Goal: Task Accomplishment & Management: Use online tool/utility

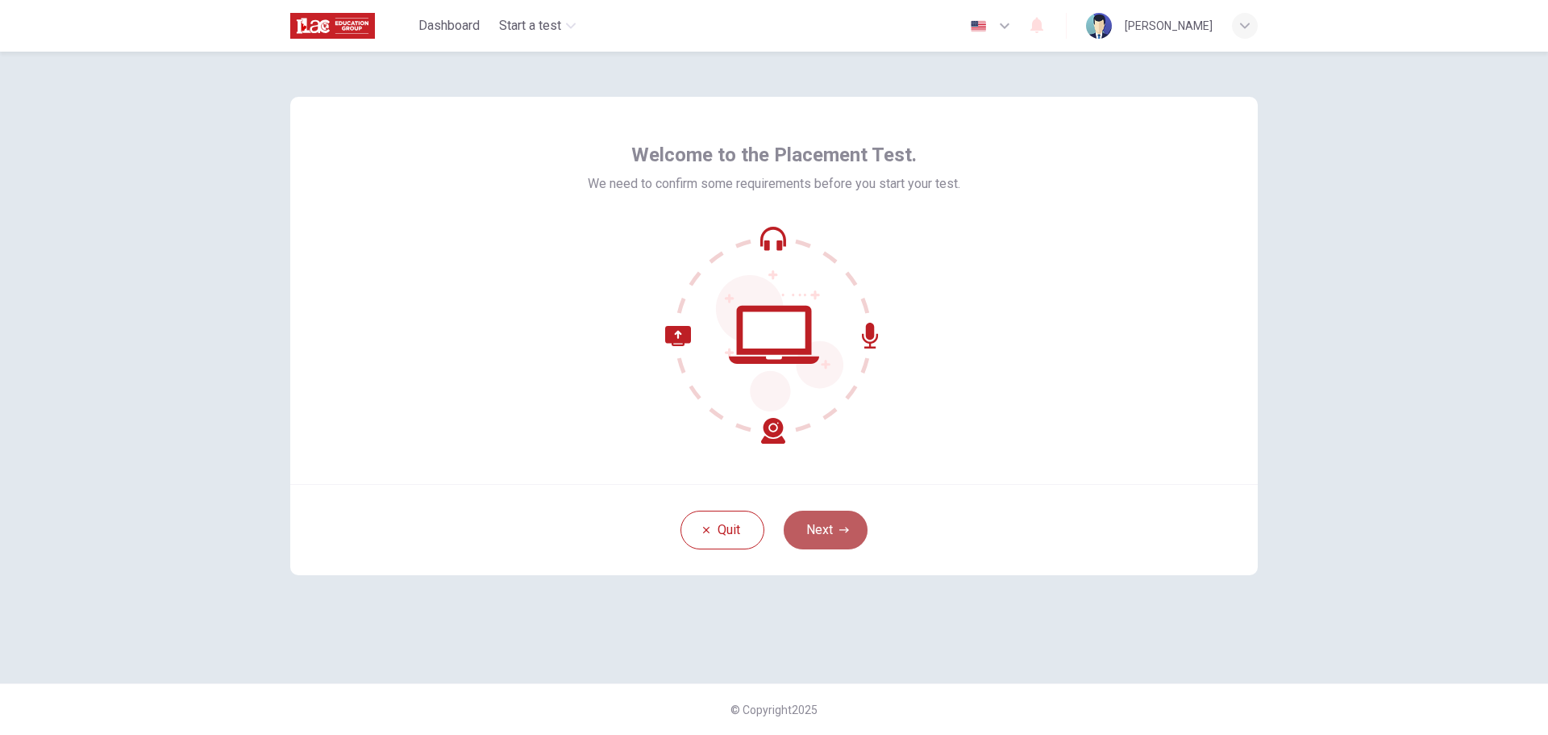
click at [797, 522] on button "Next" at bounding box center [826, 530] width 84 height 39
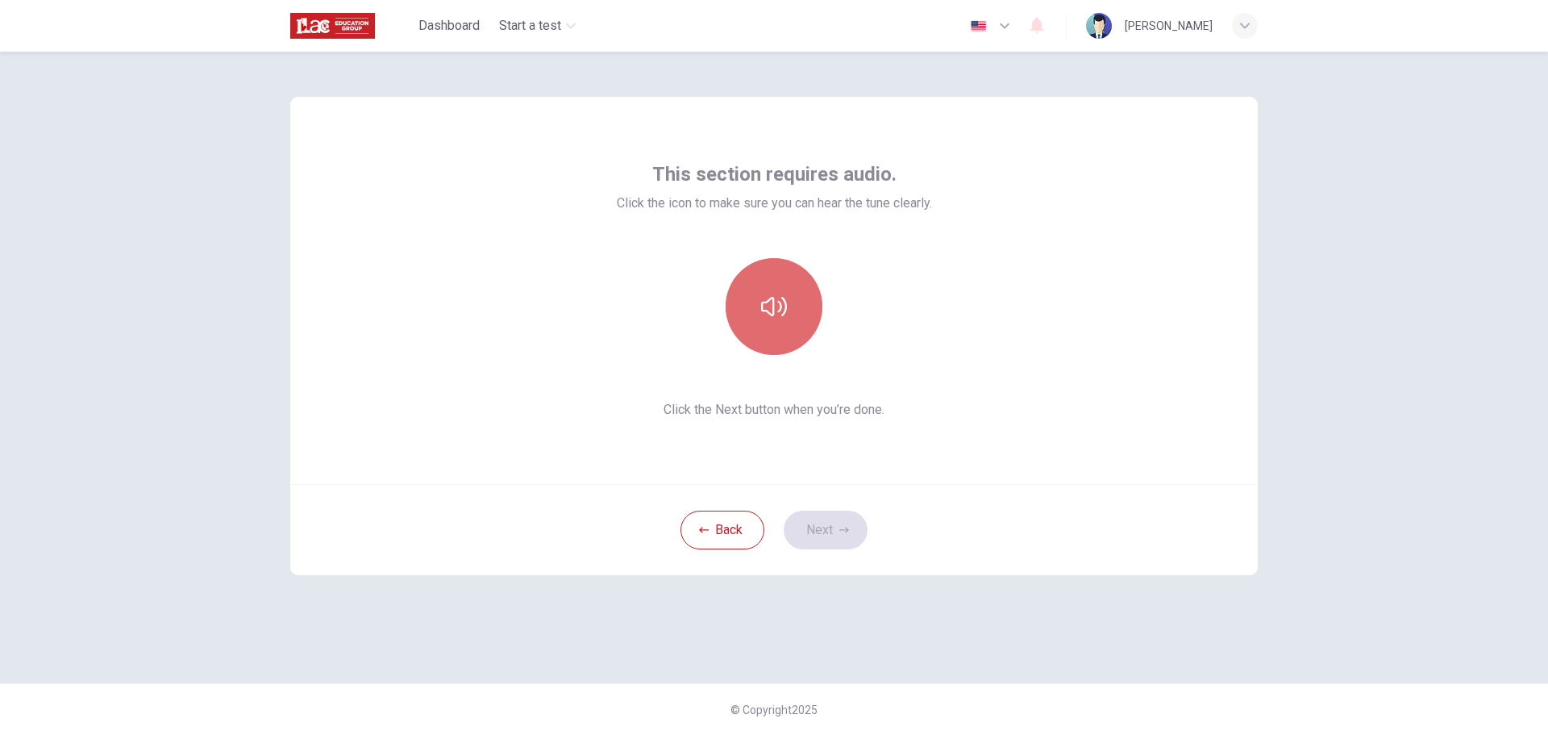
click at [761, 299] on icon "button" at bounding box center [774, 307] width 26 height 26
click at [831, 531] on button "Next" at bounding box center [826, 530] width 84 height 39
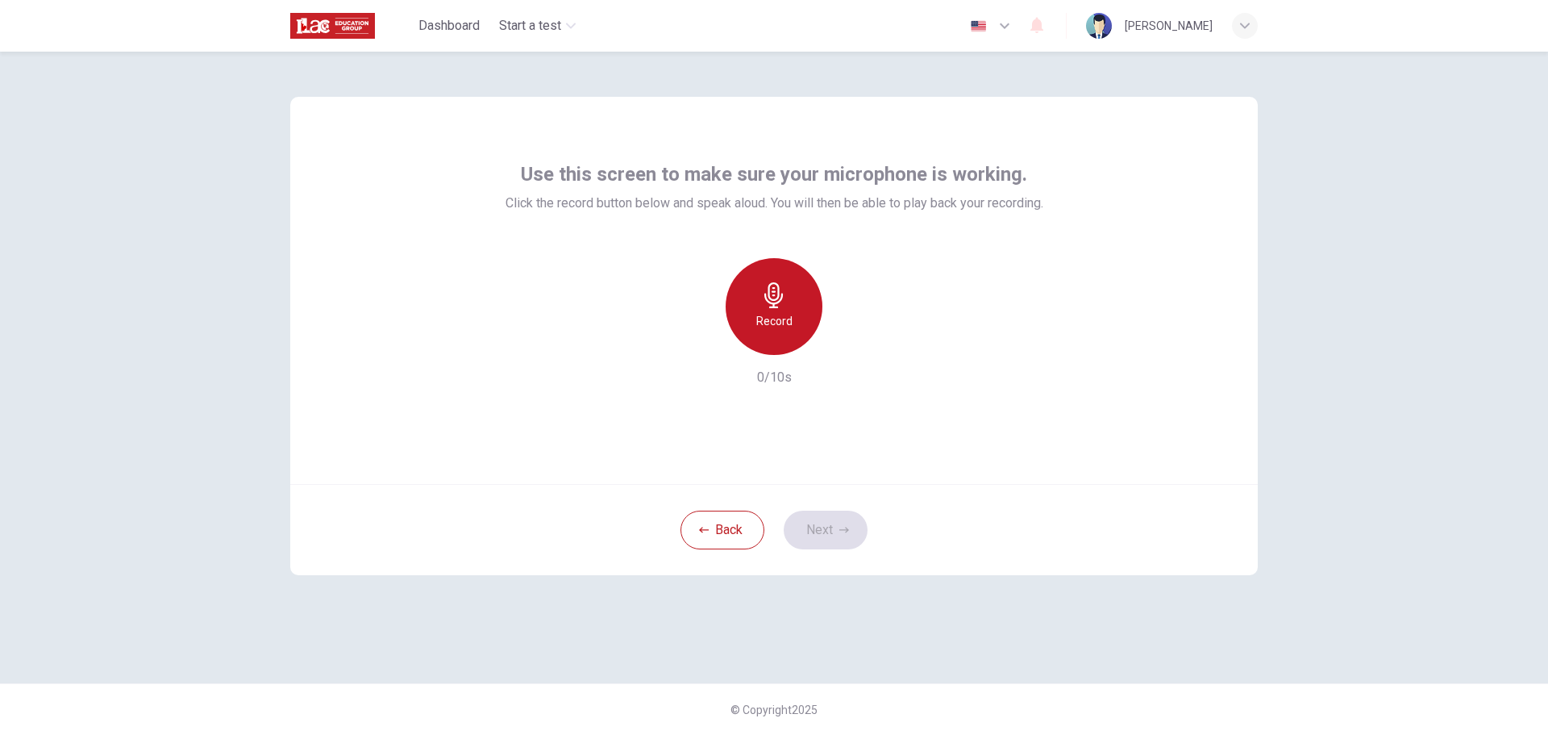
click at [793, 319] on div "Record" at bounding box center [774, 306] width 97 height 97
click at [820, 523] on button "Next" at bounding box center [826, 530] width 84 height 39
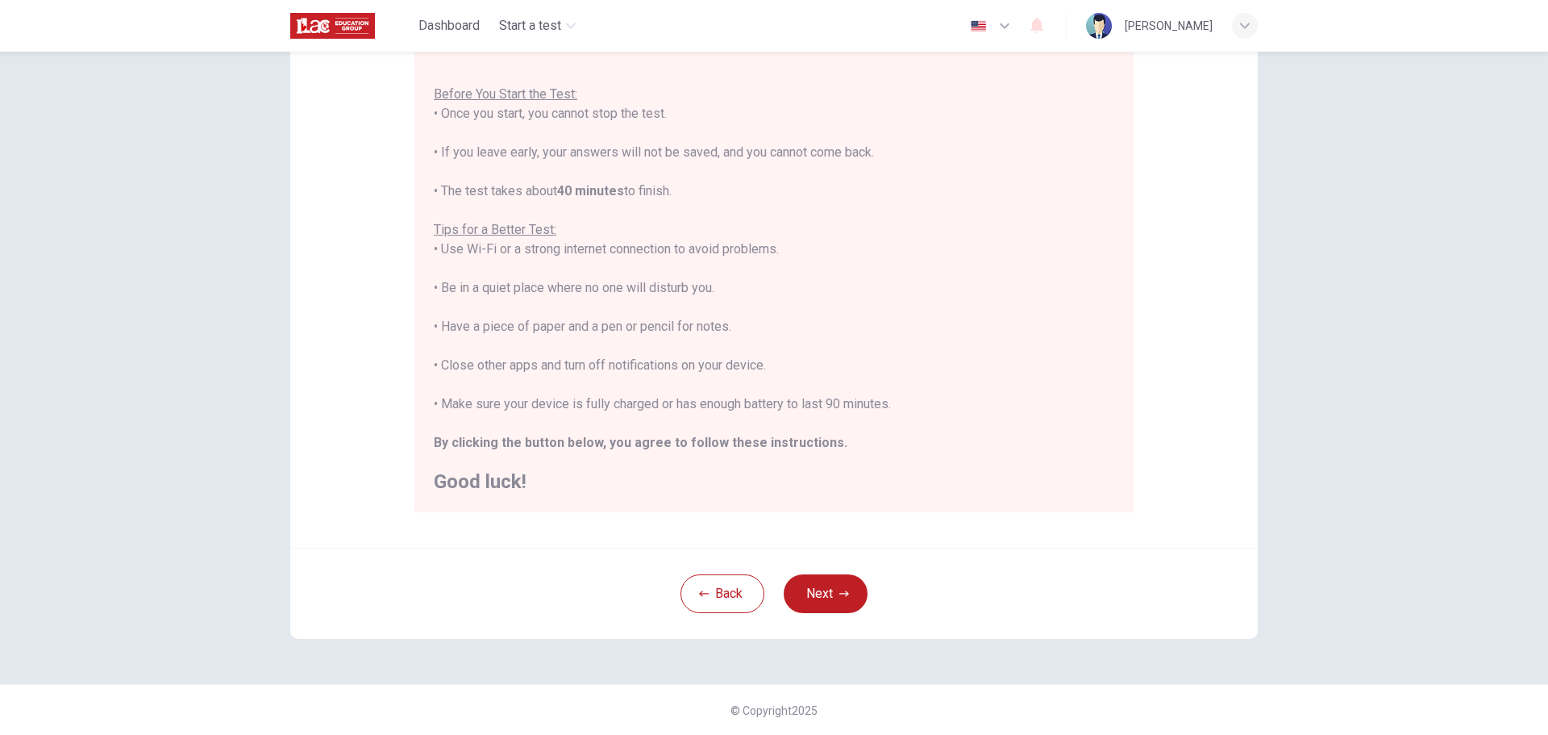
scroll to position [162, 0]
click at [840, 591] on icon "button" at bounding box center [845, 593] width 10 height 10
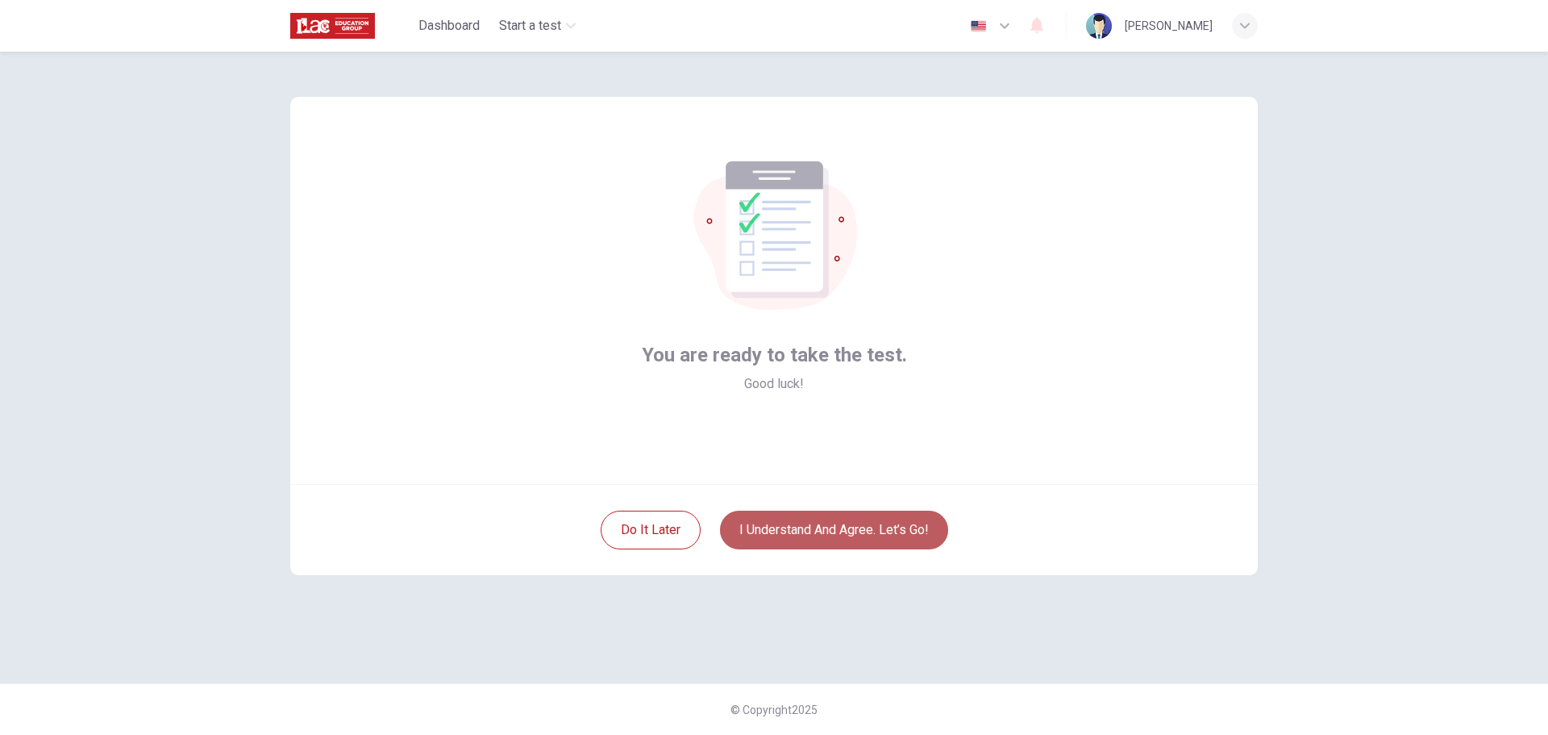
click at [829, 531] on button "I understand and agree. Let’s go!" at bounding box center [834, 530] width 228 height 39
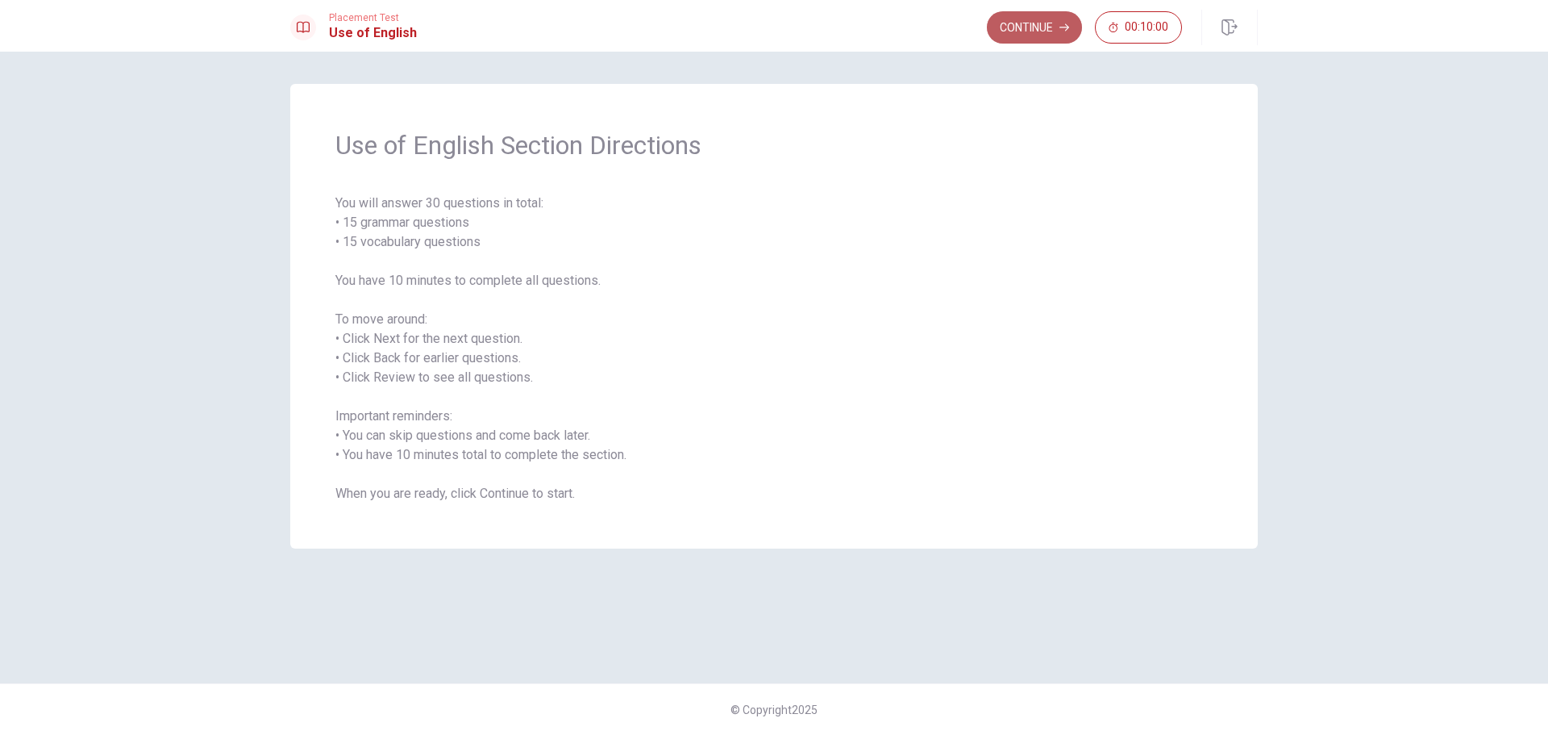
click at [1046, 22] on button "Continue" at bounding box center [1034, 27] width 95 height 32
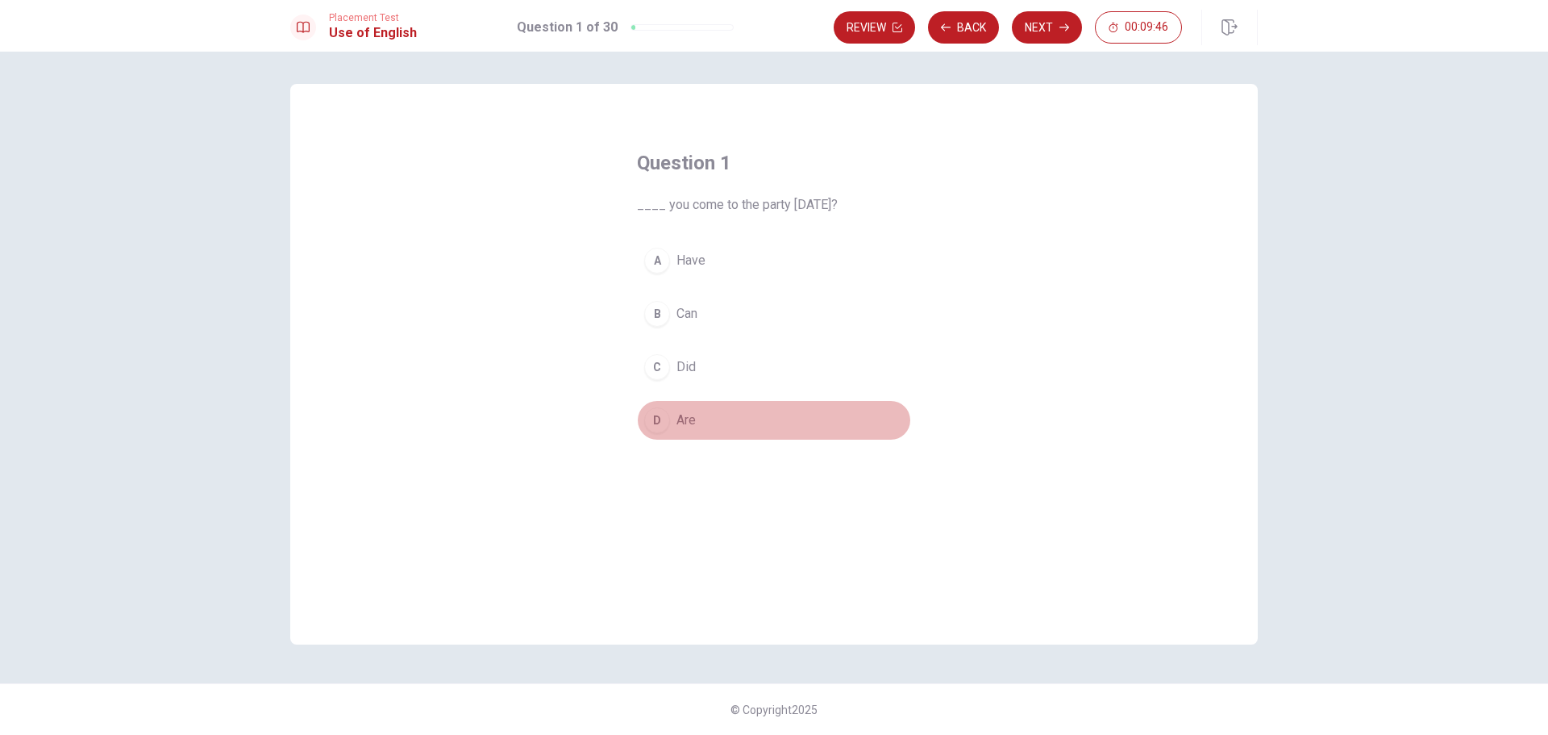
click at [657, 419] on div "D" at bounding box center [657, 420] width 26 height 26
click at [1040, 34] on button "Next" at bounding box center [1047, 27] width 70 height 32
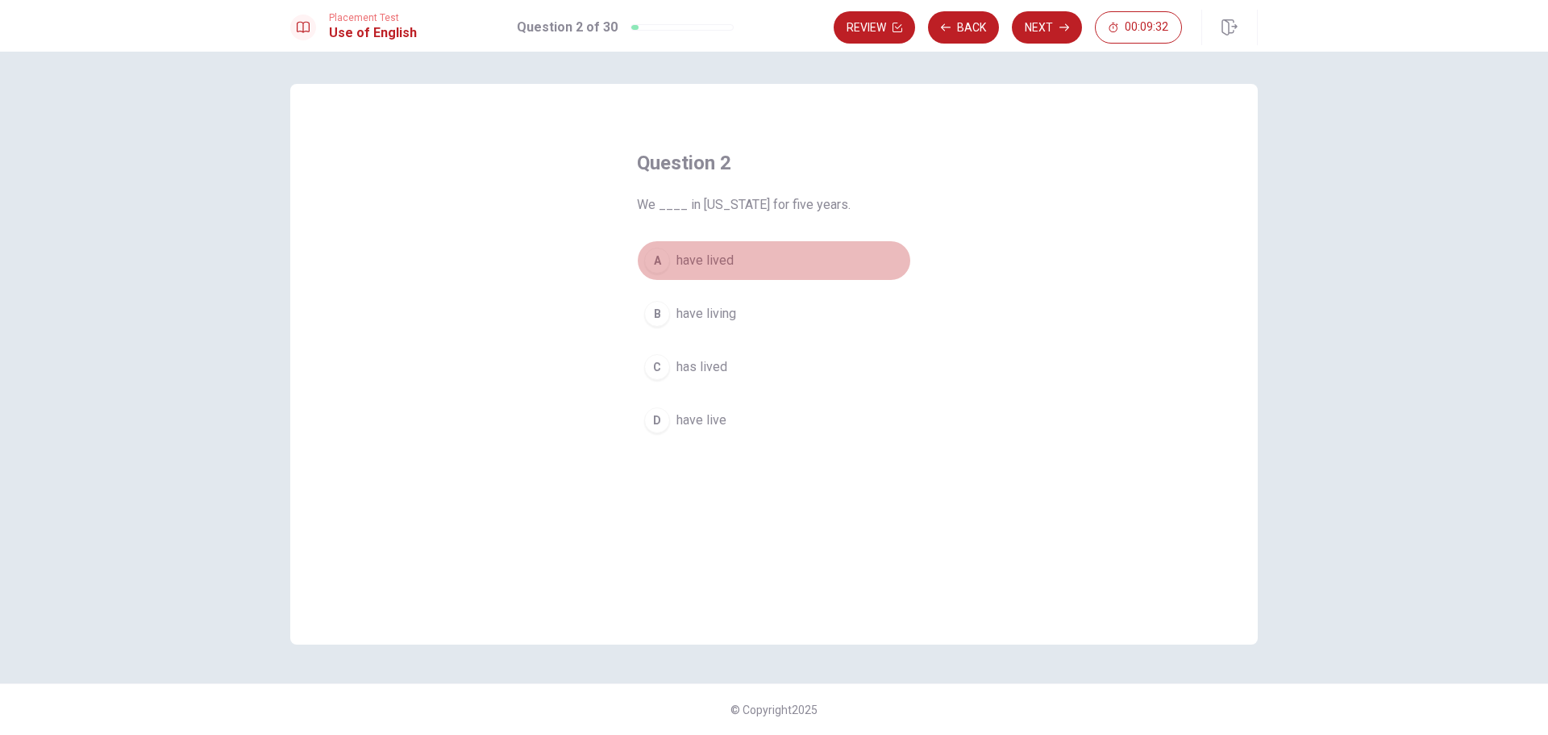
click at [659, 261] on div "A" at bounding box center [657, 261] width 26 height 26
click at [1052, 27] on button "Next" at bounding box center [1047, 27] width 70 height 32
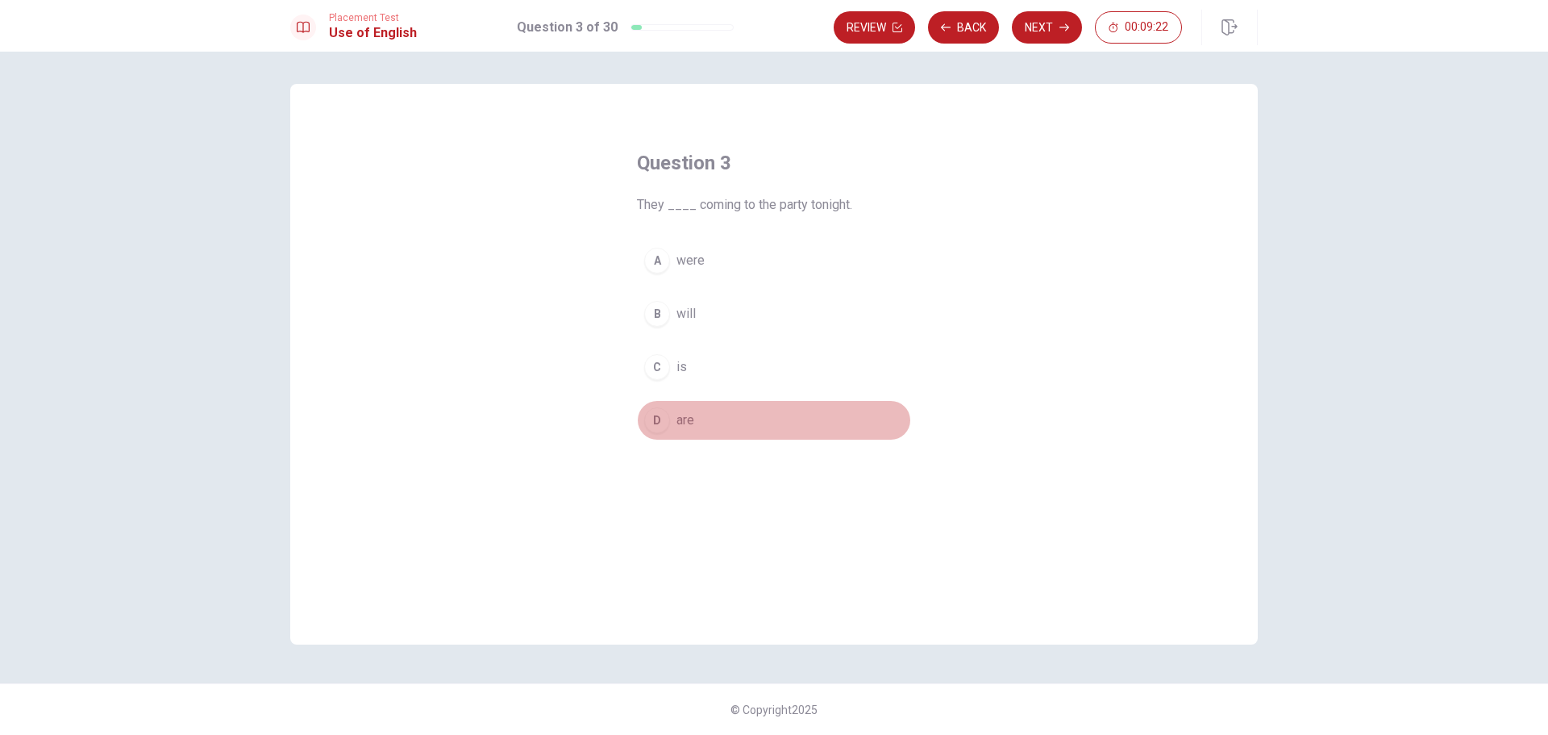
click at [657, 425] on div "D" at bounding box center [657, 420] width 26 height 26
click at [1059, 30] on button "Next" at bounding box center [1047, 27] width 70 height 32
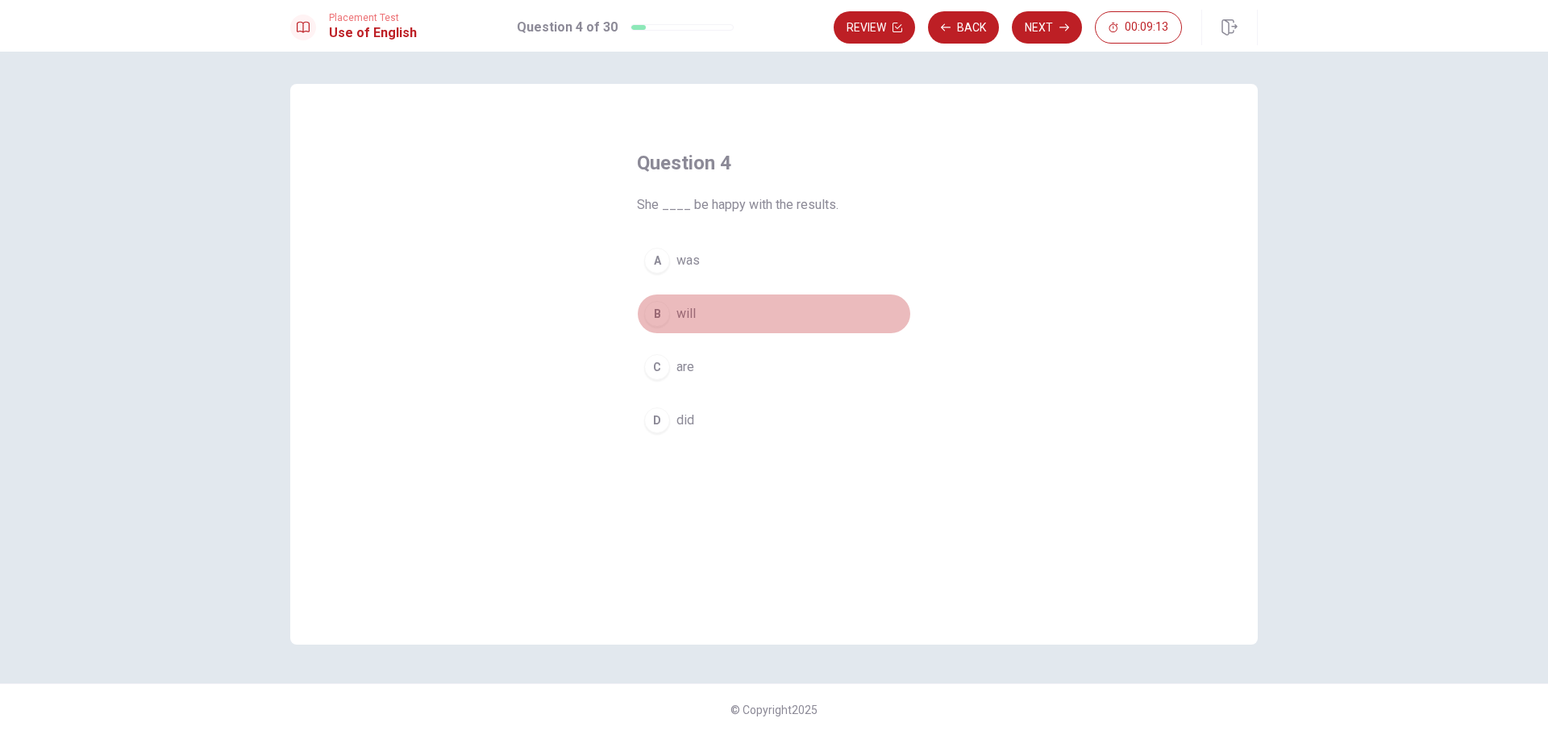
click at [663, 316] on div "B" at bounding box center [657, 314] width 26 height 26
click at [1054, 29] on button "Next" at bounding box center [1047, 27] width 70 height 32
click at [657, 318] on div "B" at bounding box center [657, 314] width 26 height 26
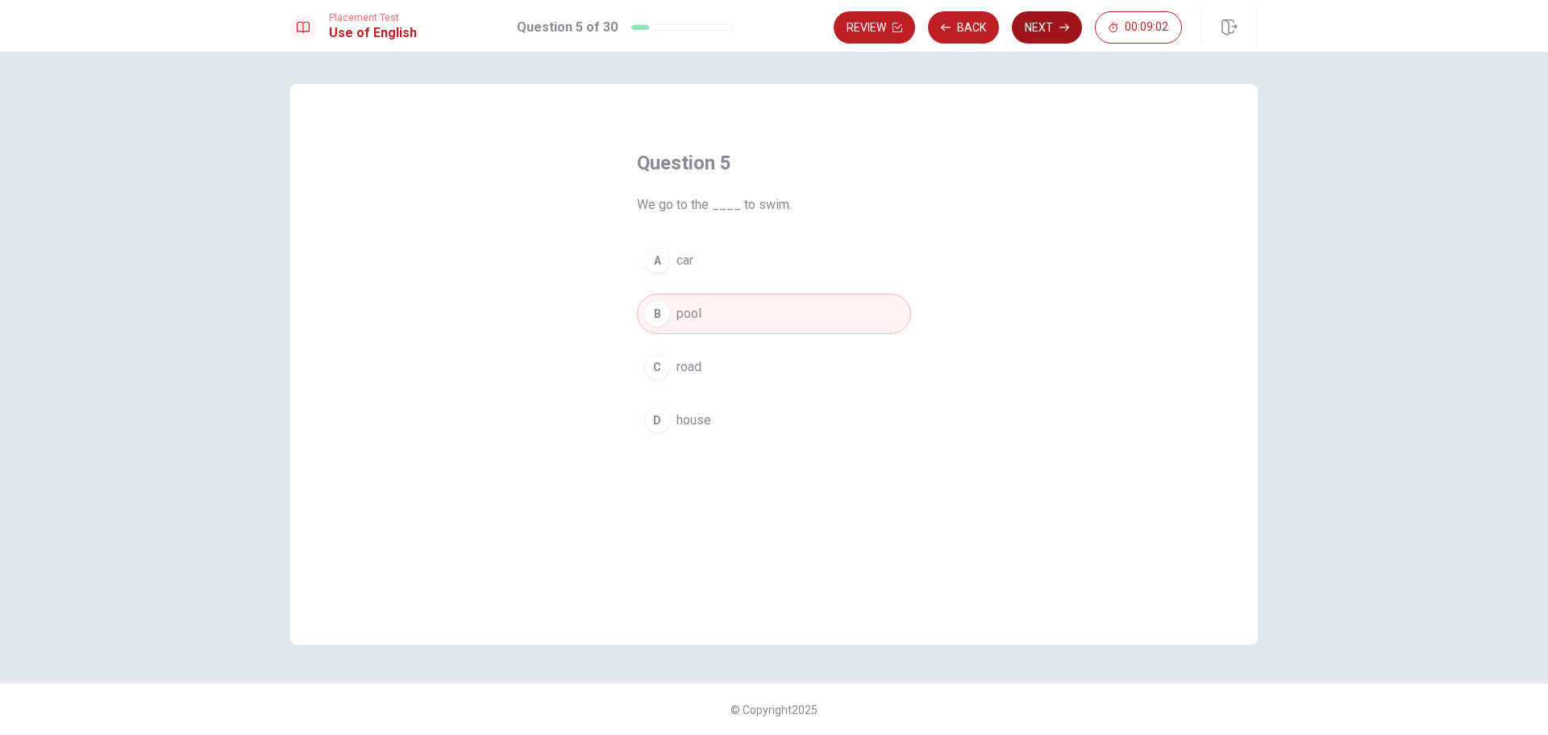
click at [1048, 27] on button "Next" at bounding box center [1047, 27] width 70 height 32
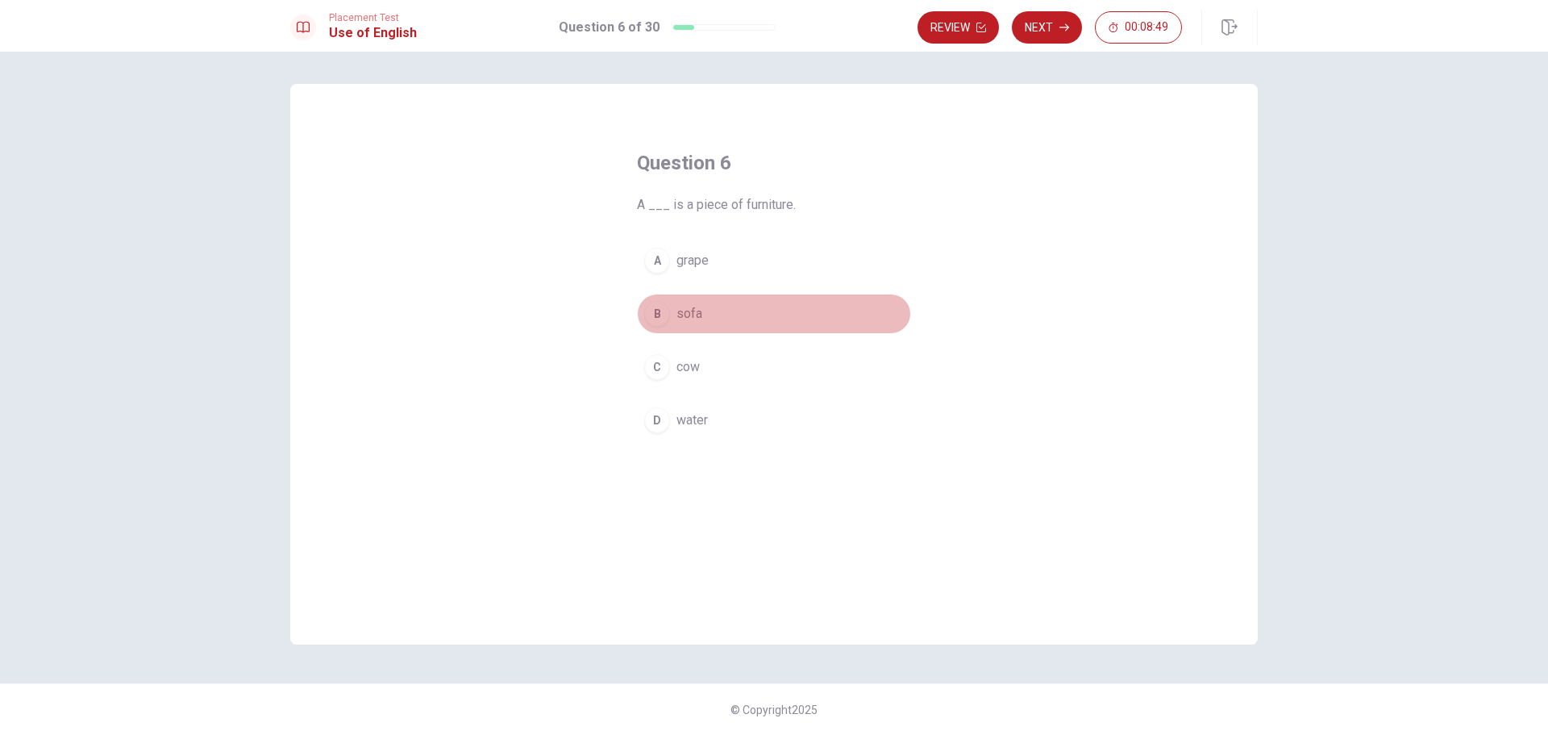
click at [650, 313] on div "B" at bounding box center [657, 314] width 26 height 26
click at [1046, 31] on button "Next" at bounding box center [1047, 27] width 70 height 32
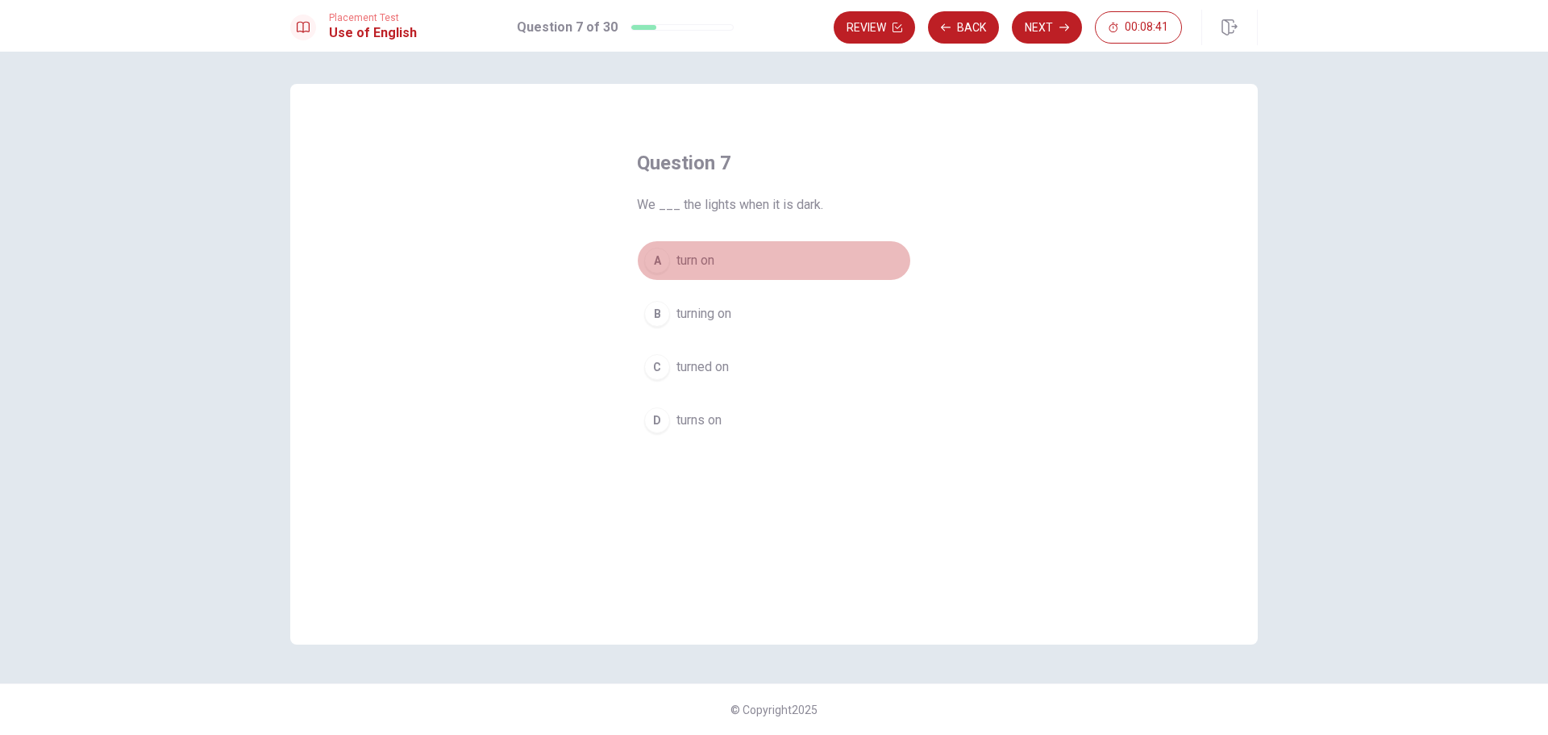
click at [656, 261] on div "A" at bounding box center [657, 261] width 26 height 26
click at [1045, 27] on button "Next" at bounding box center [1047, 27] width 70 height 32
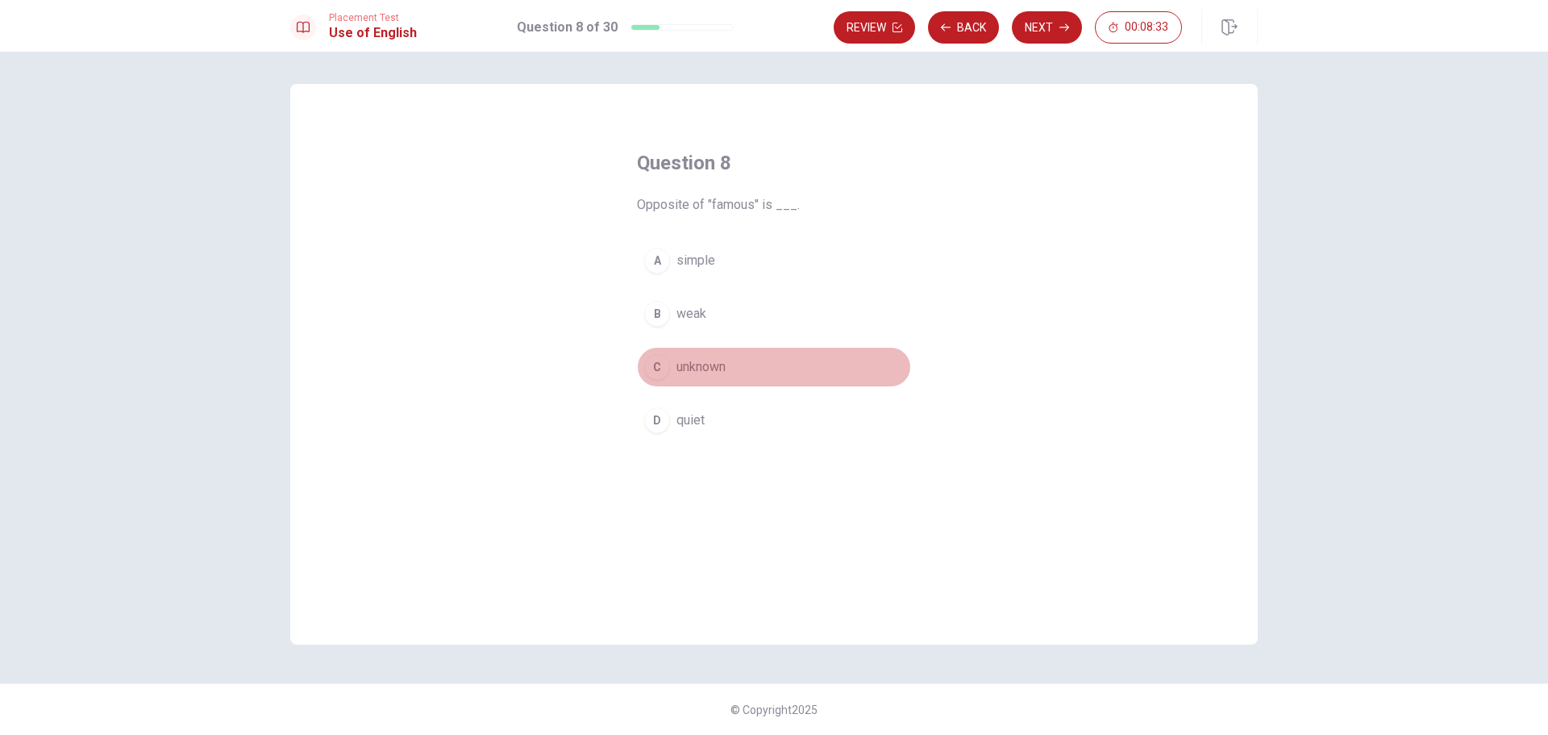
click at [657, 367] on div "C" at bounding box center [657, 367] width 26 height 26
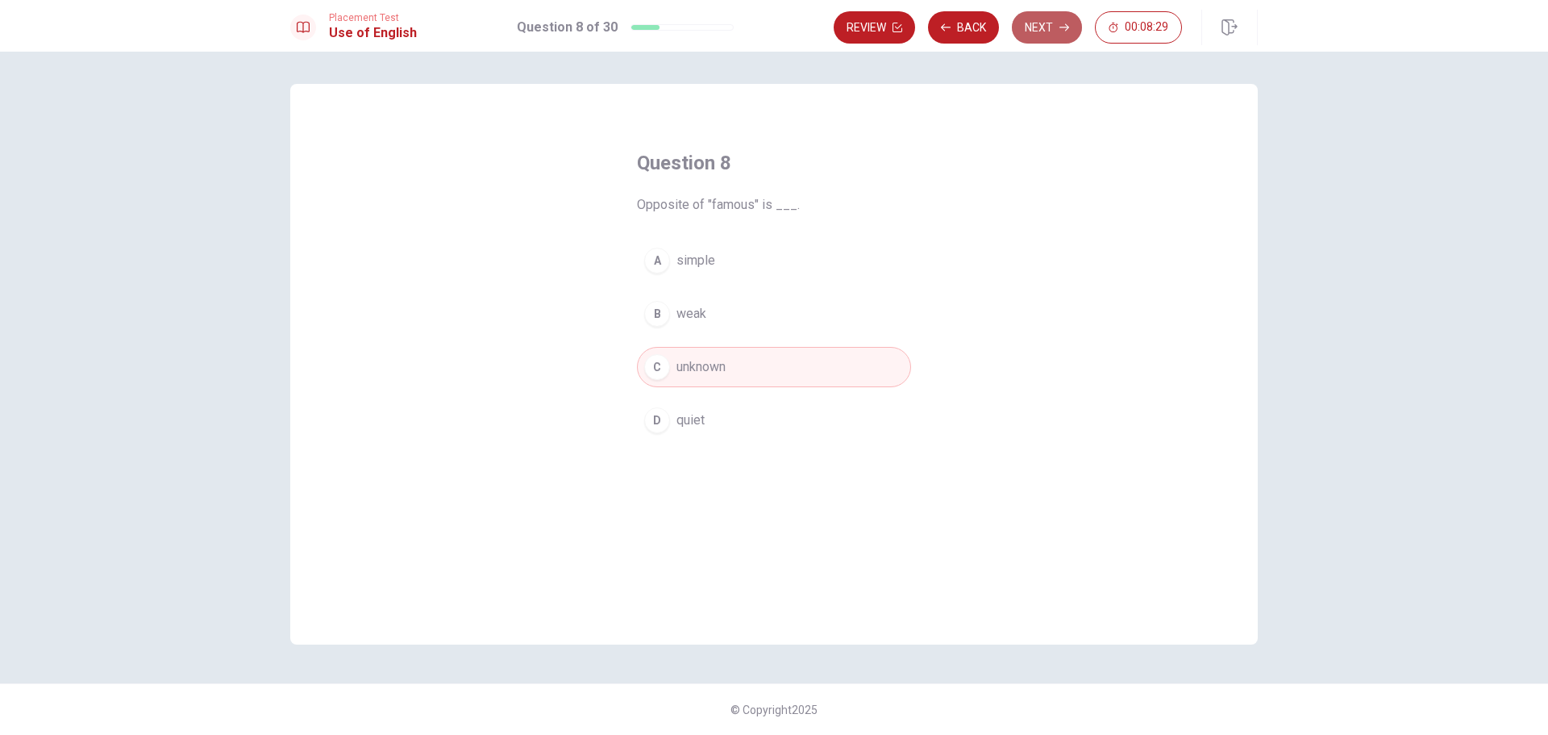
click at [1052, 29] on button "Next" at bounding box center [1047, 27] width 70 height 32
click at [655, 307] on div "B" at bounding box center [657, 314] width 26 height 26
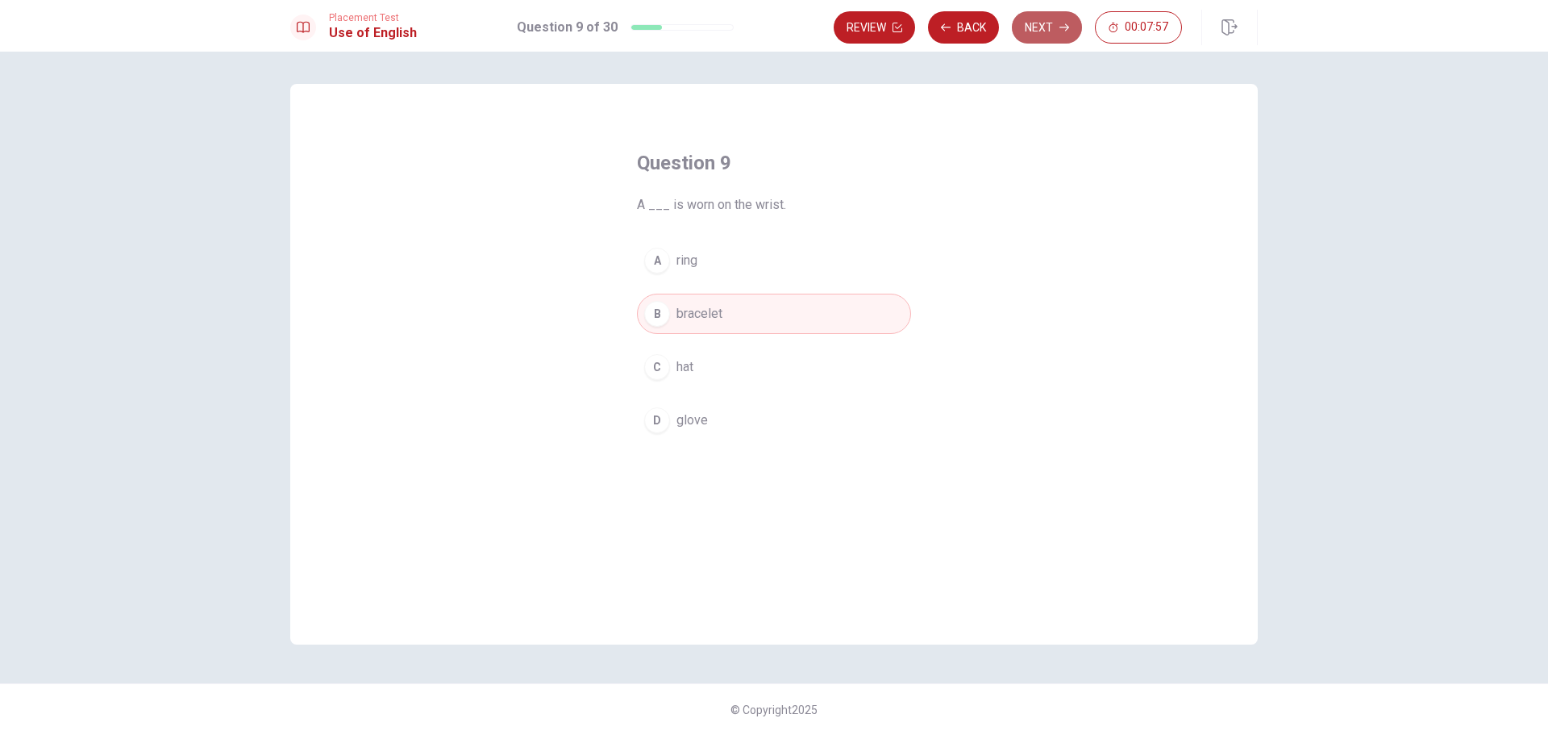
click at [1037, 23] on button "Next" at bounding box center [1047, 27] width 70 height 32
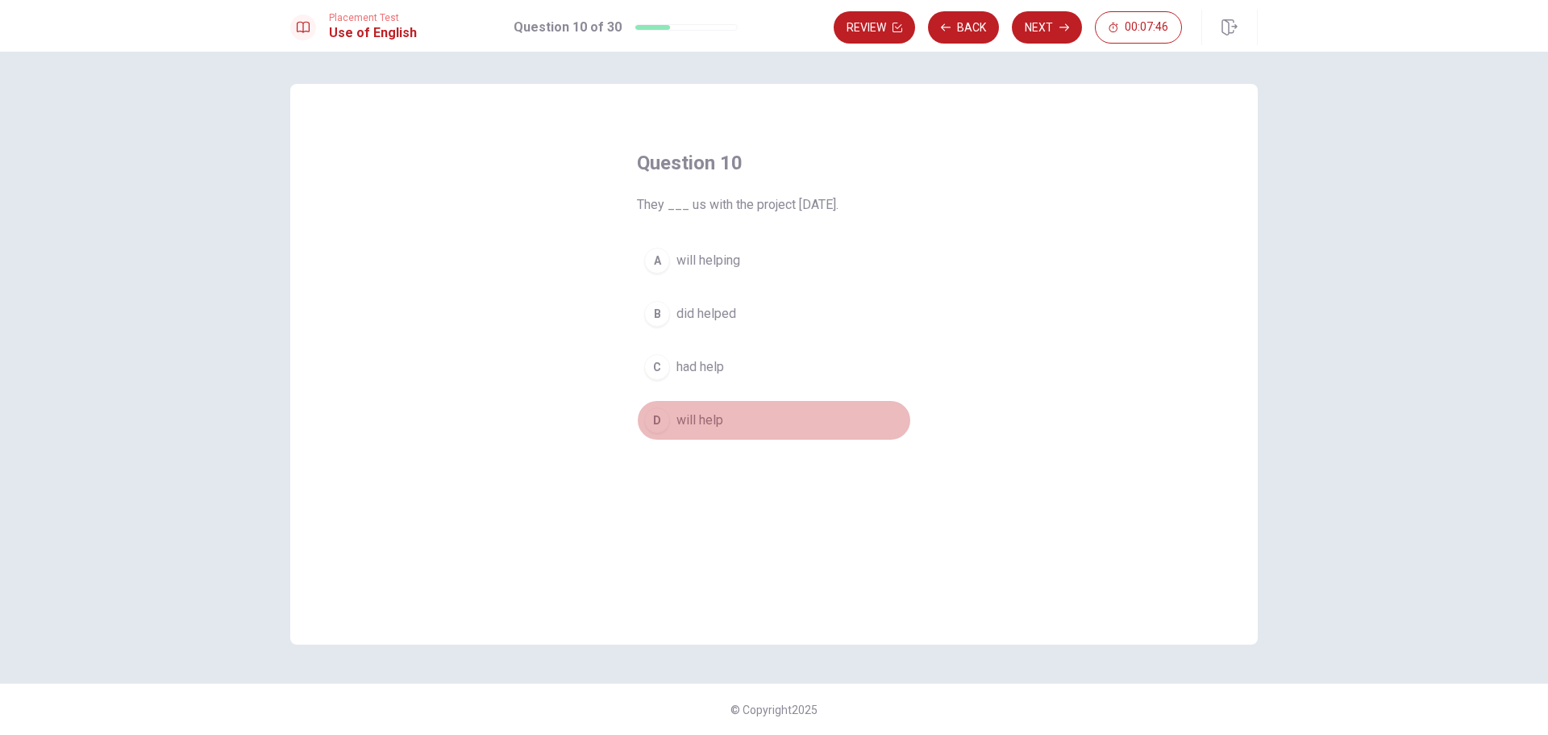
click at [659, 422] on div "D" at bounding box center [657, 420] width 26 height 26
click at [1040, 31] on button "Next" at bounding box center [1047, 27] width 70 height 32
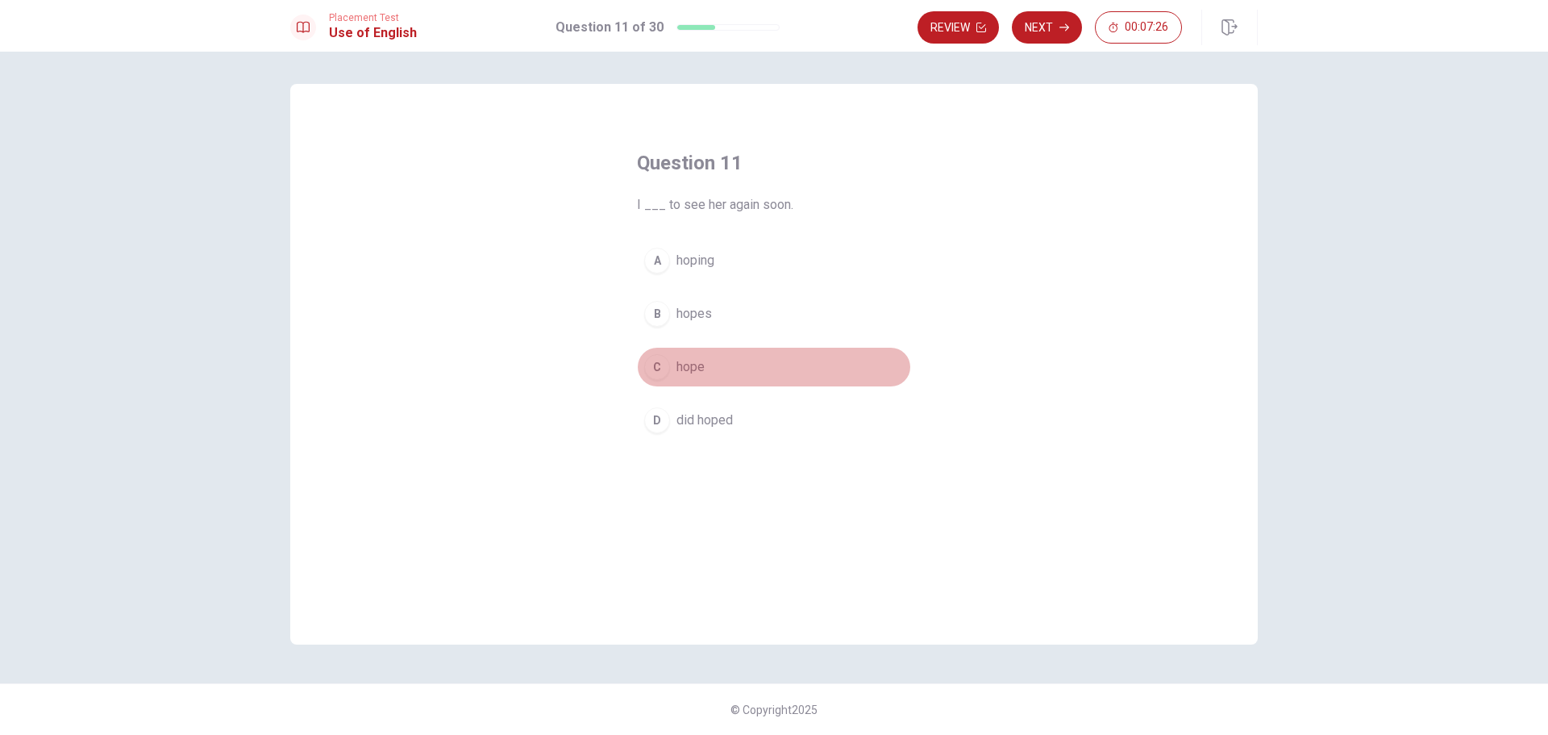
click at [661, 368] on div "C" at bounding box center [657, 367] width 26 height 26
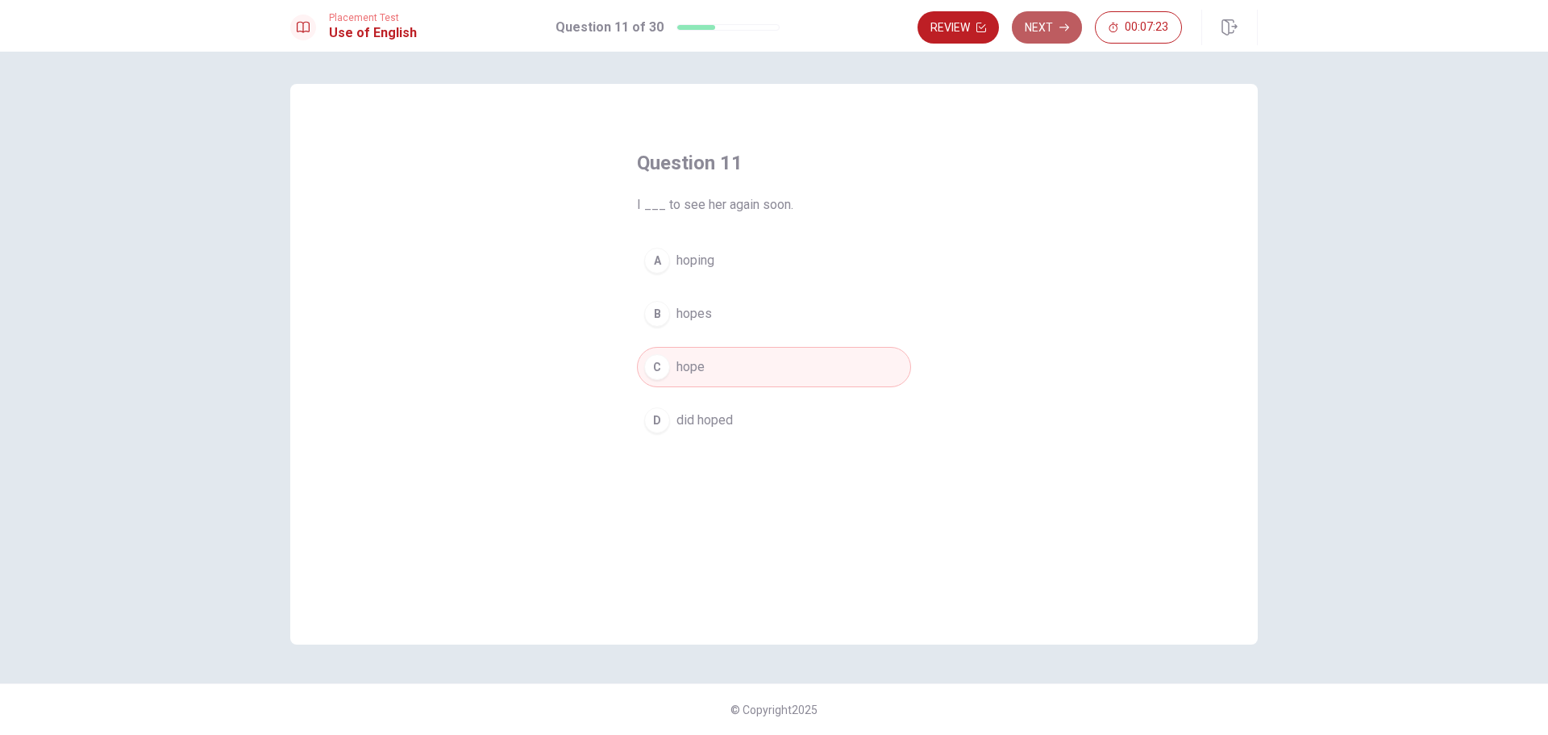
click at [1045, 27] on button "Next" at bounding box center [1047, 27] width 70 height 32
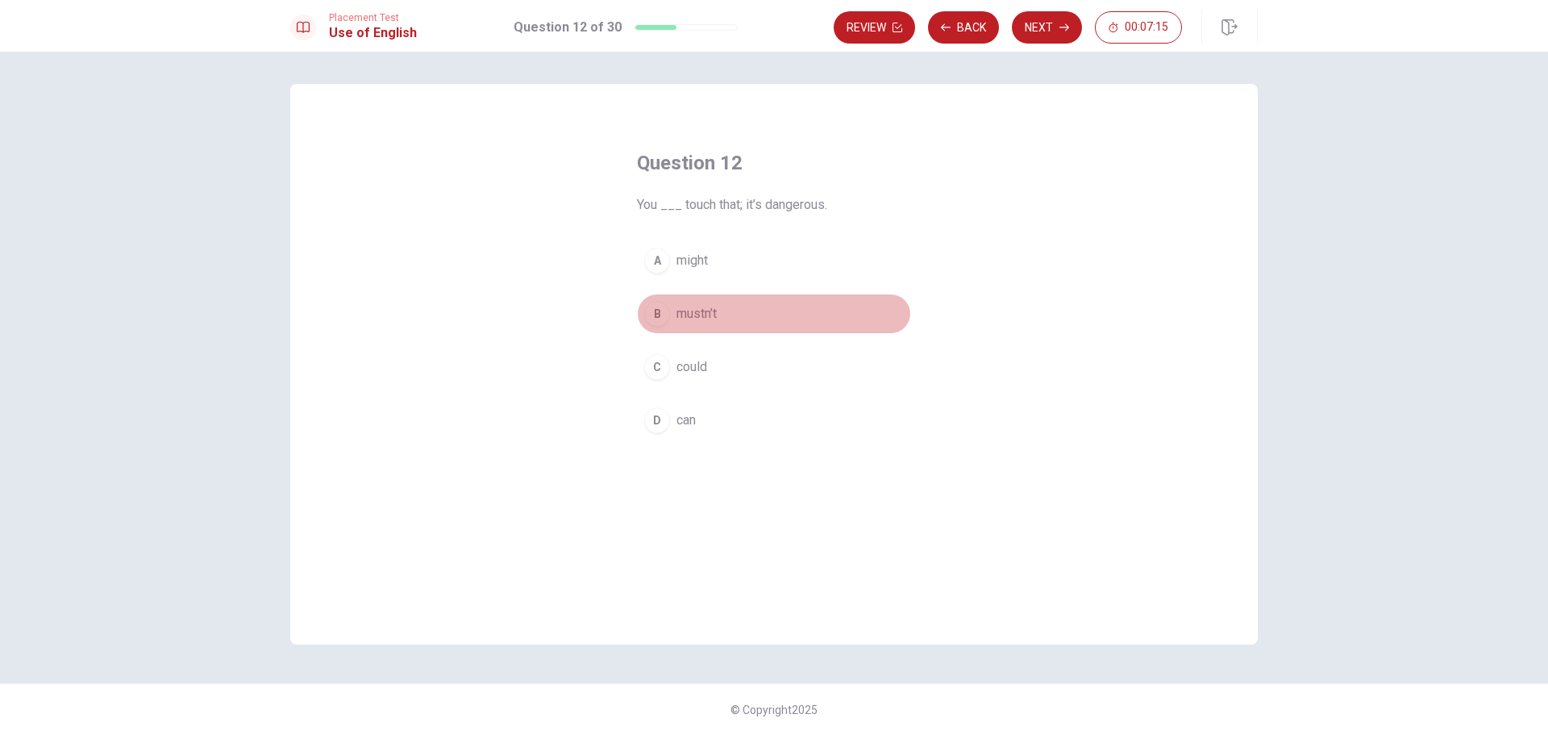
click at [656, 313] on div "B" at bounding box center [657, 314] width 26 height 26
click at [1054, 22] on button "Next" at bounding box center [1047, 27] width 70 height 32
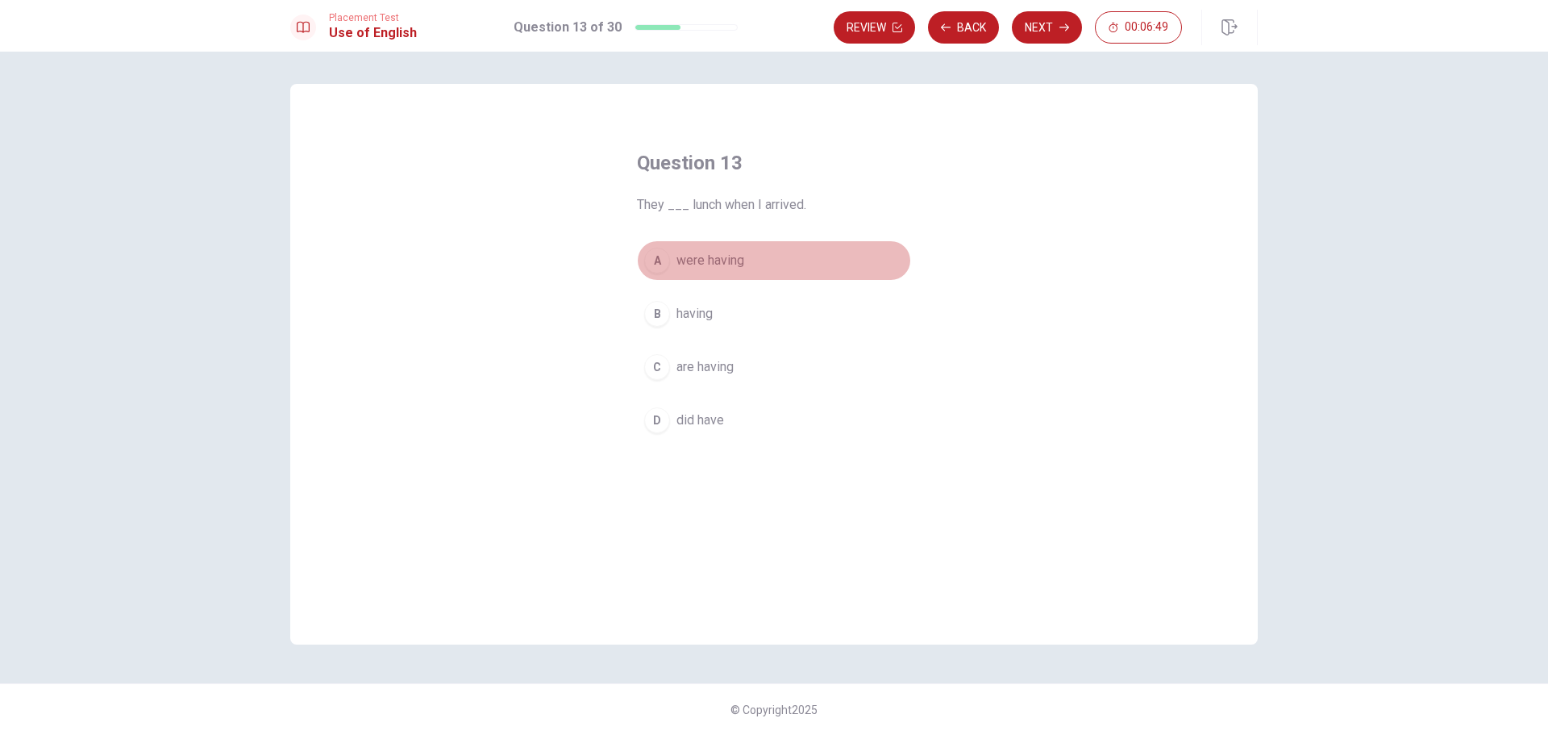
click at [657, 260] on div "A" at bounding box center [657, 261] width 26 height 26
click at [1052, 27] on button "Next" at bounding box center [1047, 27] width 70 height 32
click at [658, 369] on div "C" at bounding box center [657, 367] width 26 height 26
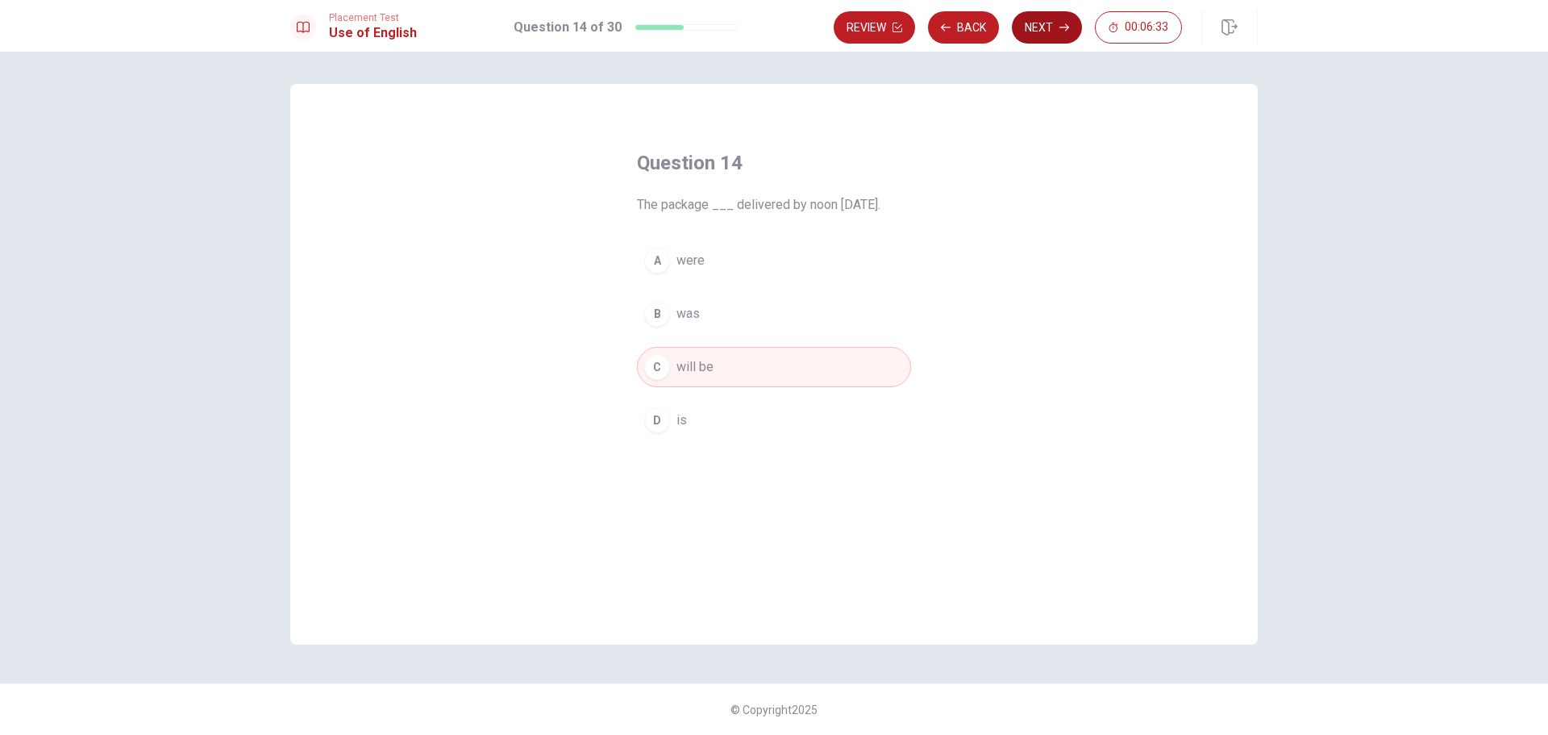
click at [1048, 26] on button "Next" at bounding box center [1047, 27] width 70 height 32
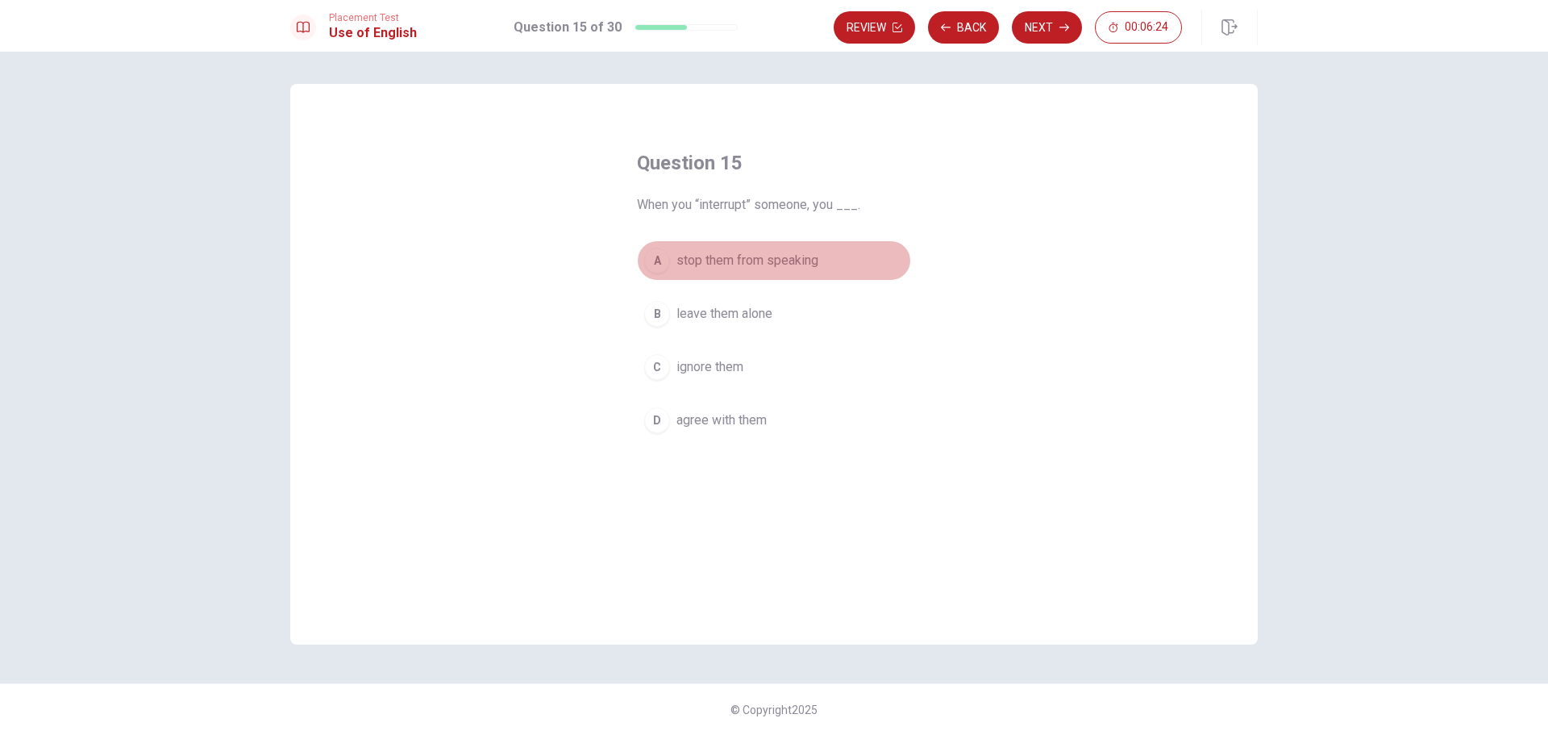
click at [654, 265] on div "A" at bounding box center [657, 261] width 26 height 26
click at [1052, 27] on button "Next" at bounding box center [1047, 27] width 70 height 32
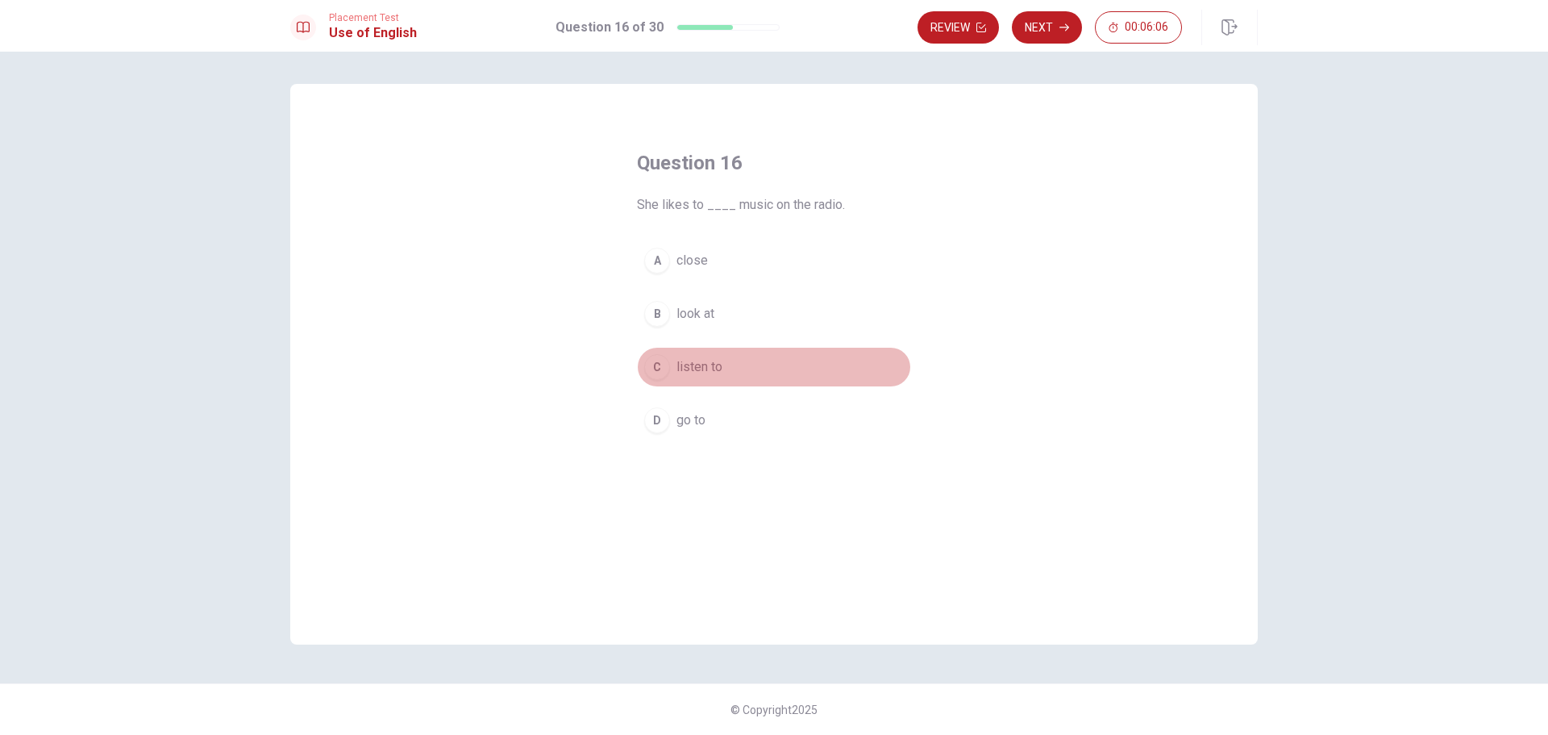
click at [655, 369] on div "C" at bounding box center [657, 367] width 26 height 26
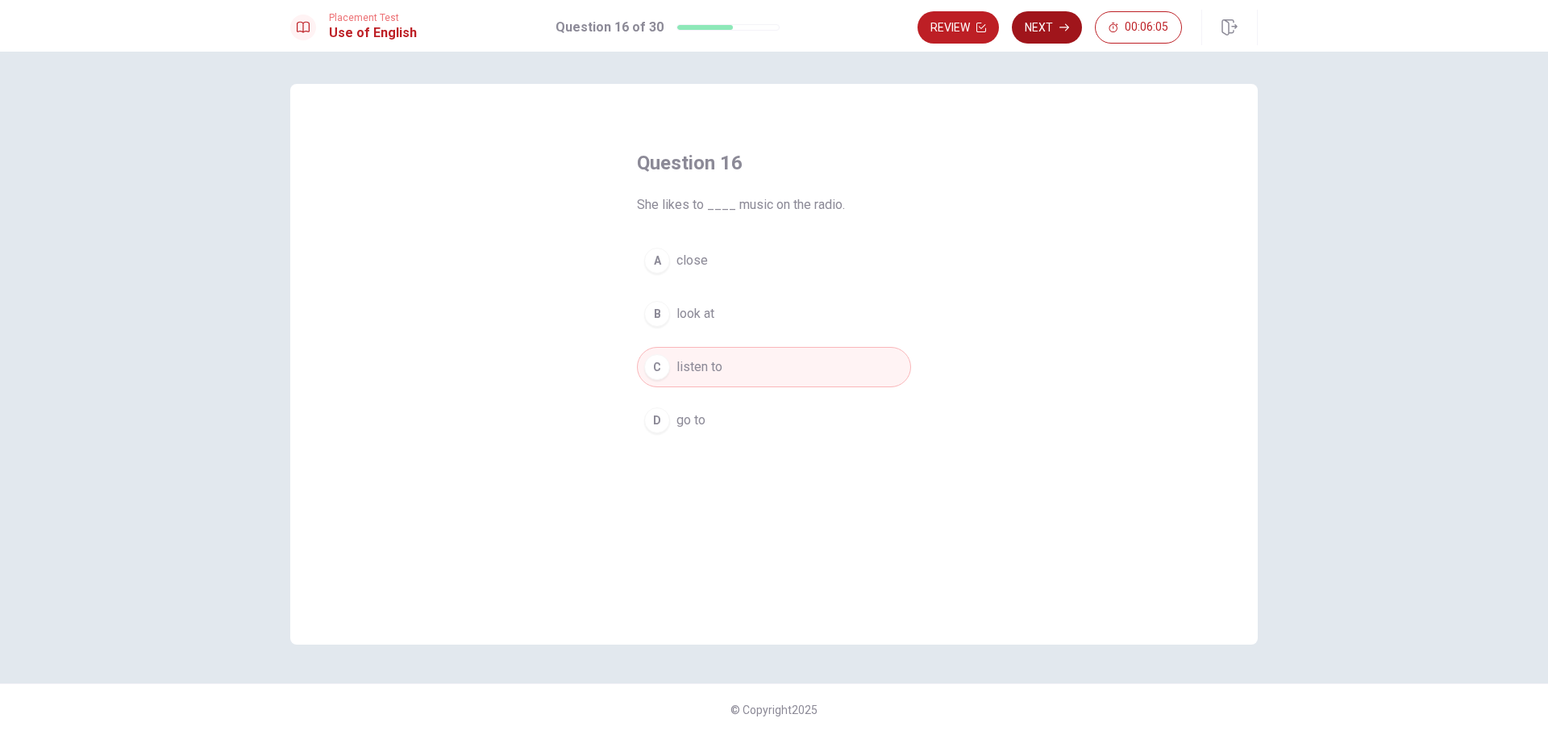
click at [1063, 23] on icon "button" at bounding box center [1065, 28] width 10 height 10
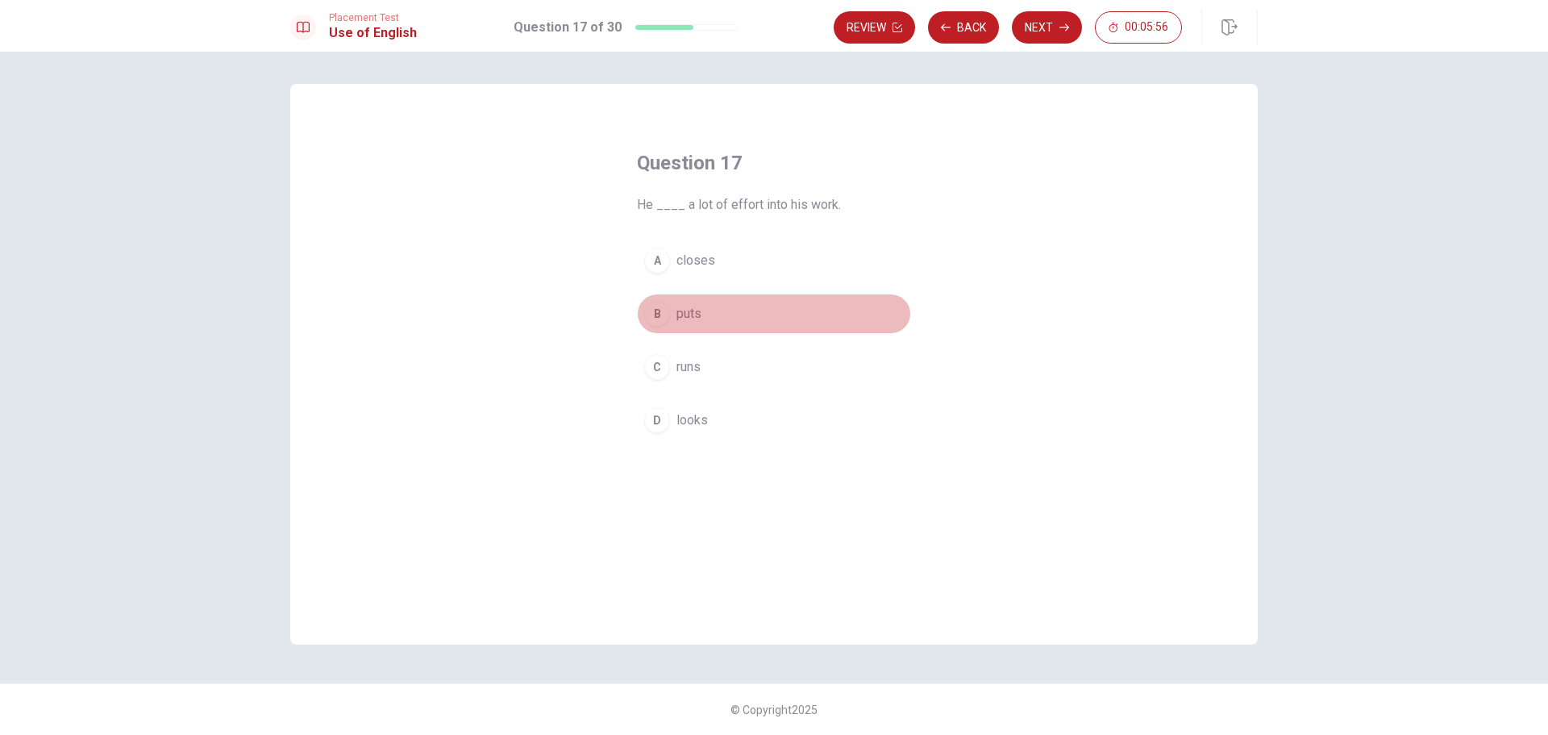
click at [657, 312] on div "B" at bounding box center [657, 314] width 26 height 26
click at [1057, 23] on button "Next" at bounding box center [1047, 27] width 70 height 32
click at [658, 311] on div "B" at bounding box center [657, 314] width 26 height 26
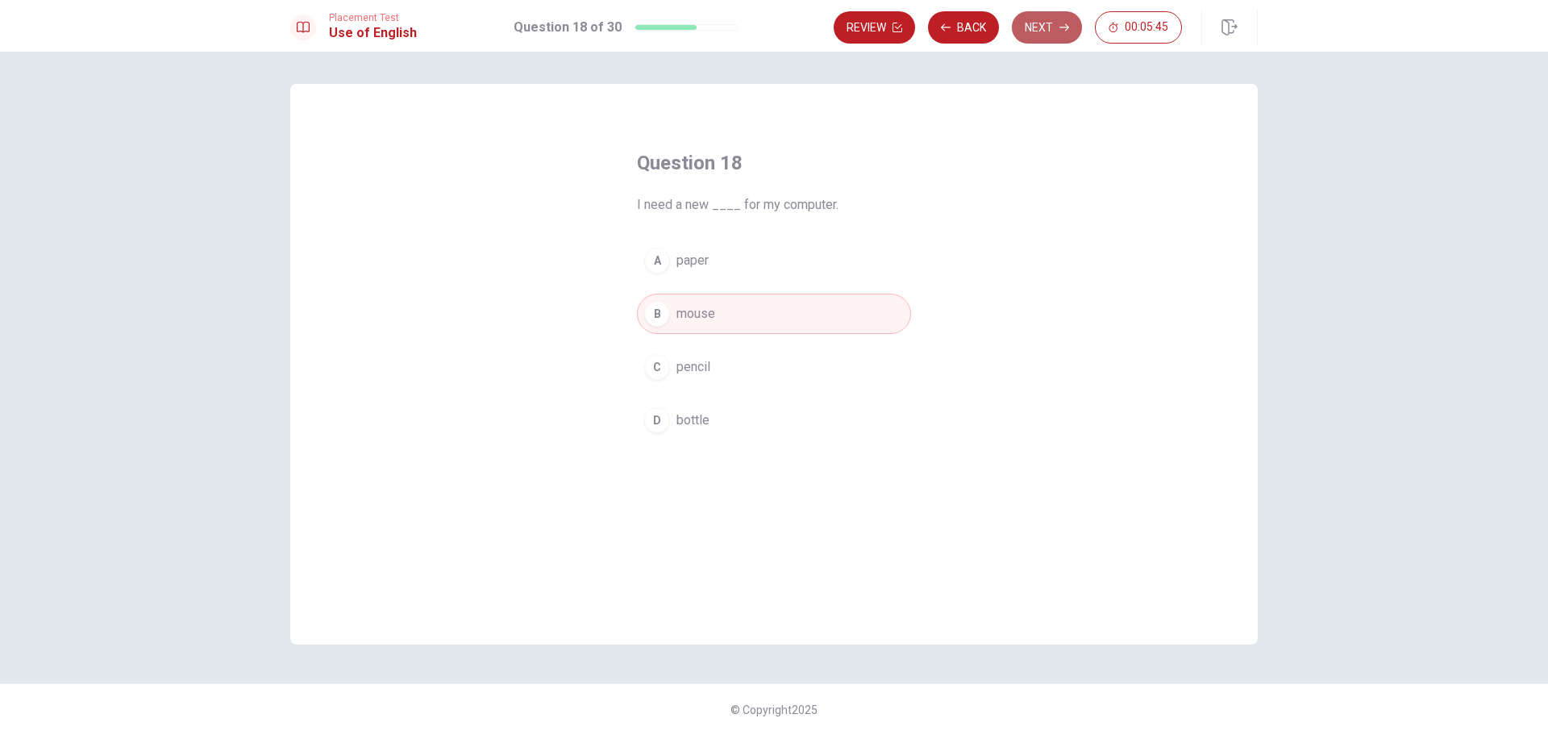
click at [1056, 26] on button "Next" at bounding box center [1047, 27] width 70 height 32
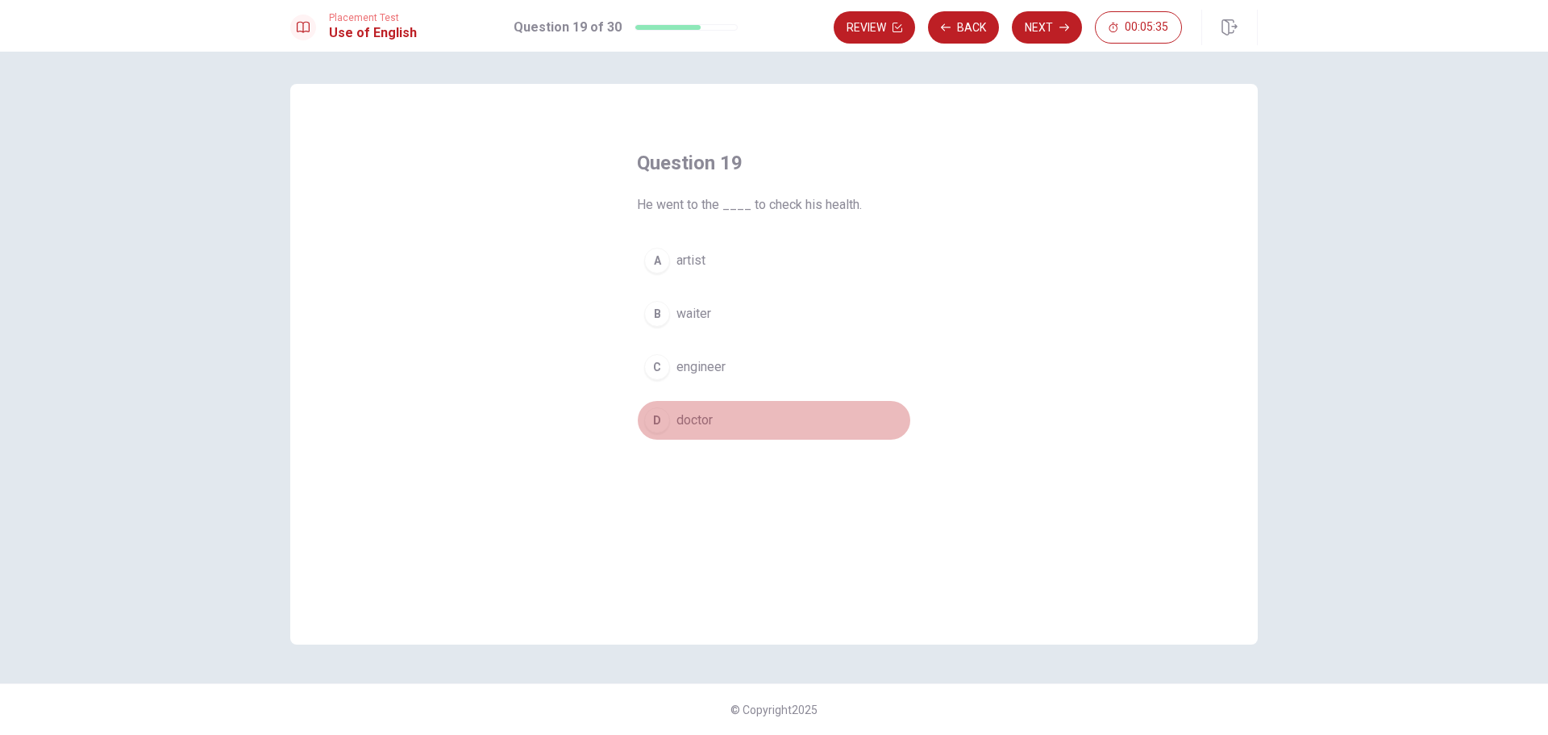
click at [658, 423] on div "D" at bounding box center [657, 420] width 26 height 26
click at [1060, 24] on icon "button" at bounding box center [1065, 28] width 10 height 10
click at [657, 415] on div "D" at bounding box center [657, 420] width 26 height 26
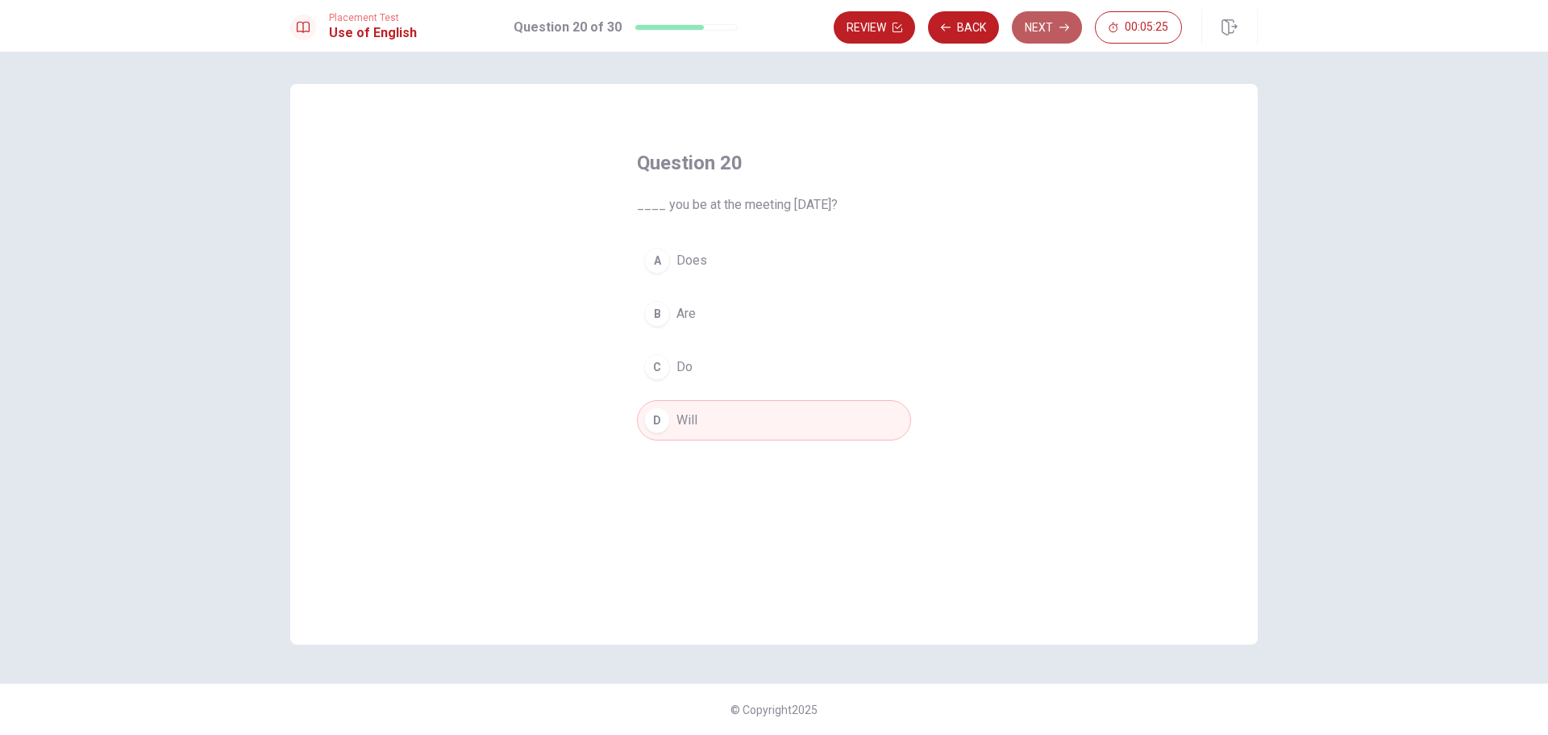
click at [1050, 23] on button "Next" at bounding box center [1047, 27] width 70 height 32
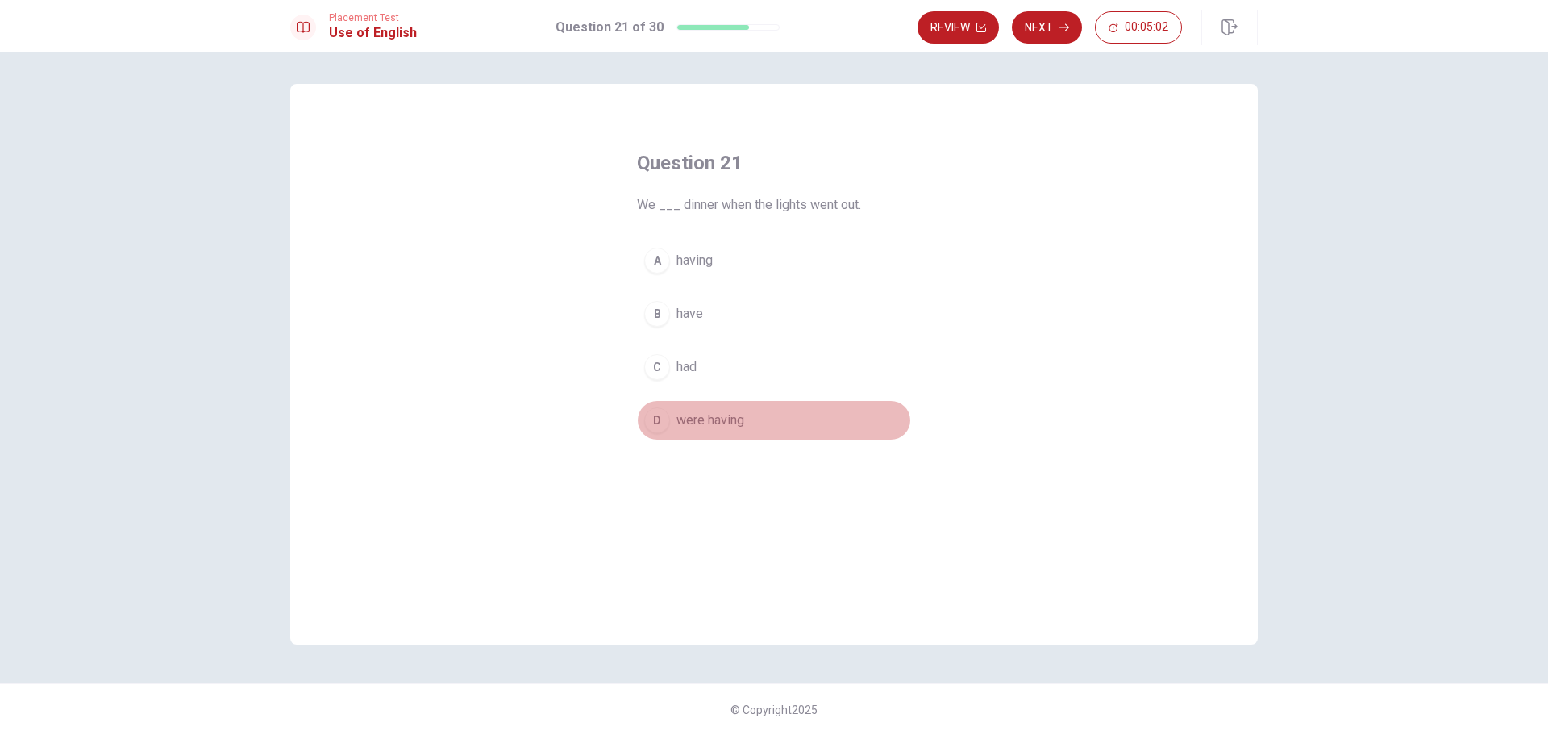
click at [659, 419] on div "D" at bounding box center [657, 420] width 26 height 26
click at [1042, 25] on button "Next" at bounding box center [1047, 27] width 70 height 32
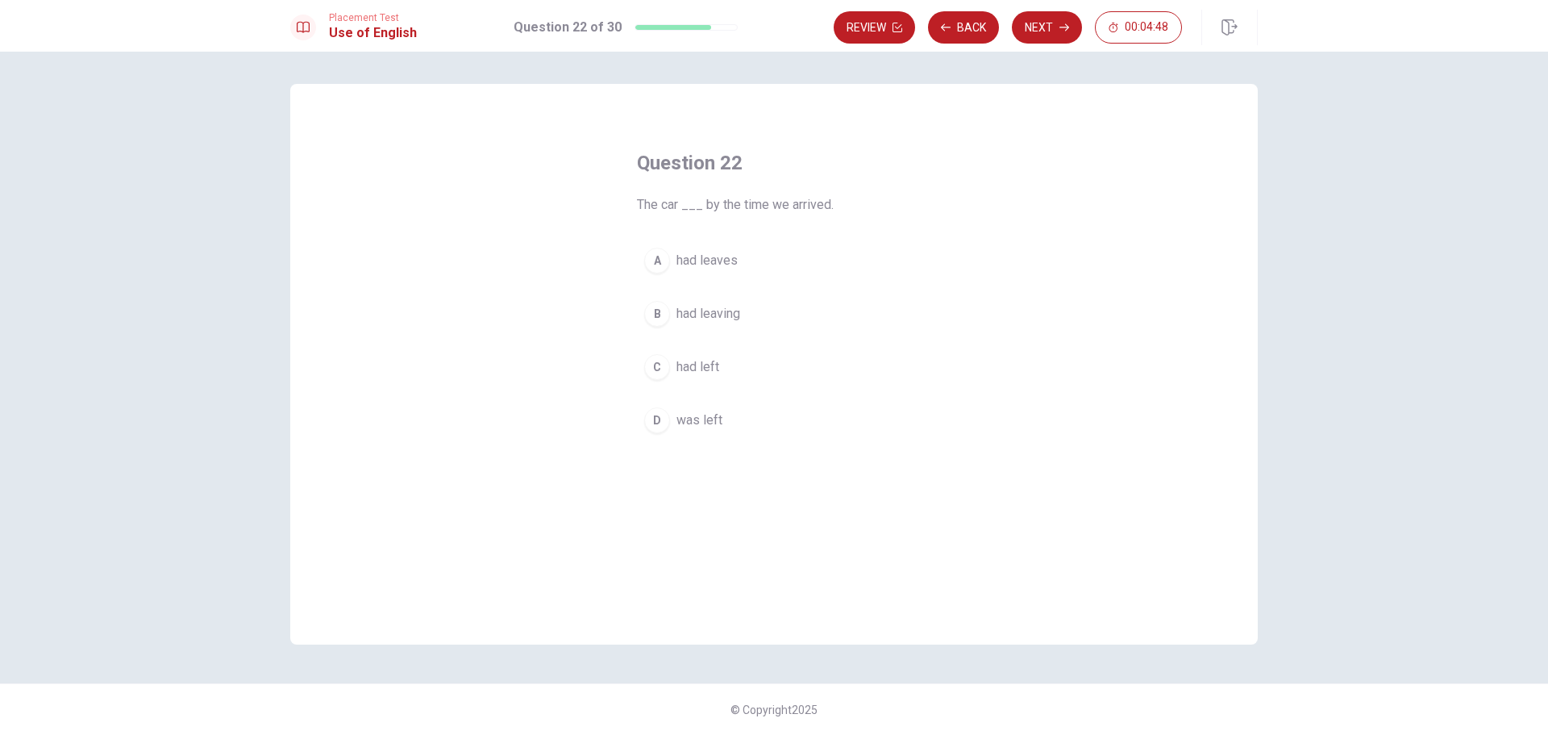
click at [659, 364] on div "C" at bounding box center [657, 367] width 26 height 26
click at [1052, 27] on button "Next" at bounding box center [1047, 27] width 70 height 32
click at [657, 421] on div "D" at bounding box center [657, 420] width 26 height 26
click at [1067, 21] on button "Next" at bounding box center [1047, 27] width 70 height 32
click at [656, 263] on div "A" at bounding box center [657, 261] width 26 height 26
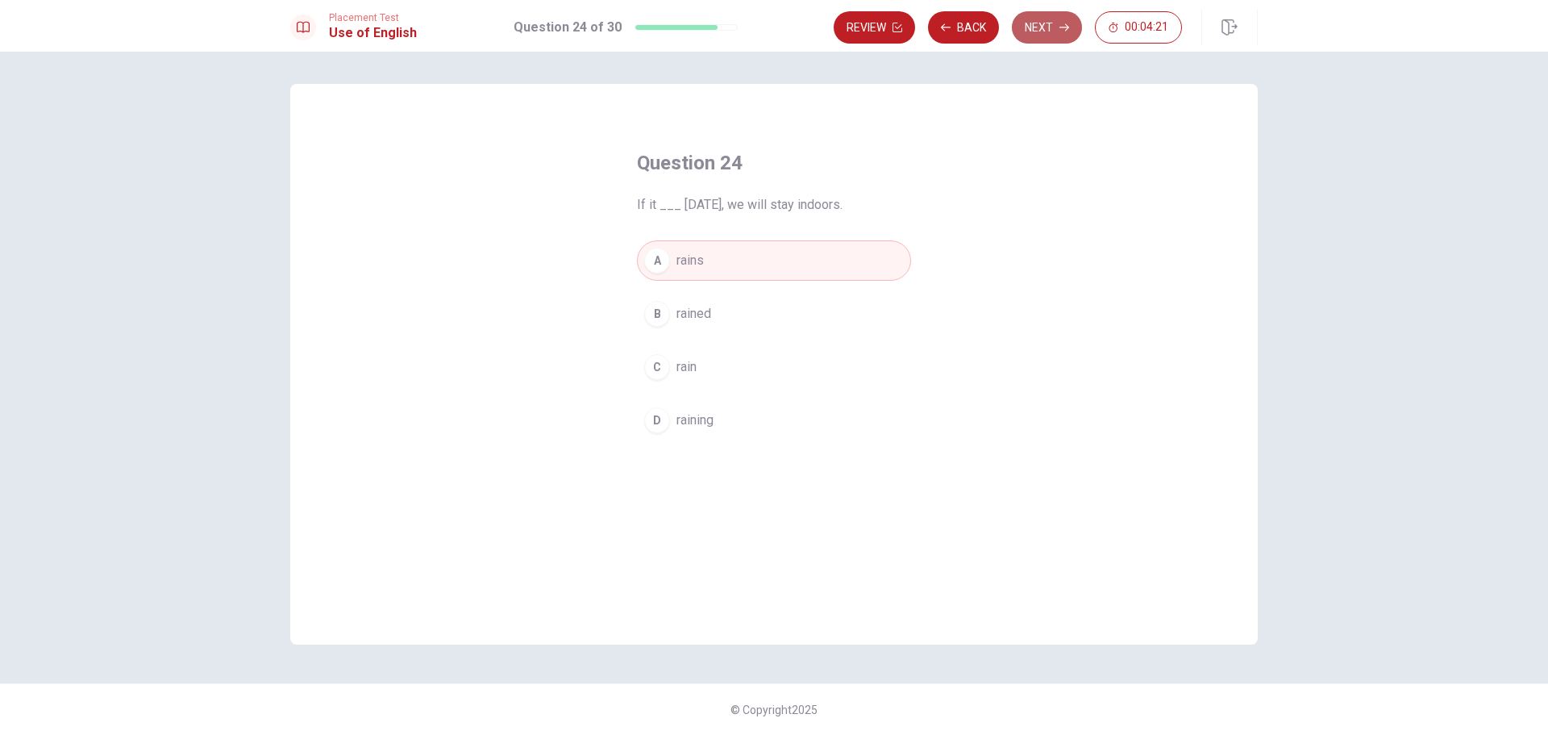
click at [1056, 23] on button "Next" at bounding box center [1047, 27] width 70 height 32
click at [660, 419] on div "D" at bounding box center [657, 420] width 26 height 26
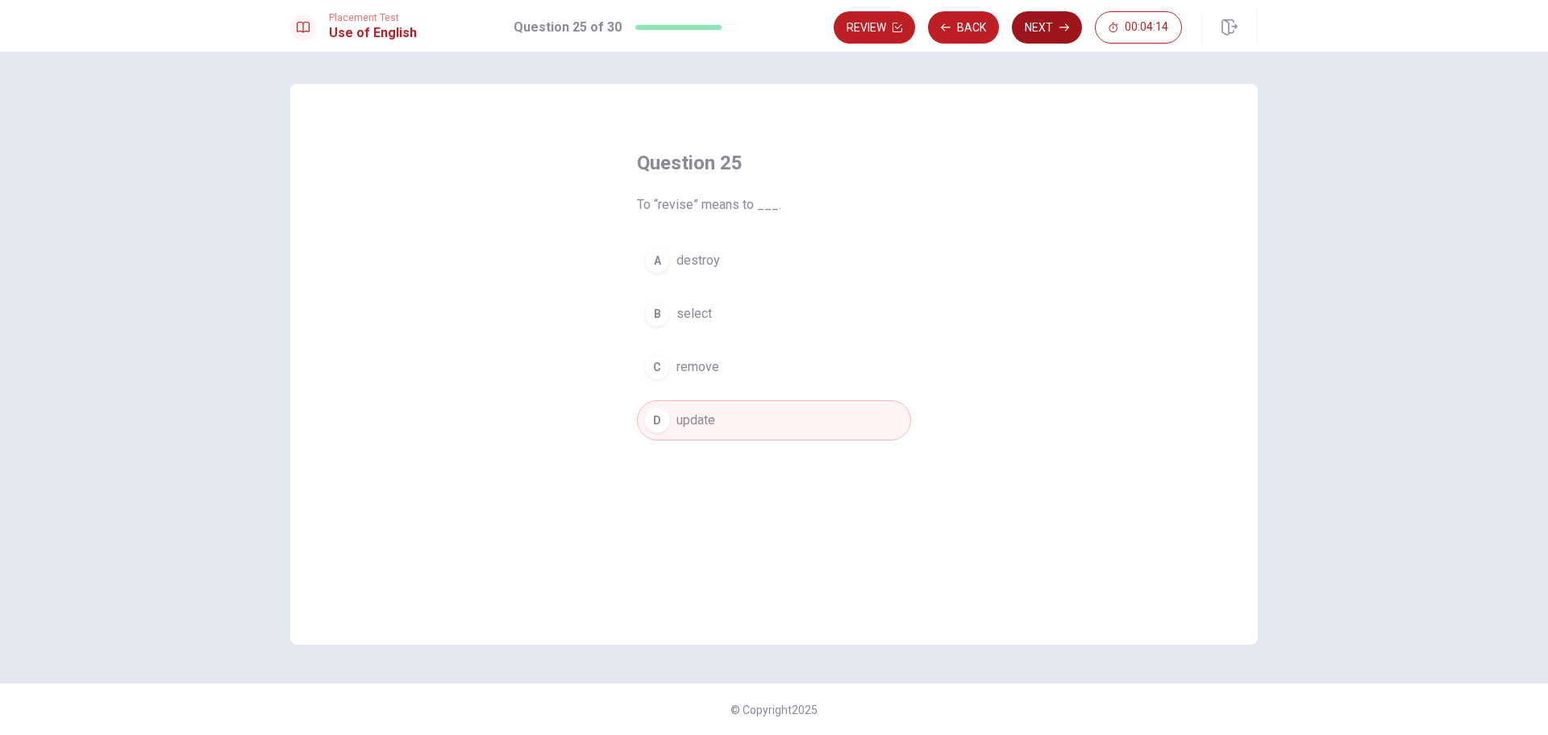
click at [1063, 24] on icon "button" at bounding box center [1065, 28] width 10 height 10
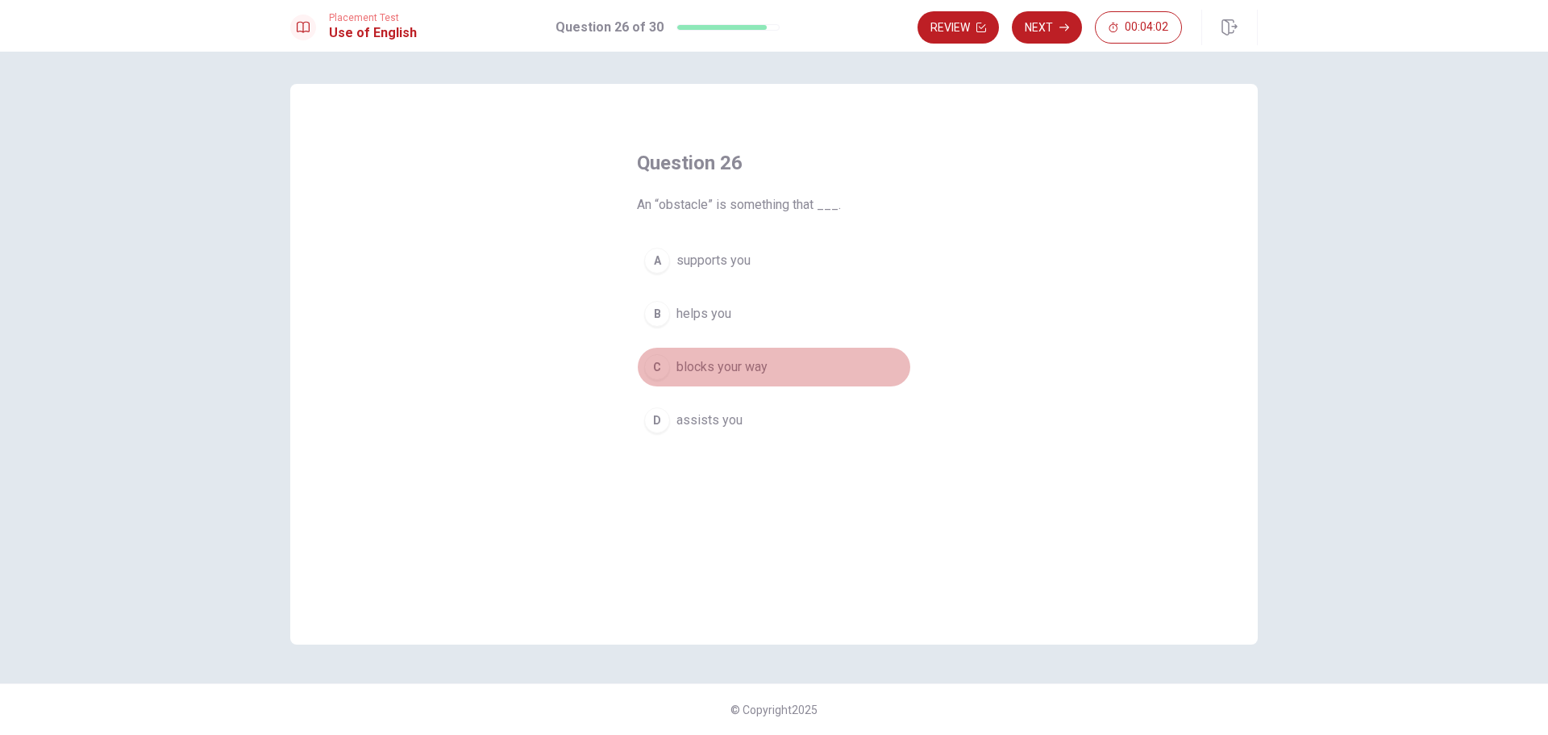
click at [661, 366] on div "C" at bounding box center [657, 367] width 26 height 26
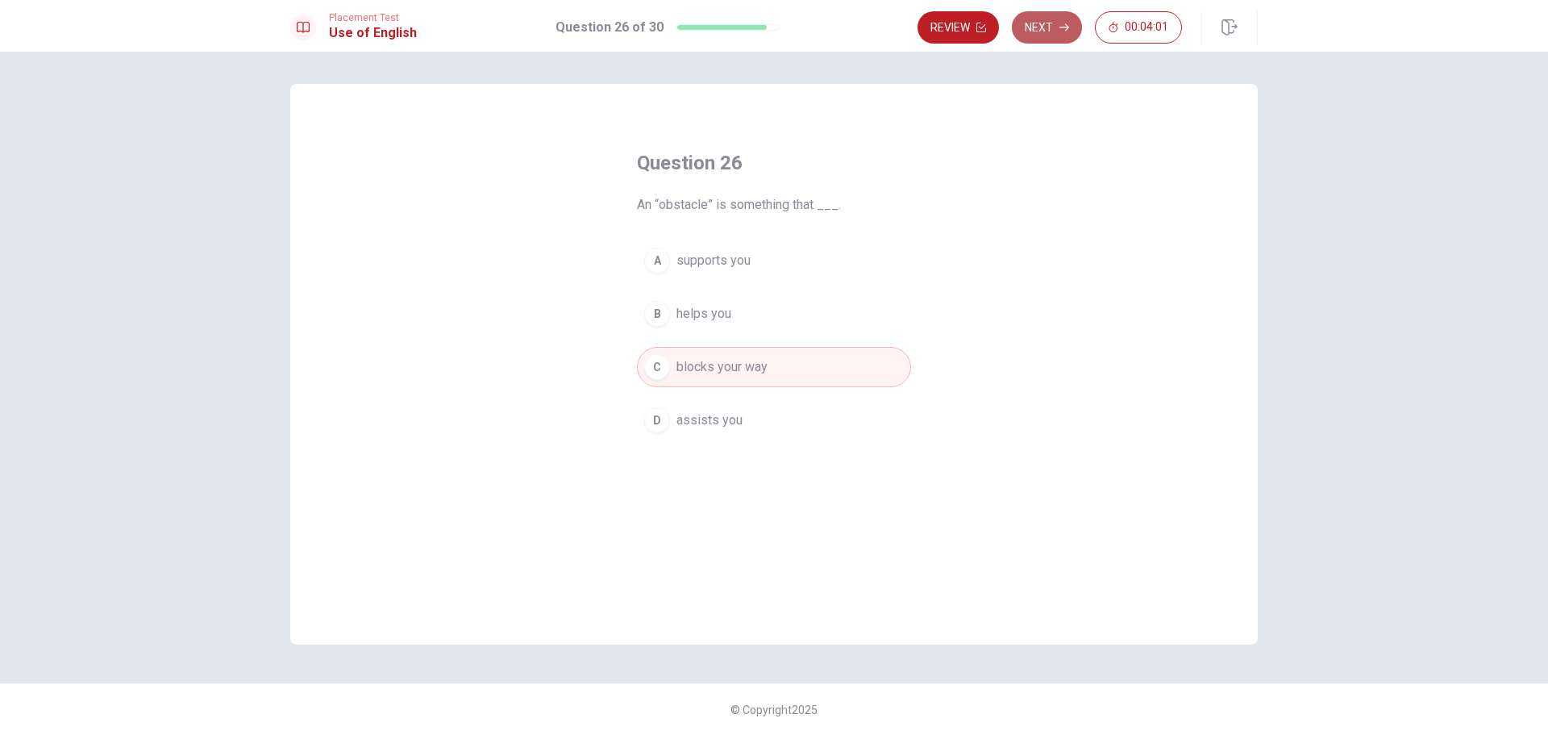
click at [1064, 25] on icon "button" at bounding box center [1065, 28] width 10 height 10
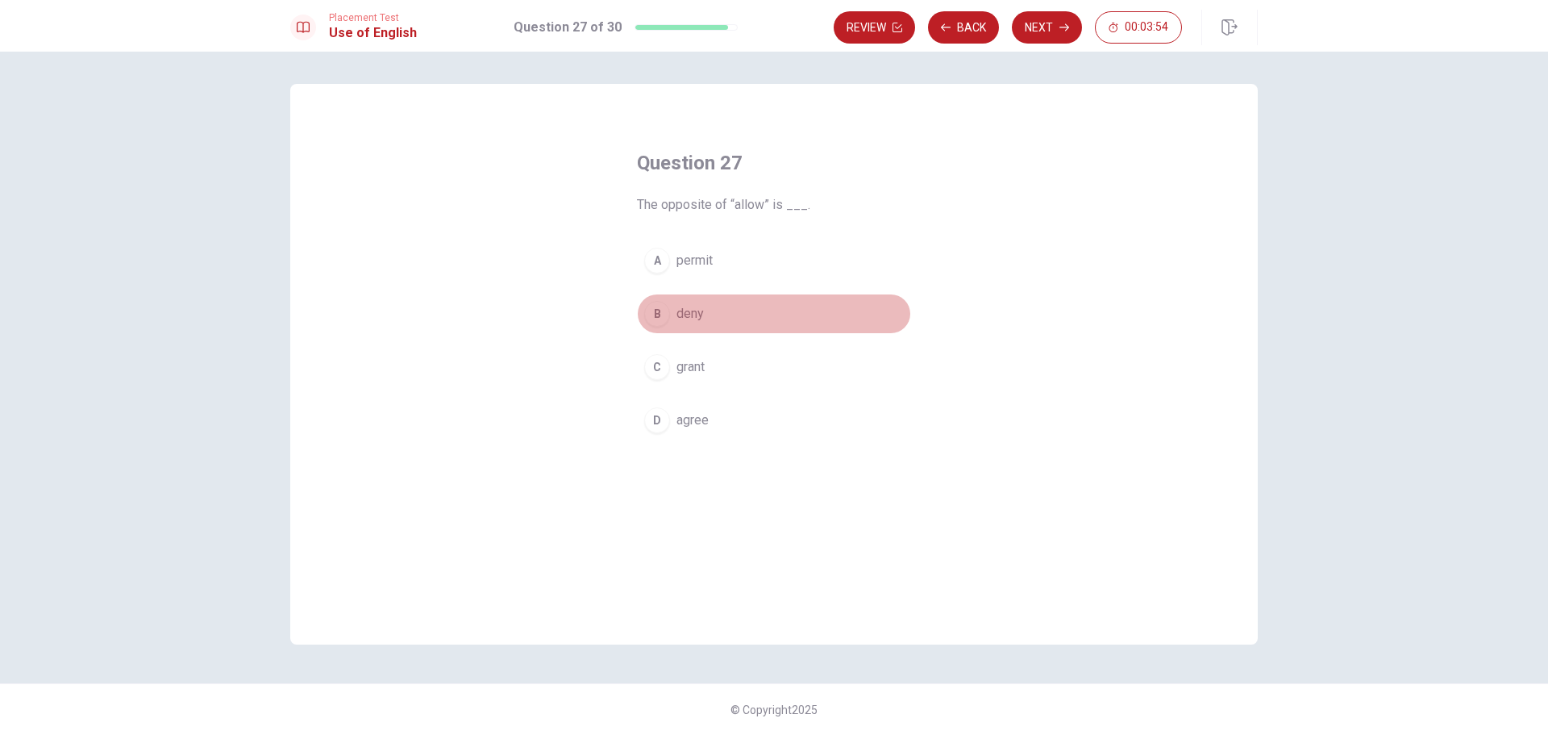
click at [656, 313] on div "B" at bounding box center [657, 314] width 26 height 26
click at [1050, 29] on button "Next" at bounding box center [1047, 27] width 70 height 32
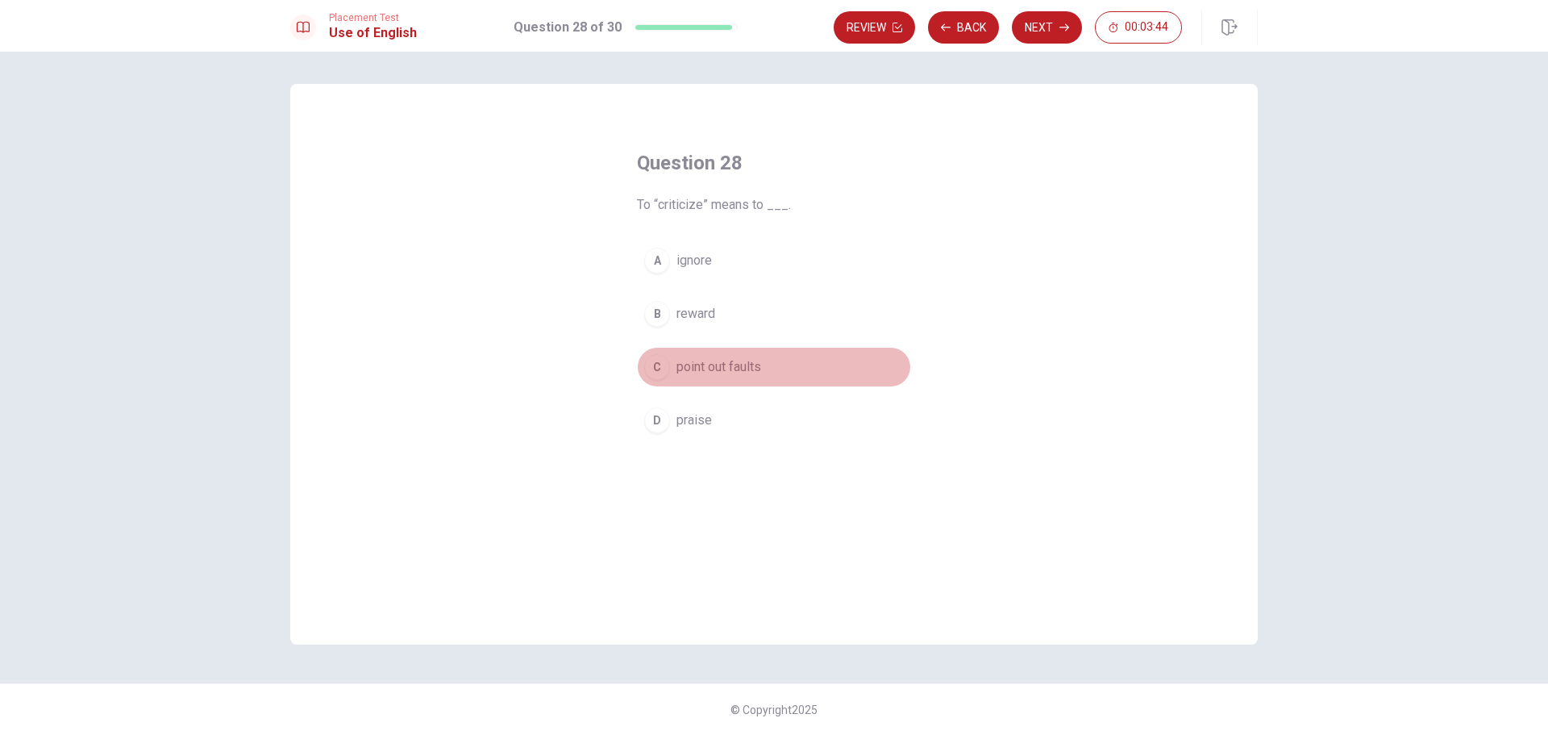
click at [657, 369] on div "C" at bounding box center [657, 367] width 26 height 26
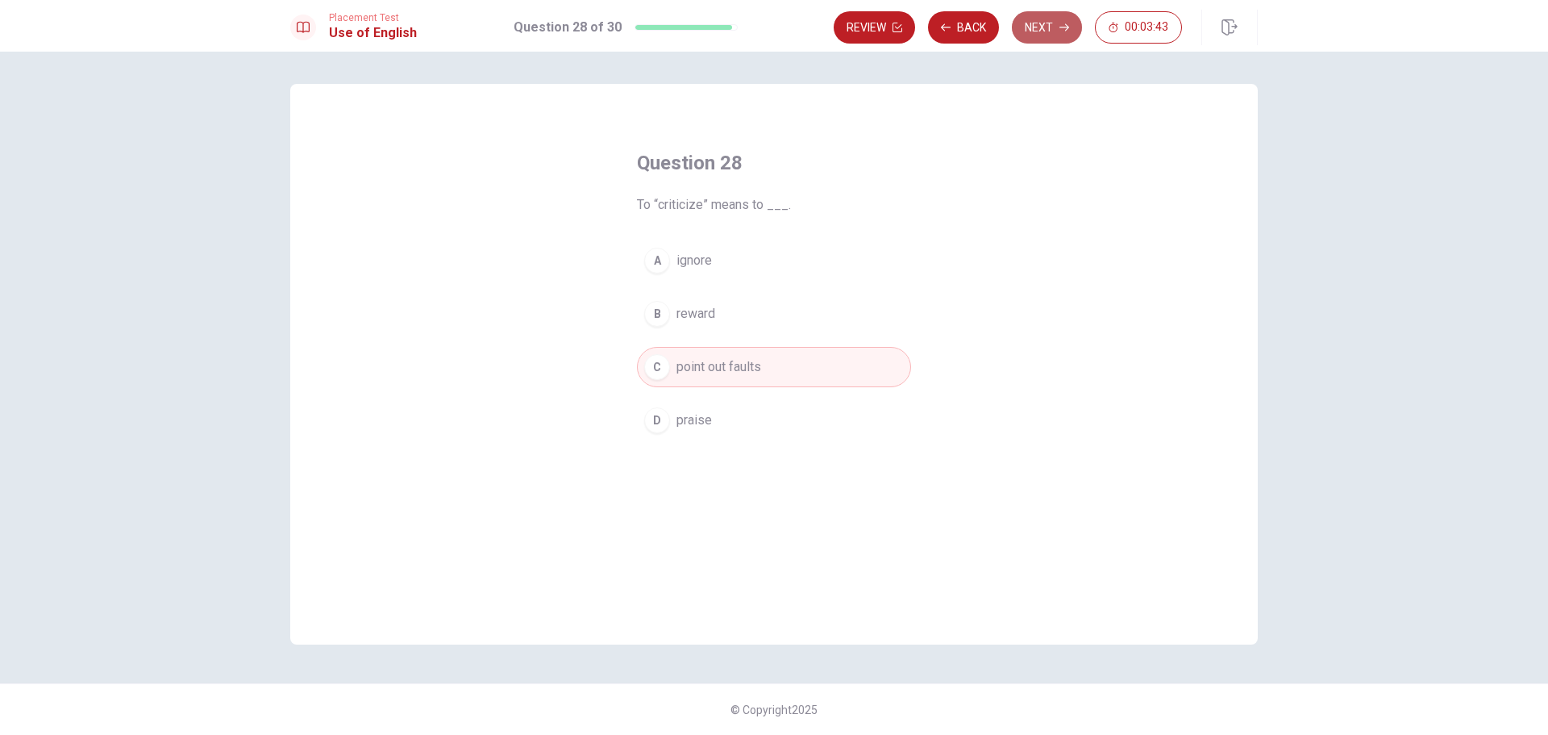
click at [1060, 29] on icon "button" at bounding box center [1065, 28] width 10 height 10
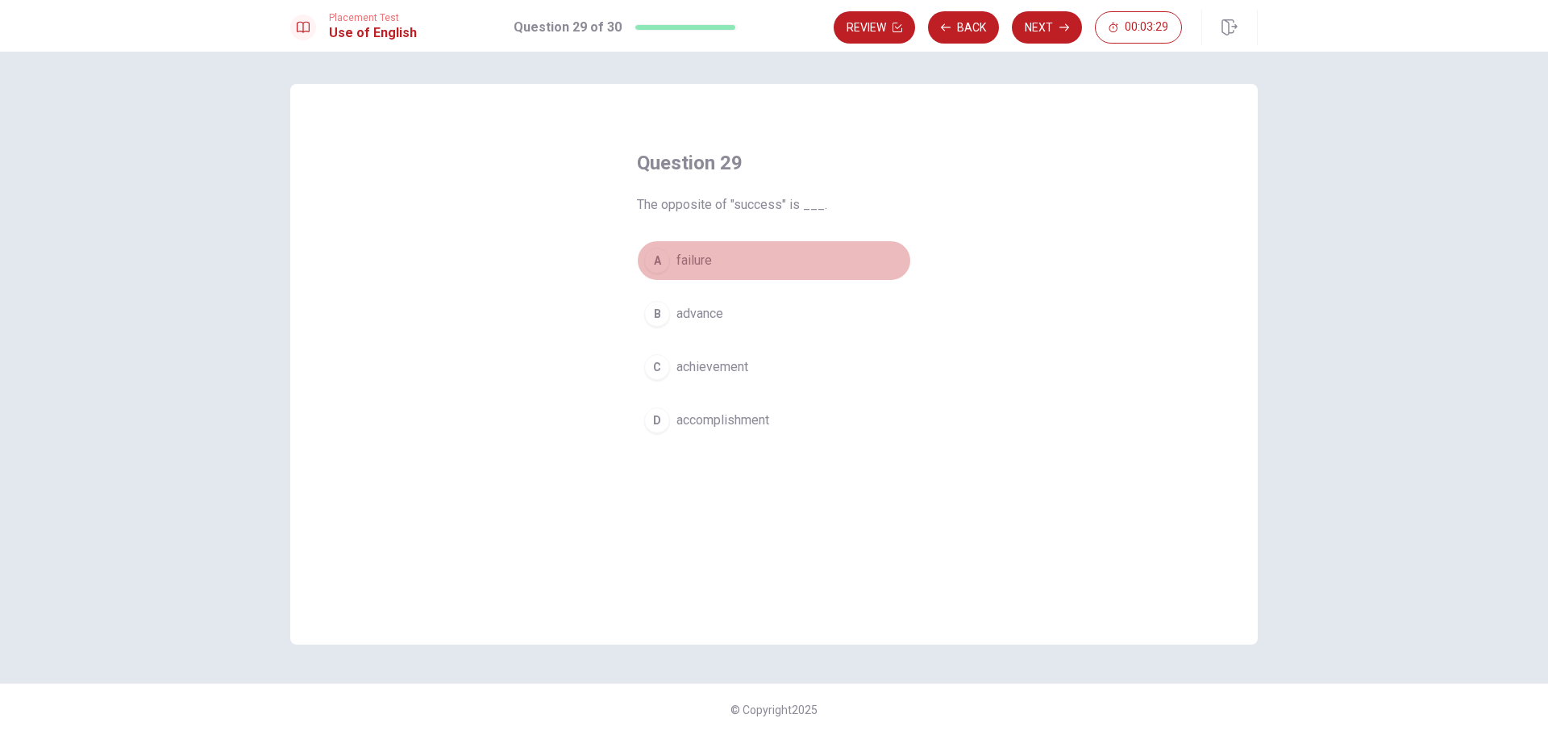
click at [658, 252] on div "A" at bounding box center [657, 261] width 26 height 26
click at [1066, 24] on icon "button" at bounding box center [1065, 27] width 10 height 7
click at [655, 314] on div "B" at bounding box center [657, 314] width 26 height 26
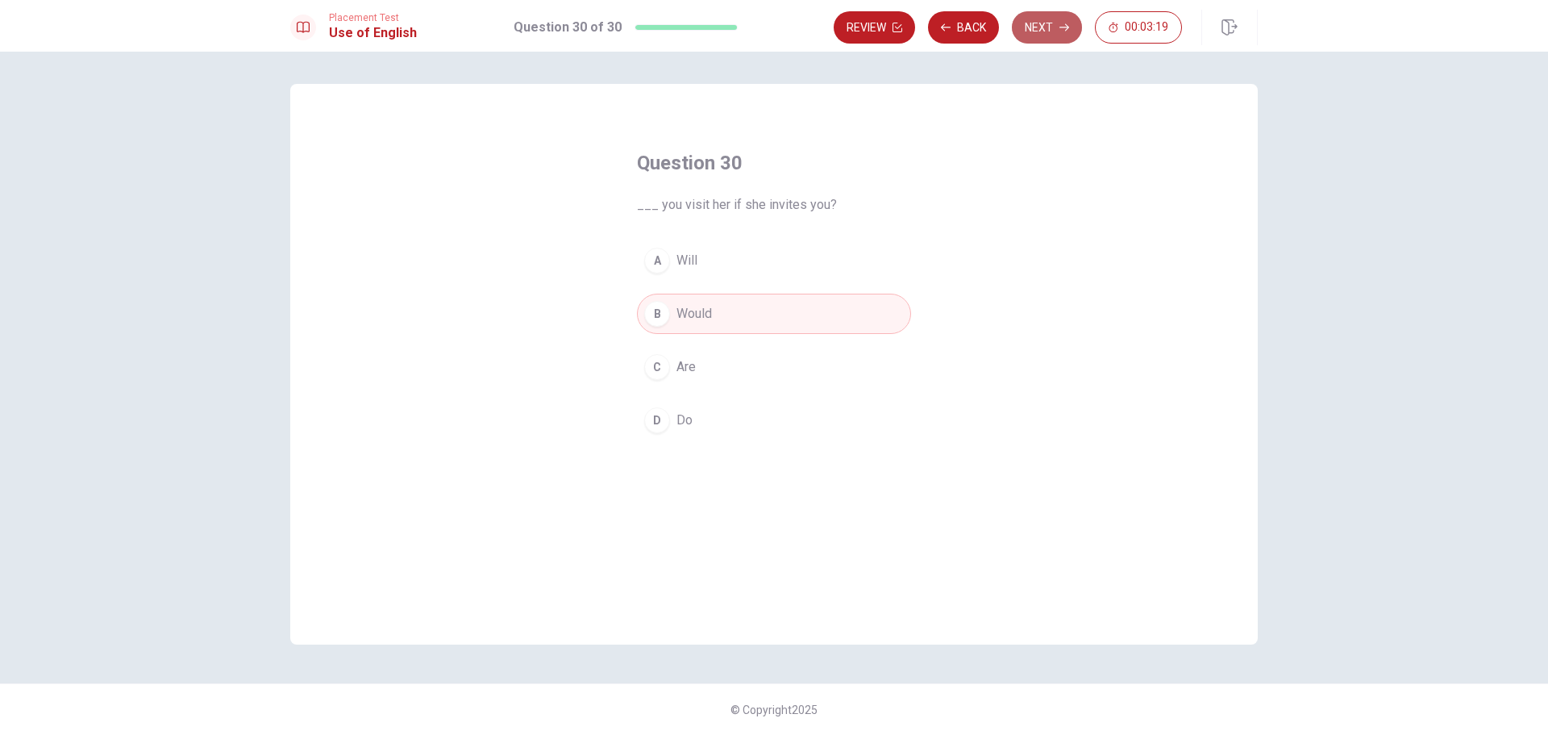
click at [1057, 19] on button "Next" at bounding box center [1047, 27] width 70 height 32
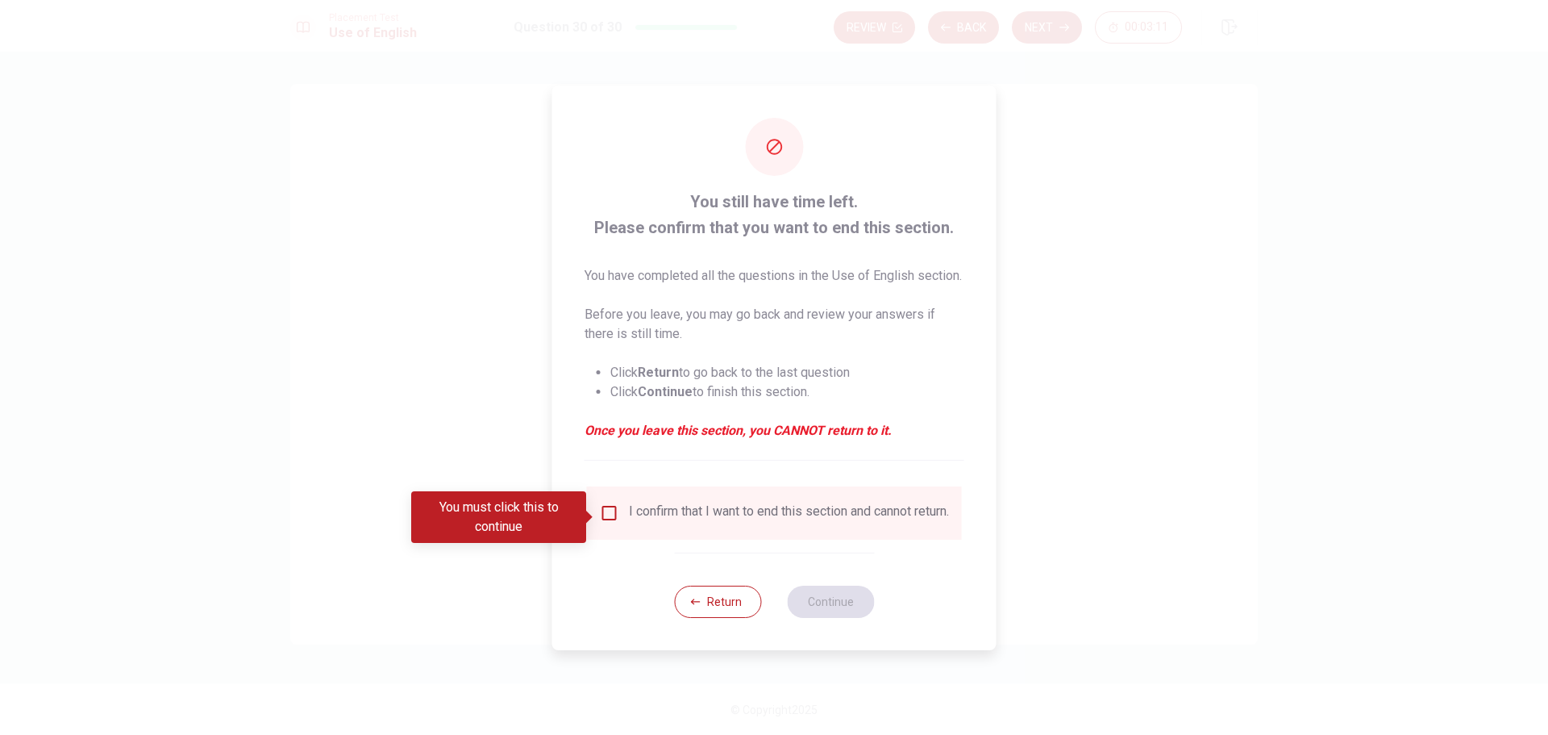
click at [611, 516] on input "You must click this to continue" at bounding box center [609, 512] width 19 height 19
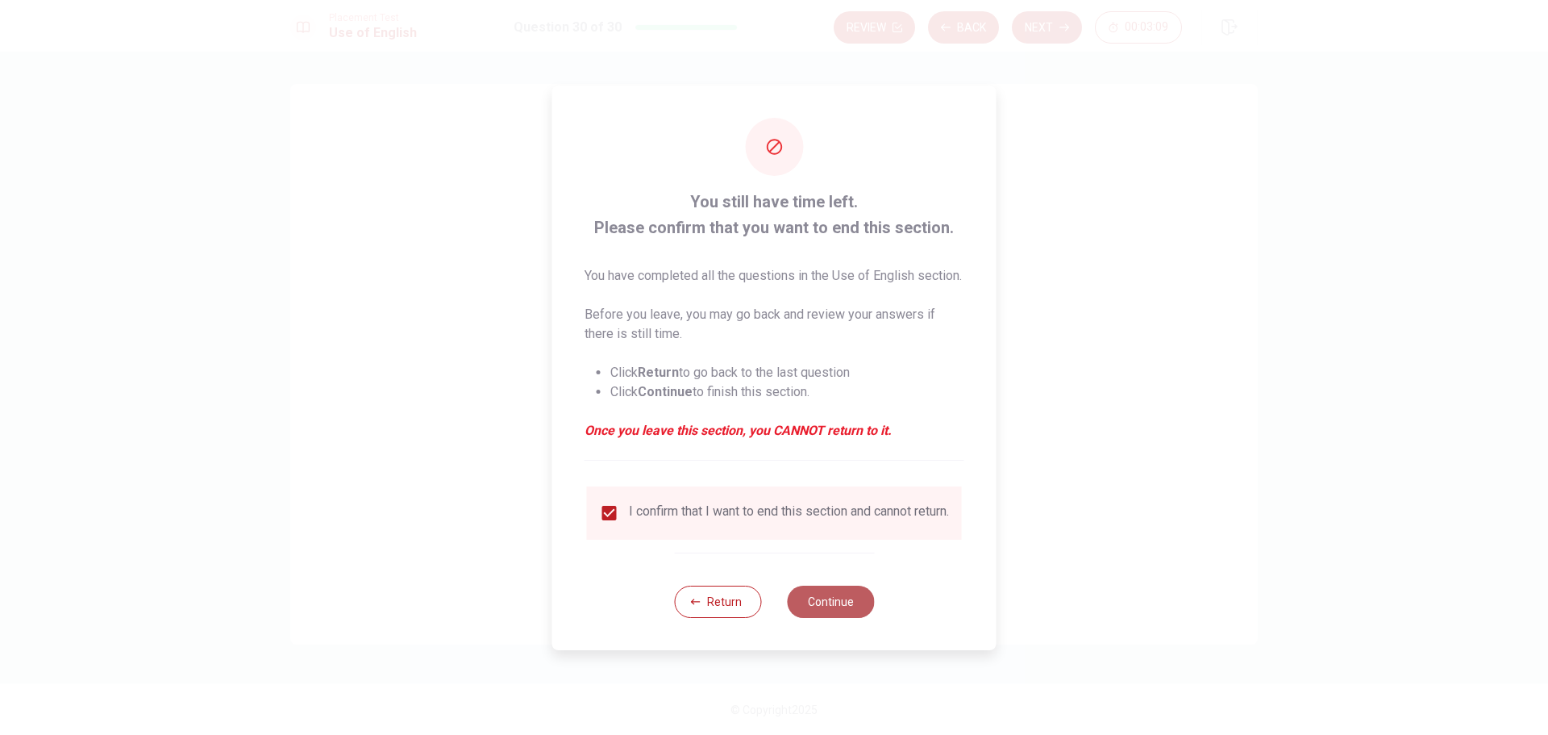
click at [846, 618] on button "Continue" at bounding box center [830, 602] width 87 height 32
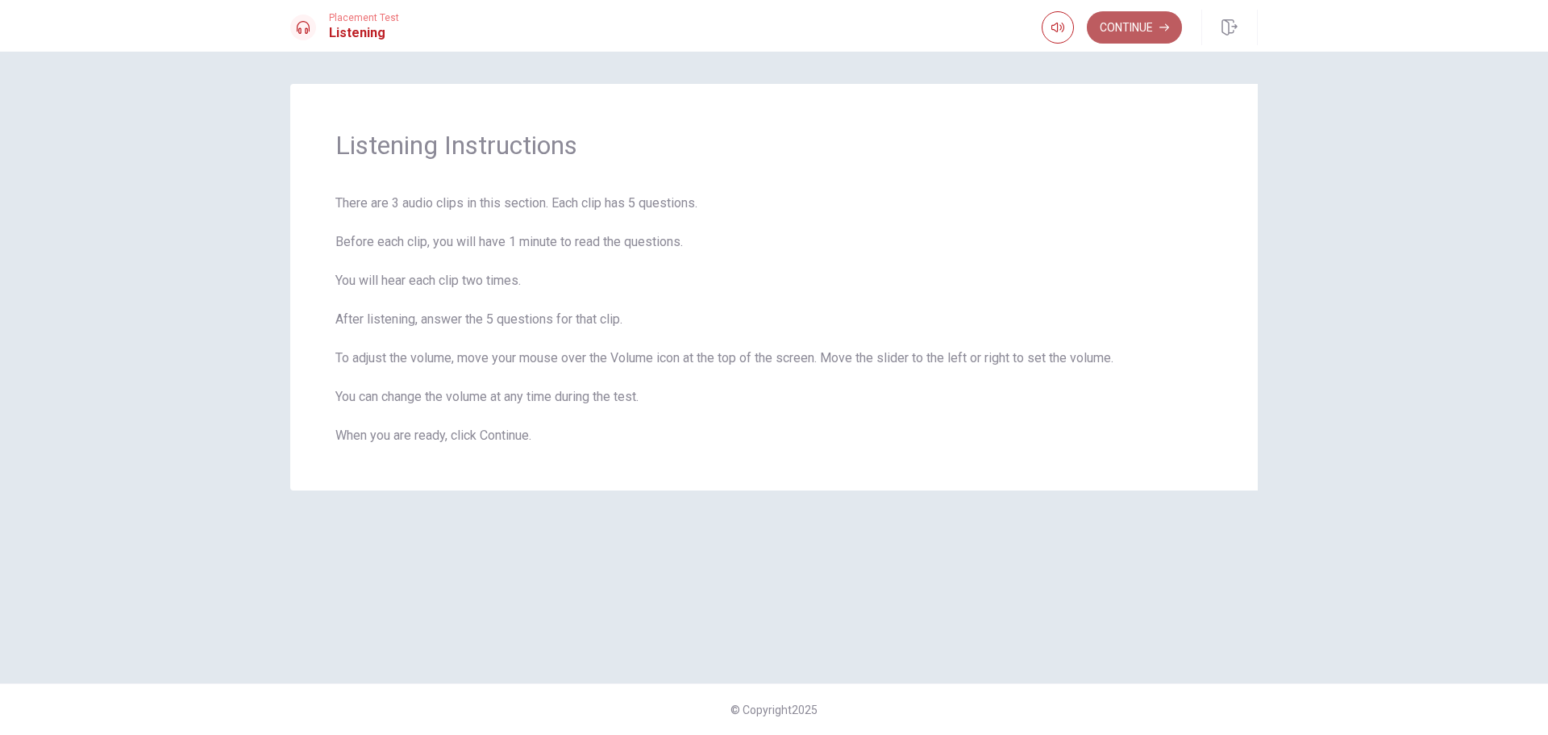
click at [1173, 26] on button "Continue" at bounding box center [1134, 27] width 95 height 32
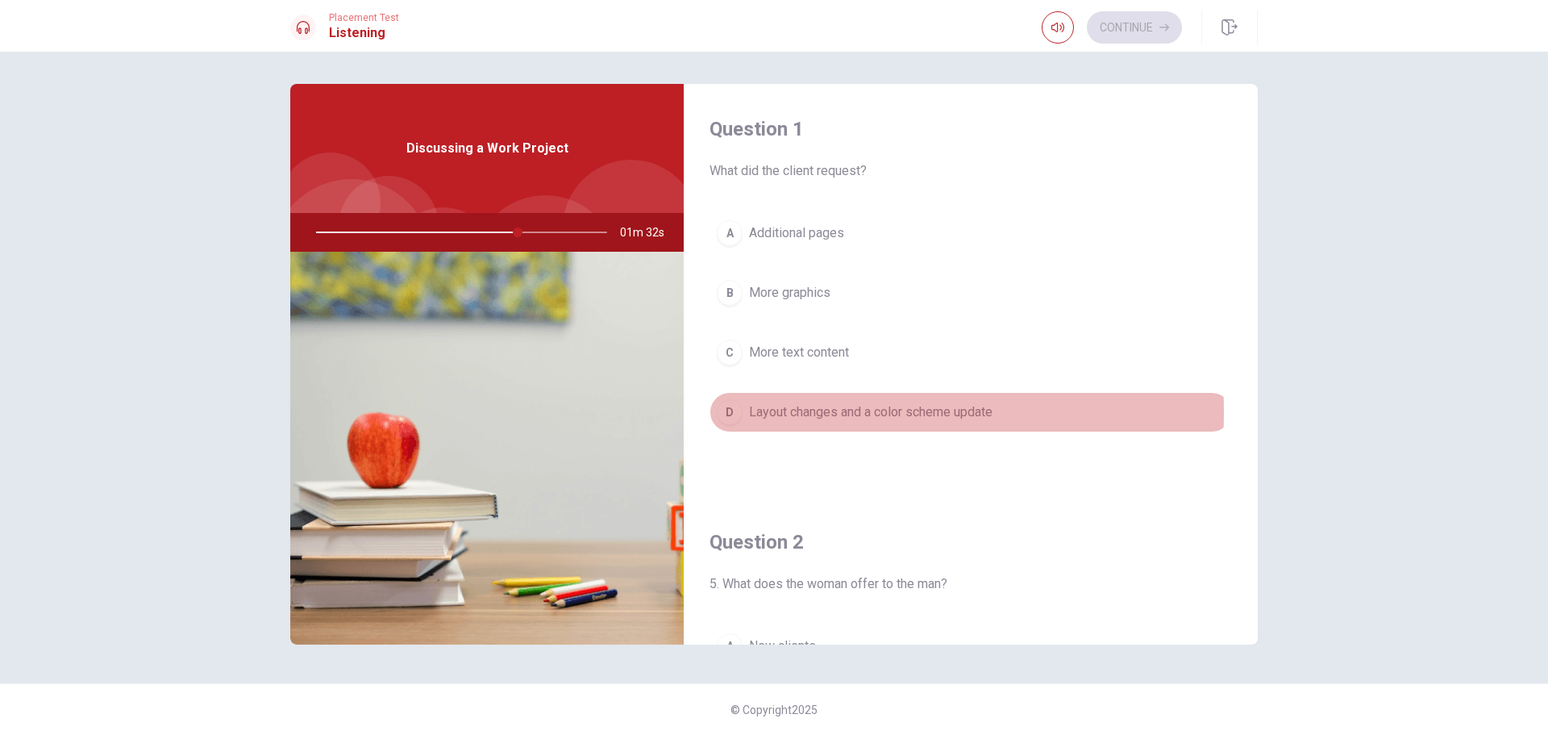
click at [732, 411] on div "D" at bounding box center [730, 412] width 26 height 26
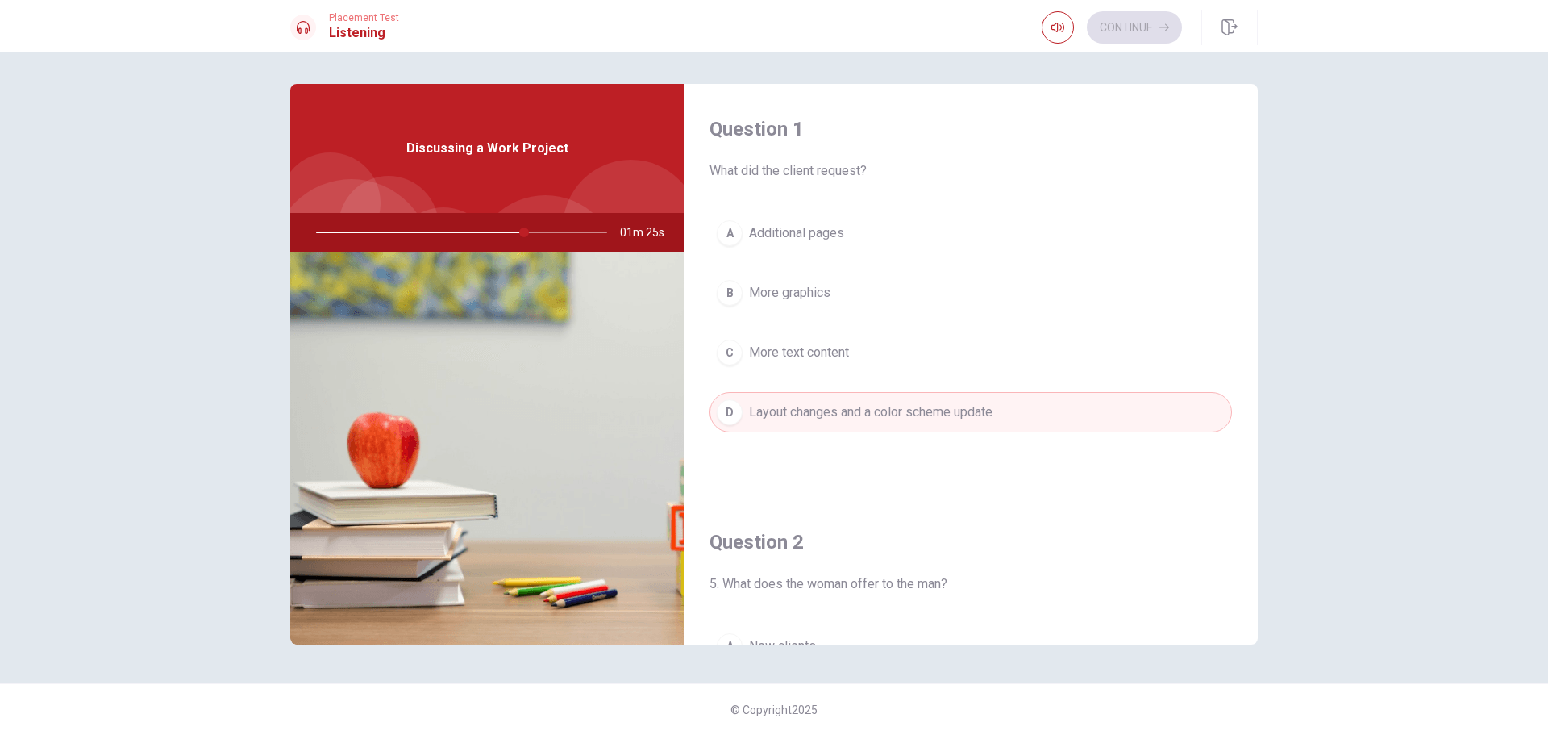
click at [733, 417] on div "D" at bounding box center [730, 412] width 26 height 26
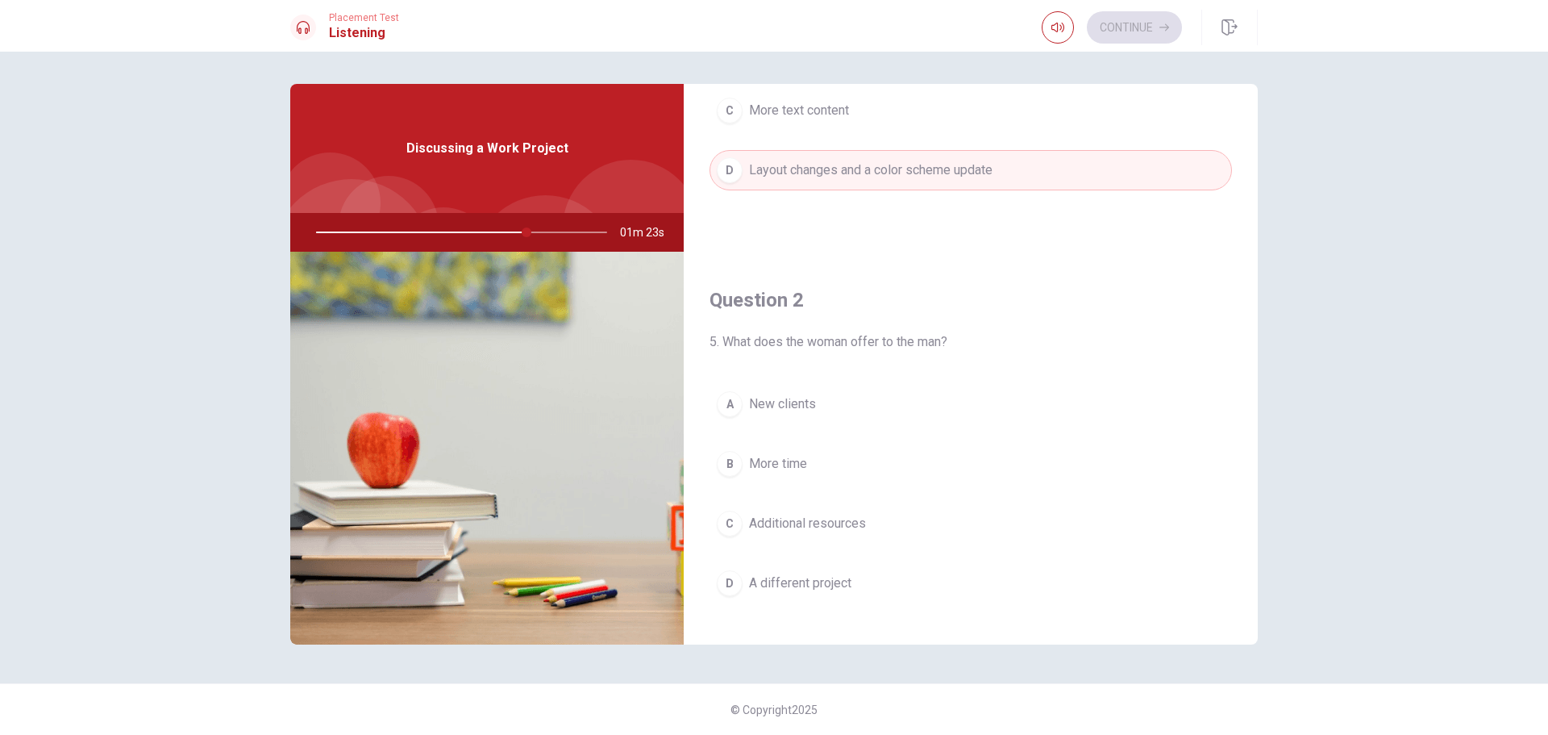
scroll to position [323, 0]
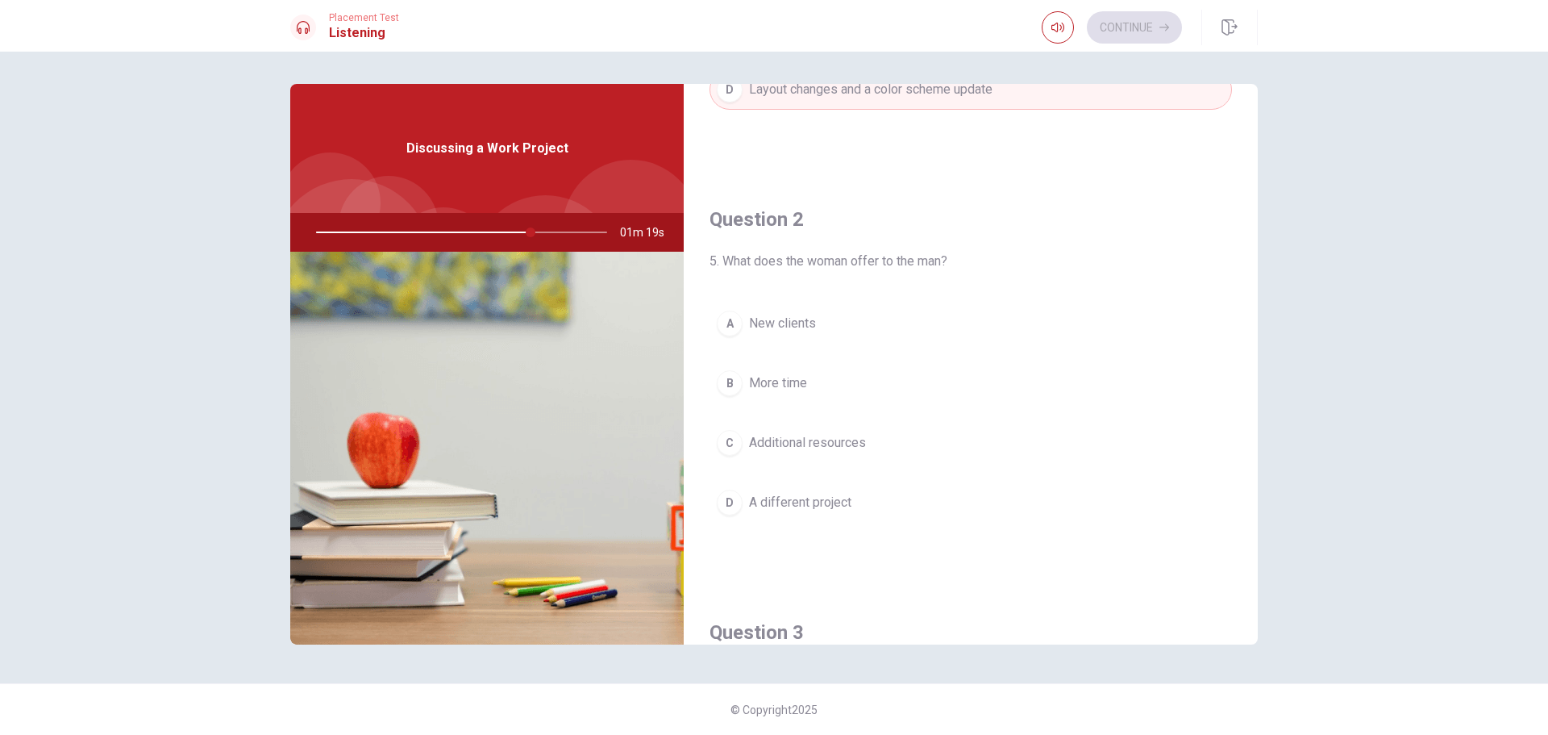
click at [734, 444] on div "C" at bounding box center [730, 443] width 26 height 26
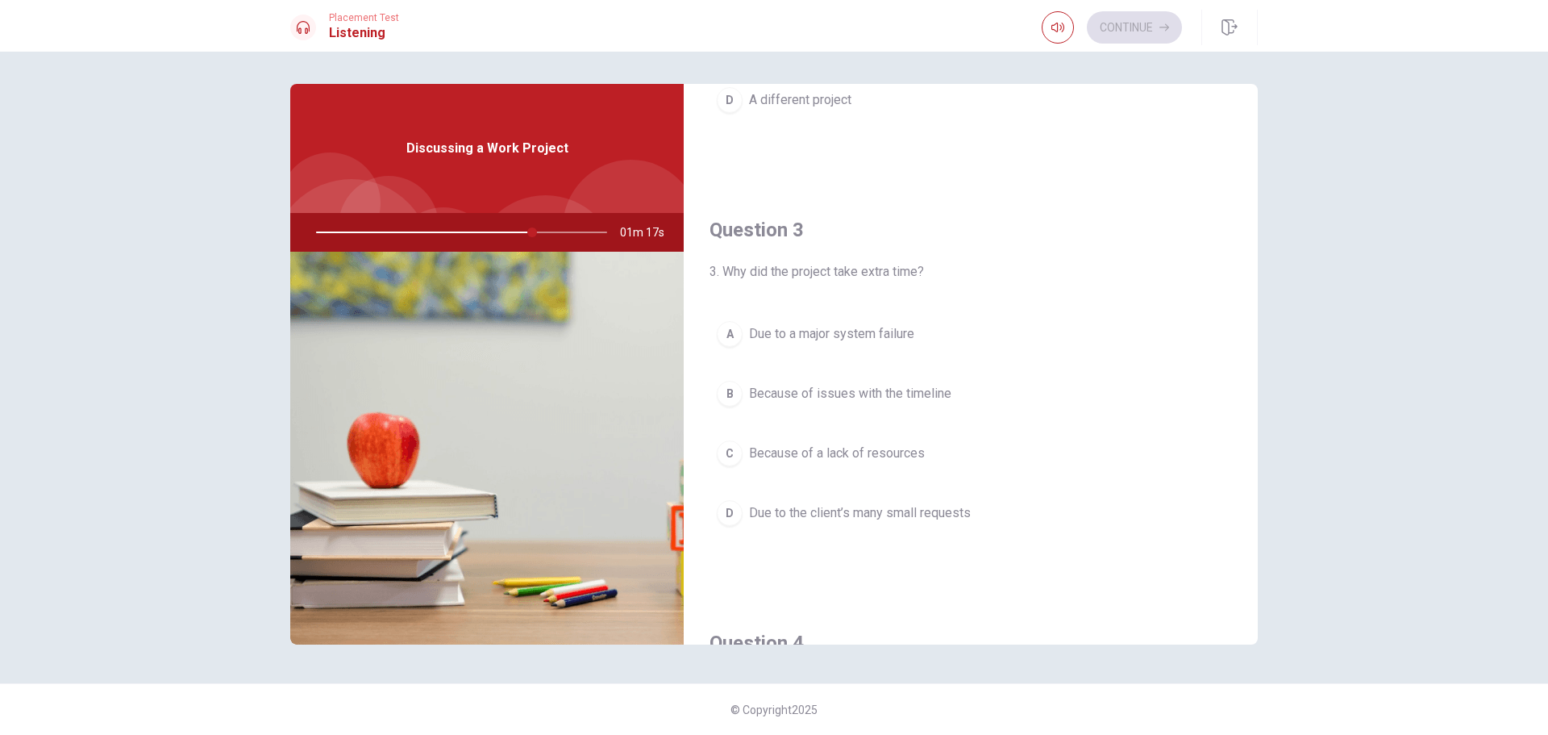
scroll to position [726, 0]
click at [727, 517] on div "D" at bounding box center [730, 512] width 26 height 26
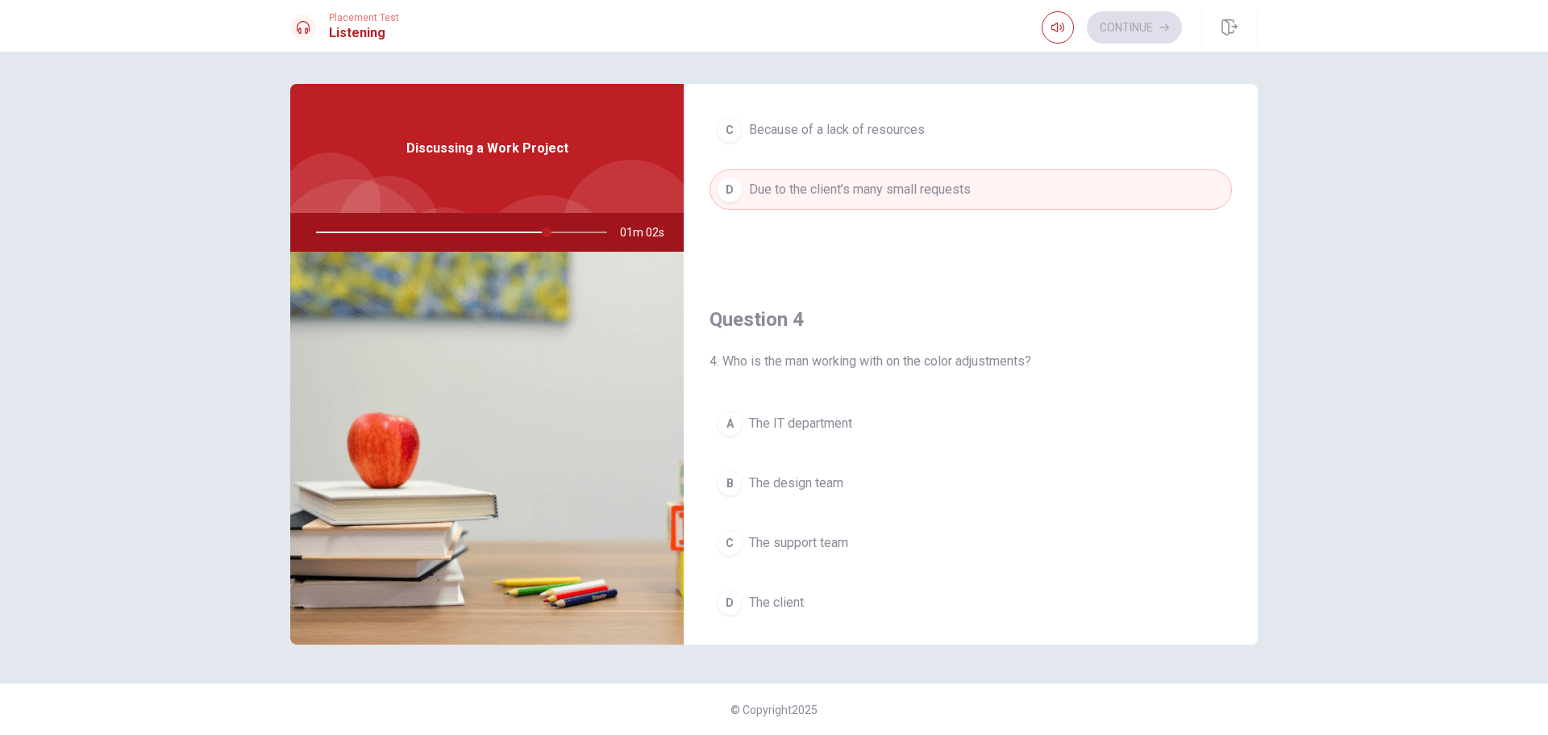
scroll to position [1129, 0]
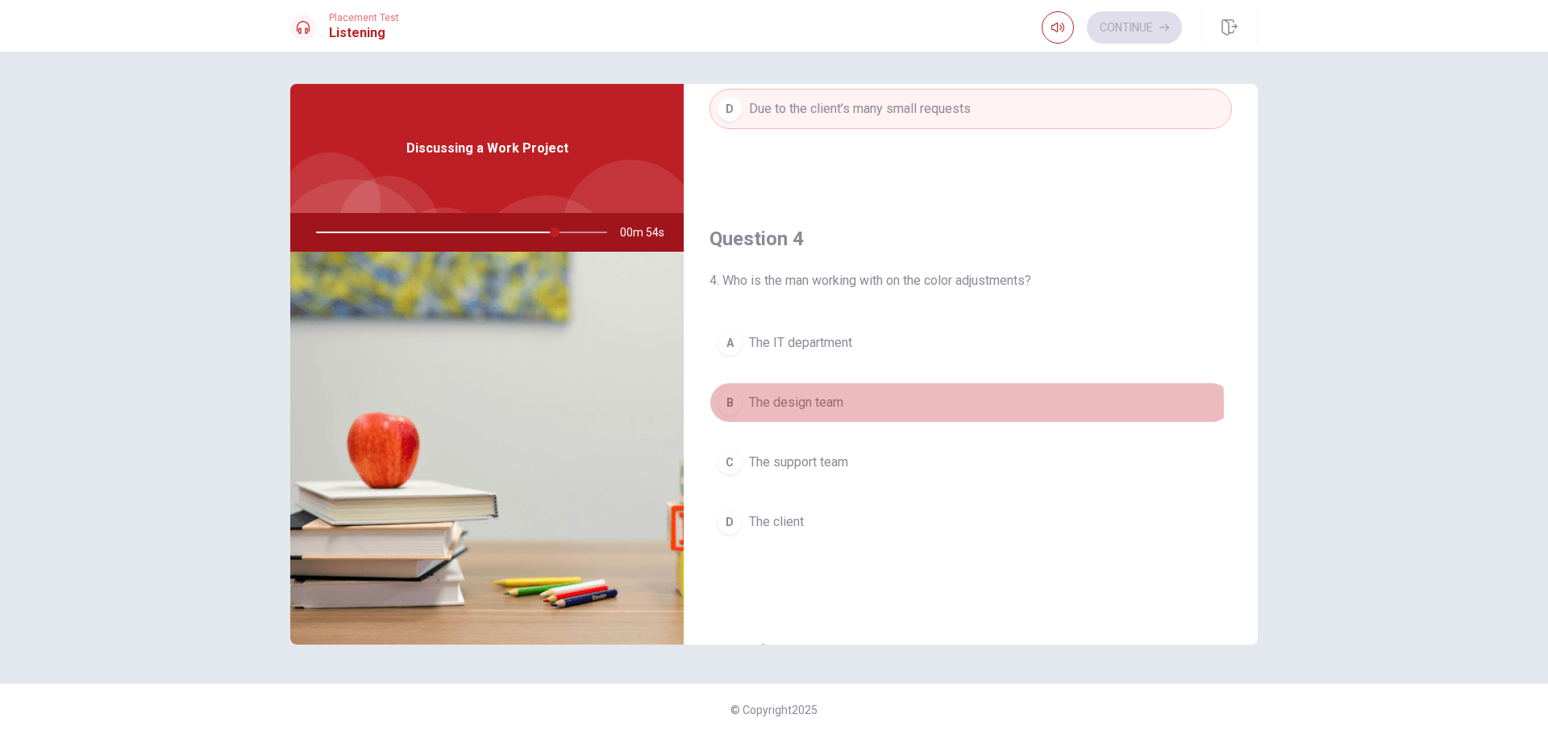
click at [731, 405] on div "B" at bounding box center [730, 403] width 26 height 26
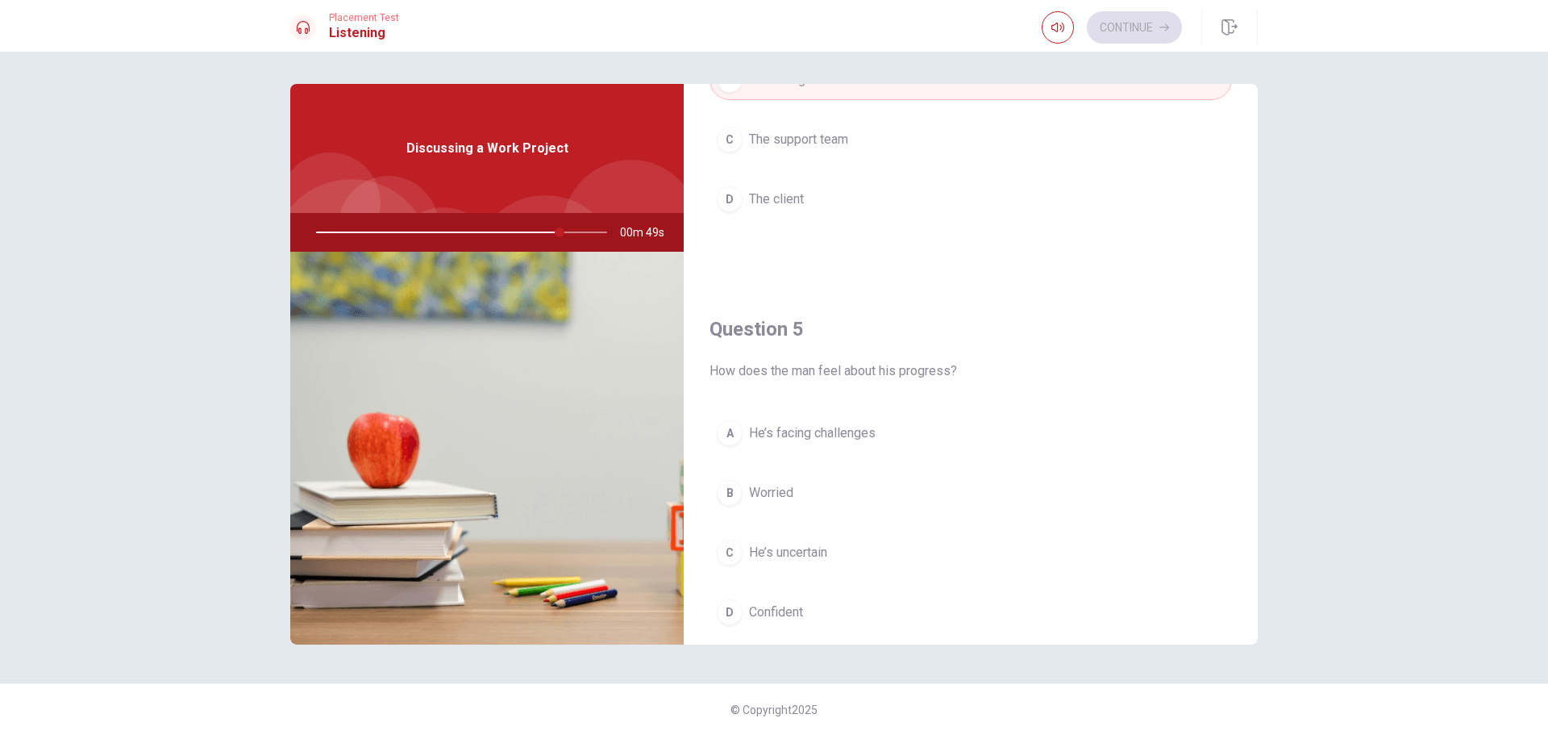
scroll to position [1504, 0]
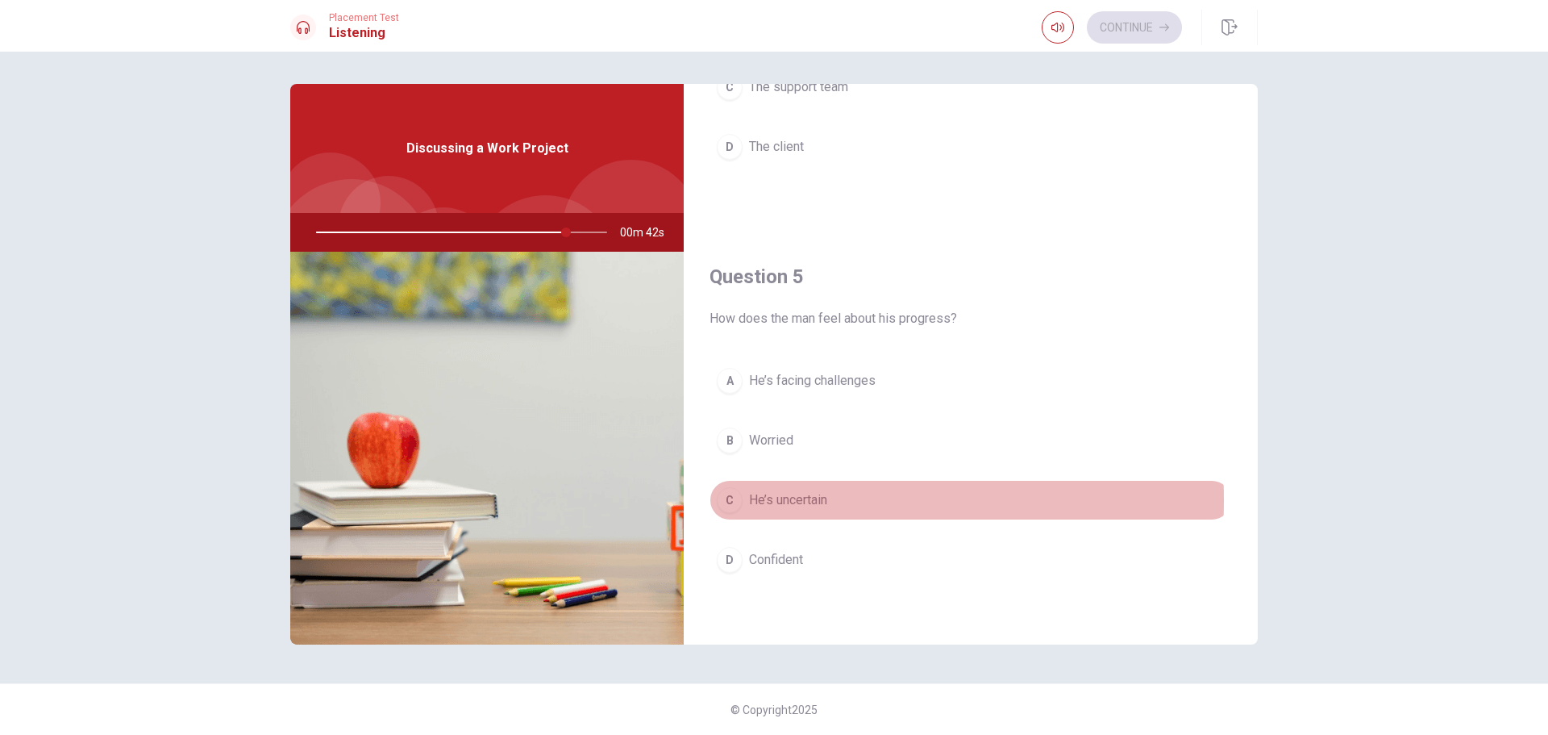
click at [736, 500] on div "C" at bounding box center [730, 500] width 26 height 26
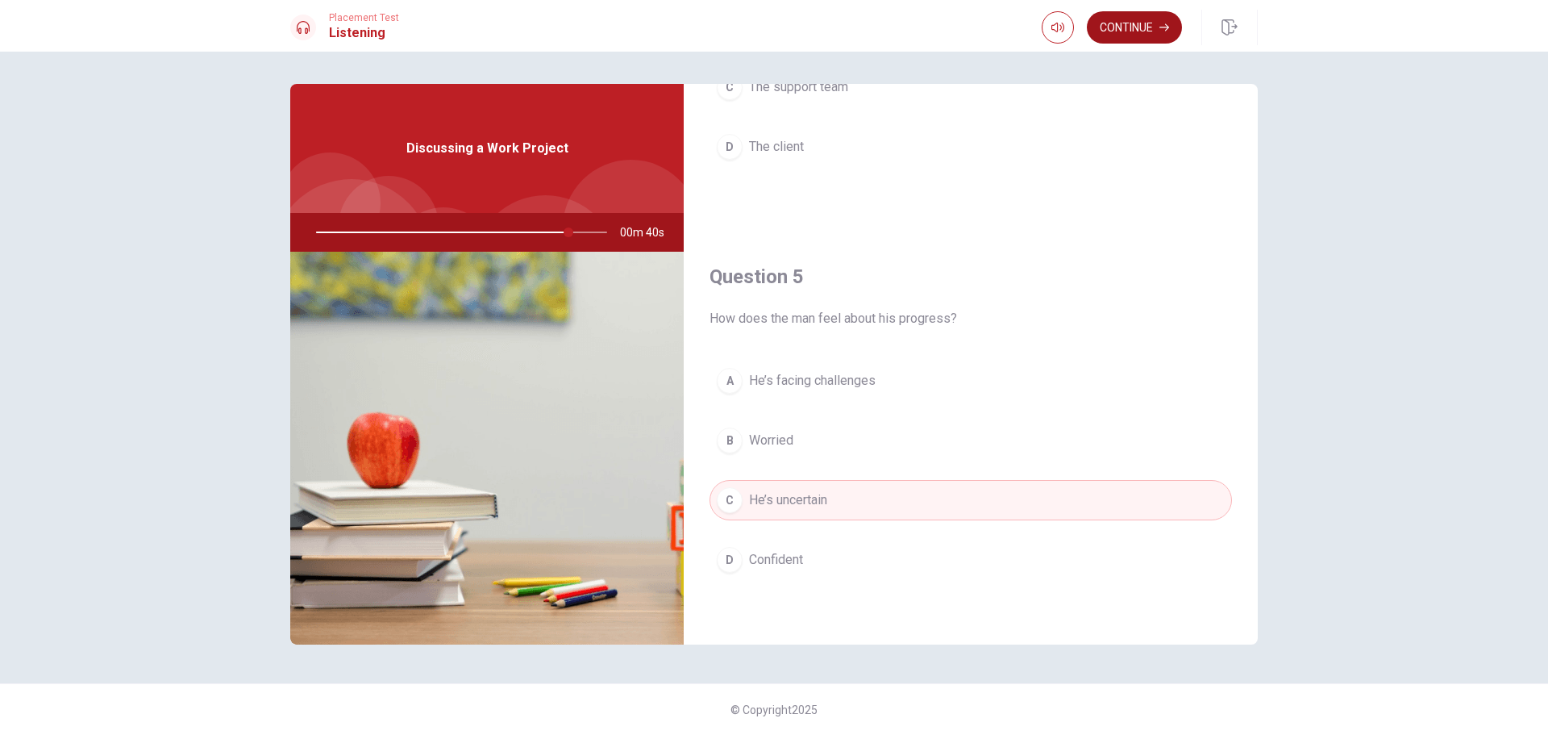
click at [1144, 29] on button "Continue" at bounding box center [1134, 27] width 95 height 32
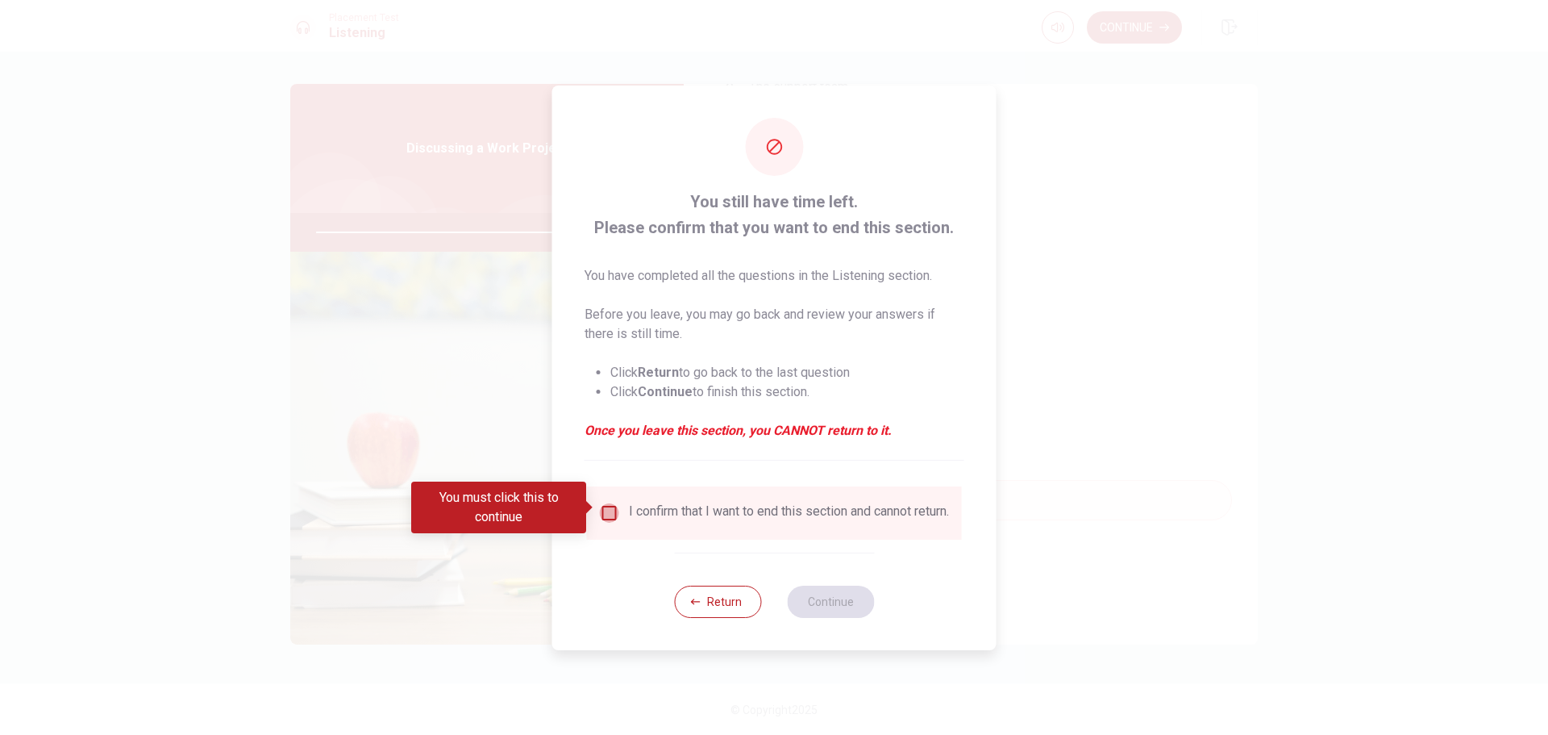
click at [608, 503] on input "You must click this to continue" at bounding box center [609, 512] width 19 height 19
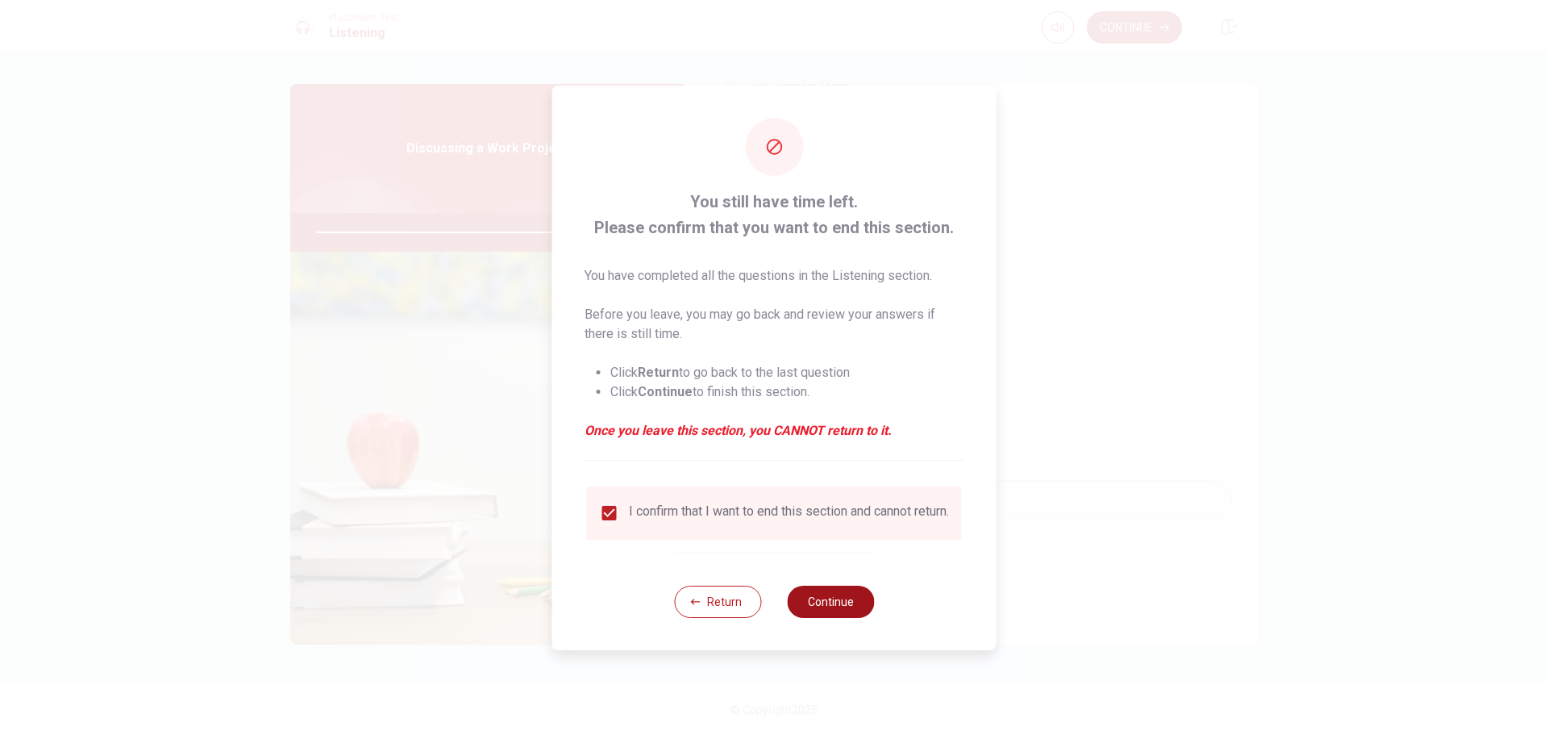
click at [833, 611] on button "Continue" at bounding box center [830, 602] width 87 height 32
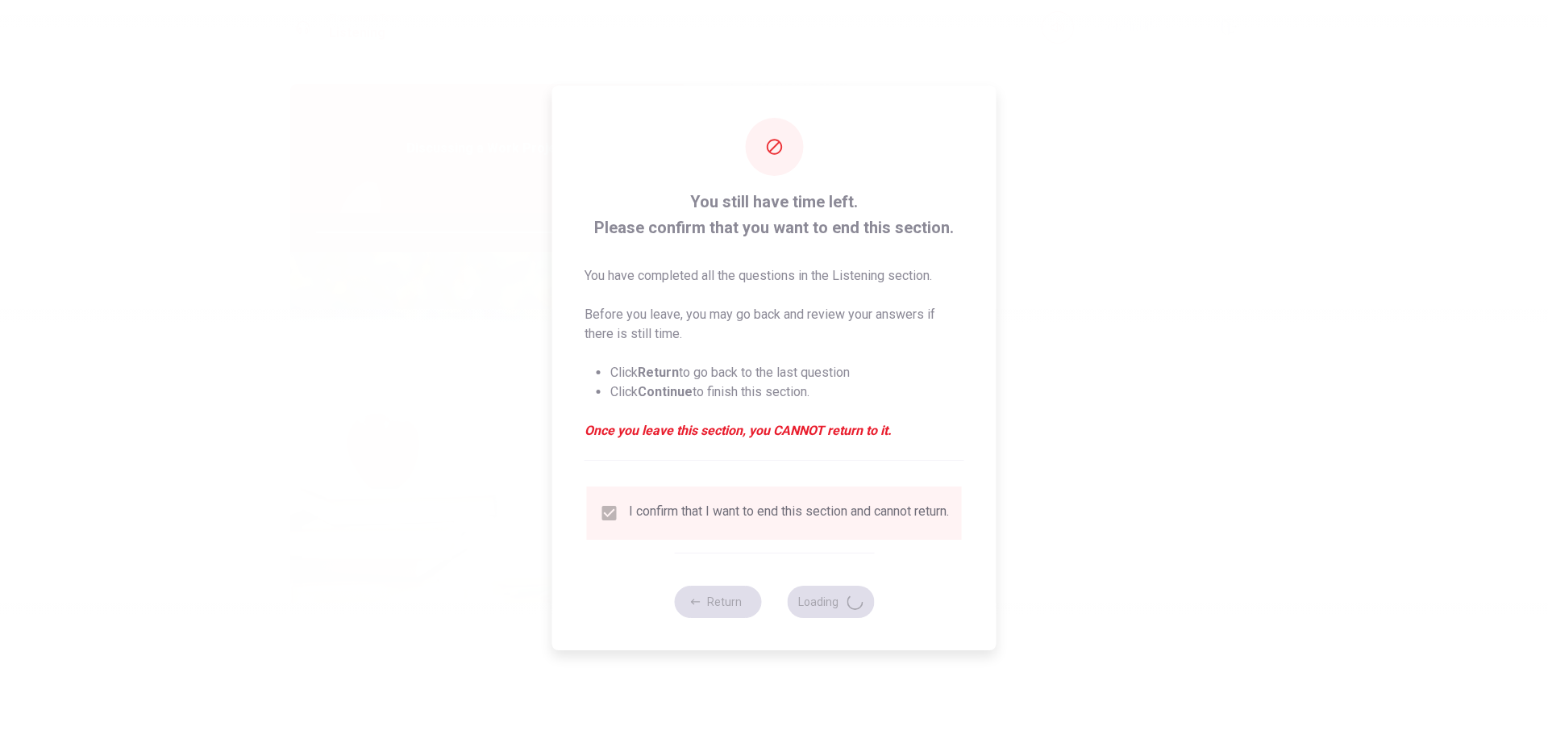
type input "90"
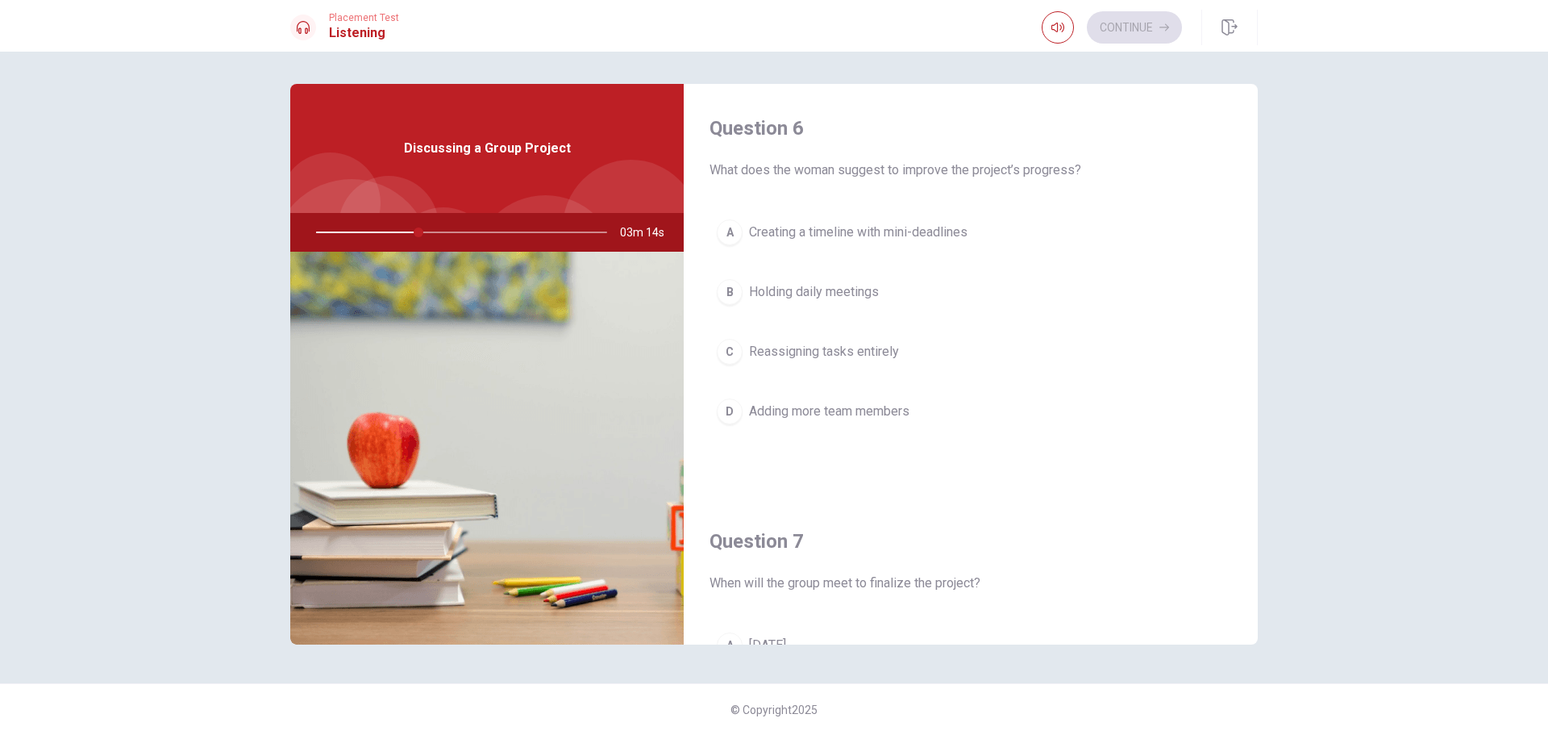
scroll to position [0, 0]
click at [729, 356] on div "C" at bounding box center [730, 353] width 26 height 26
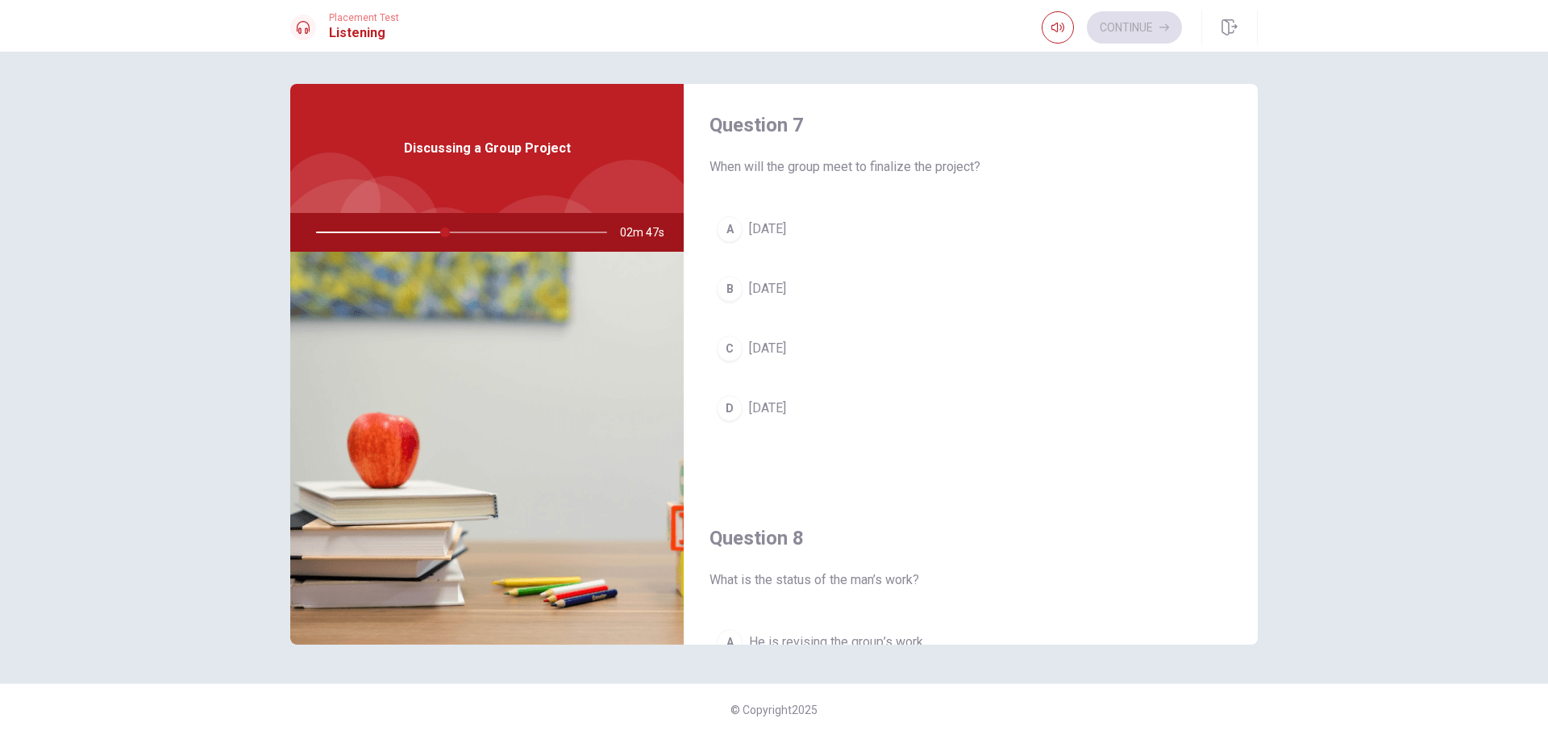
scroll to position [403, 0]
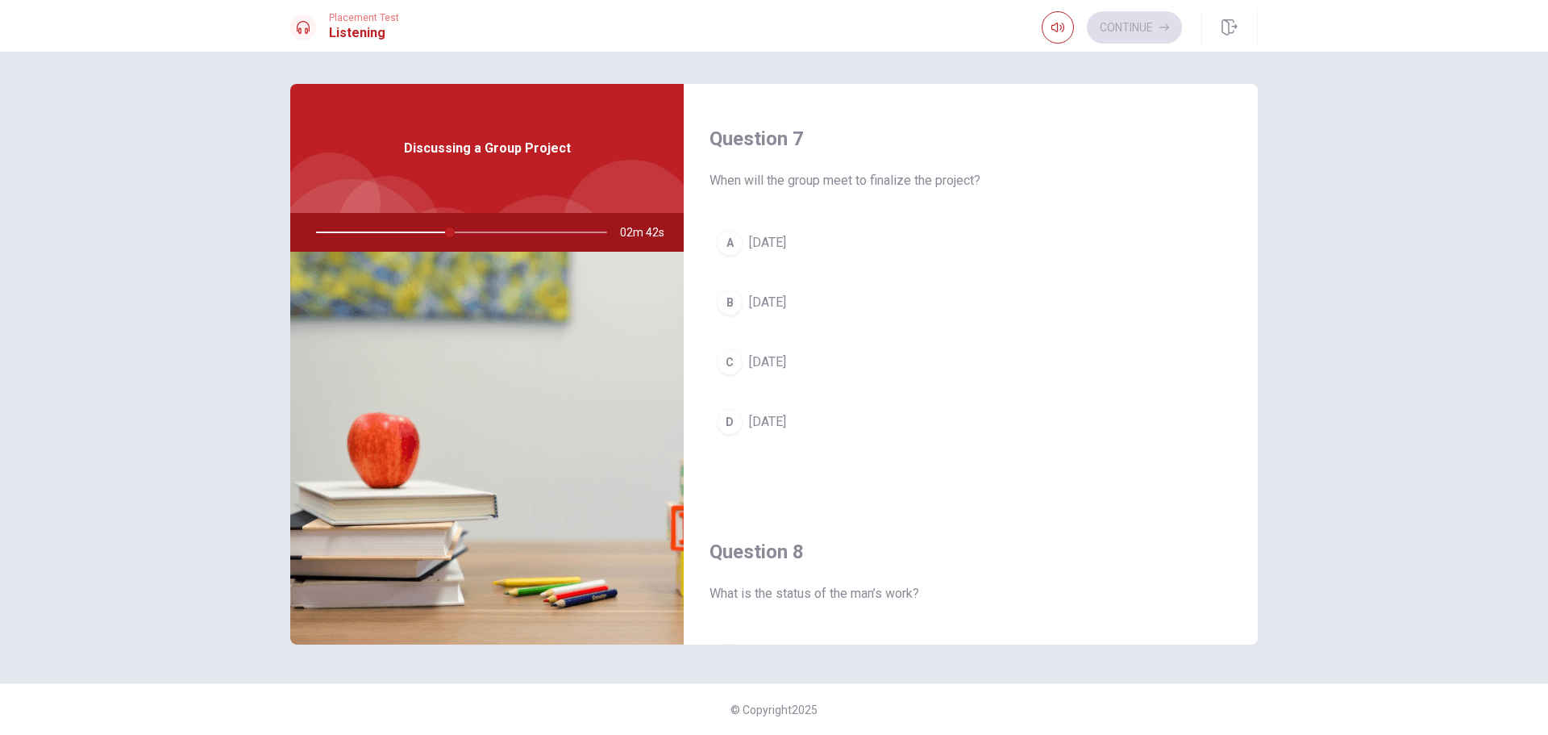
click at [736, 301] on div "B" at bounding box center [730, 303] width 26 height 26
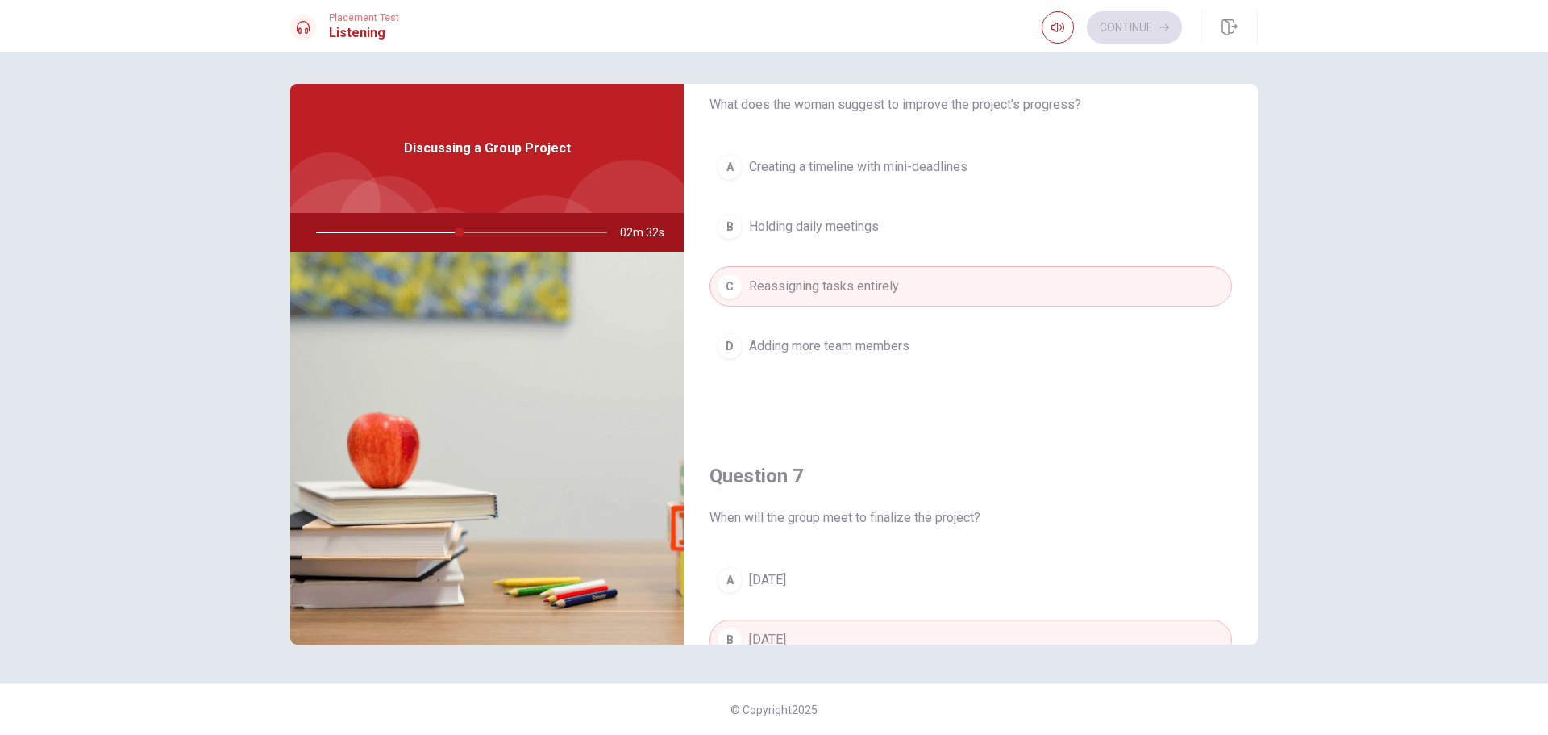
scroll to position [0, 0]
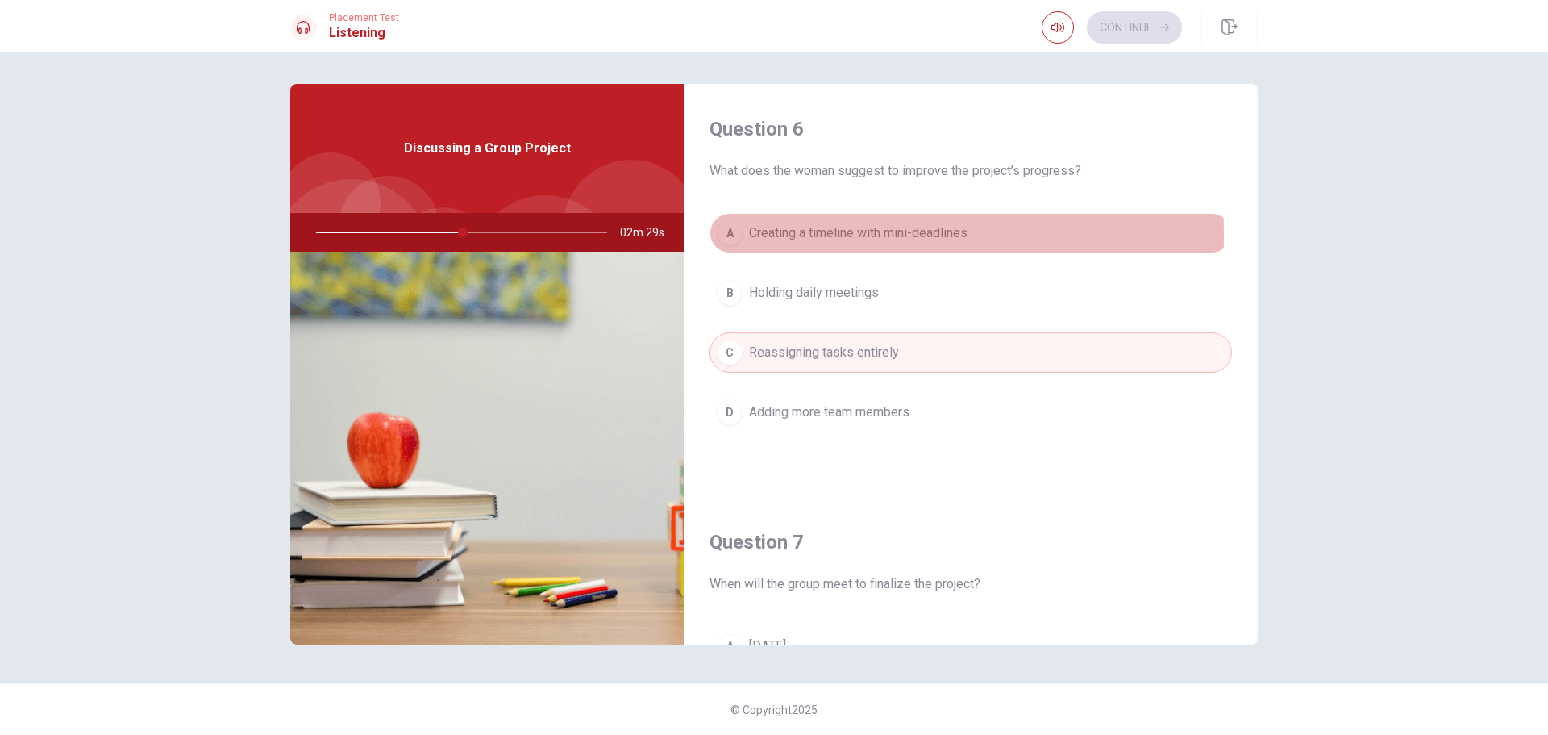
click at [731, 235] on div "A" at bounding box center [730, 233] width 26 height 26
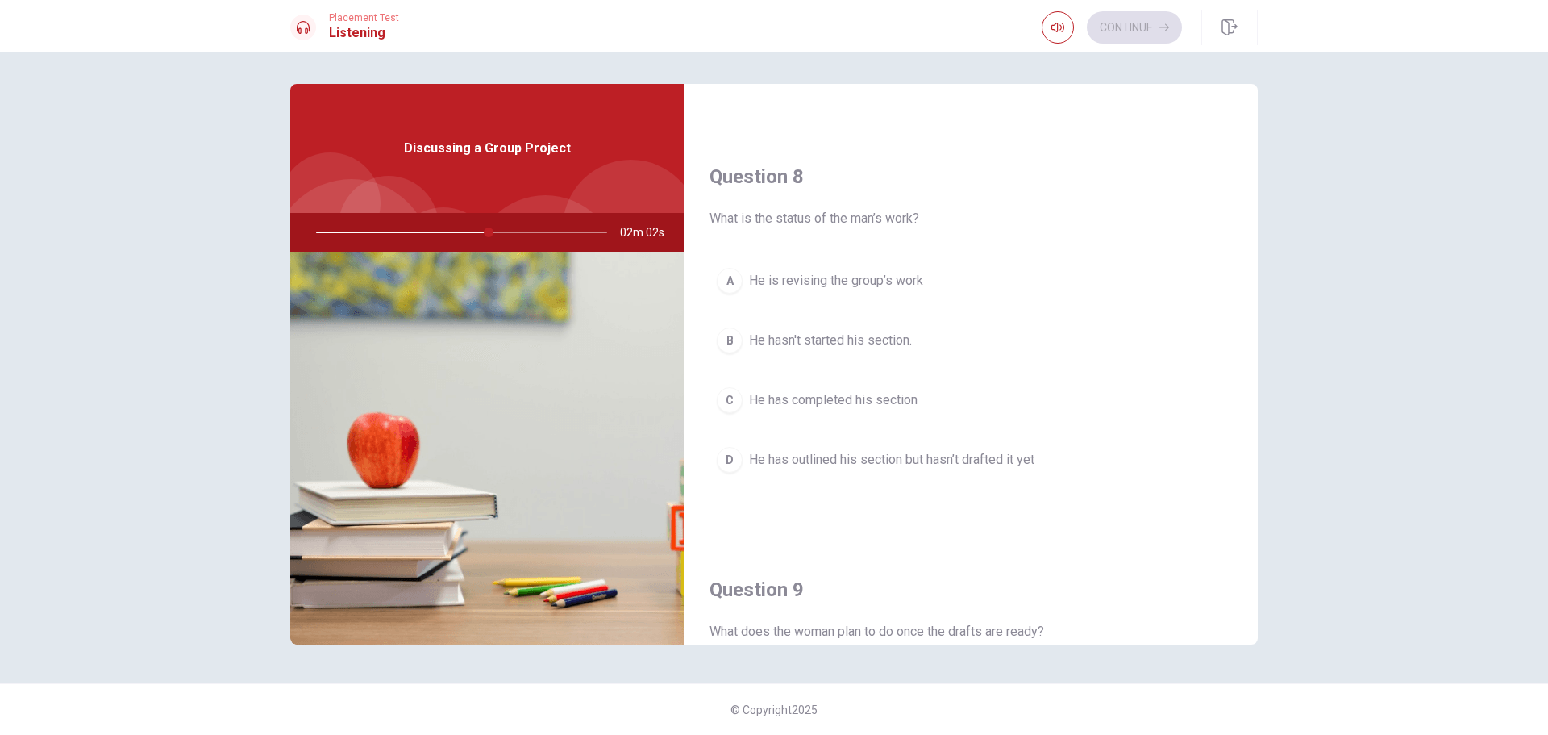
scroll to position [807, 0]
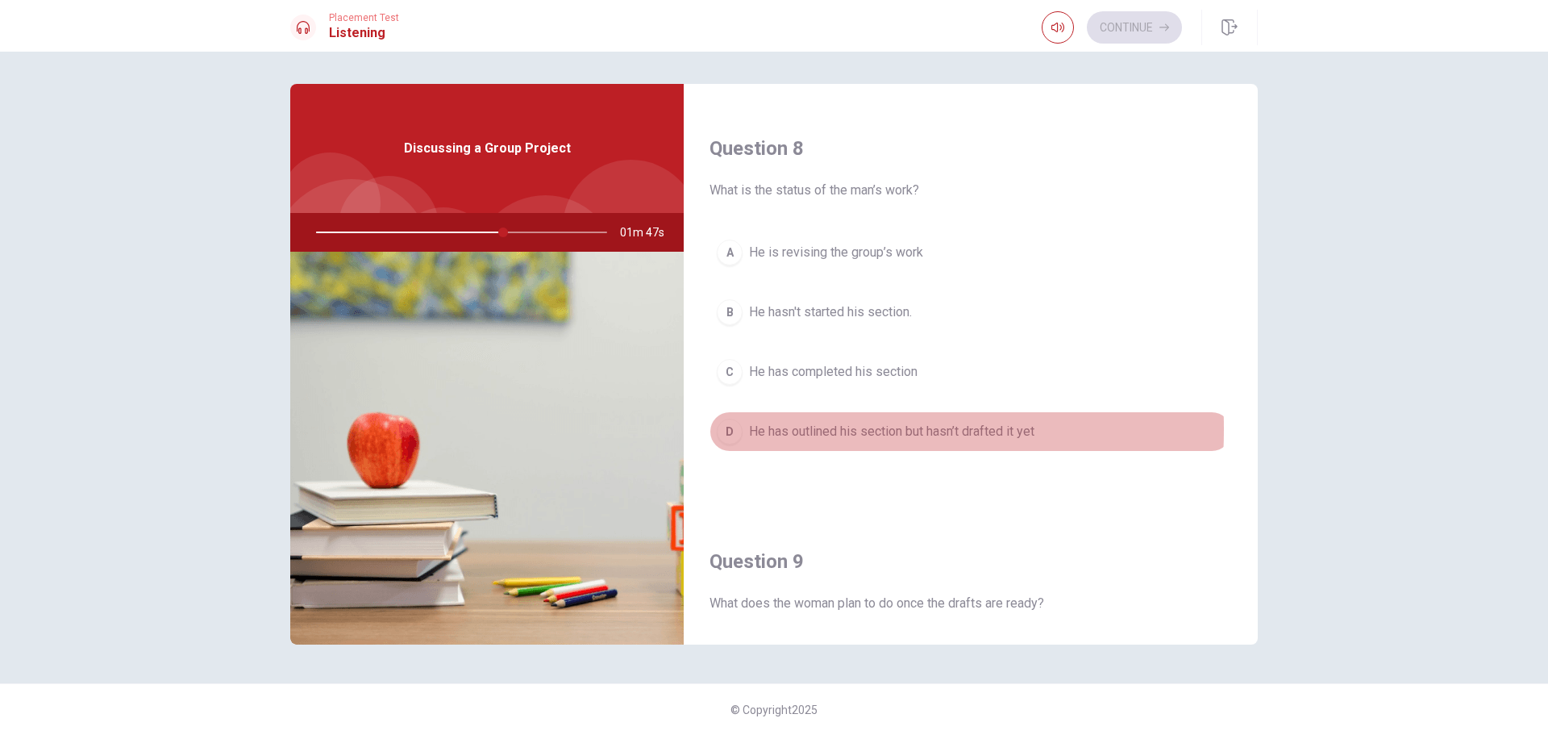
click at [736, 429] on div "D" at bounding box center [730, 432] width 26 height 26
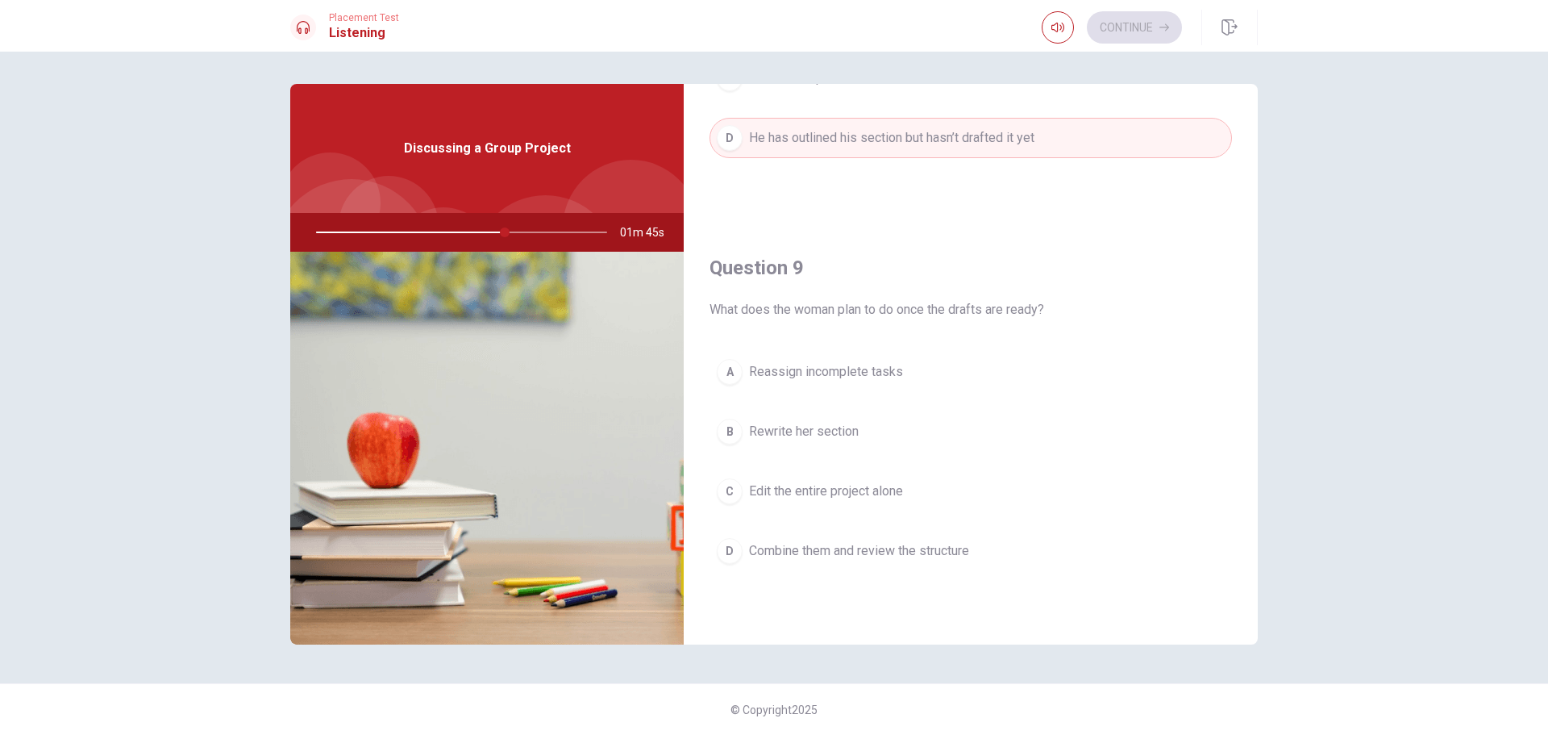
scroll to position [1129, 0]
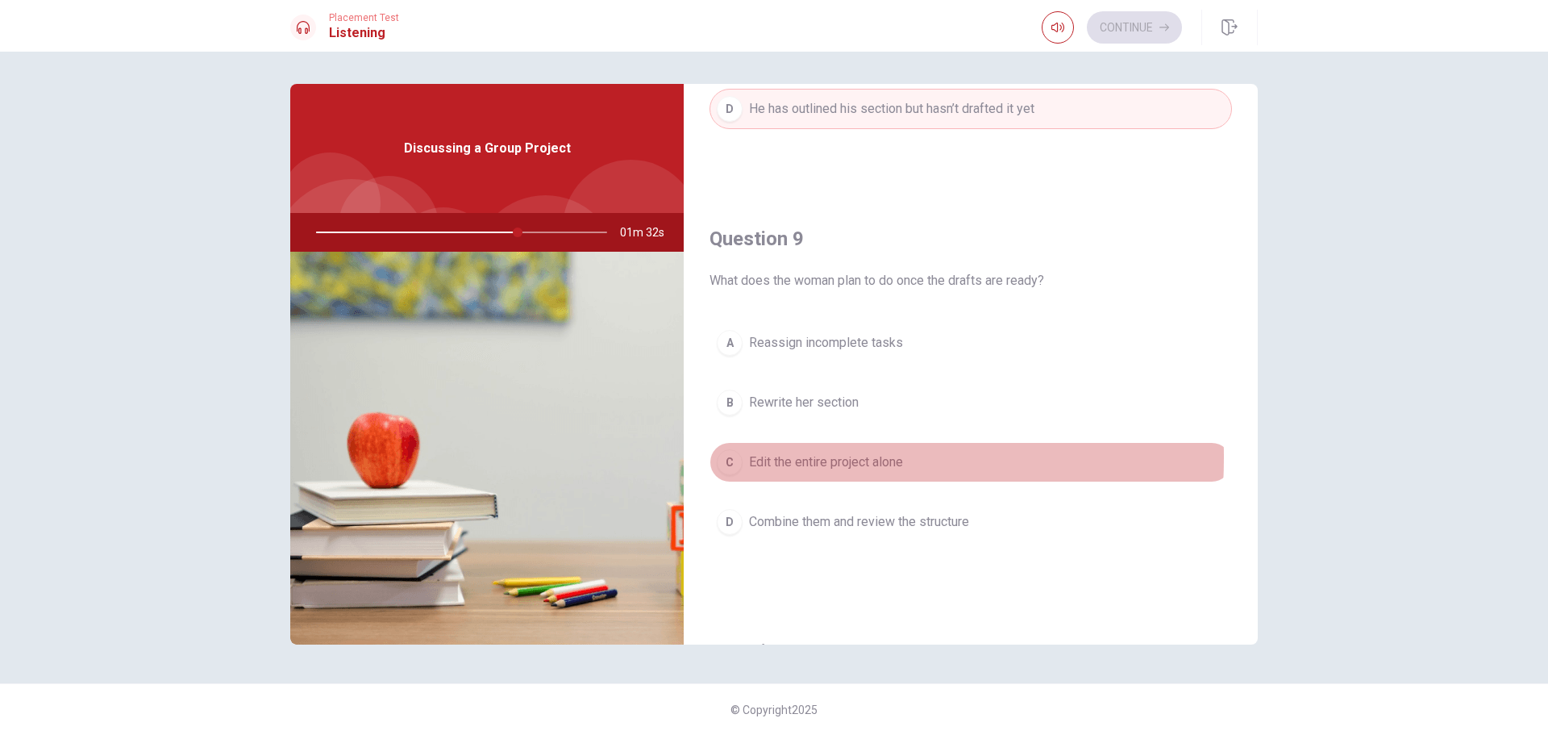
click at [731, 457] on div "C" at bounding box center [730, 462] width 26 height 26
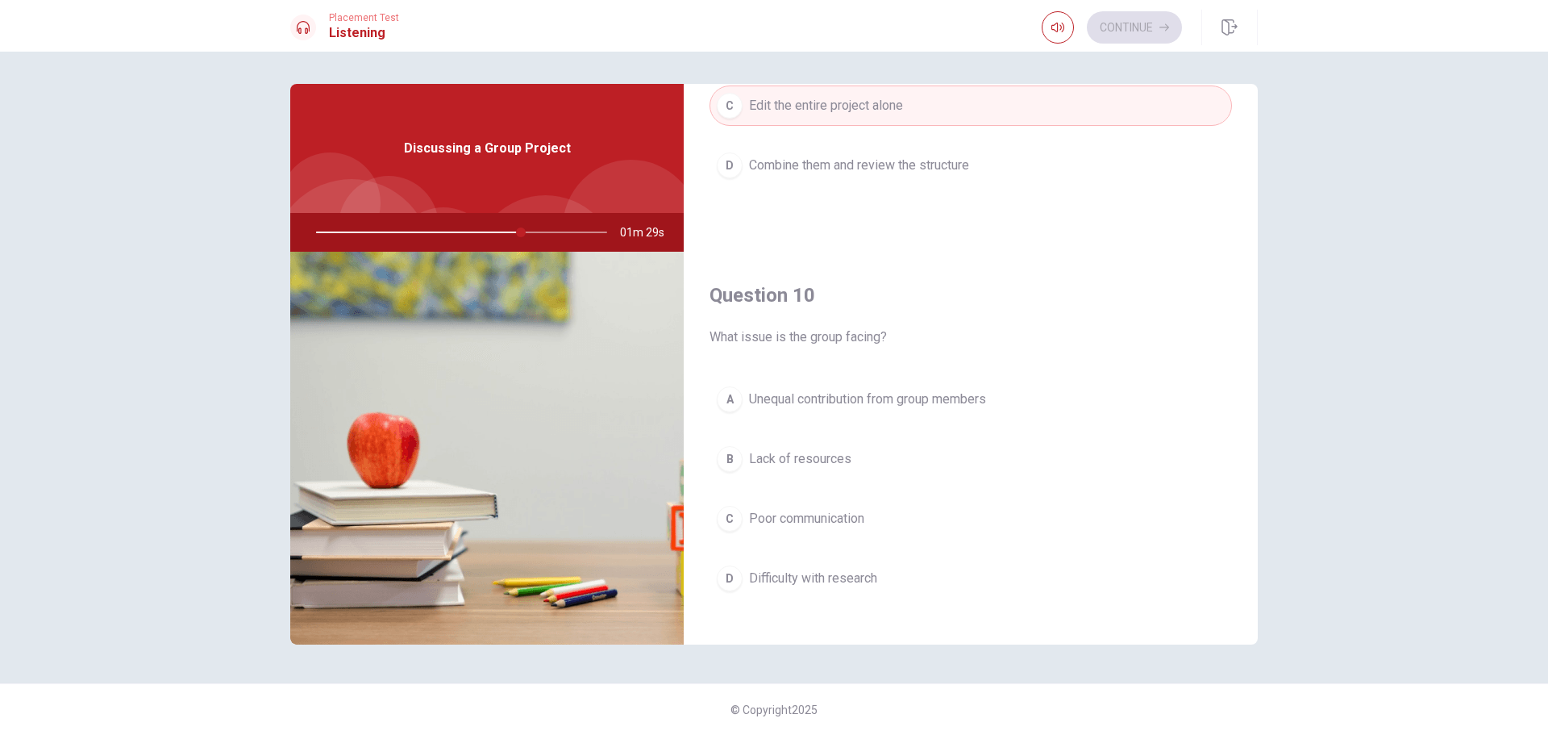
scroll to position [1504, 0]
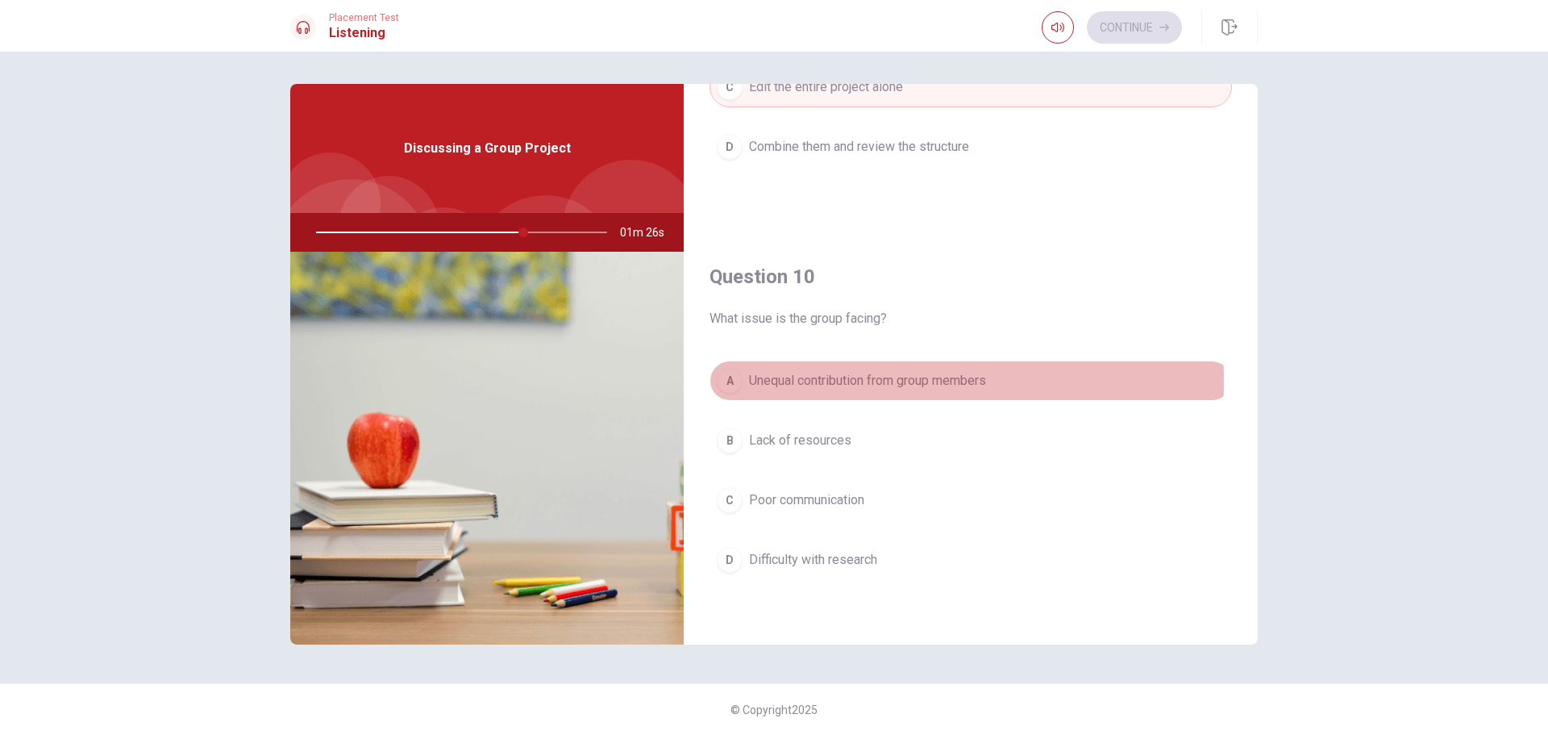
click at [729, 381] on div "A" at bounding box center [730, 381] width 26 height 26
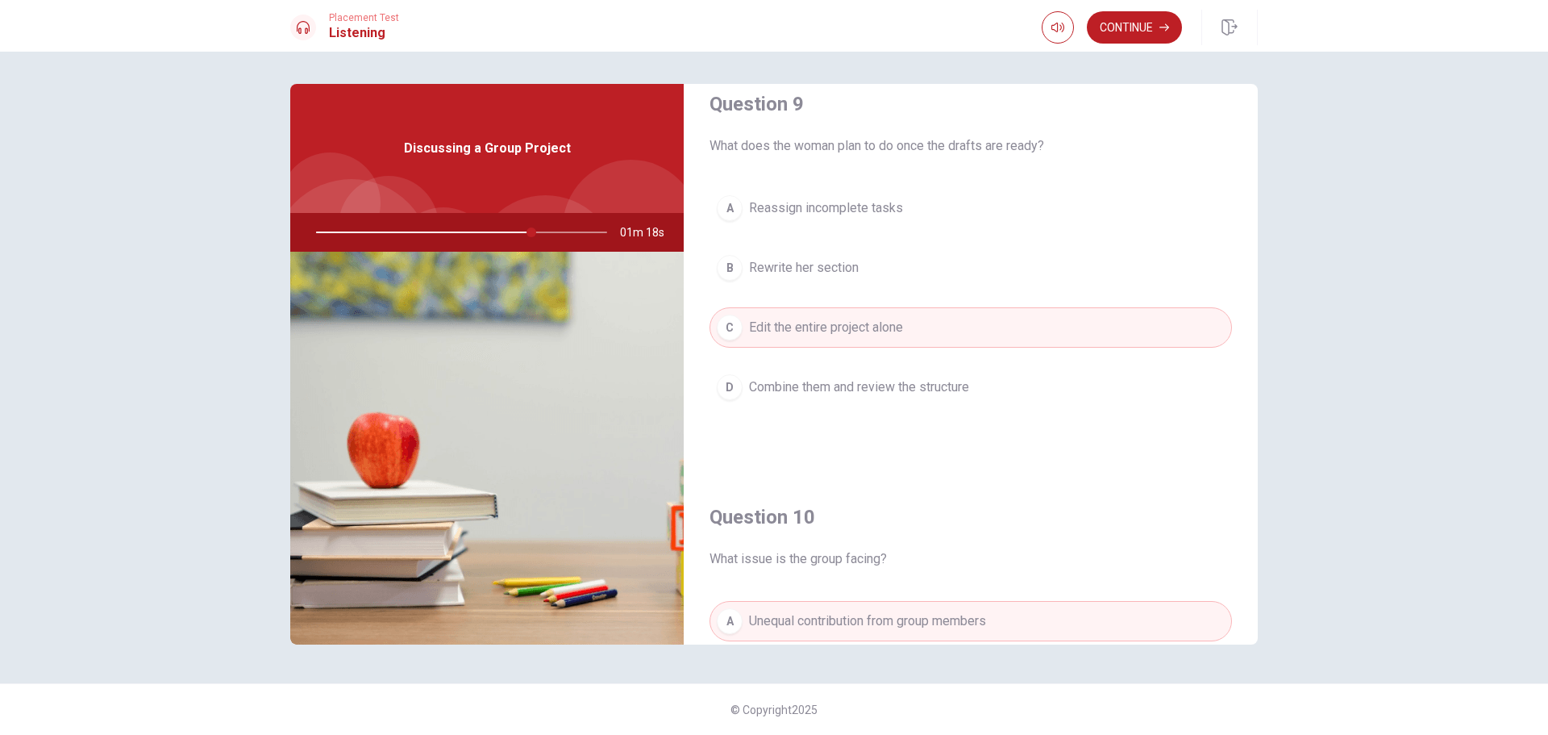
scroll to position [1262, 0]
click at [727, 207] on div "A" at bounding box center [730, 210] width 26 height 26
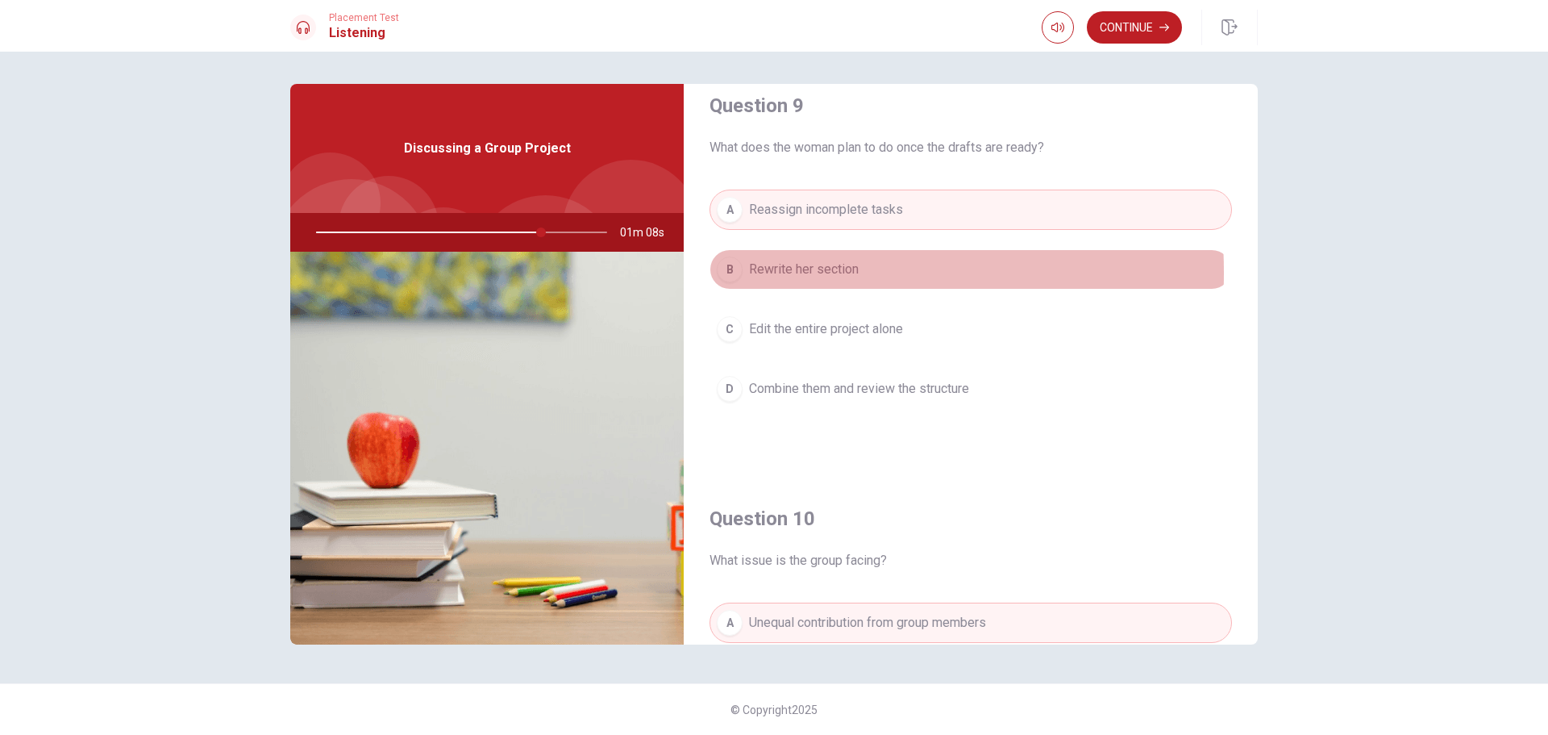
click at [738, 273] on div "B" at bounding box center [730, 269] width 26 height 26
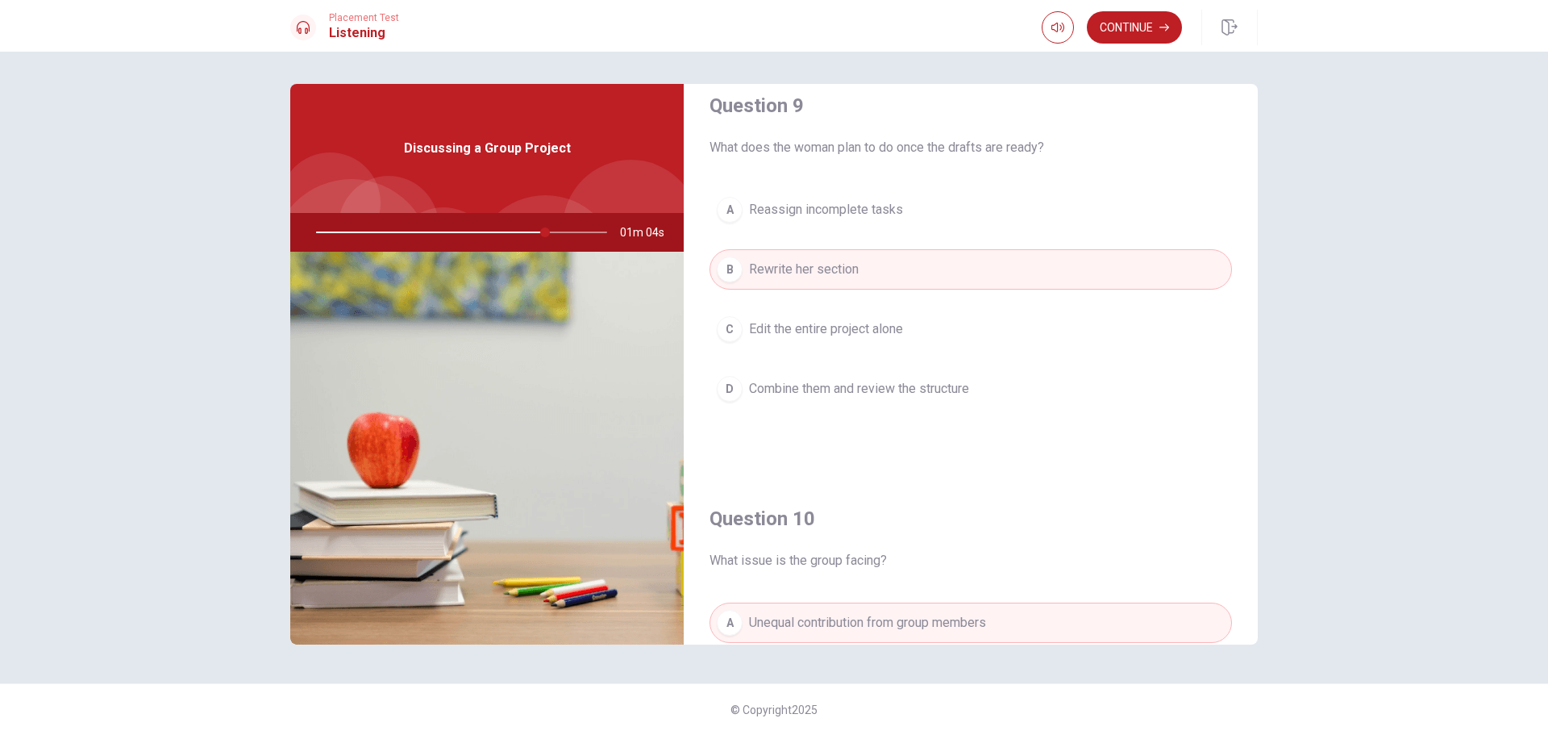
click at [728, 381] on div "D" at bounding box center [730, 389] width 26 height 26
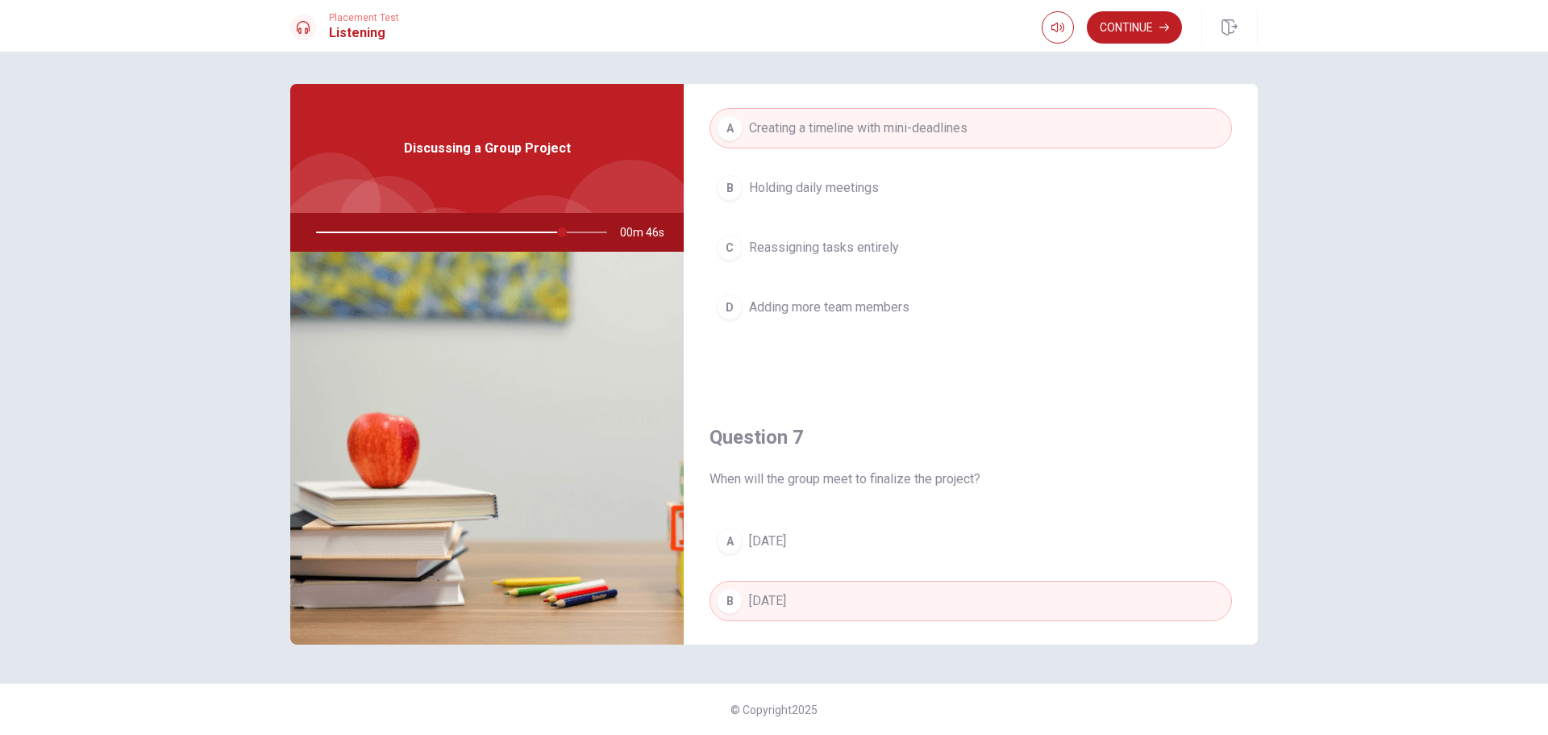
scroll to position [133, 0]
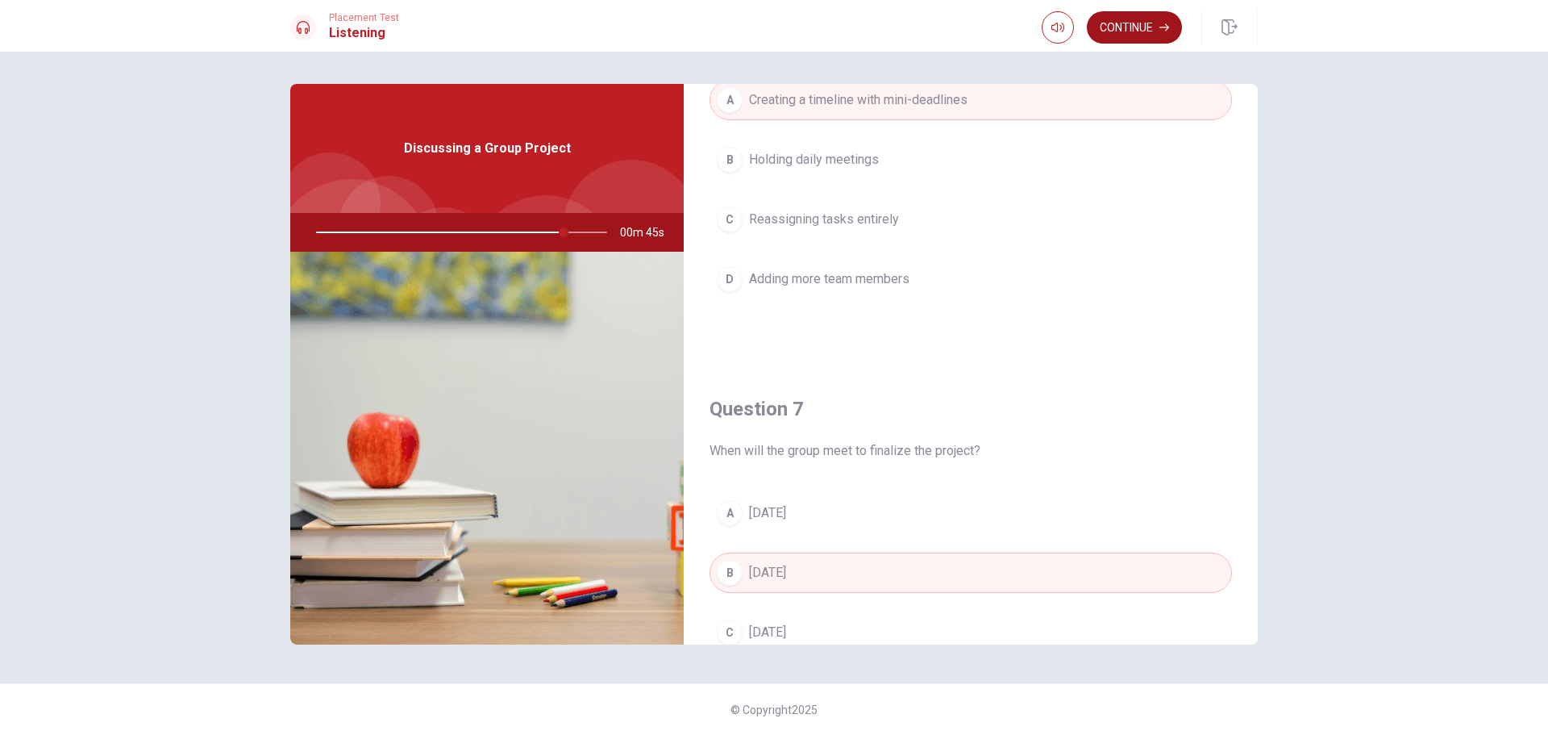
click at [1145, 31] on button "Continue" at bounding box center [1134, 27] width 95 height 32
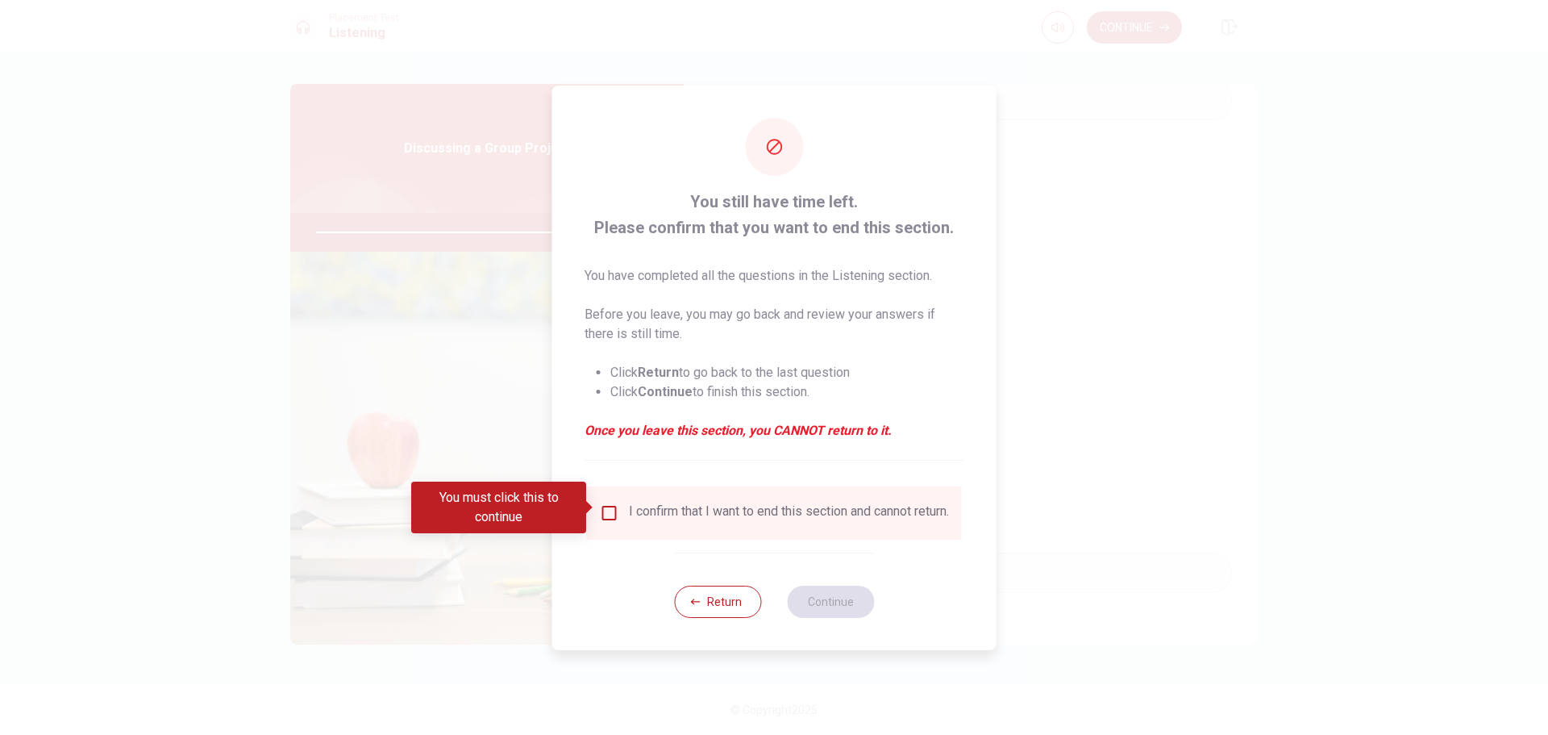
click at [609, 506] on input "You must click this to continue" at bounding box center [609, 512] width 19 height 19
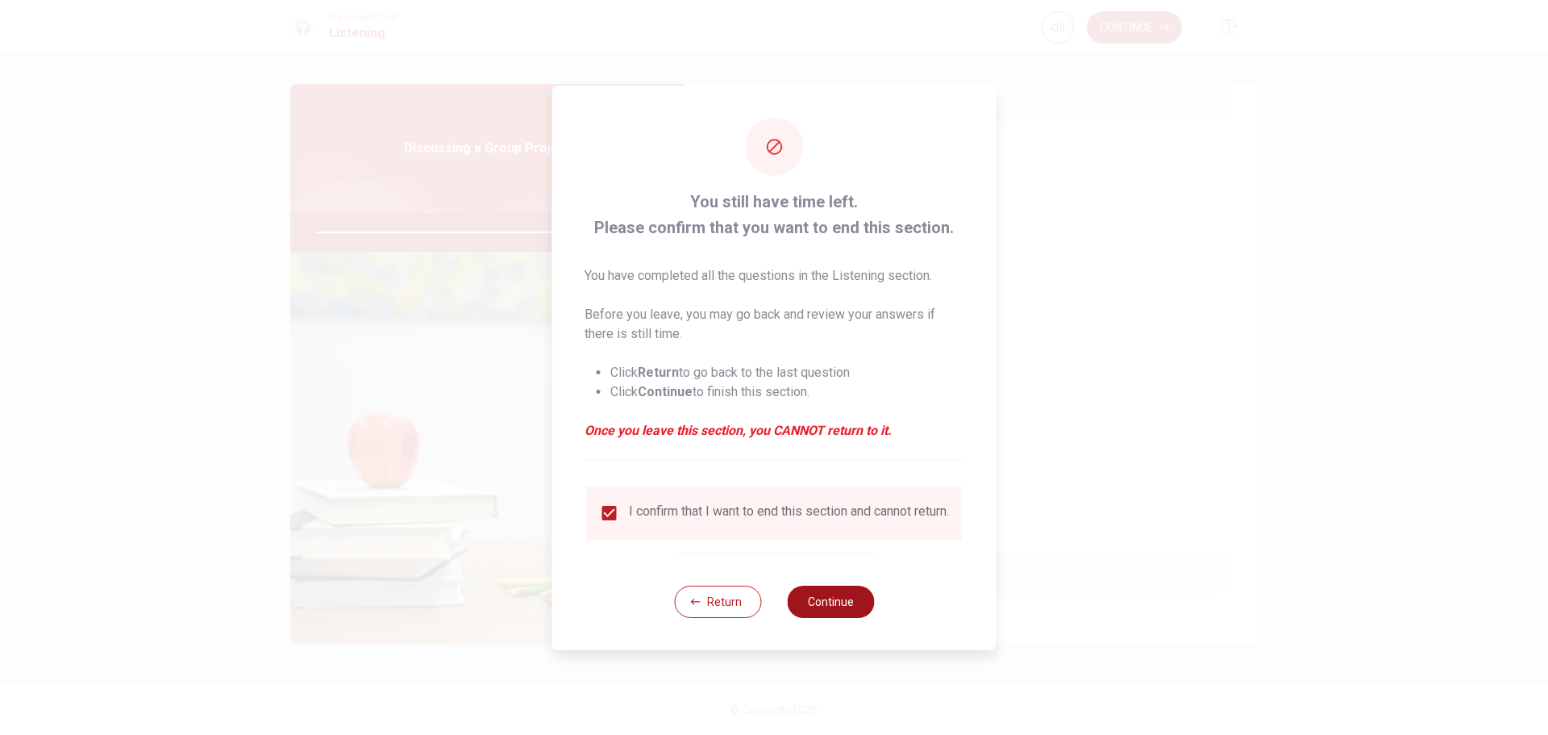
click at [837, 602] on button "Continue" at bounding box center [830, 602] width 87 height 32
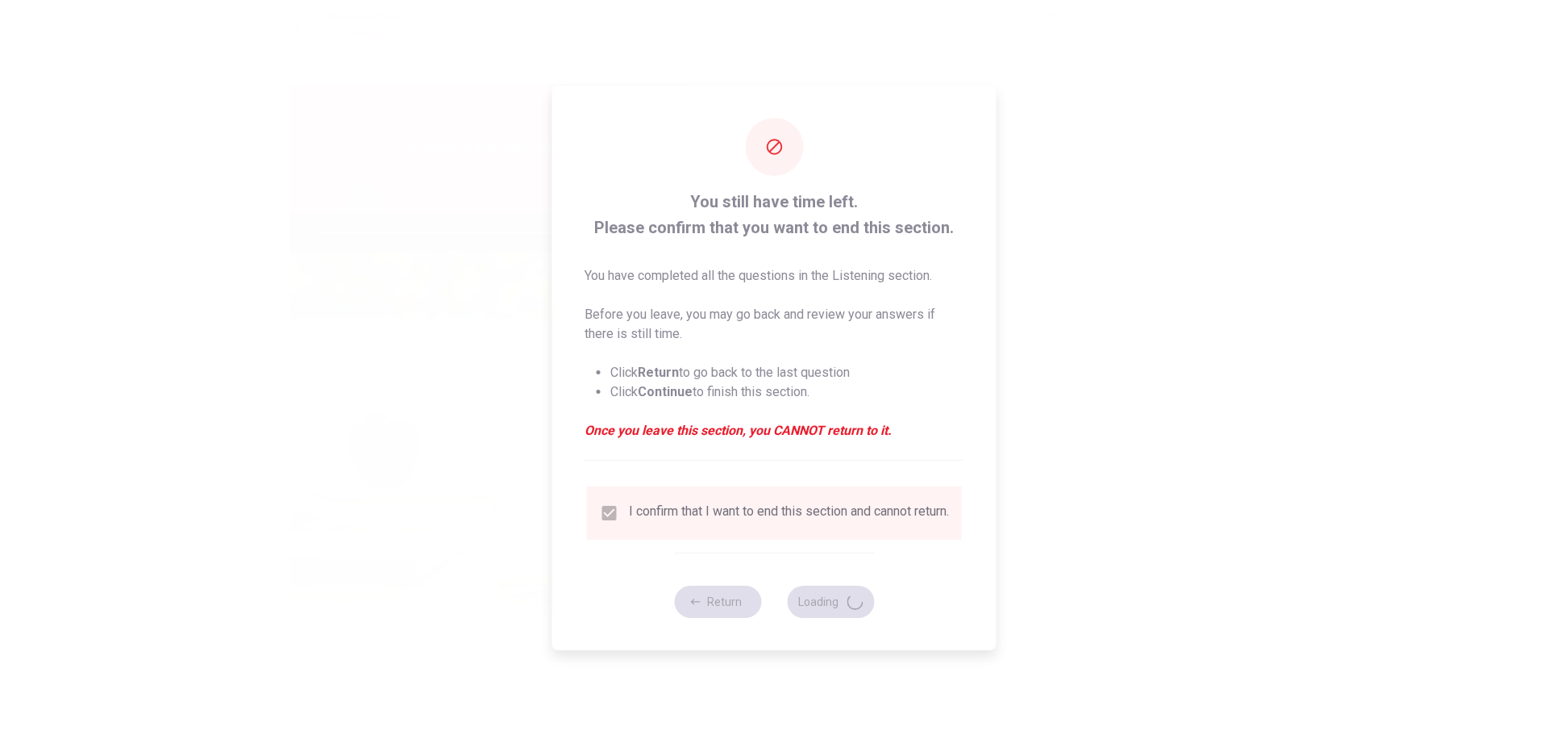
type input "87"
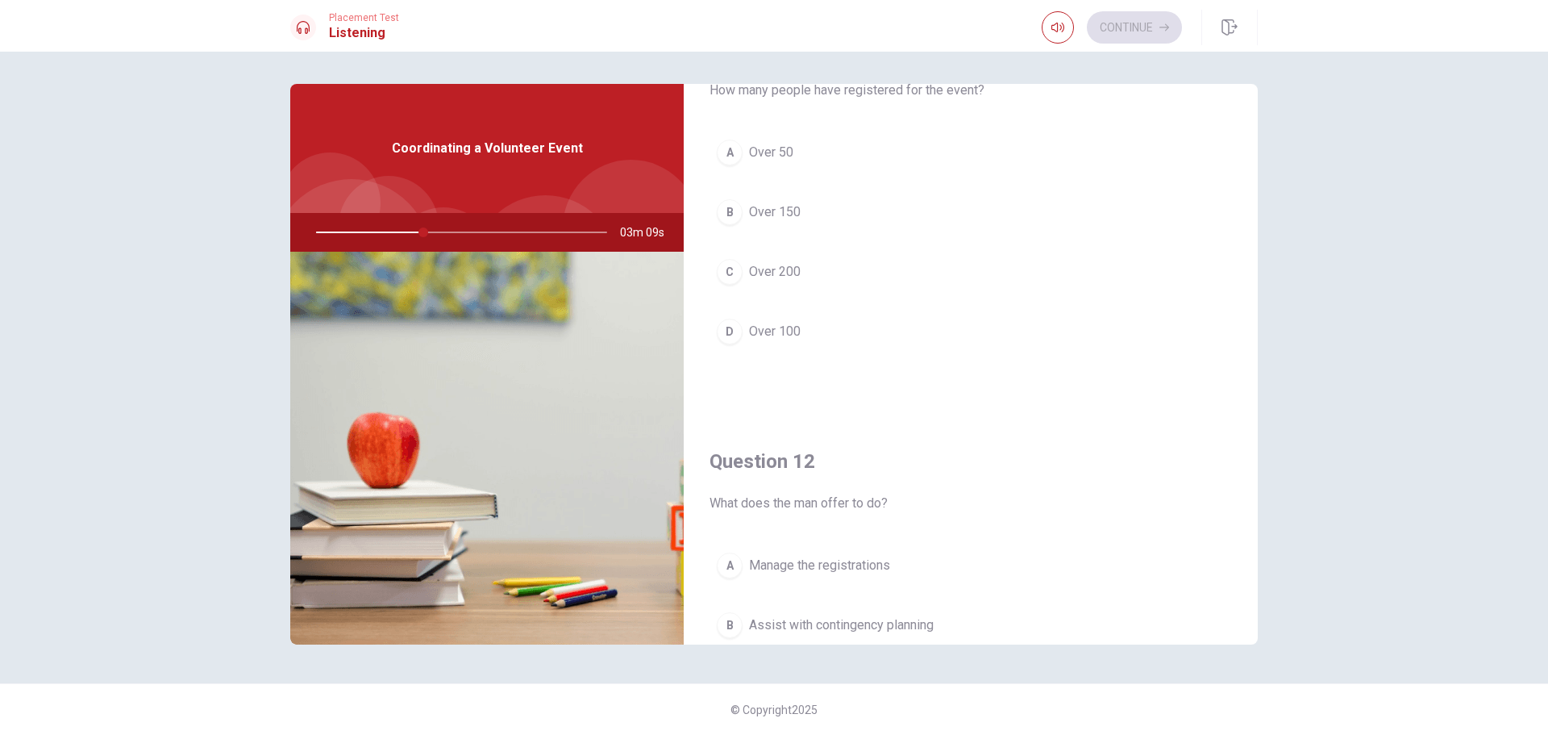
scroll to position [0, 0]
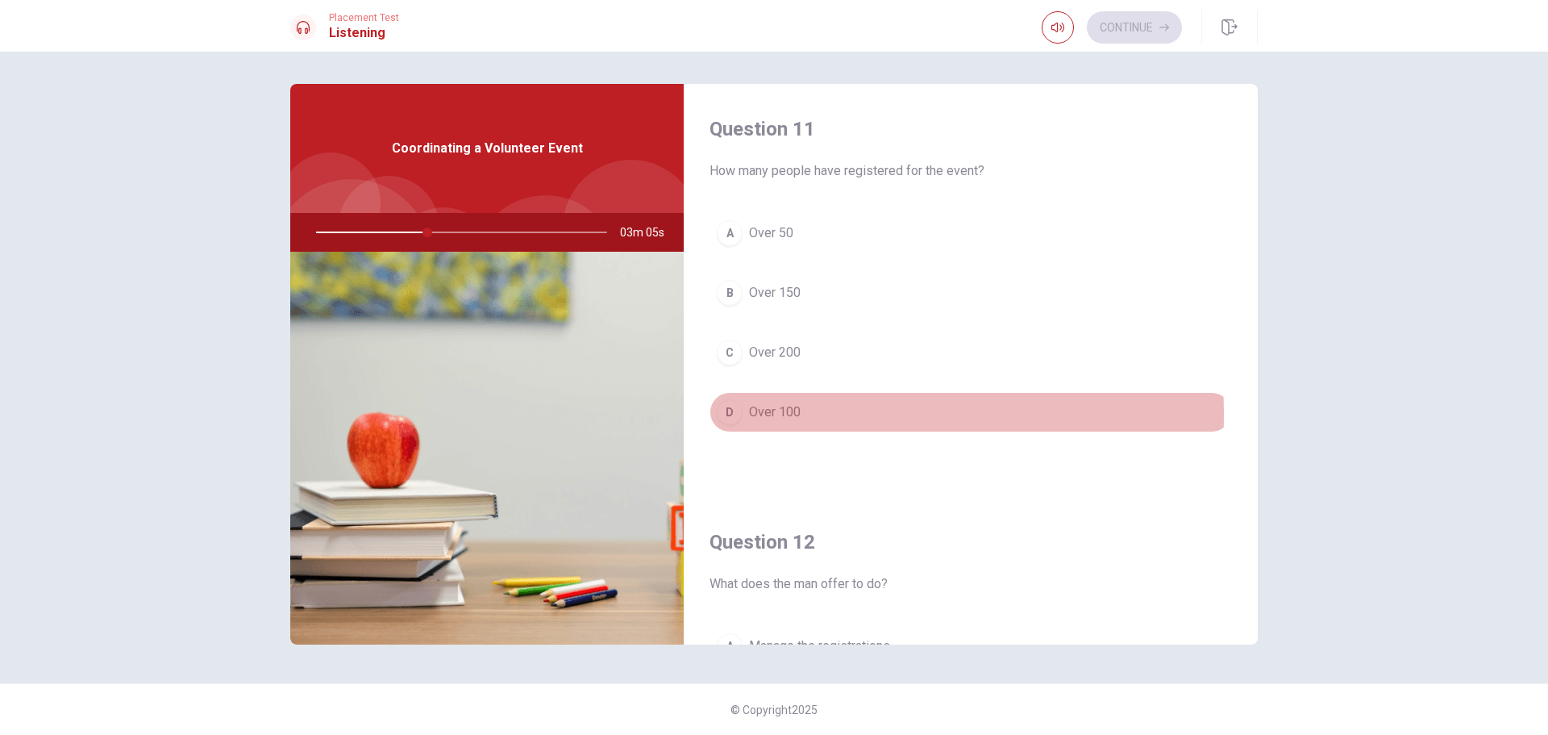
click at [728, 415] on div "D" at bounding box center [730, 412] width 26 height 26
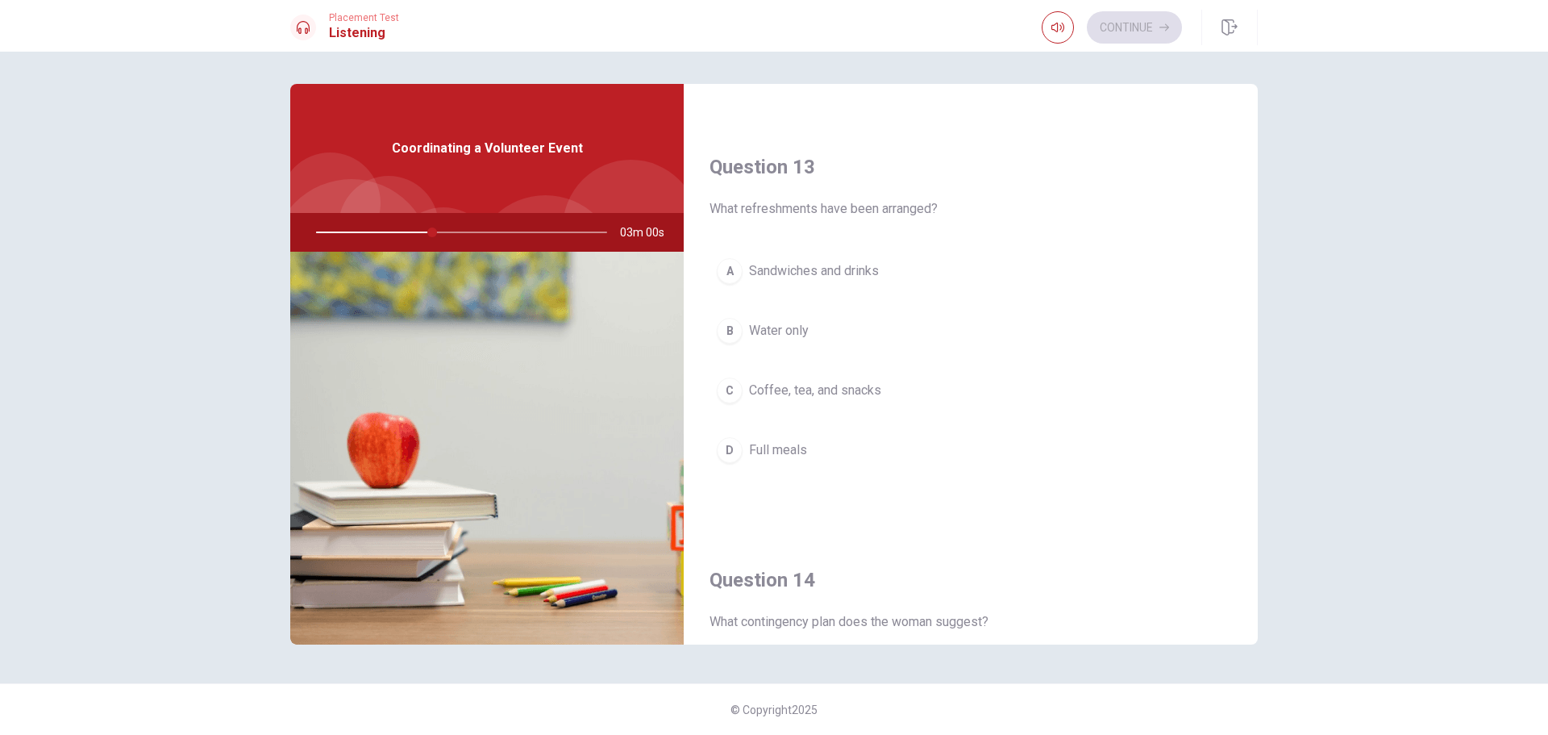
scroll to position [807, 0]
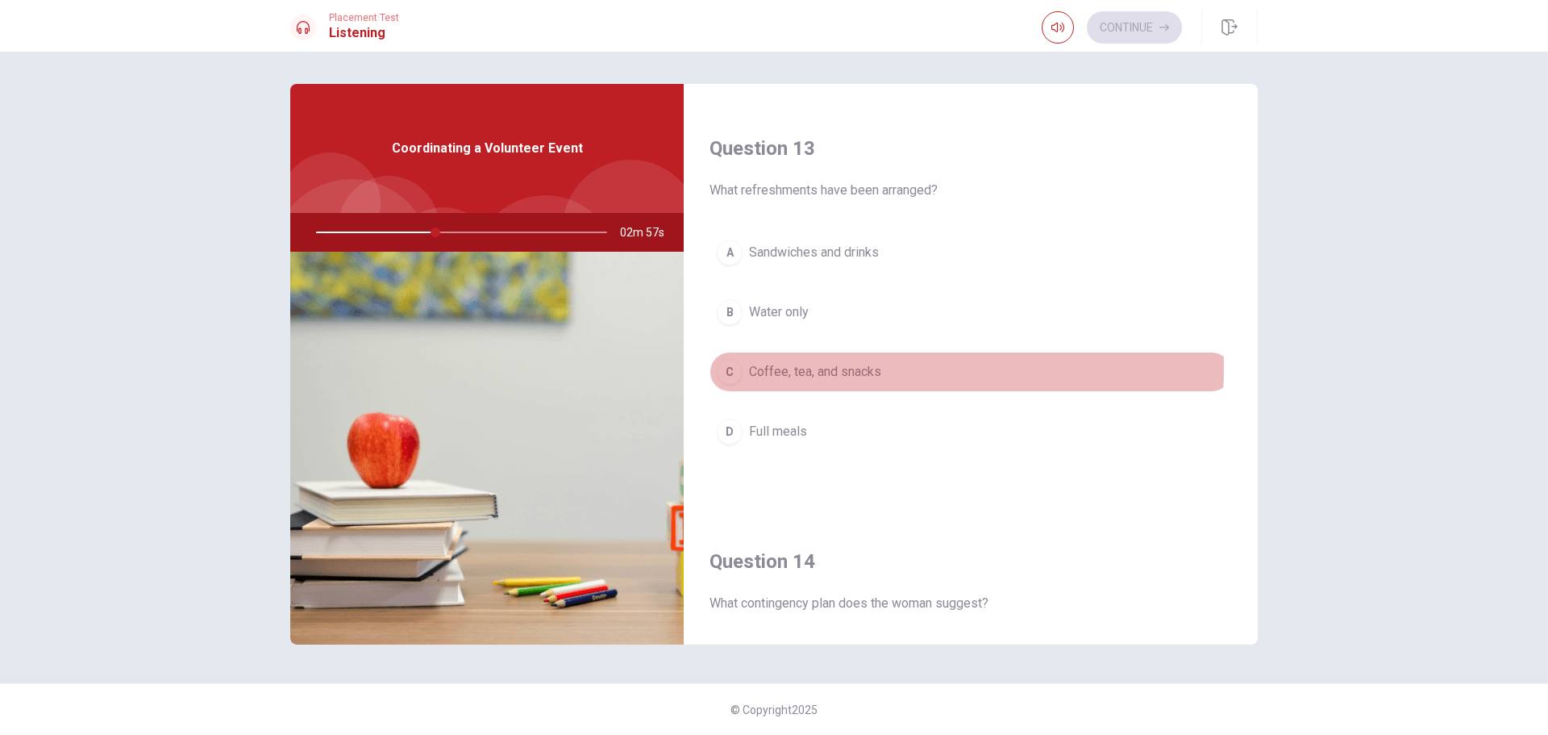
click at [731, 367] on div "C" at bounding box center [730, 372] width 26 height 26
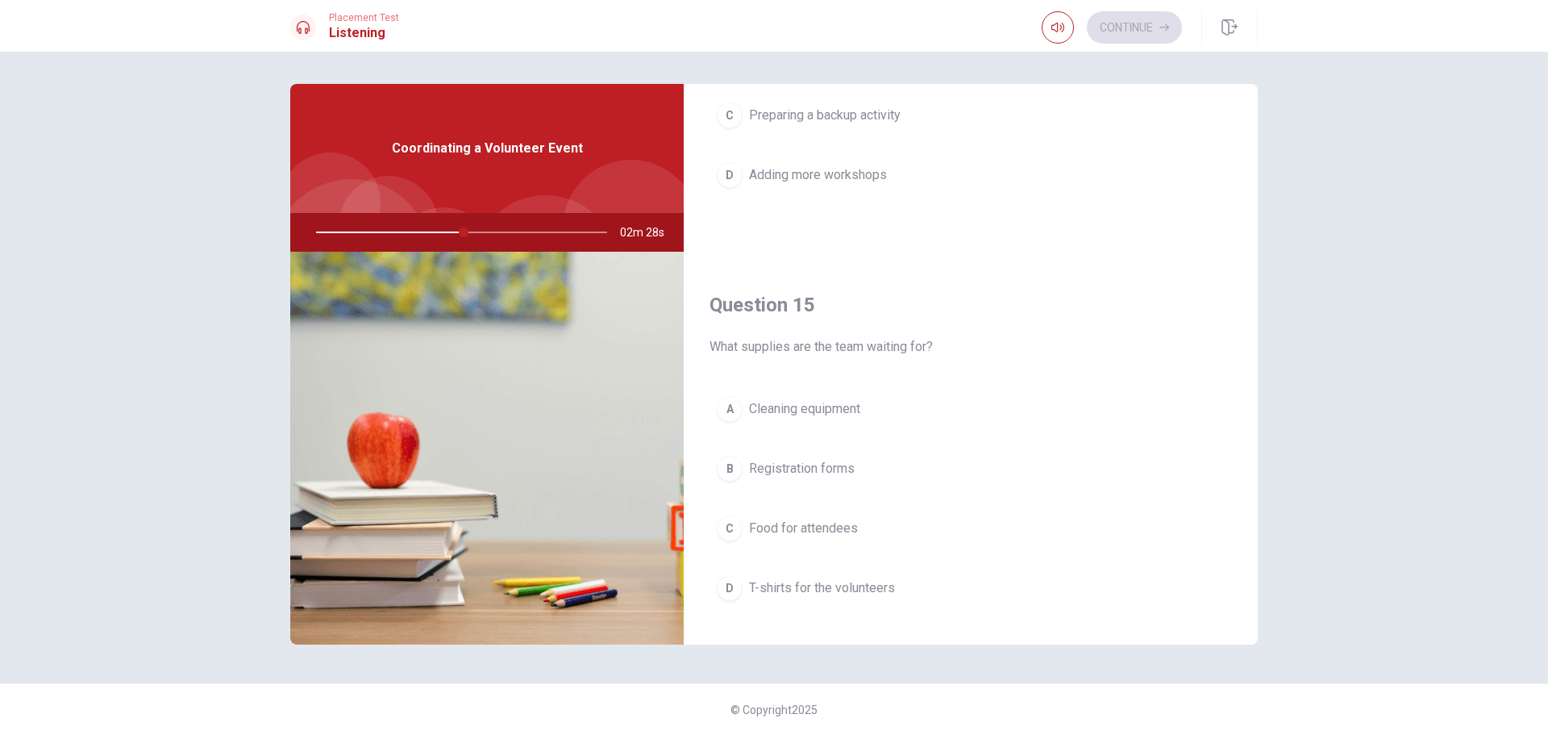
scroll to position [1504, 0]
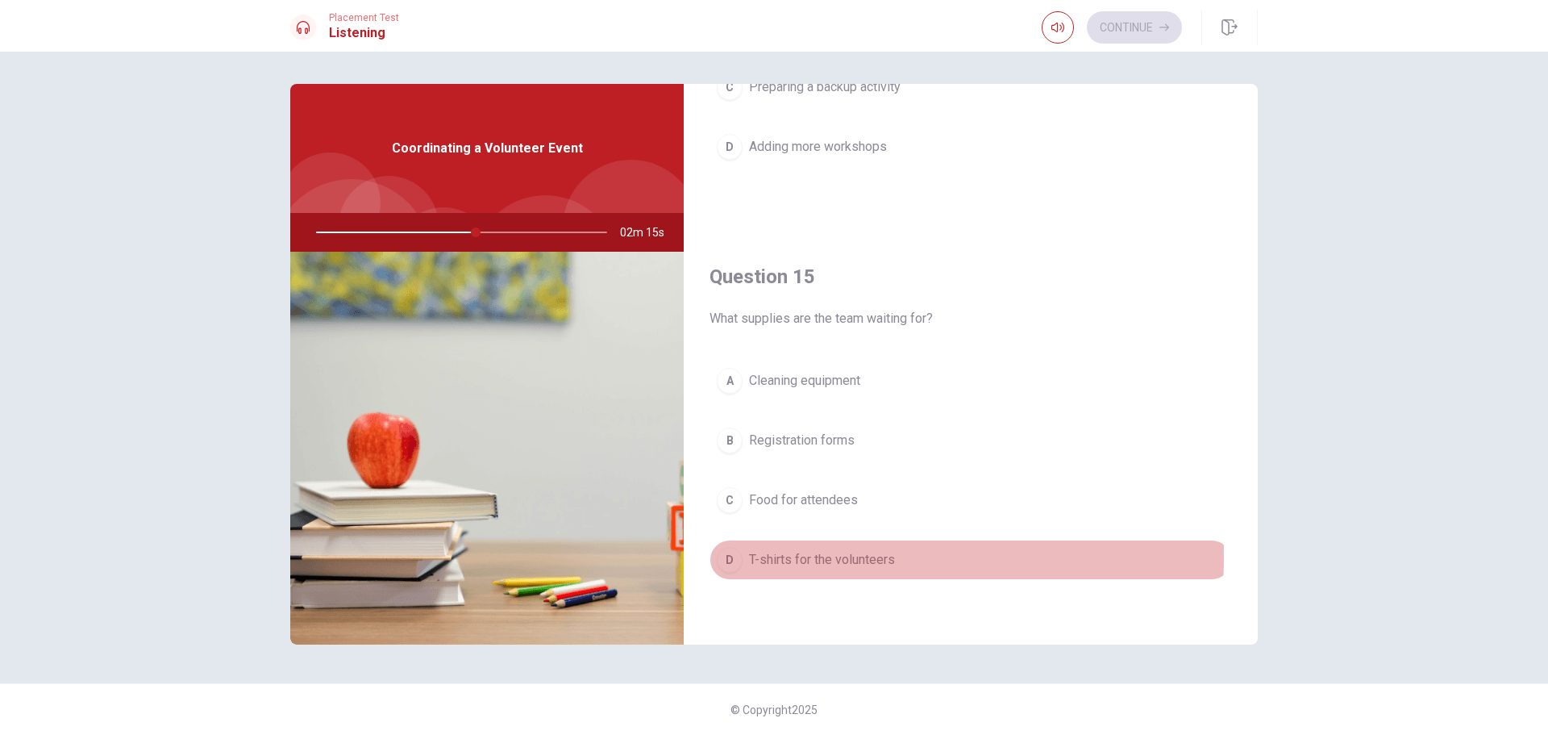
drag, startPoint x: 733, startPoint y: 556, endPoint x: 733, endPoint y: 548, distance: 8.9
click at [736, 560] on div "D" at bounding box center [730, 560] width 26 height 26
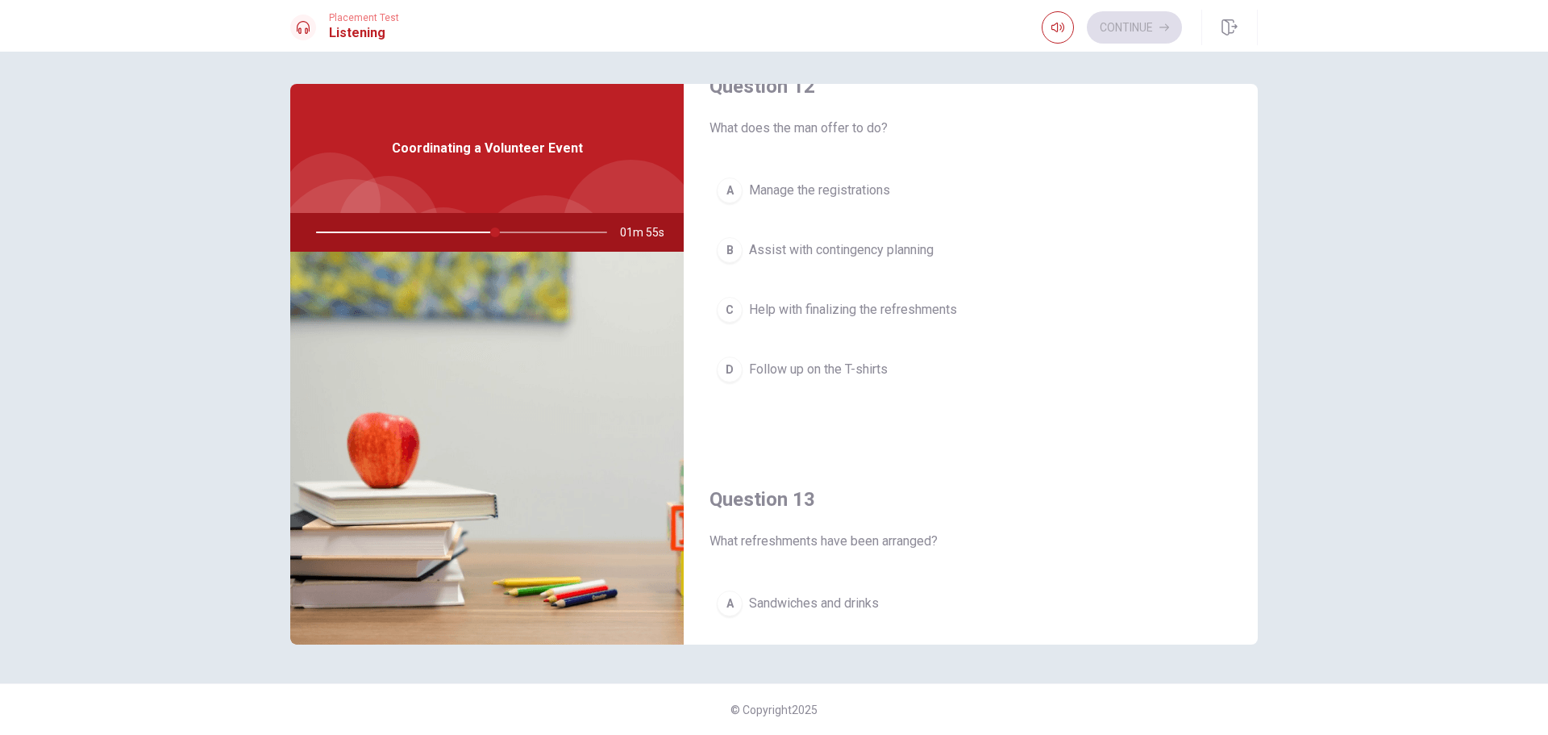
scroll to position [375, 0]
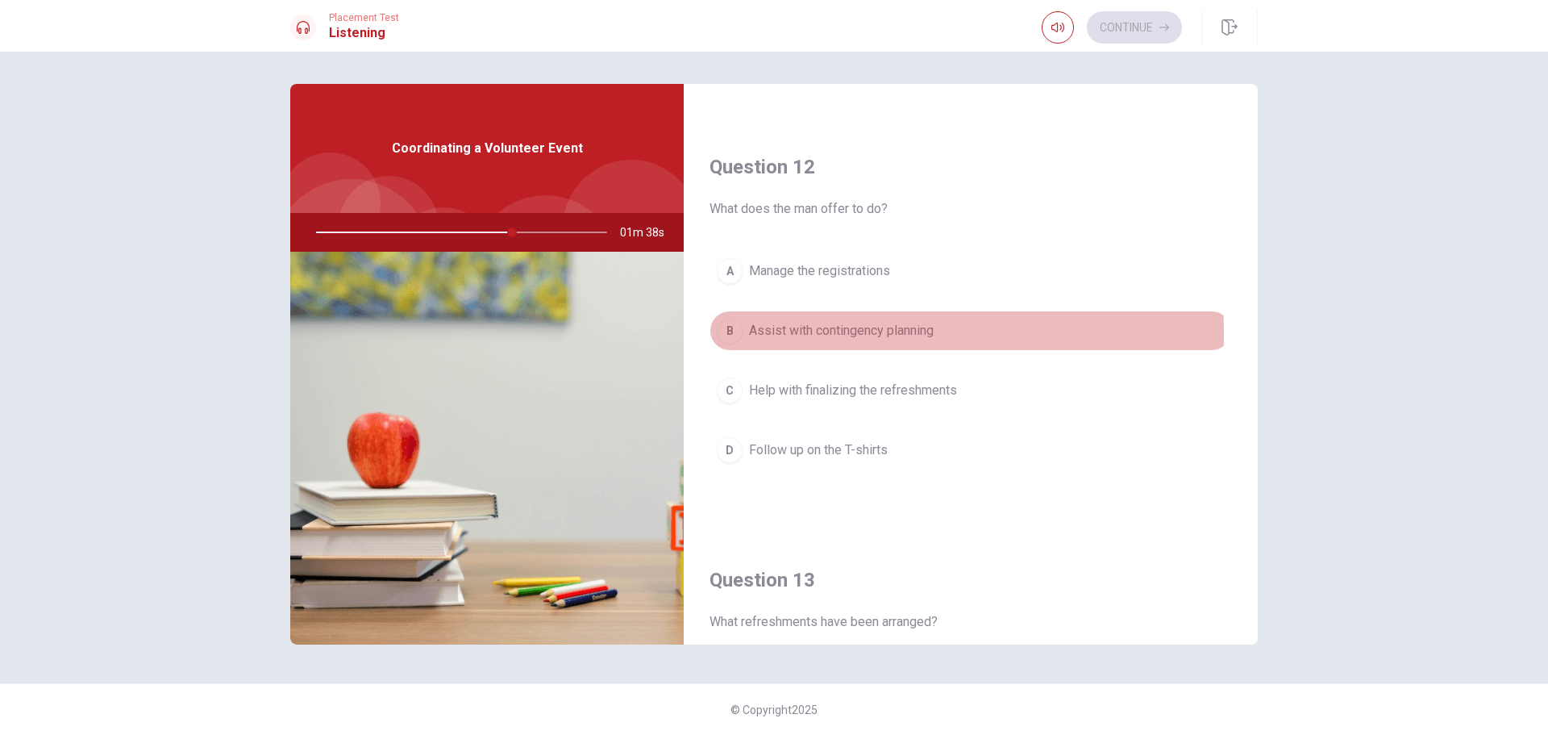
click at [730, 333] on div "B" at bounding box center [730, 331] width 26 height 26
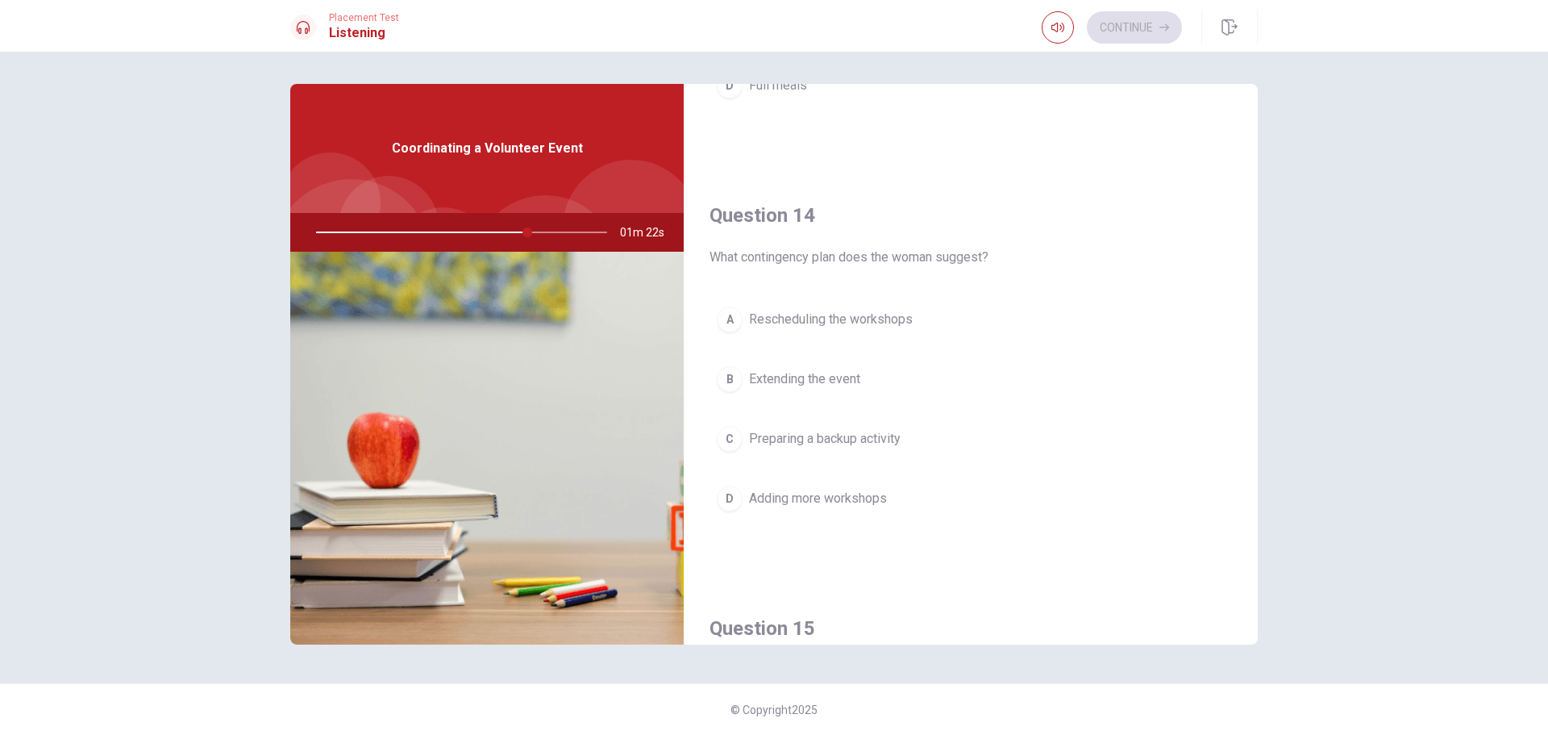
scroll to position [1182, 0]
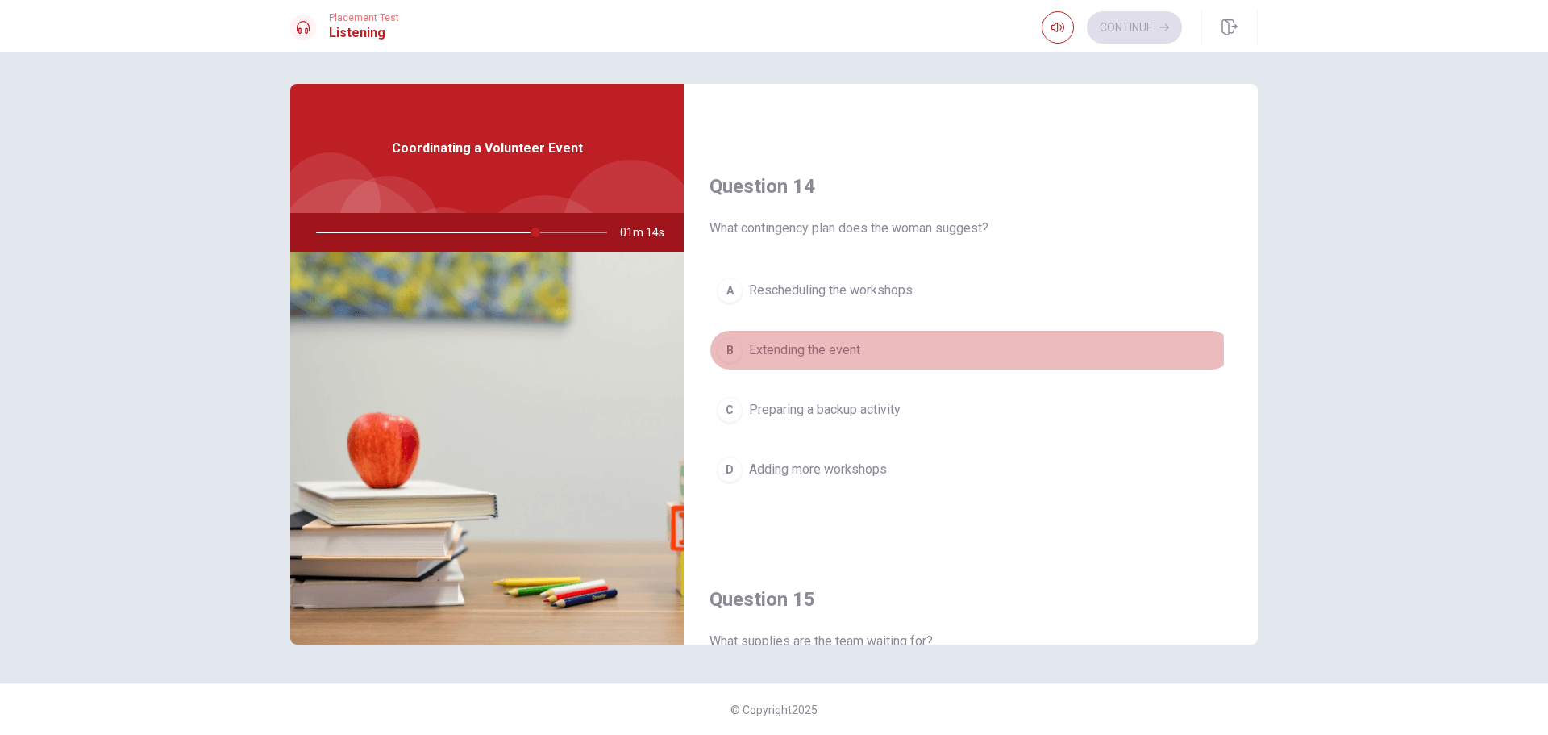
click at [728, 353] on div "B" at bounding box center [730, 350] width 26 height 26
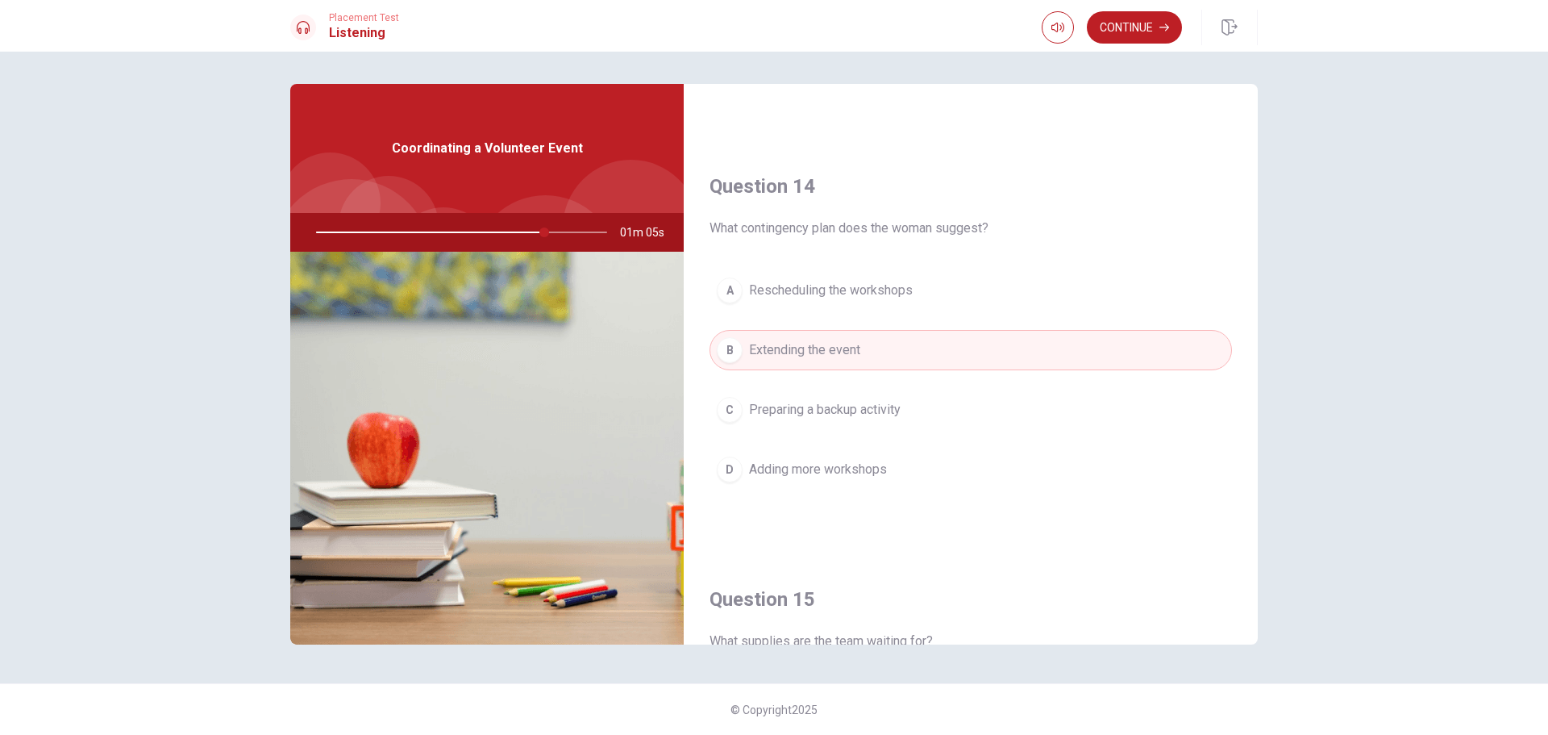
click at [729, 404] on div "C" at bounding box center [730, 410] width 26 height 26
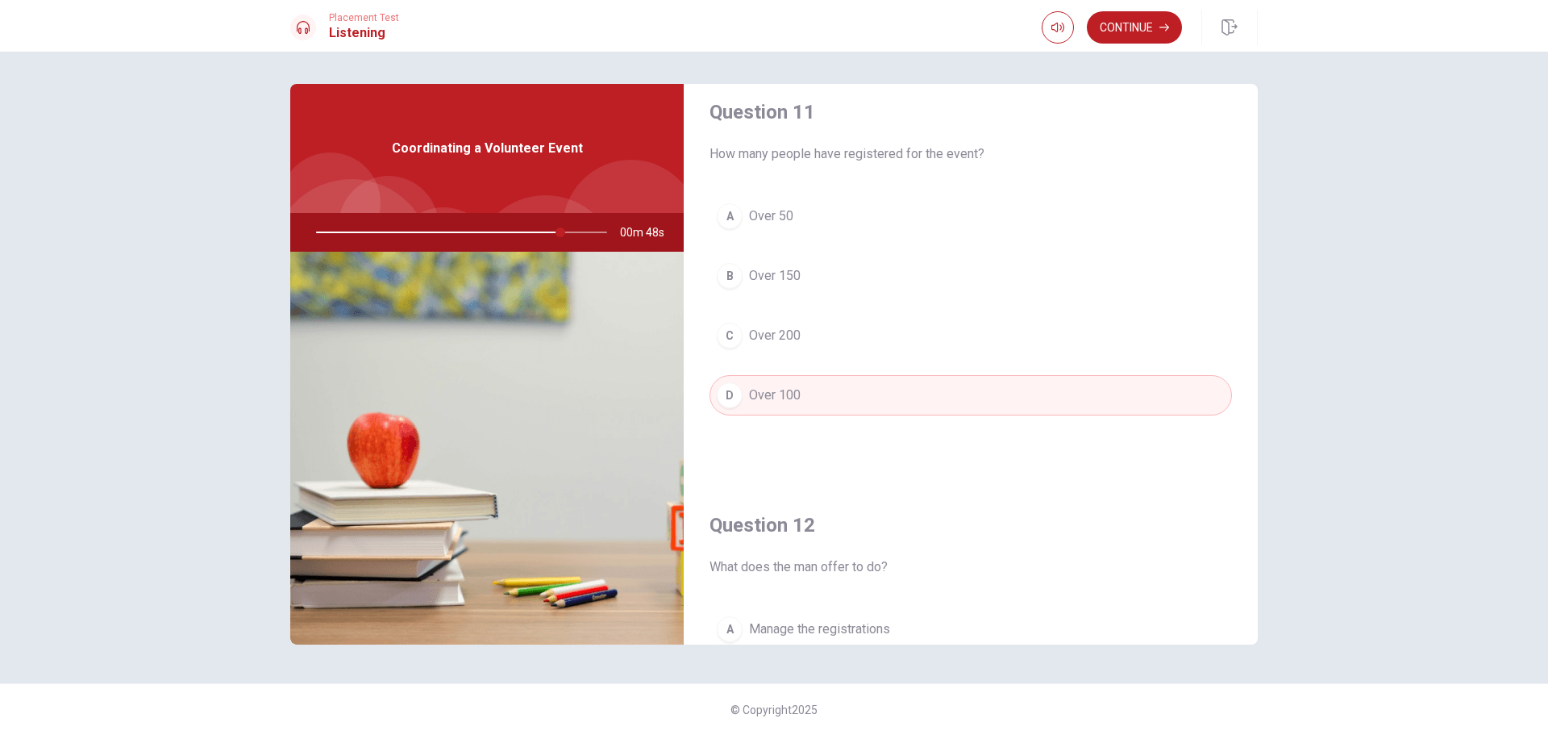
scroll to position [0, 0]
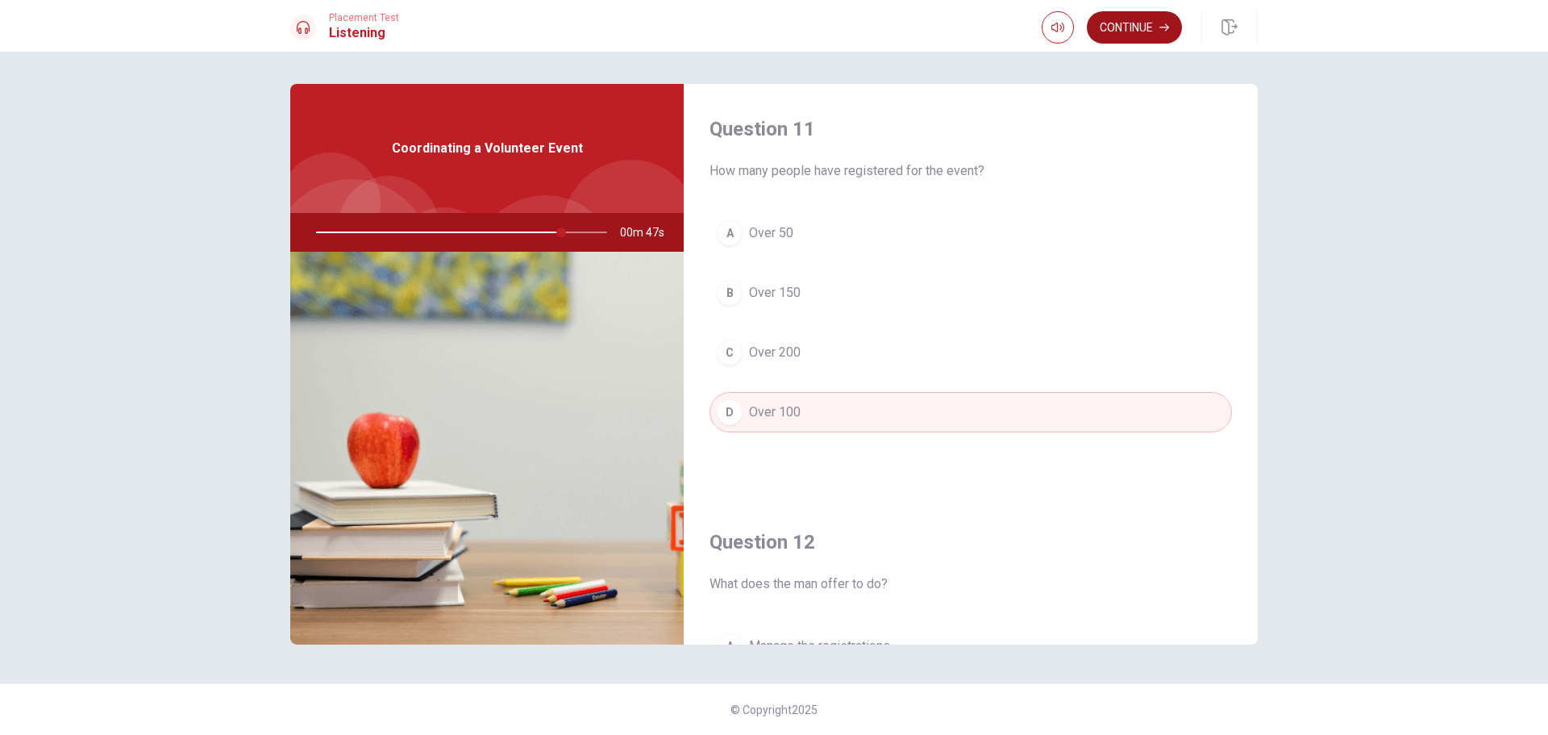
click at [1144, 28] on button "Continue" at bounding box center [1134, 27] width 95 height 32
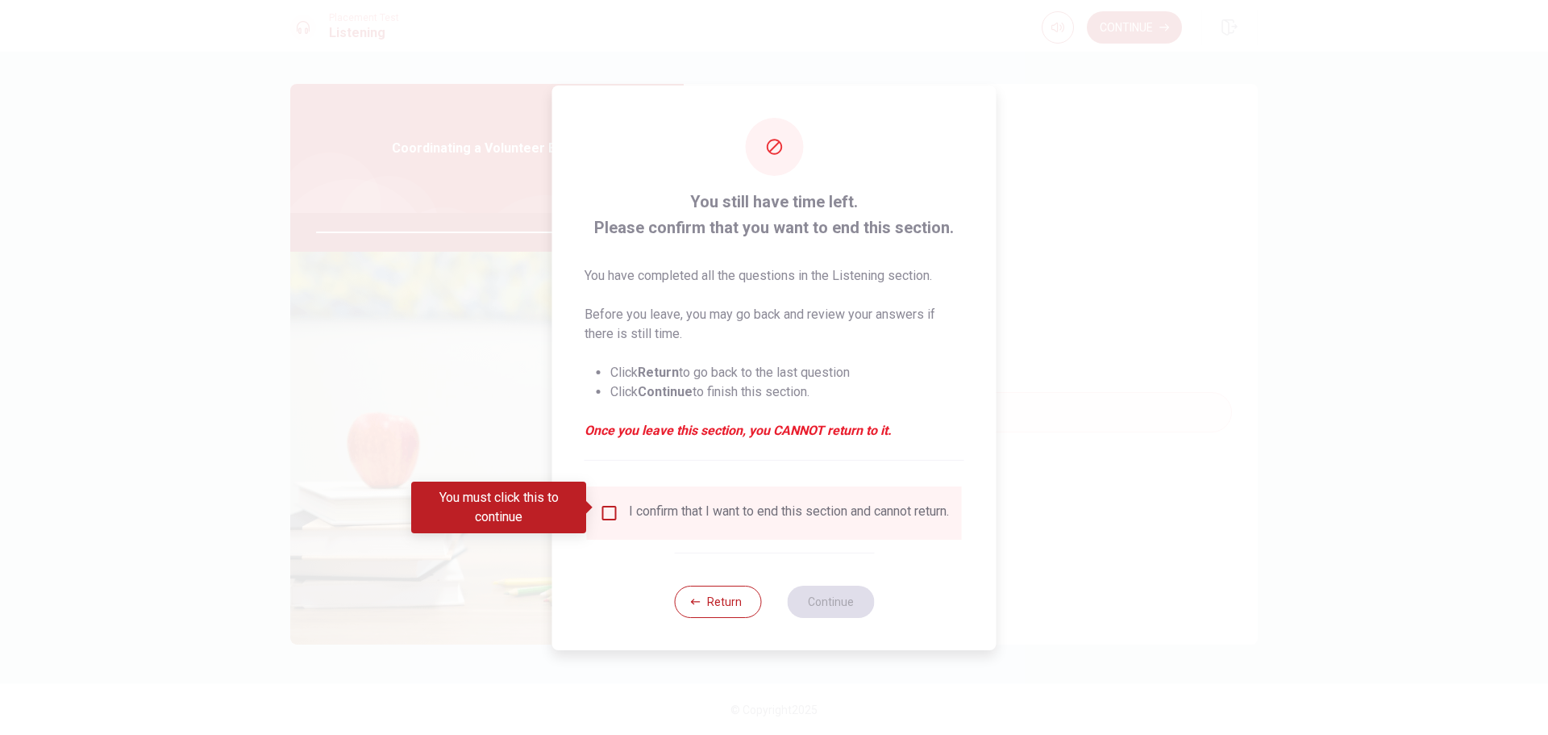
click at [609, 503] on input "You must click this to continue" at bounding box center [609, 512] width 19 height 19
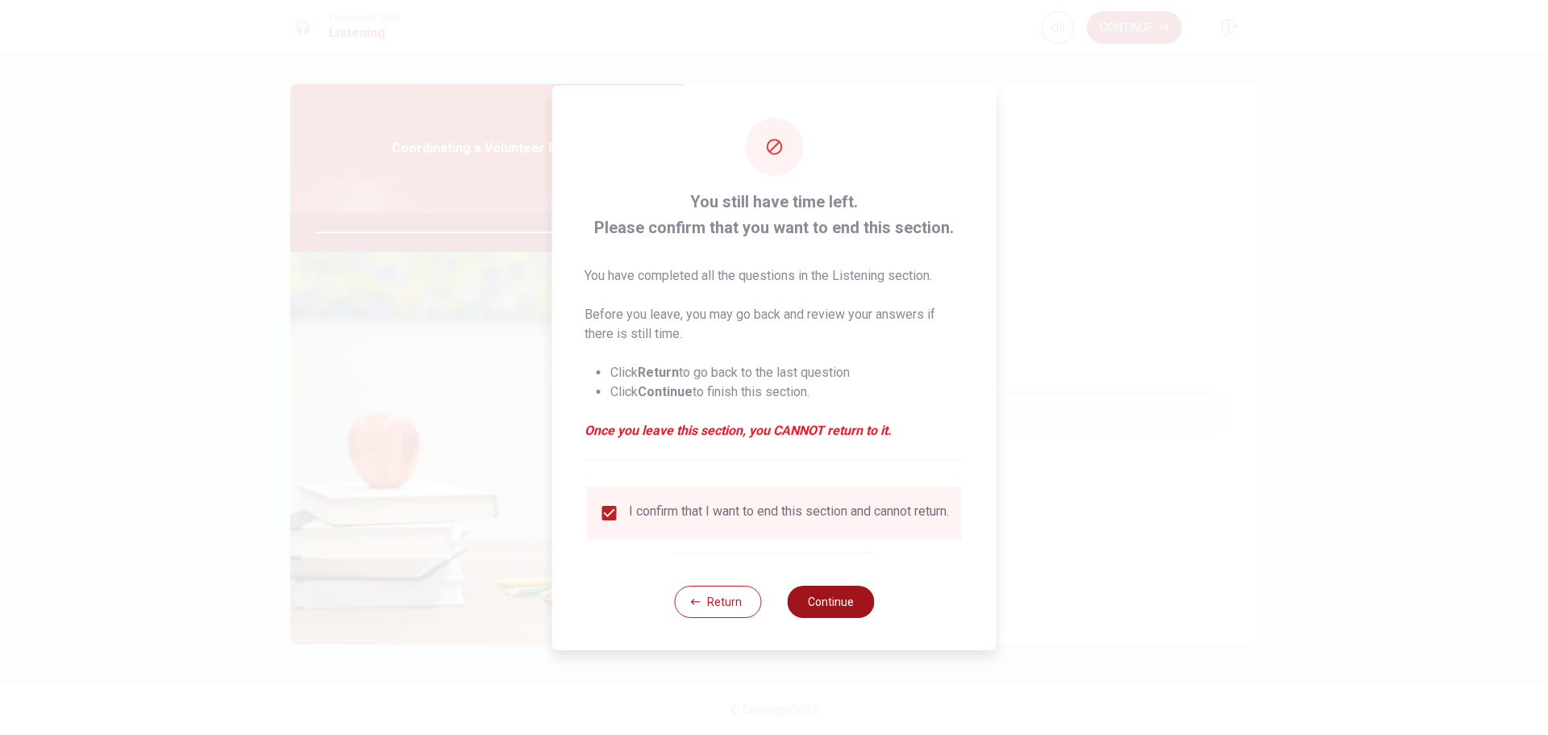
click at [842, 611] on button "Continue" at bounding box center [830, 602] width 87 height 32
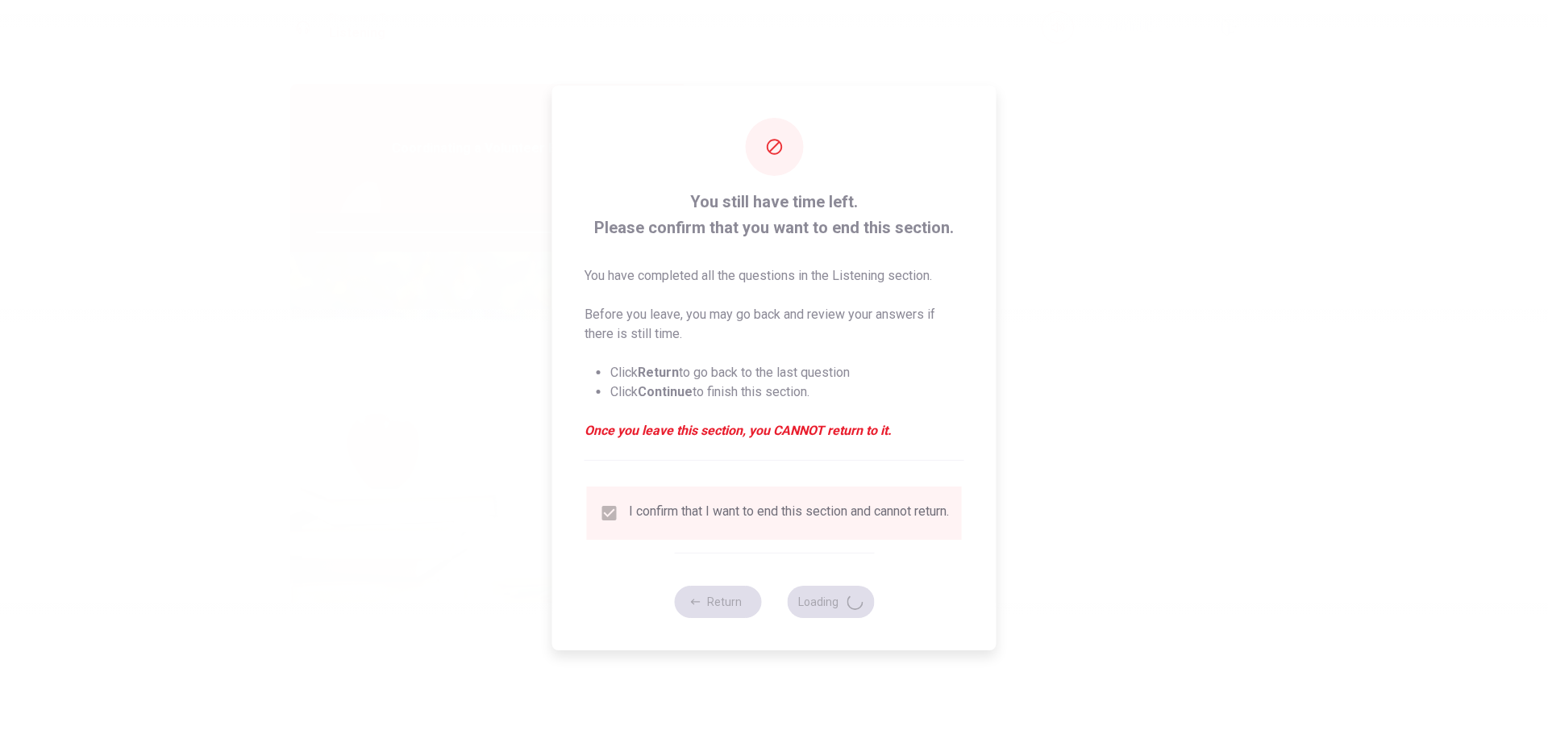
type input "86"
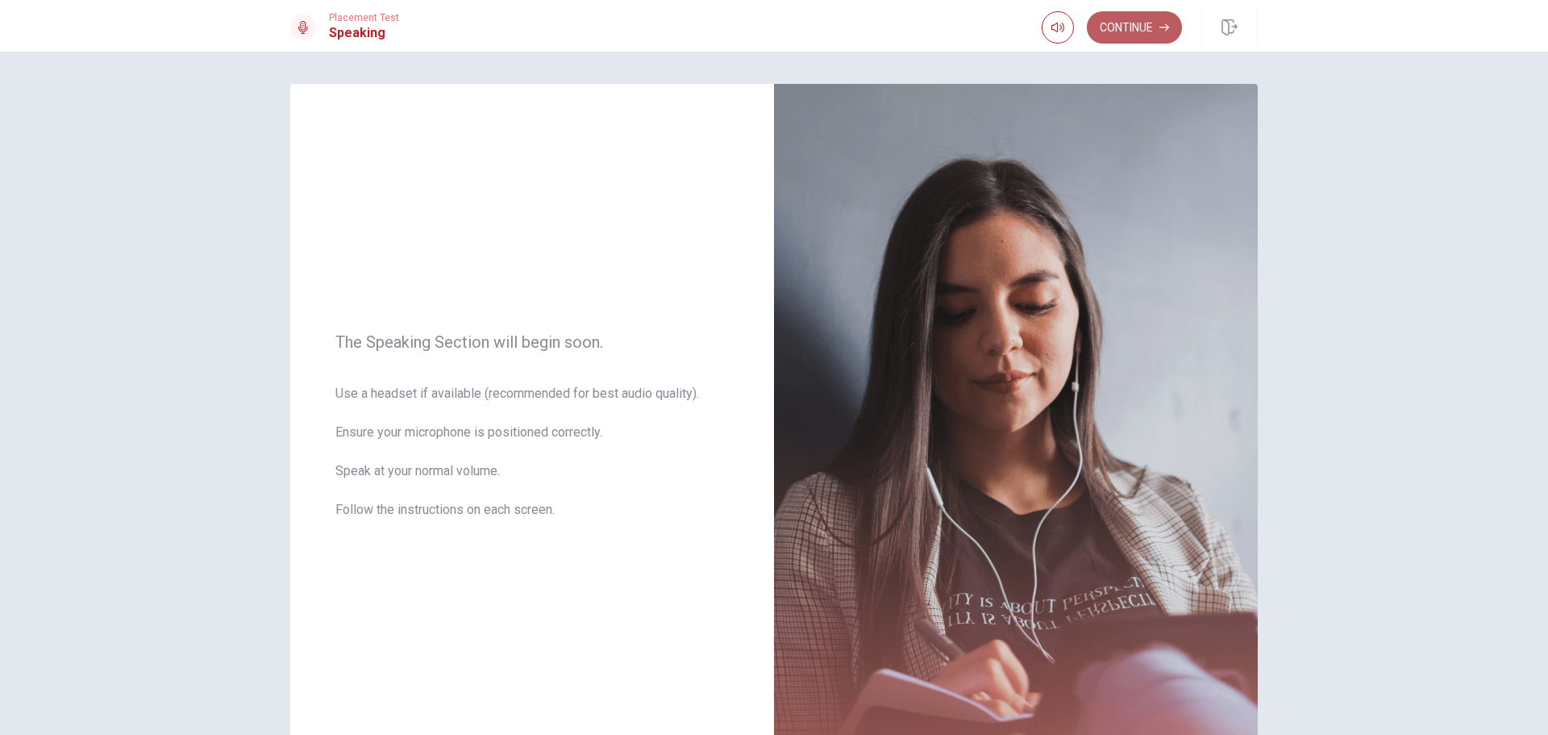
click at [1145, 32] on button "Continue" at bounding box center [1134, 27] width 95 height 32
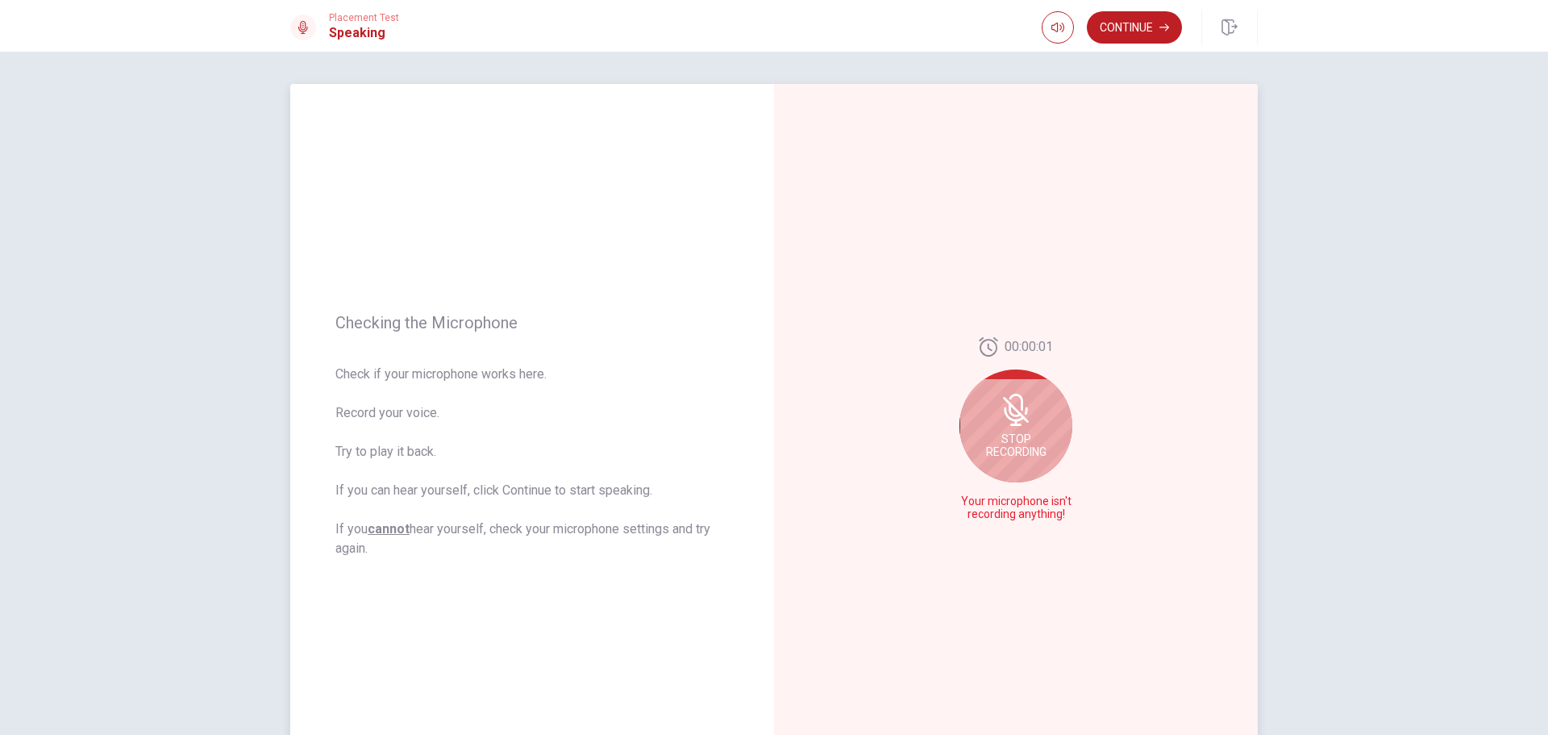
click at [1011, 424] on icon at bounding box center [1016, 424] width 11 height 2
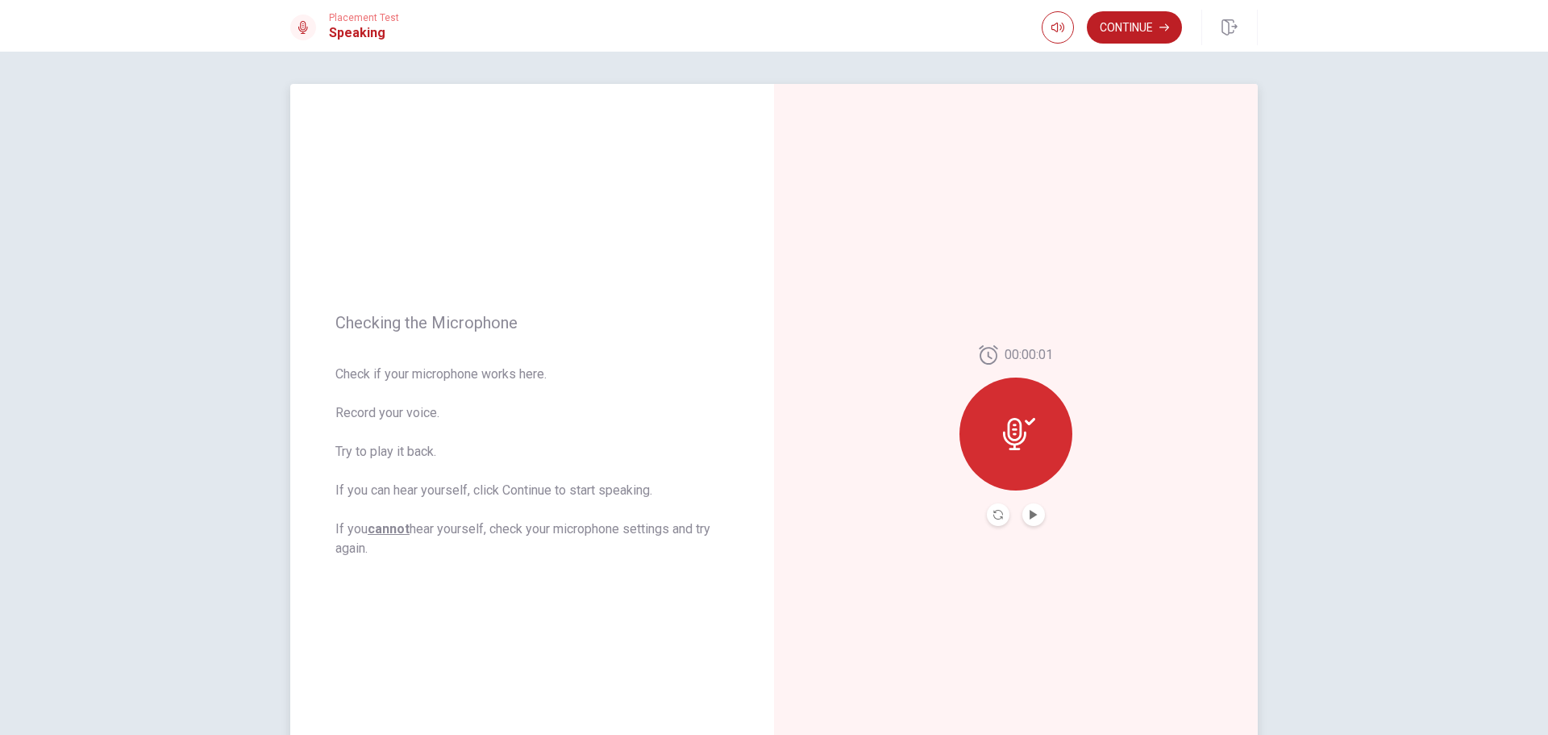
click at [1011, 424] on icon at bounding box center [1014, 434] width 23 height 32
click at [1024, 448] on icon at bounding box center [1019, 434] width 32 height 32
click at [1035, 522] on button "Play Audio" at bounding box center [1034, 514] width 23 height 23
click at [1035, 522] on button "Pause Audio" at bounding box center [1034, 514] width 23 height 23
click at [1031, 514] on icon "Play Audio" at bounding box center [1033, 515] width 7 height 10
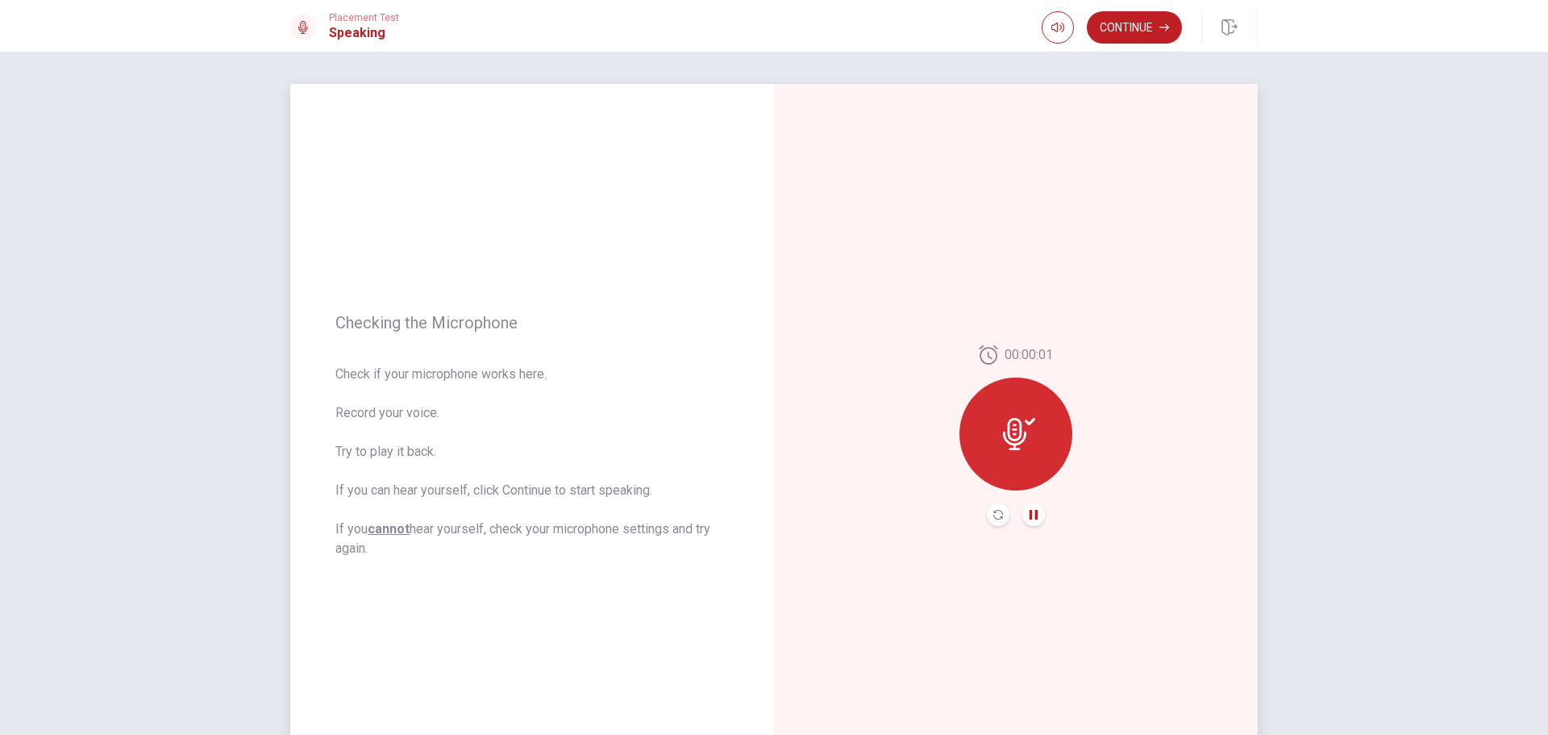
click at [987, 517] on button "Record Again" at bounding box center [998, 514] width 23 height 23
click at [1025, 508] on div "Stop Recording" at bounding box center [1013, 505] width 104 height 32
click at [1029, 518] on icon "Play Audio" at bounding box center [1034, 515] width 10 height 10
click at [1031, 433] on icon at bounding box center [1019, 434] width 32 height 32
click at [987, 510] on button "Record Again" at bounding box center [998, 514] width 23 height 23
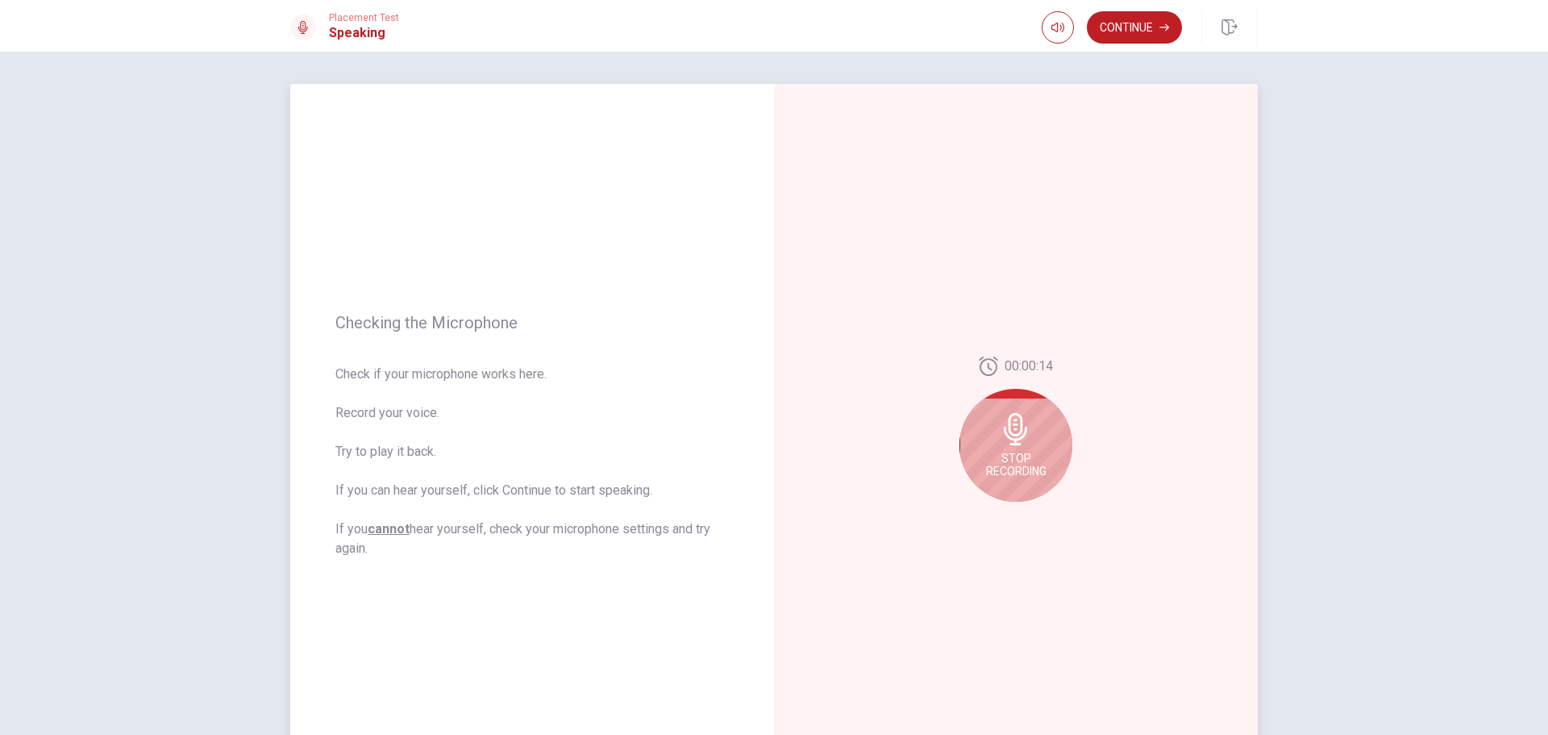
click at [1003, 472] on span "Stop Recording" at bounding box center [1016, 465] width 60 height 26
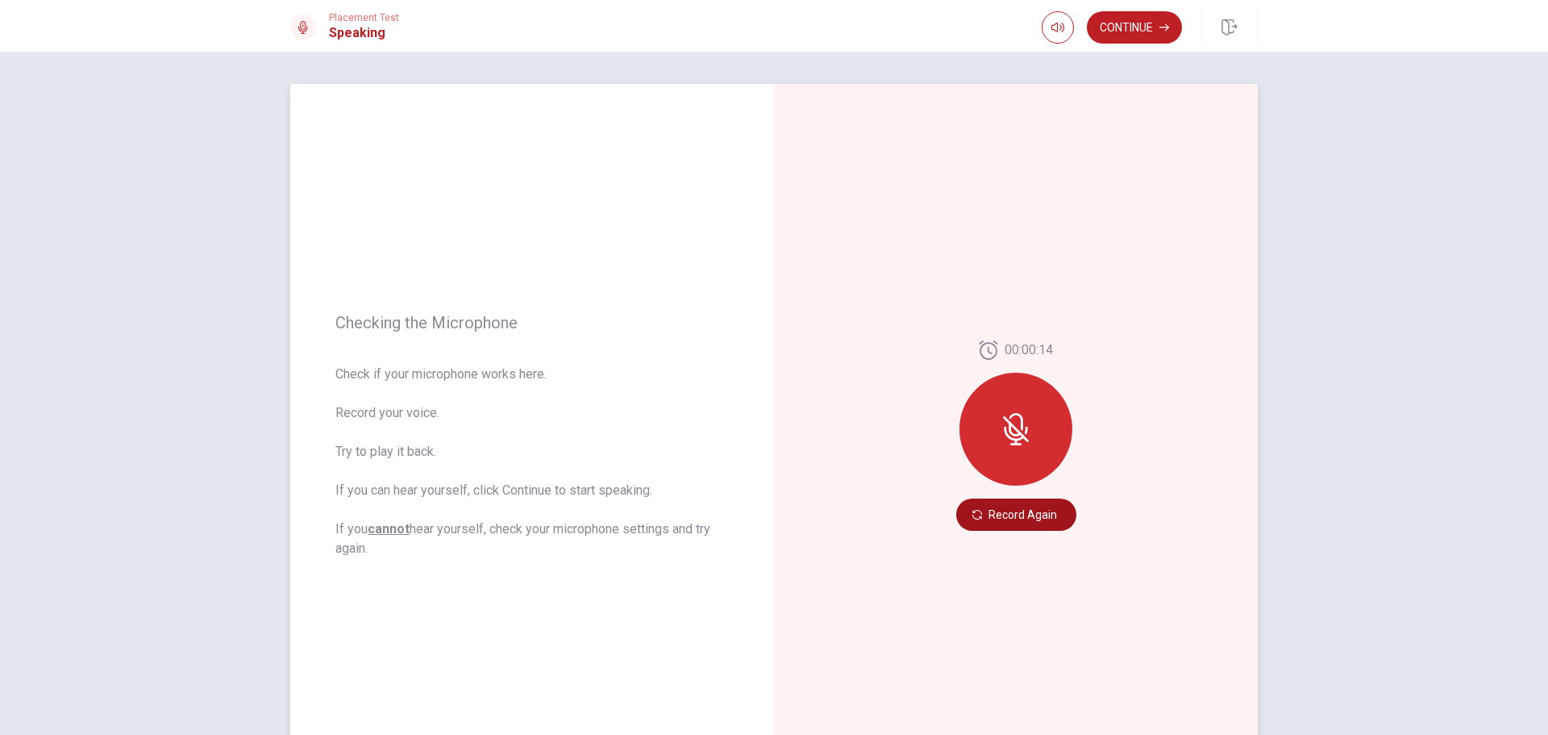
click at [993, 522] on button "Record Again" at bounding box center [1017, 514] width 120 height 32
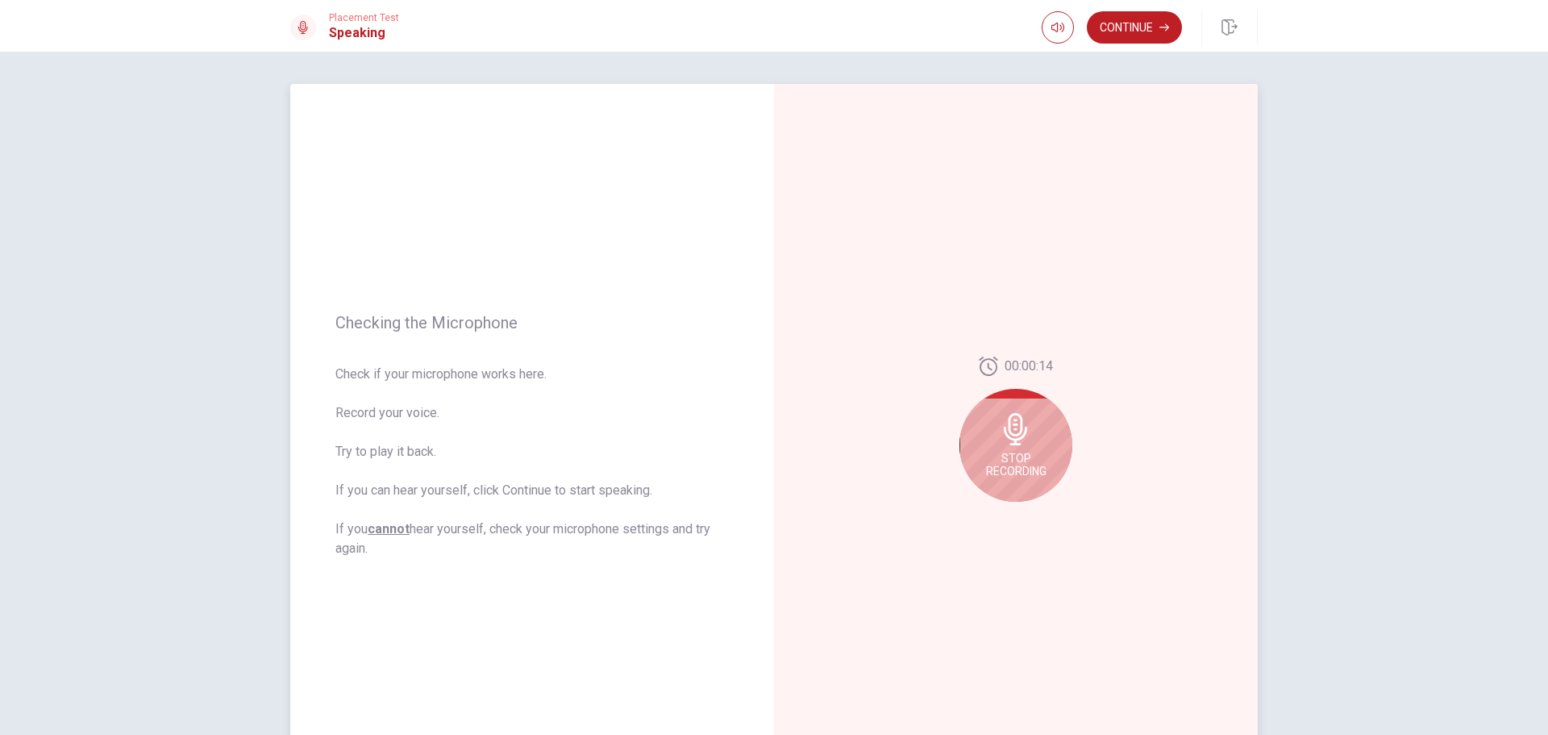
click at [1006, 477] on div "Stop Recording" at bounding box center [1016, 445] width 113 height 113
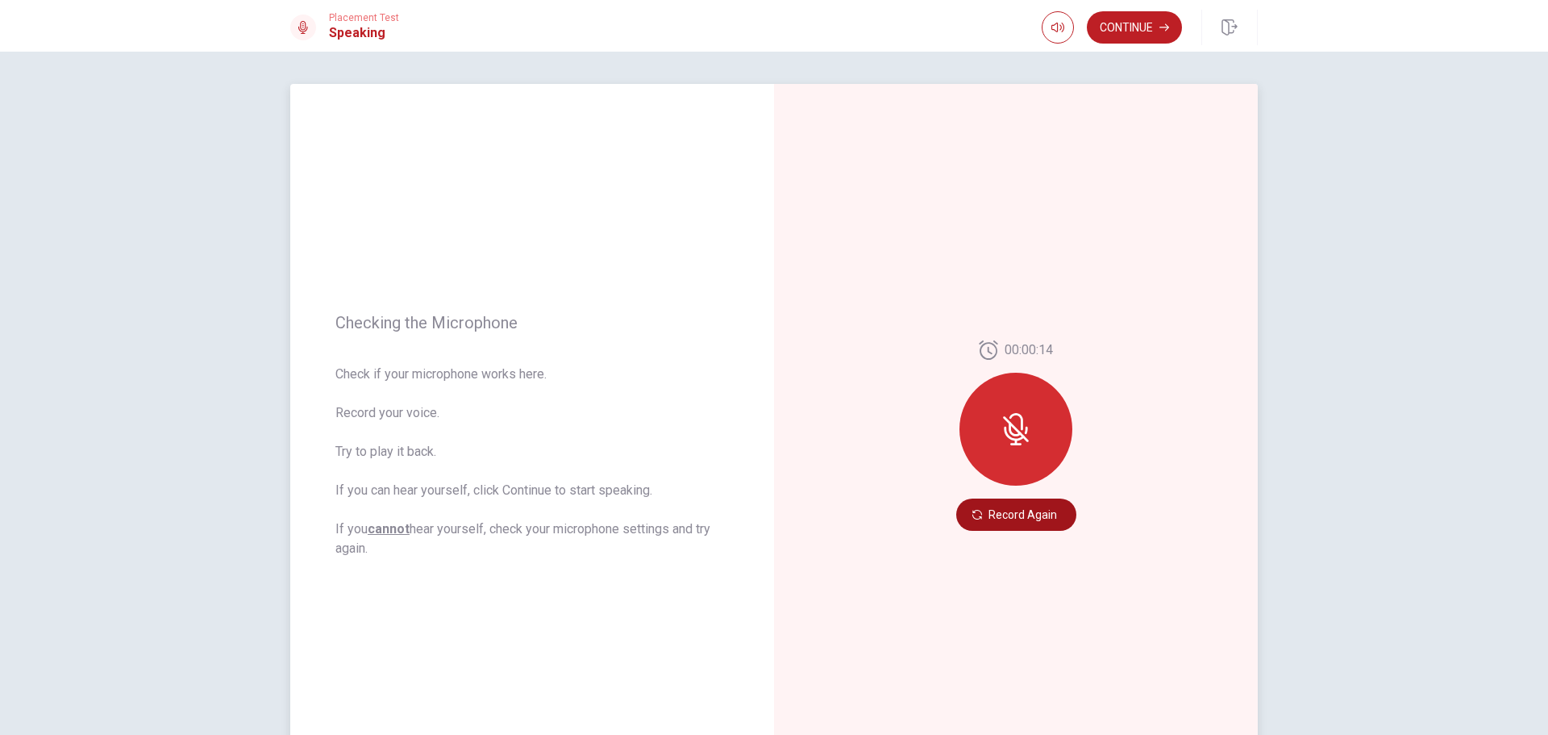
drag, startPoint x: 998, startPoint y: 477, endPoint x: 974, endPoint y: 507, distance: 39.0
click at [974, 507] on div "00:00:14 Record Again" at bounding box center [1017, 435] width 120 height 190
click at [974, 507] on button "Record Again" at bounding box center [1017, 514] width 120 height 32
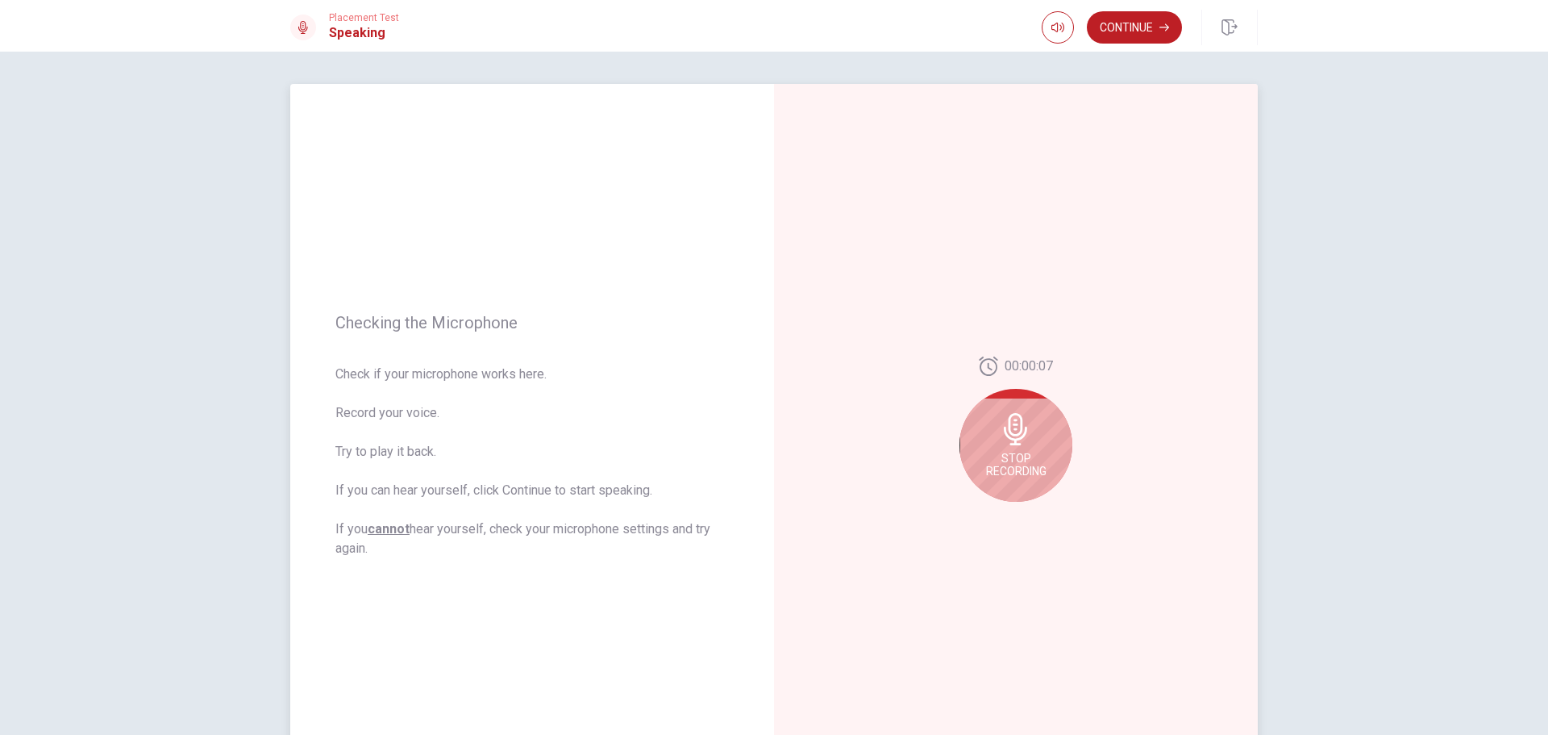
click at [1027, 456] on span "Stop Recording" at bounding box center [1016, 465] width 60 height 26
click at [1029, 510] on icon "Play Audio" at bounding box center [1034, 515] width 10 height 10
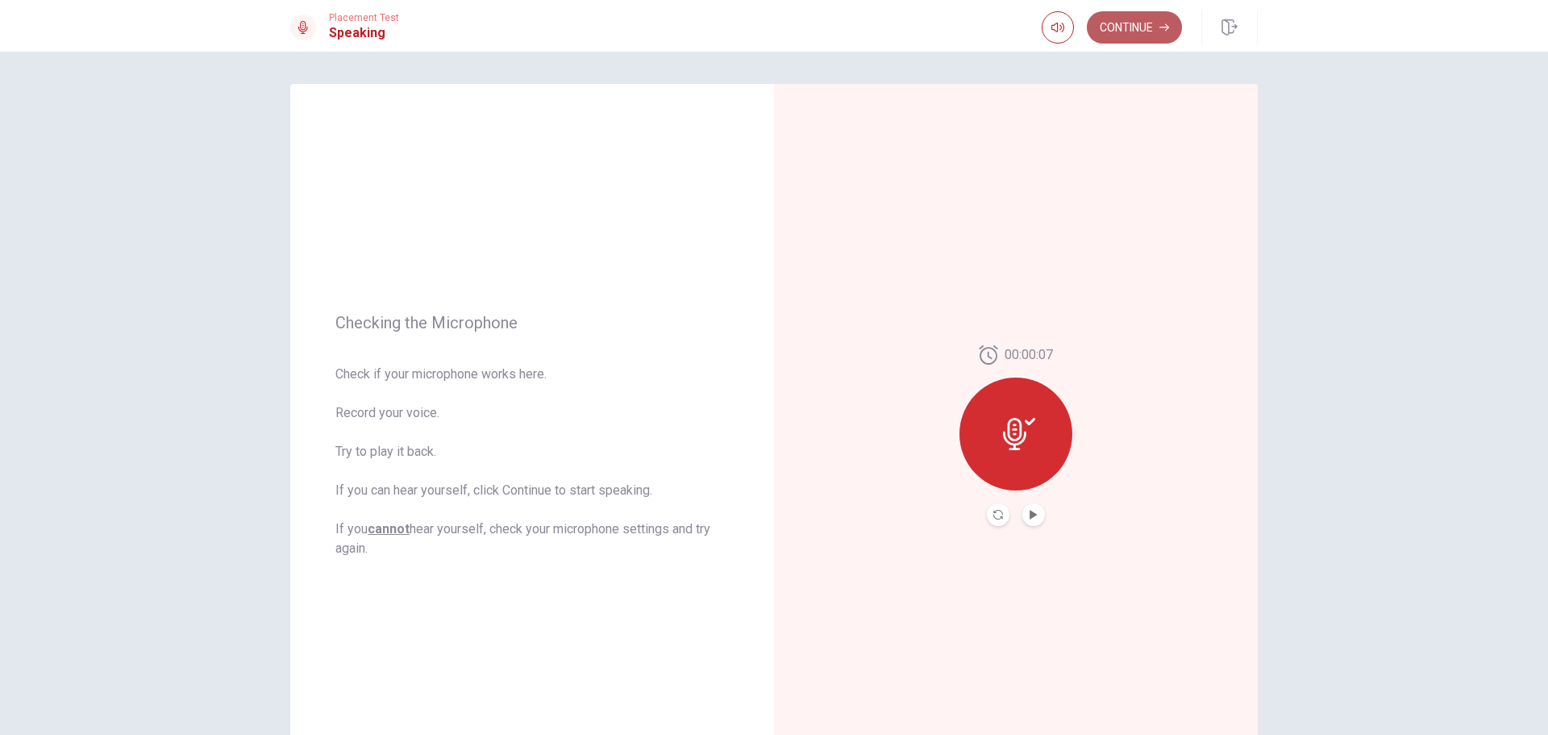
click at [1130, 27] on button "Continue" at bounding box center [1134, 27] width 95 height 32
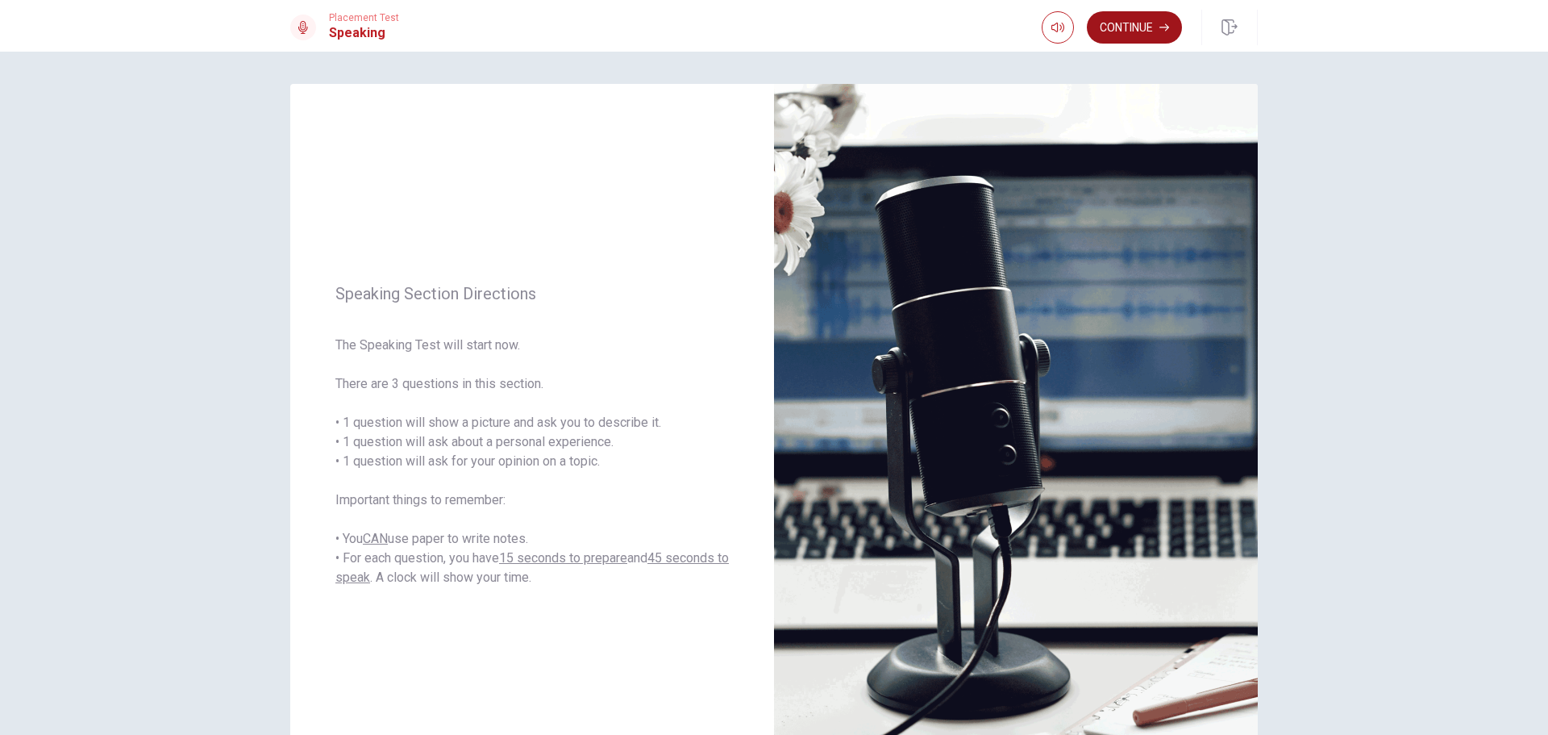
click at [1160, 29] on icon "button" at bounding box center [1165, 28] width 10 height 10
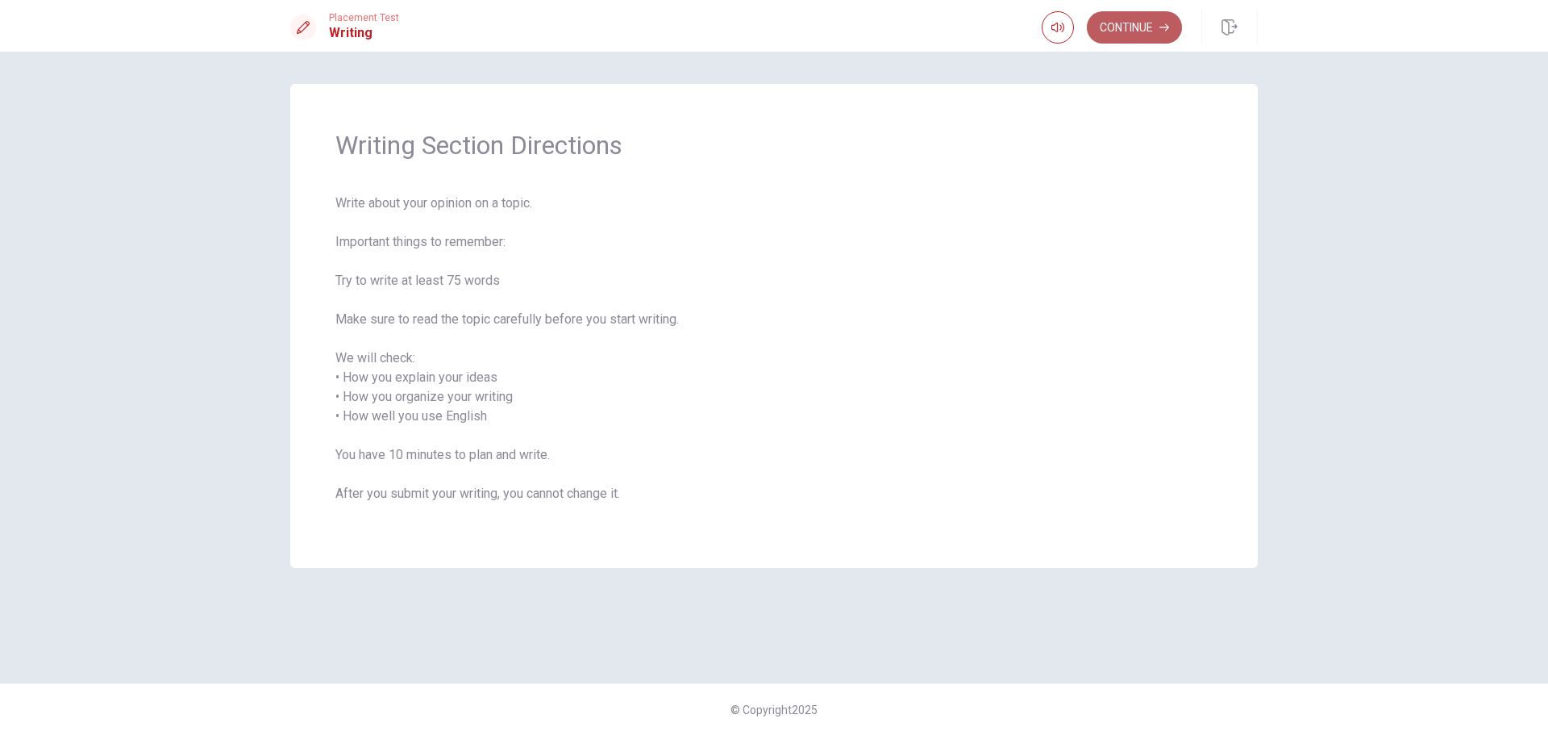
click at [1163, 31] on icon "button" at bounding box center [1165, 28] width 10 height 10
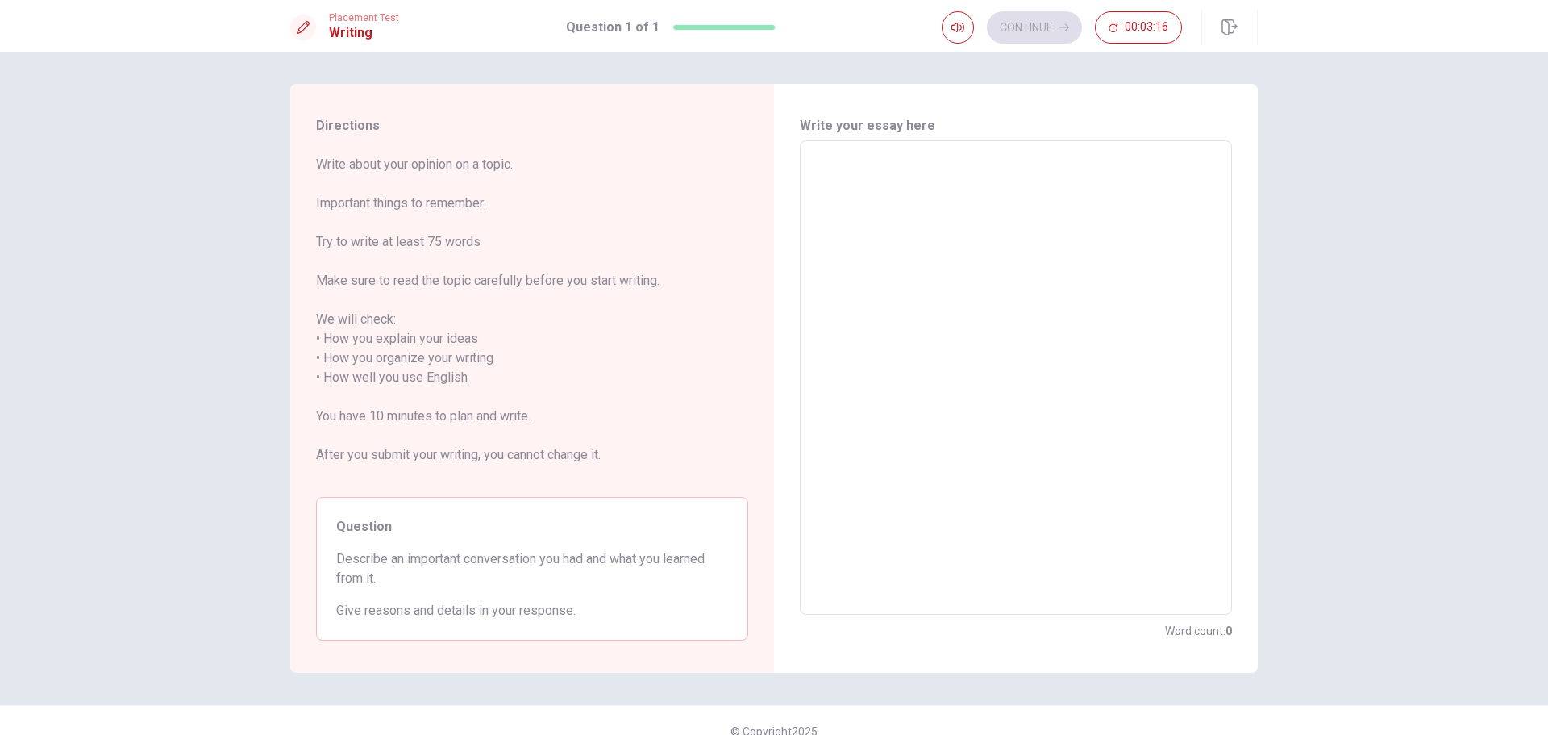
click at [823, 210] on textarea at bounding box center [1016, 378] width 410 height 448
click at [1065, 148] on div "x ​" at bounding box center [1016, 377] width 432 height 474
type textarea "I"
type textarea "x"
type textarea "I"
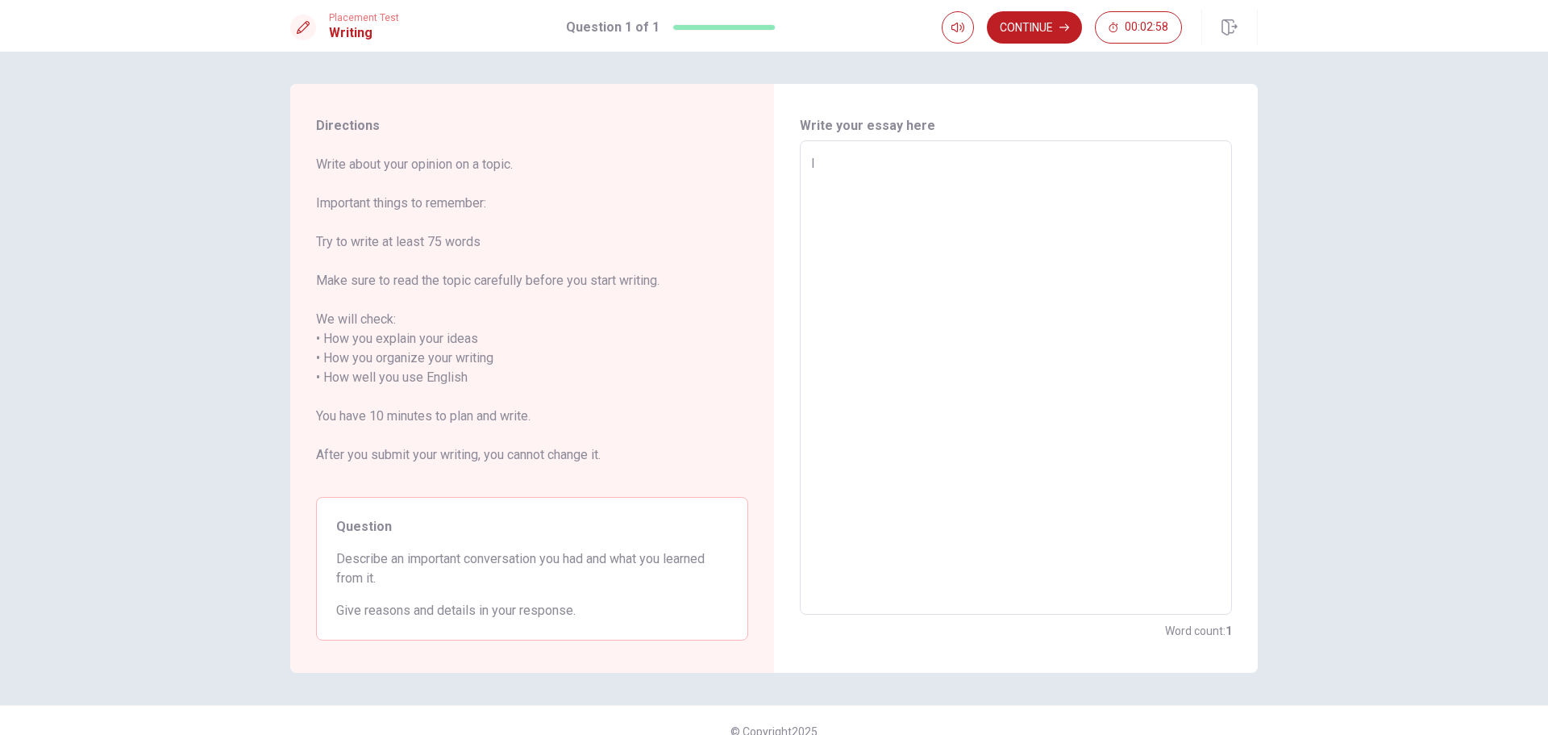
type textarea "x"
type textarea "I U"
type textarea "x"
type textarea "I [GEOGRAPHIC_DATA]"
type textarea "x"
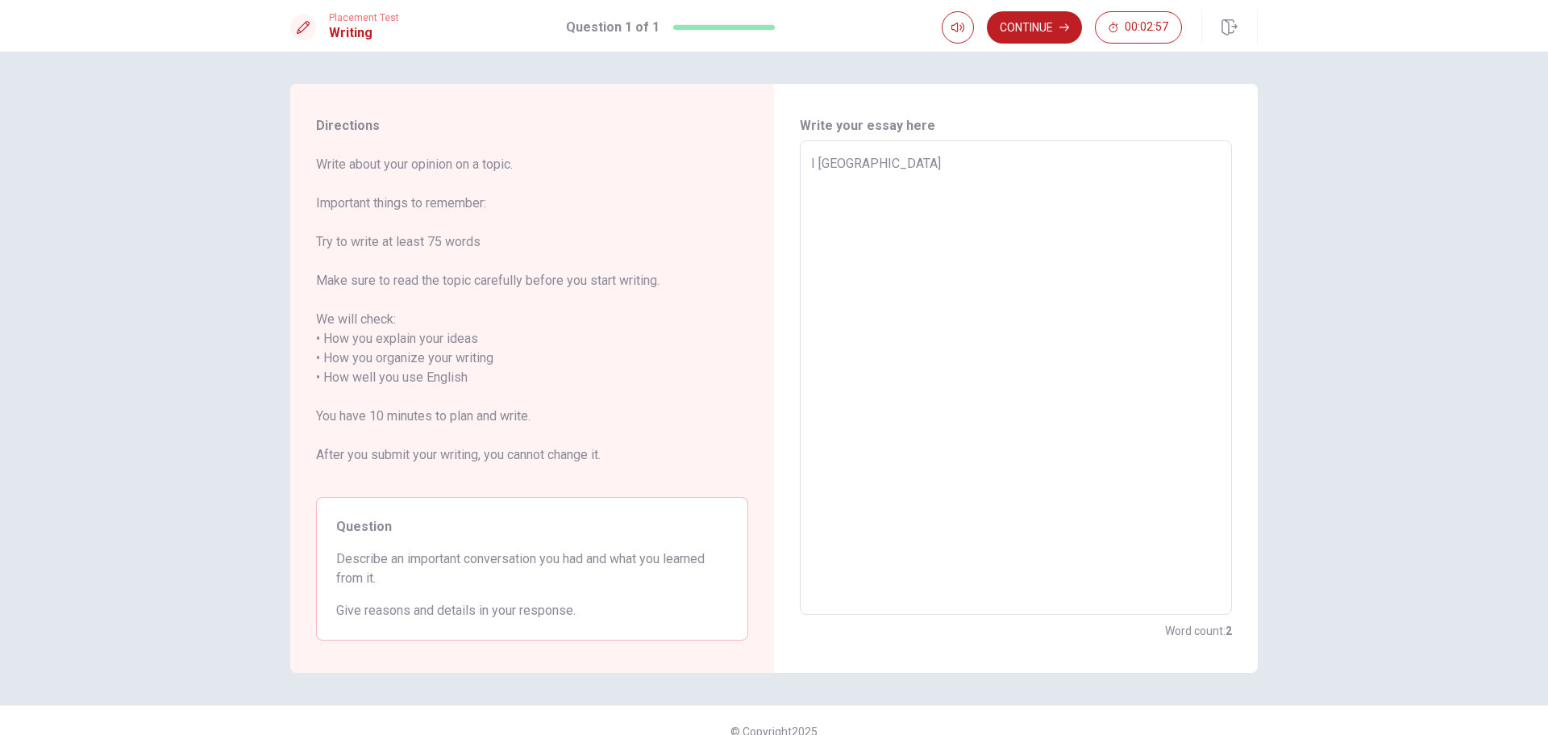
type textarea "I USU"
type textarea "x"
type textarea "I USUA"
type textarea "x"
type textarea "I USUAL"
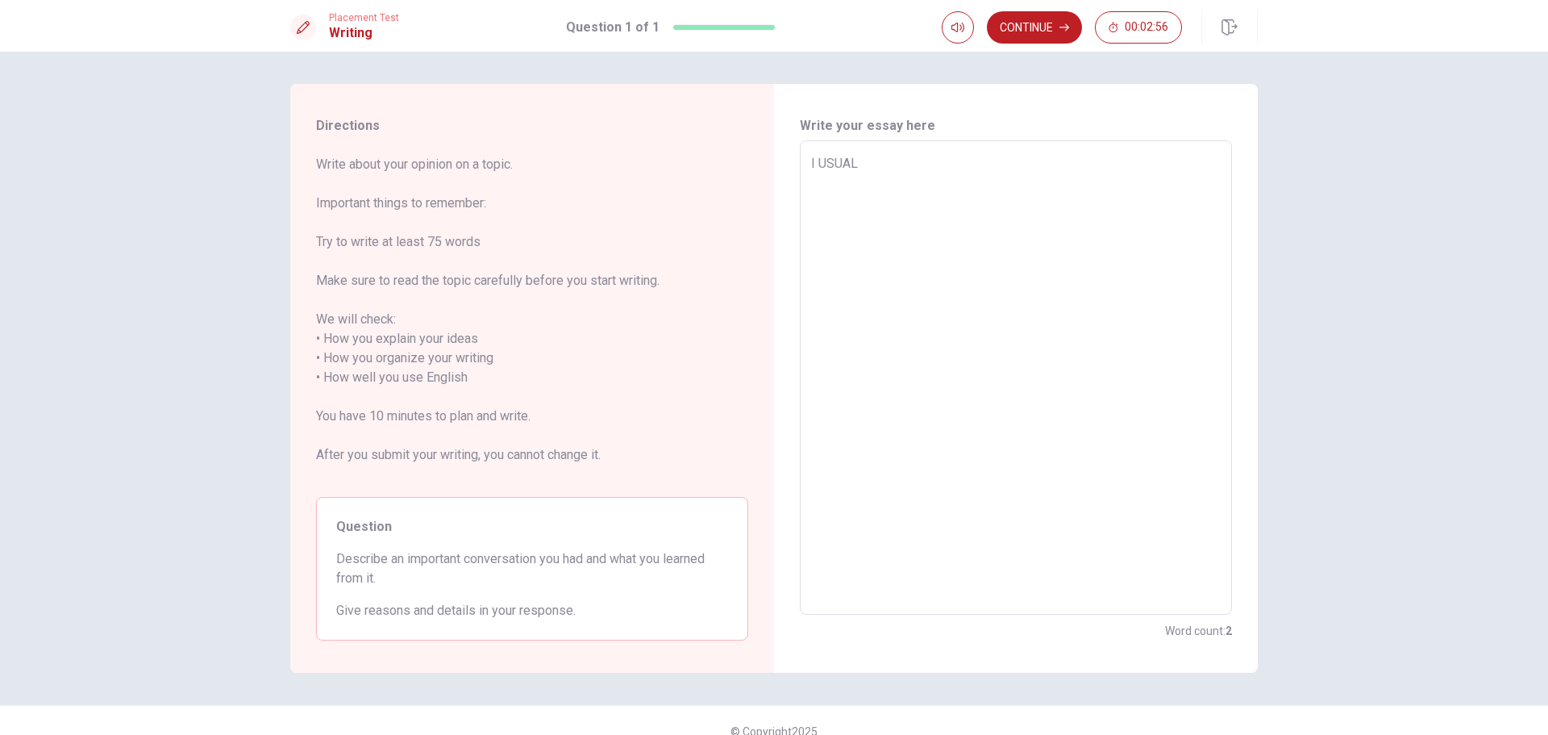
type textarea "x"
type textarea "I USUALL"
type textarea "x"
type textarea "I USUALLY"
type textarea "x"
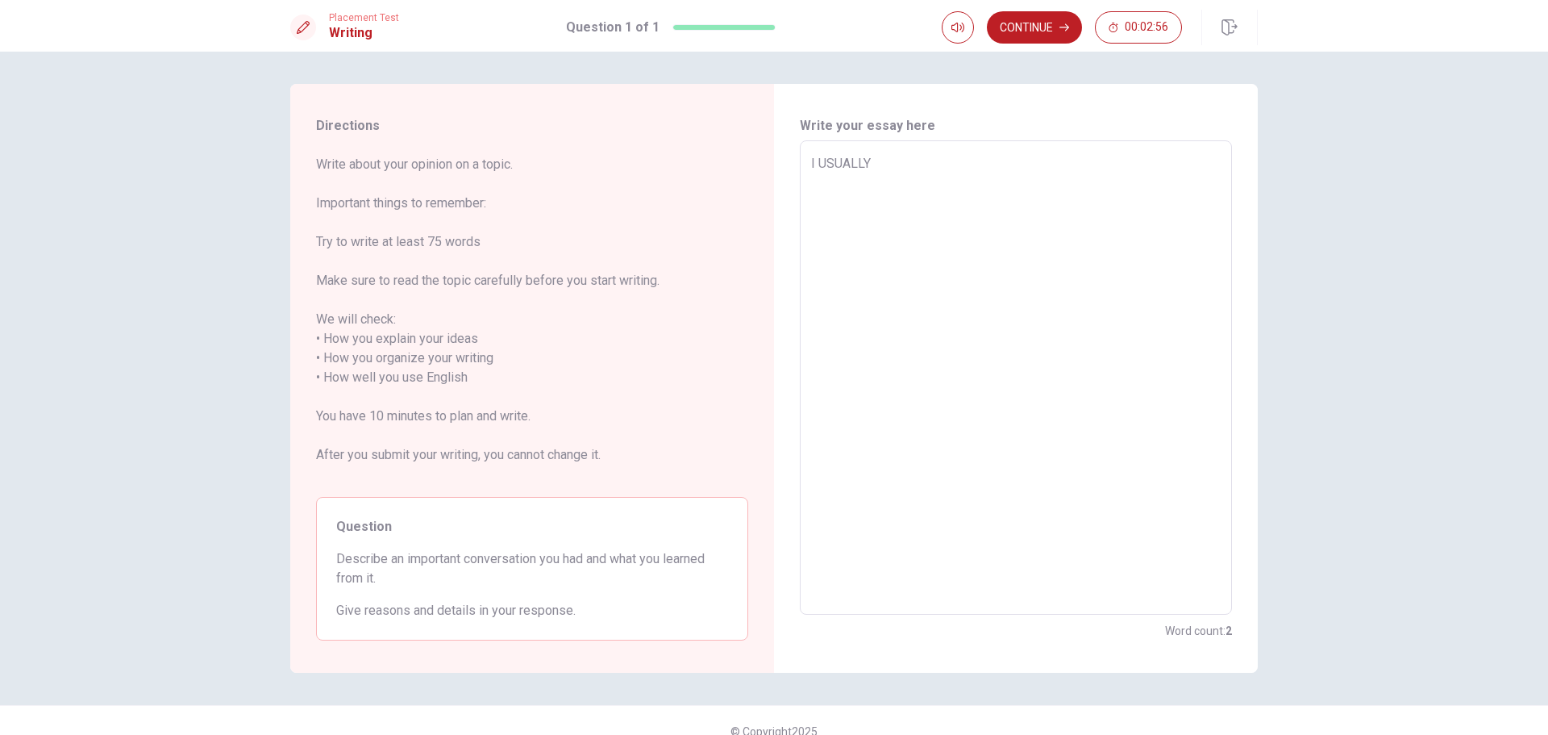
type textarea "I USUALLY"
type textarea "x"
type textarea "I USUALLY T"
type textarea "x"
type textarea "I USUALLY TA"
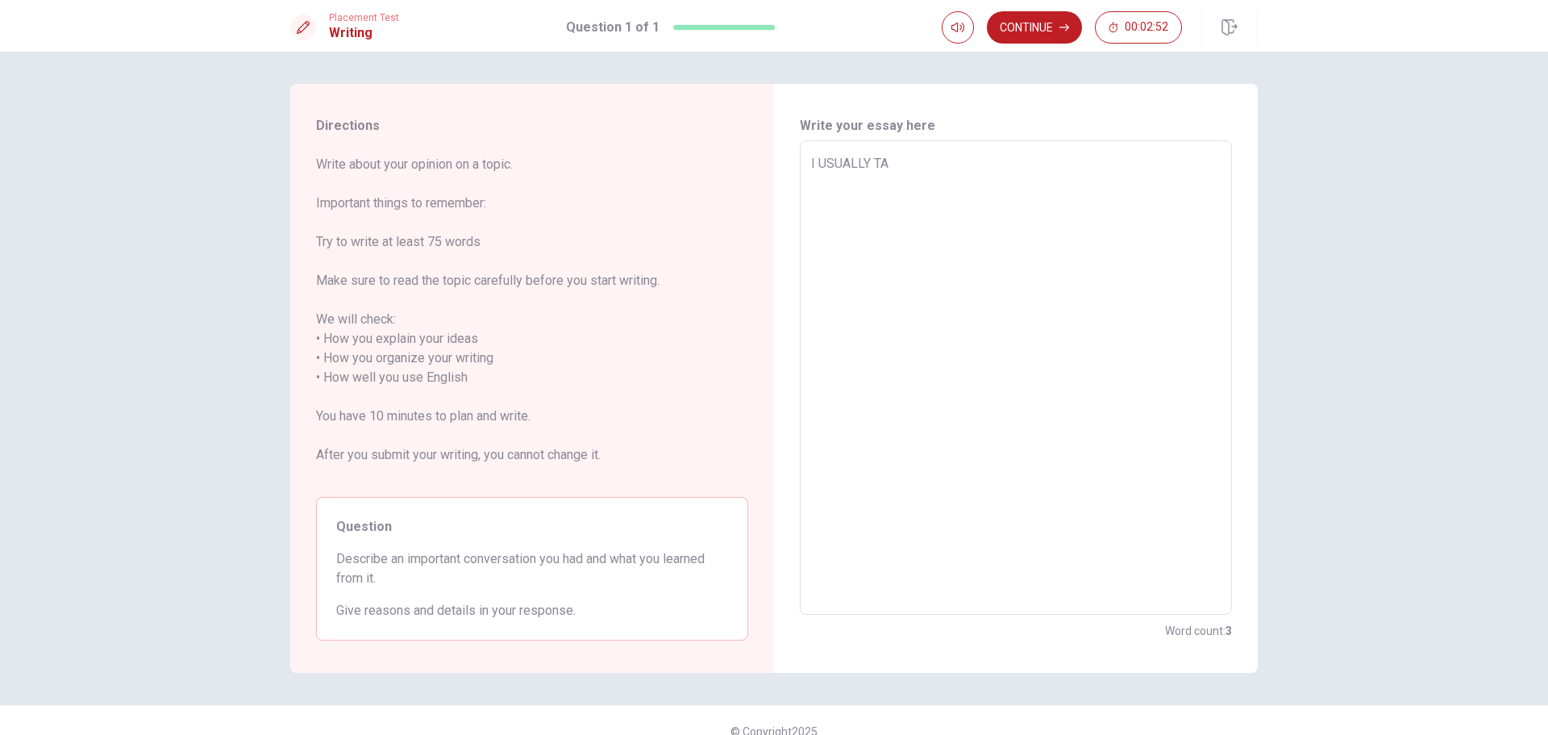
type textarea "x"
type textarea "I USUALLY TAL"
type textarea "x"
type textarea "I USUALLY TALK"
type textarea "x"
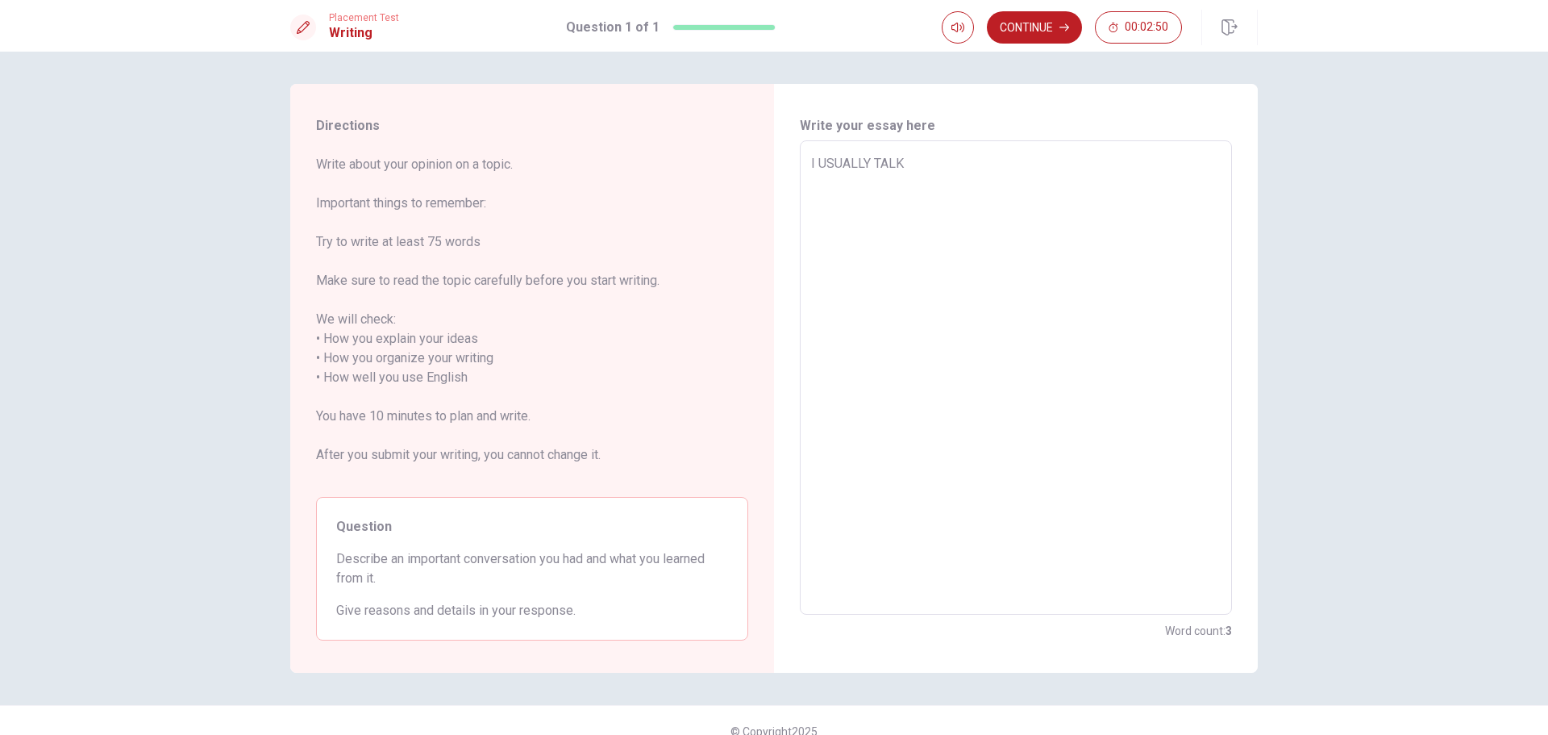
type textarea "I USUALLY TALK"
type textarea "x"
type textarea "I USUALLY TALK W"
type textarea "x"
type textarea "I USUALLY TALK WI"
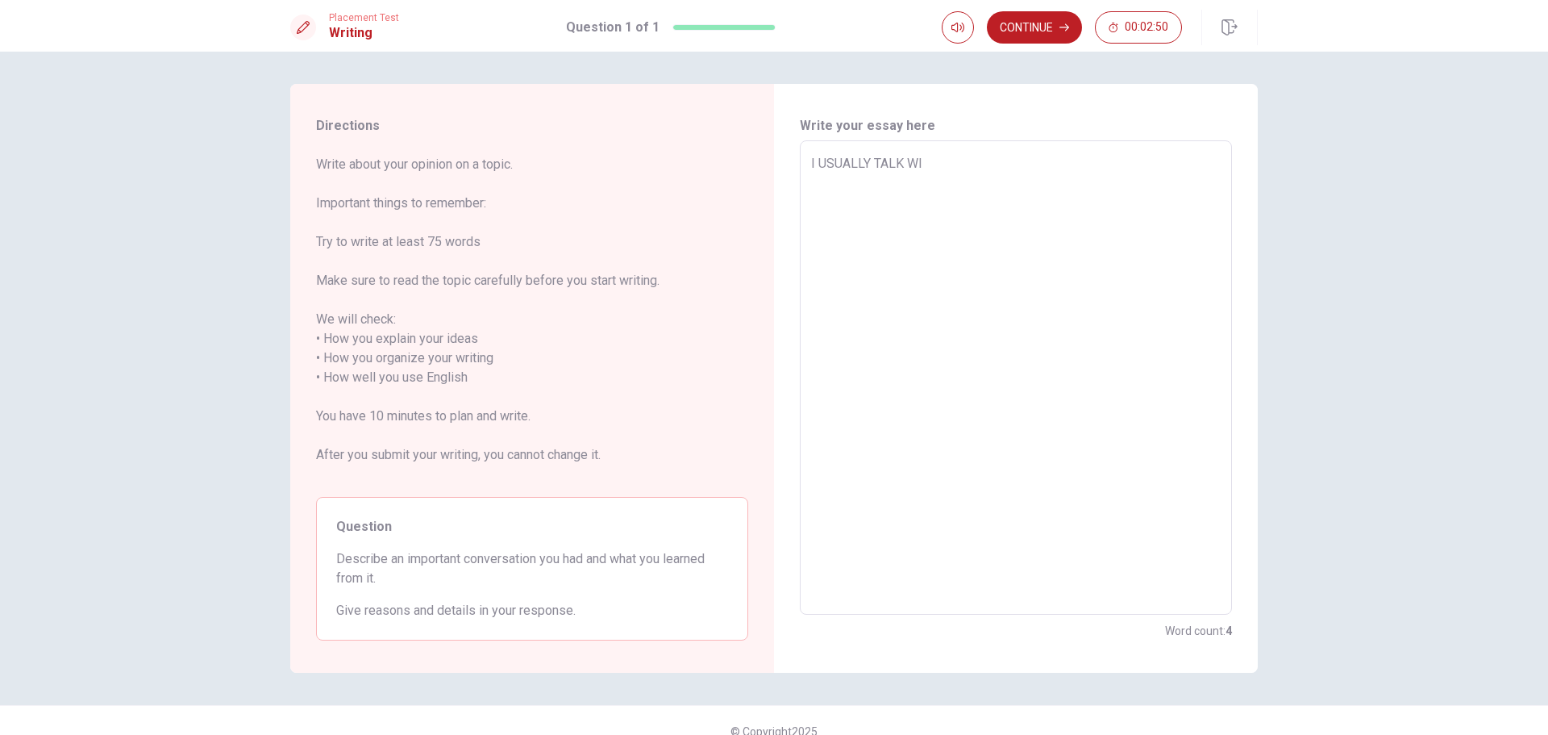
type textarea "x"
type textarea "I USUALLY TALK WIT"
type textarea "x"
type textarea "I USUALLY TALK WITH"
type textarea "x"
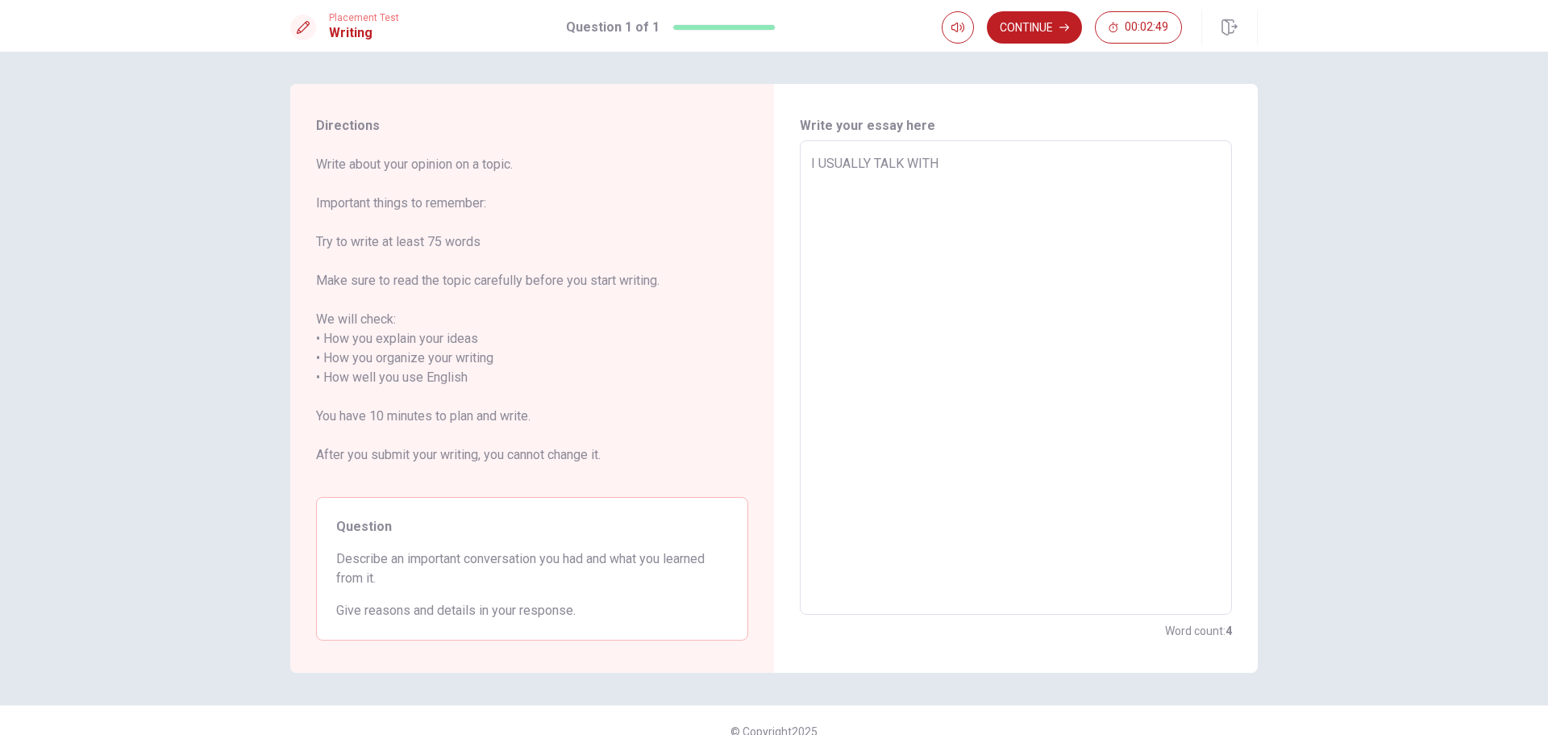
type textarea "I USUALLY TALK WITH"
type textarea "x"
type textarea "I USUALLY TALK WITH M"
type textarea "x"
type textarea "I USUALLY TALK WITH MY"
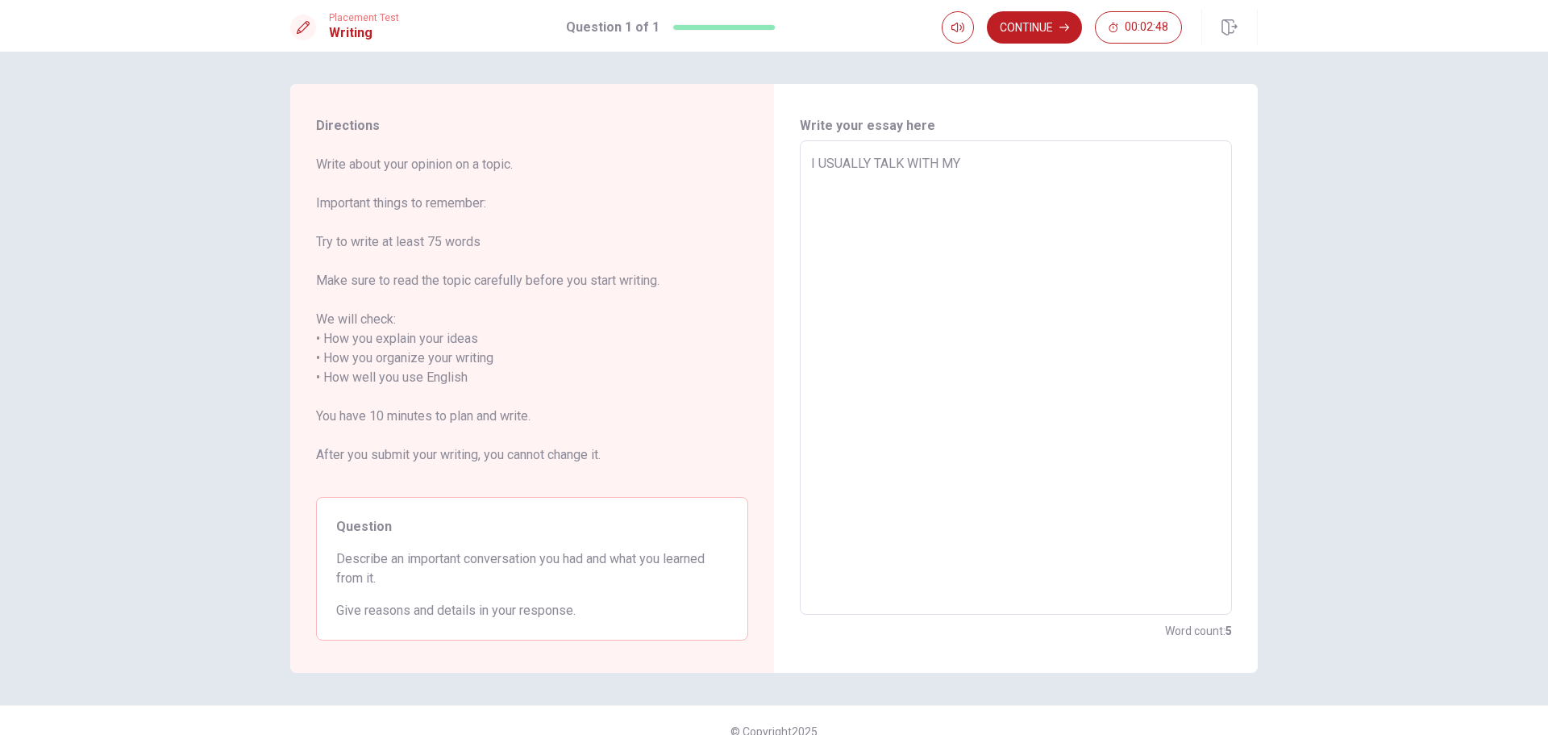
type textarea "x"
type textarea "I USUALLY TALK WITH MY"
type textarea "x"
type textarea "I USUALLY TALK WITH MY D"
type textarea "x"
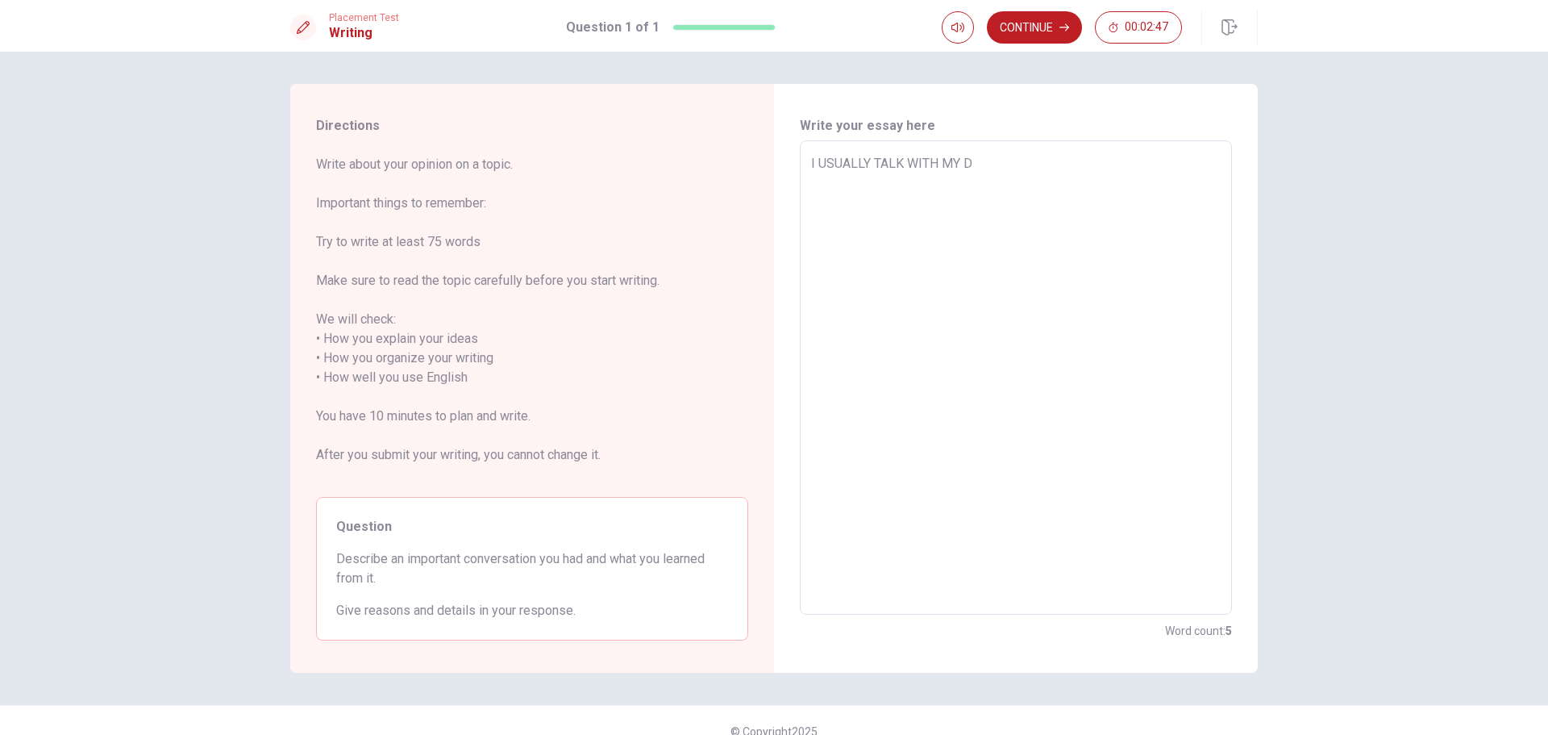
type textarea "I USUALLY TALK WITH MY DA"
type textarea "x"
type textarea "I USUALLY TALK WITH MY DAD"
type textarea "x"
type textarea "I USUALLY TALK WITH MY DAD"
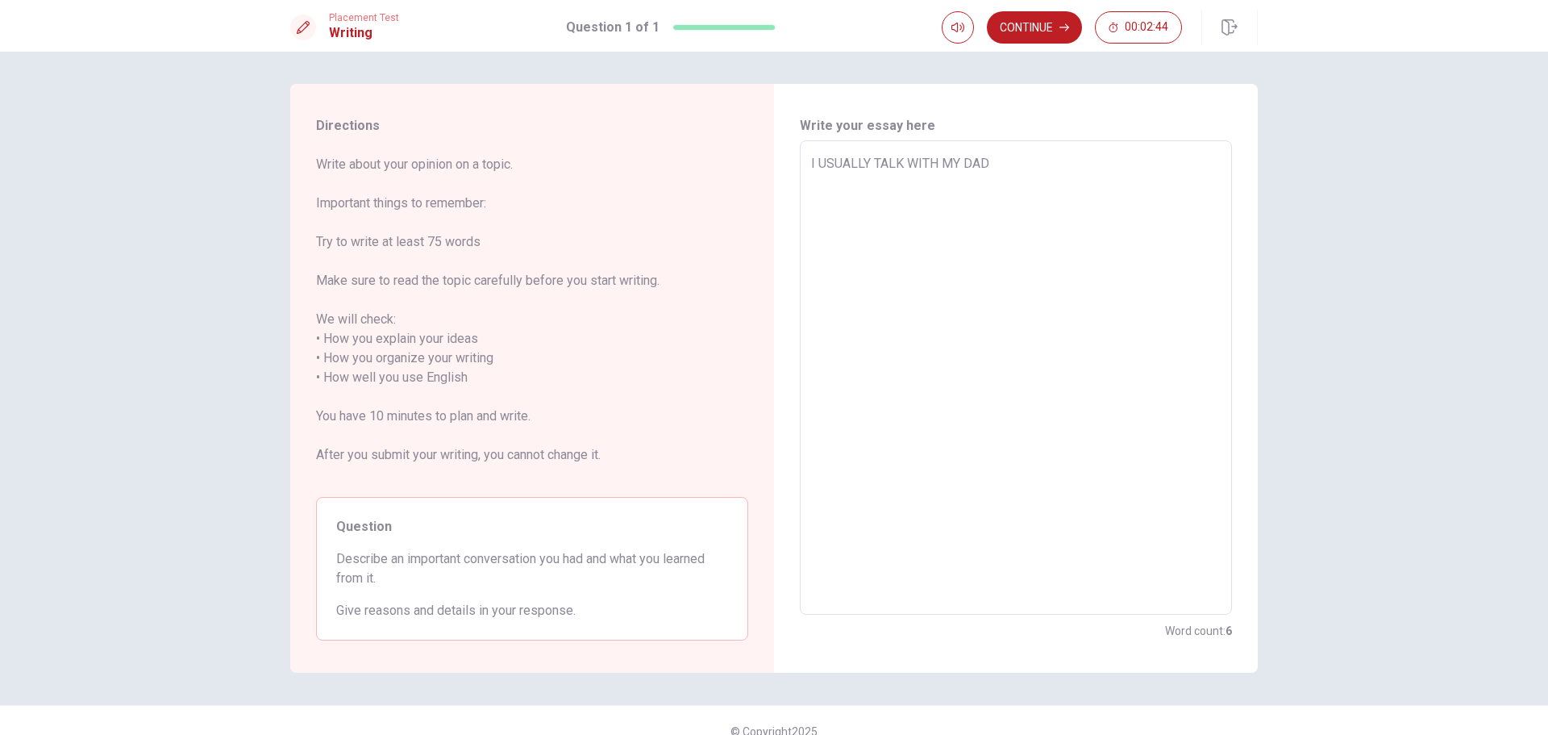
type textarea "x"
type textarea "I USUALLY TALK WITH MY DAD A"
type textarea "x"
type textarea "I USUALLY TALK WITH MY DAD AB"
type textarea "x"
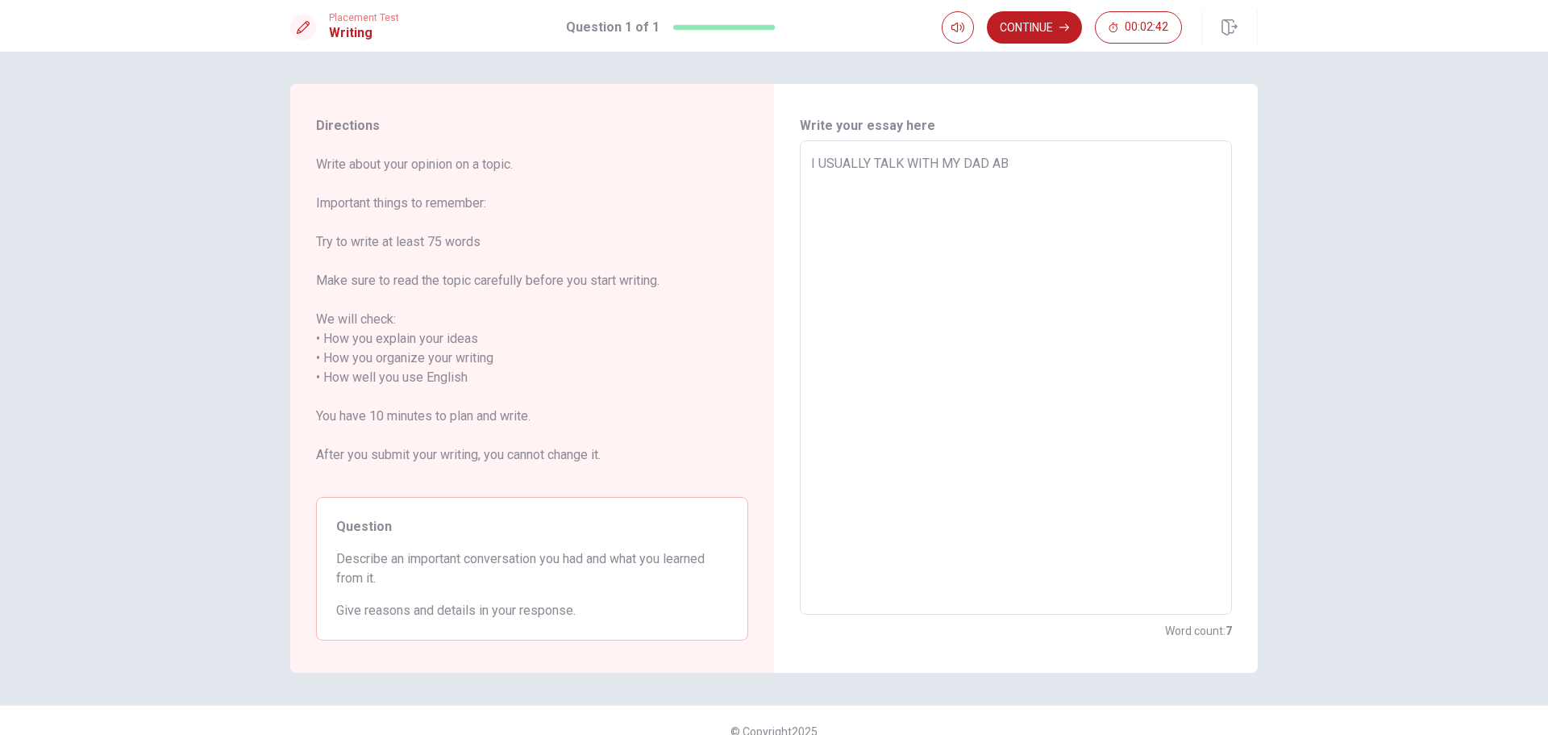
type textarea "I USUALLY TALK WITH MY DAD ABO"
type textarea "x"
type textarea "I USUALLY TALK WITH MY DAD ABOU"
type textarea "x"
type textarea "I USUALLY TALK WITH MY DAD ABOUT"
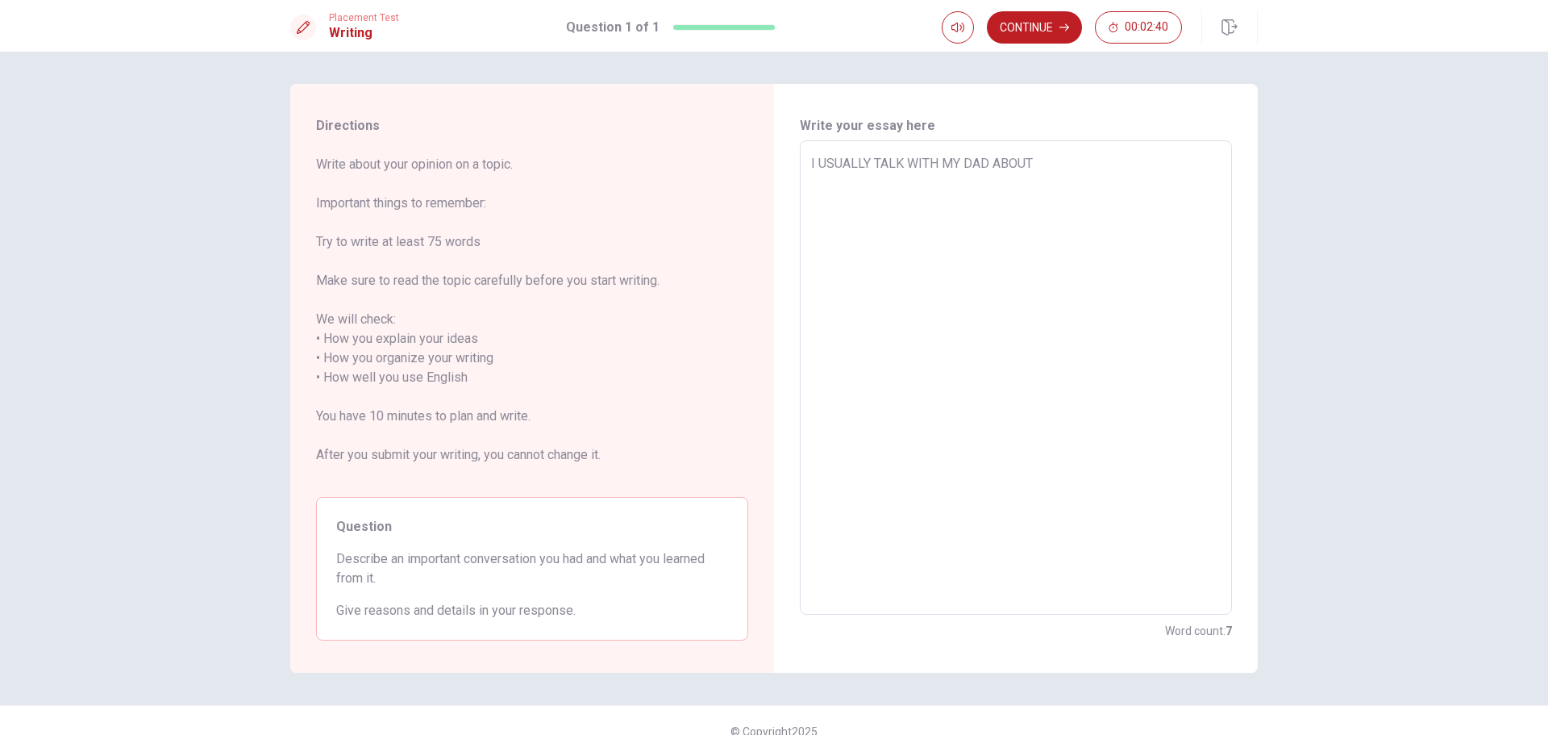
type textarea "x"
type textarea "I USUALLY TALK WITH MY DAD ABOUT"
type textarea "x"
type textarea "I USUALLY TALK WITH MY DAD ABOUT M"
type textarea "x"
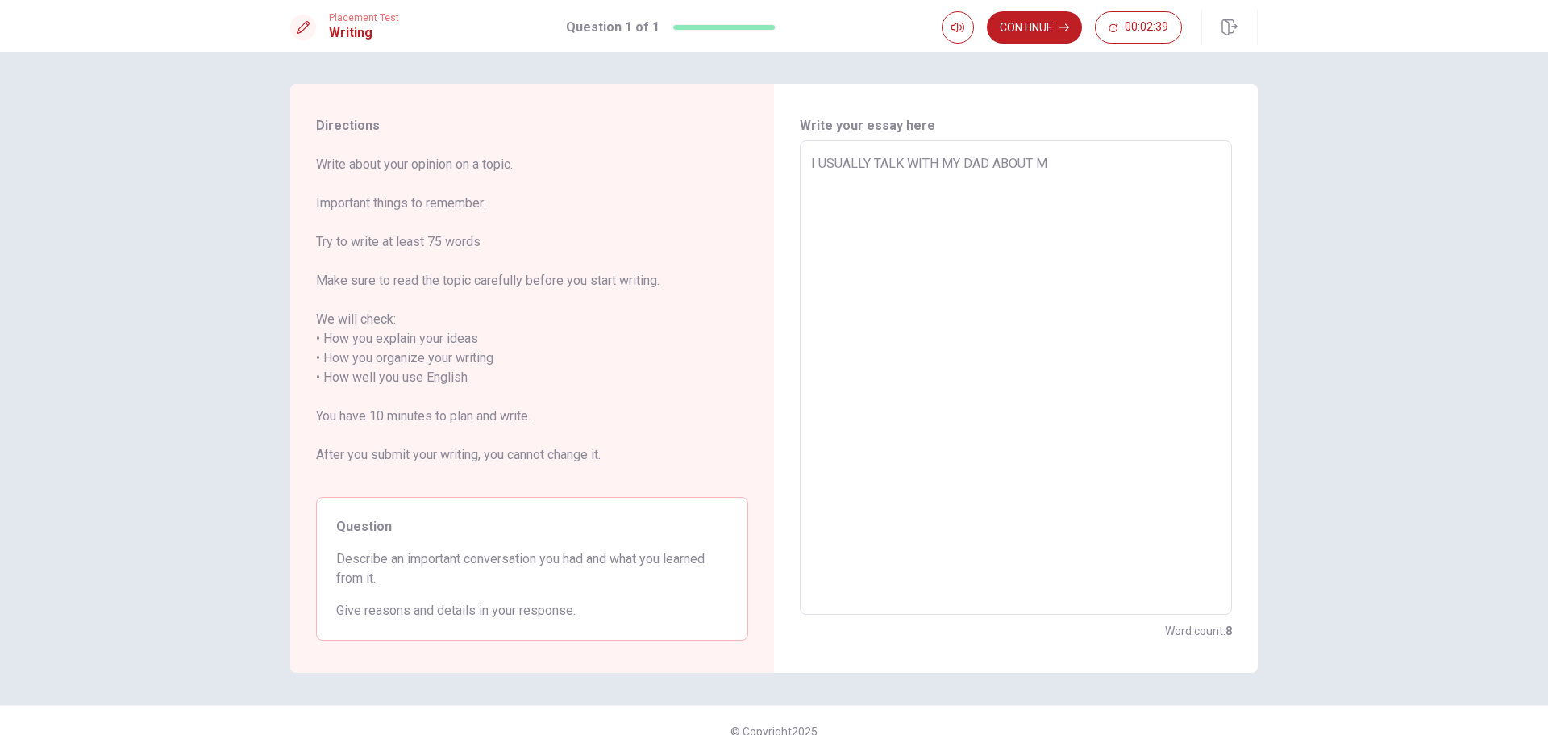
type textarea "I USUALLY TALK WITH MY DAD ABOUT MA"
type textarea "x"
type textarea "I USUALLY TALK WITH MY DAD ABOUT MAN"
type textarea "x"
type textarea "I USUALLY TALK WITH MY DAD ABOUT [PERSON_NAME]"
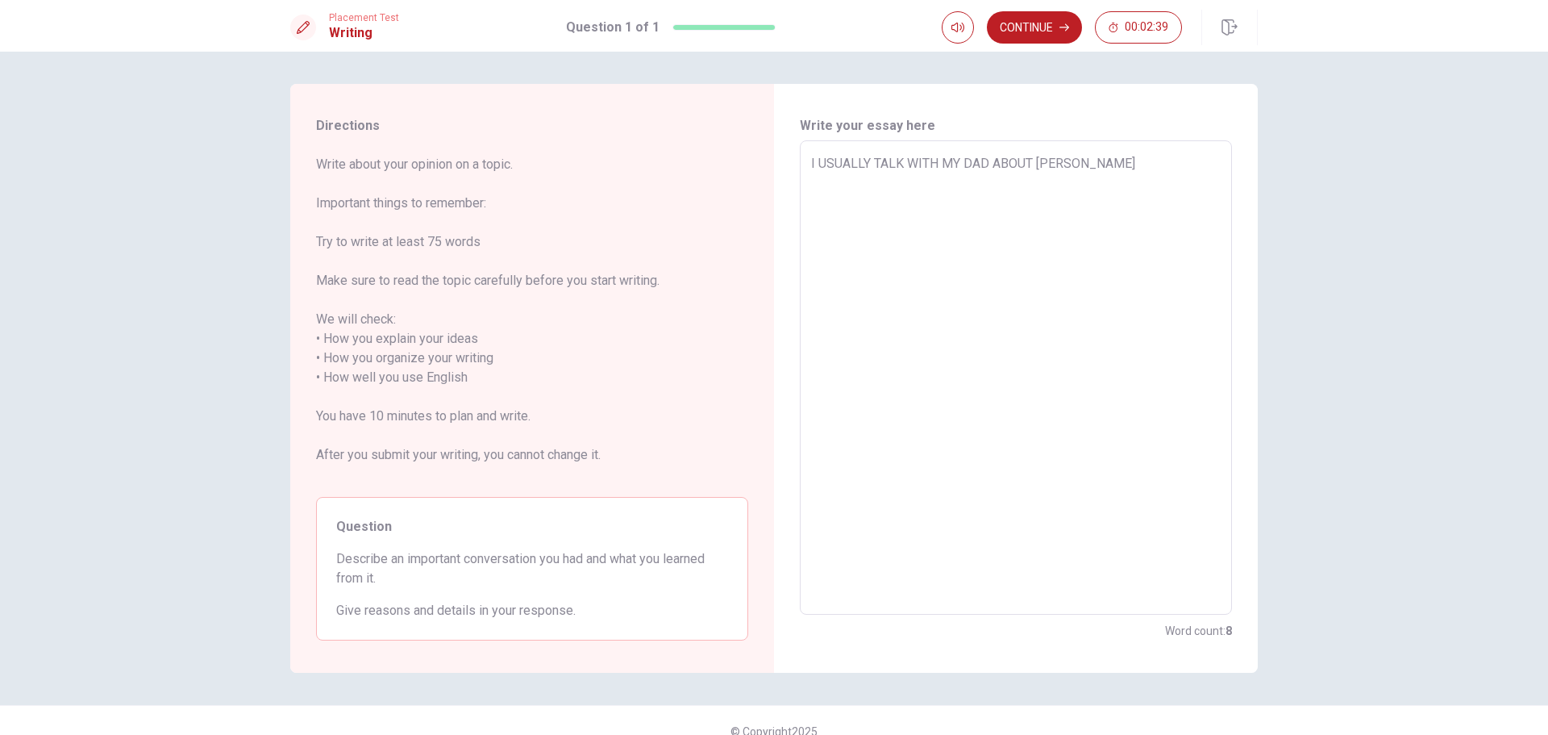
type textarea "x"
type textarea "I USUALLY TALK WITH MY DAD ABOUT MAN"
type textarea "x"
type textarea "I USUALLY TALK WITH MY DAD ABOUT MANY"
type textarea "x"
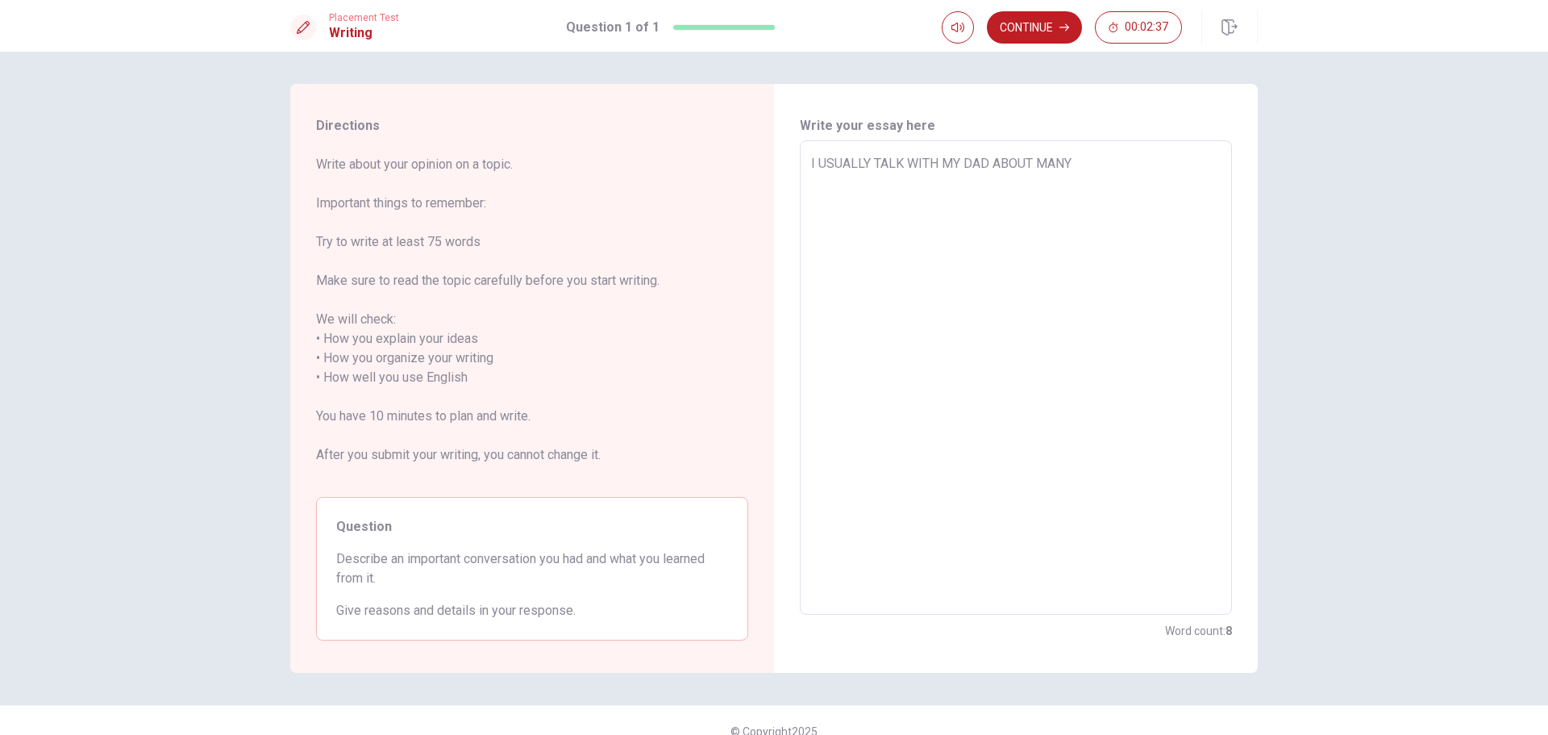
type textarea "I USUALLY TALK WITH MY DAD ABOUT MANY"
type textarea "x"
type textarea "I USUALLY TALK WITH MY DAD ABOUT MANY T"
type textarea "x"
type textarea "I USUALLY TALK WITH MY DAD ABOUT MANY TH"
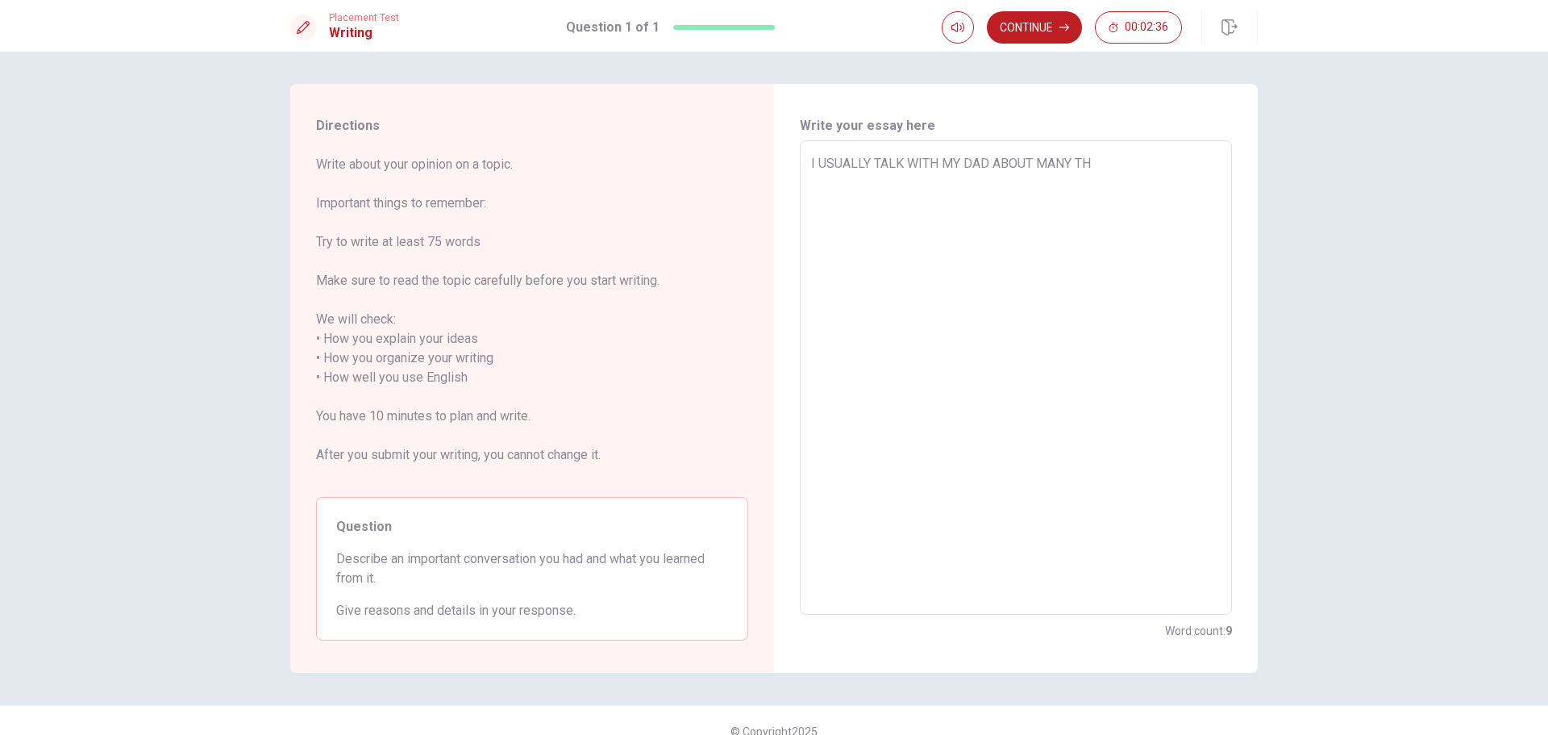
type textarea "x"
type textarea "I USUALLY TALK WITH MY DAD ABOUT MANY THI"
type textarea "x"
type textarea "I USUALLY TALK WITH MY DAD ABOUT MANY THIN"
type textarea "x"
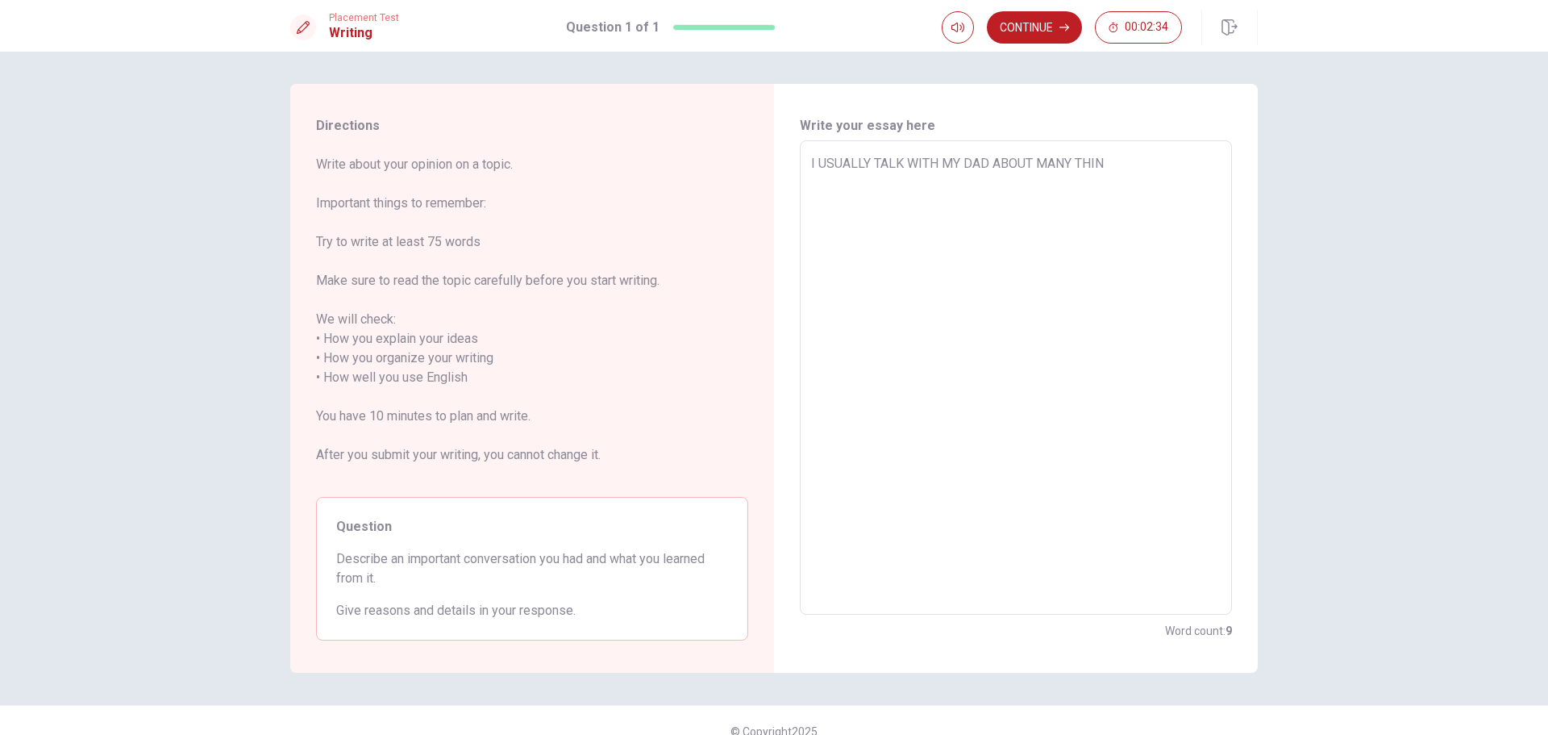
type textarea "I USUALLY TALK WITH MY DAD ABOUT MANY THING"
type textarea "x"
type textarea "I USUALLY TALK WITH MY DAD ABOUT MANY THINGS"
type textarea "x"
type textarea "I USUALLY TALK WITH MY DAD ABOUT MANY THINGS"
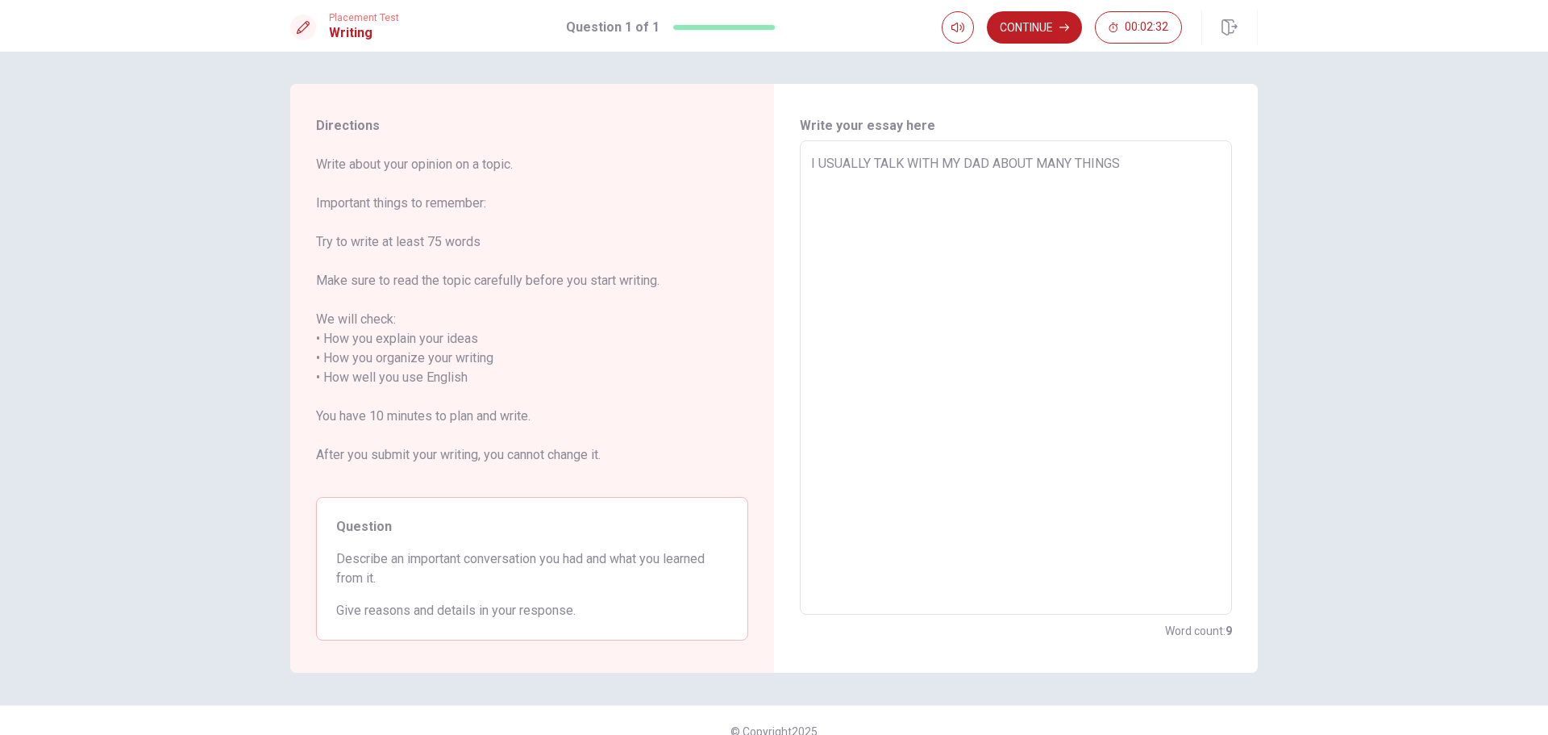
type textarea "x"
type textarea "I USUALLY TALK WITH MY DAD ABOUT MANY THINGS"
type textarea "x"
type textarea "I USUALLY TALK WITH MY DAD ABOUT MANY THINGS,"
type textarea "x"
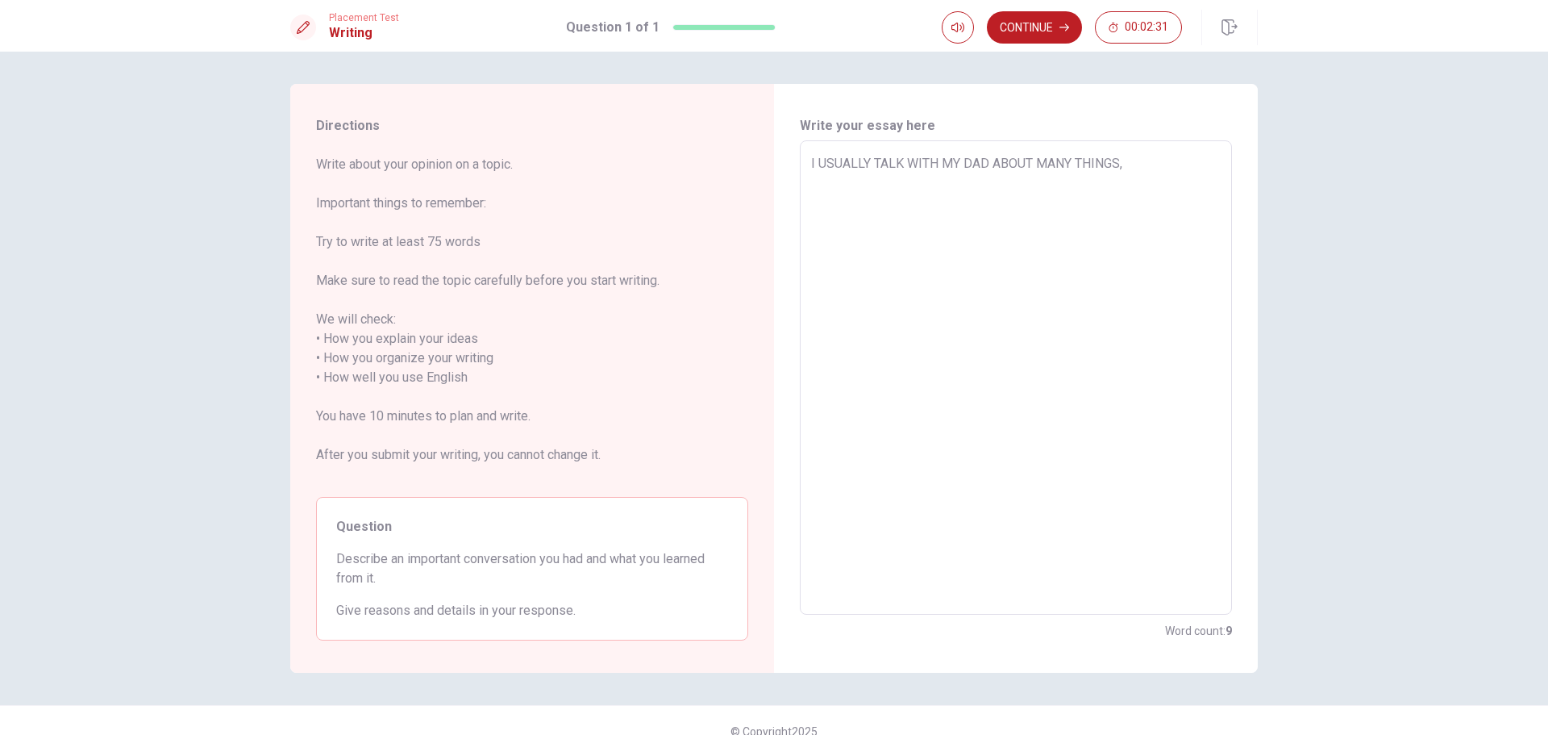
type textarea "I USUALLY TALK WITH MY DAD ABOUT MANY THINGS,"
type textarea "x"
type textarea "I USUALLY TALK WITH MY DAD ABOUT MANY THINGS, B"
type textarea "x"
type textarea "I USUALLY TALK WITH MY DAD ABOUT MANY THINGS, BU"
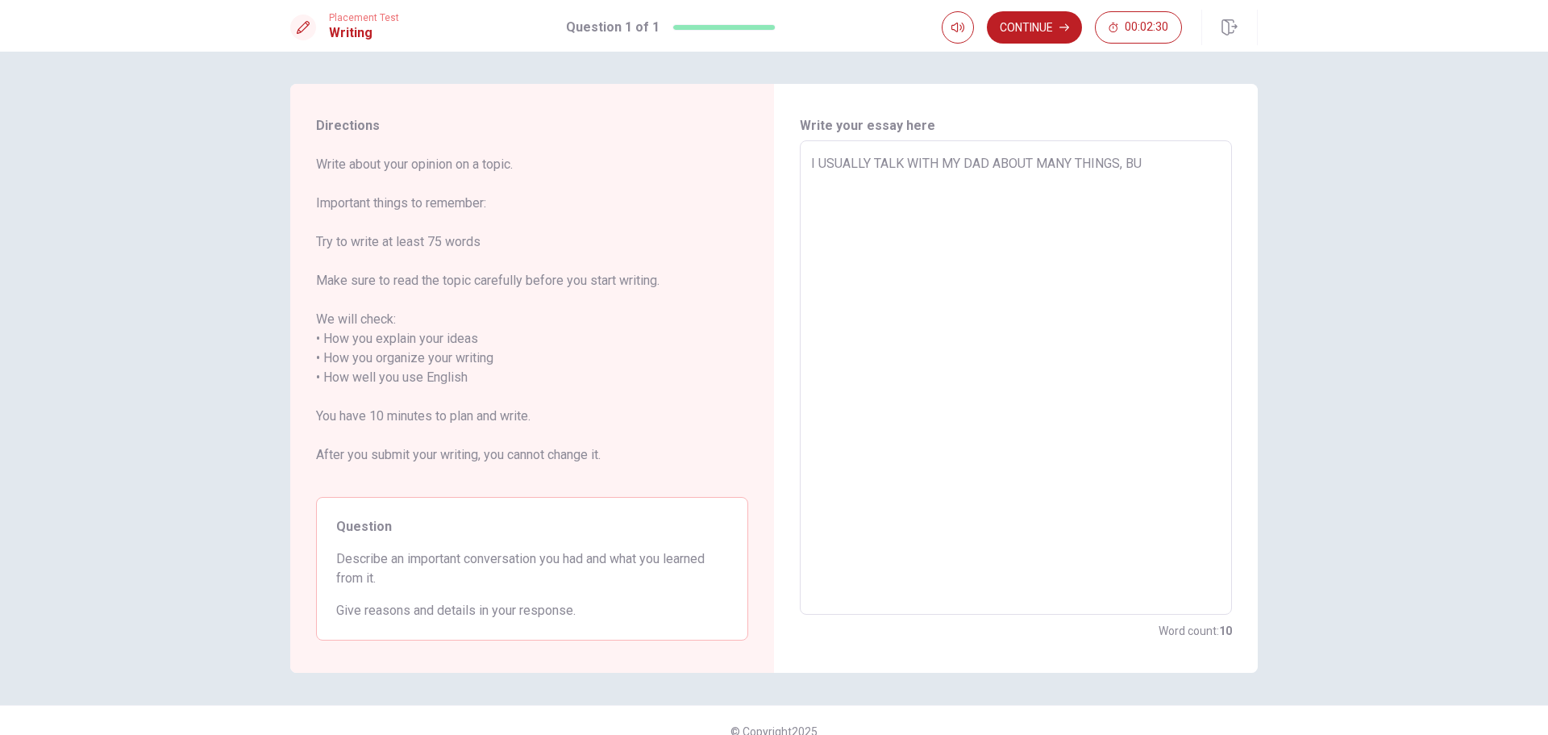
type textarea "x"
type textarea "I USUALLY TALK WITH MY DAD ABOUT MANY THINGS, BUR"
type textarea "x"
type textarea "I USUALLY TALK WITH MY DAD ABOUT MANY THINGS, BU"
type textarea "x"
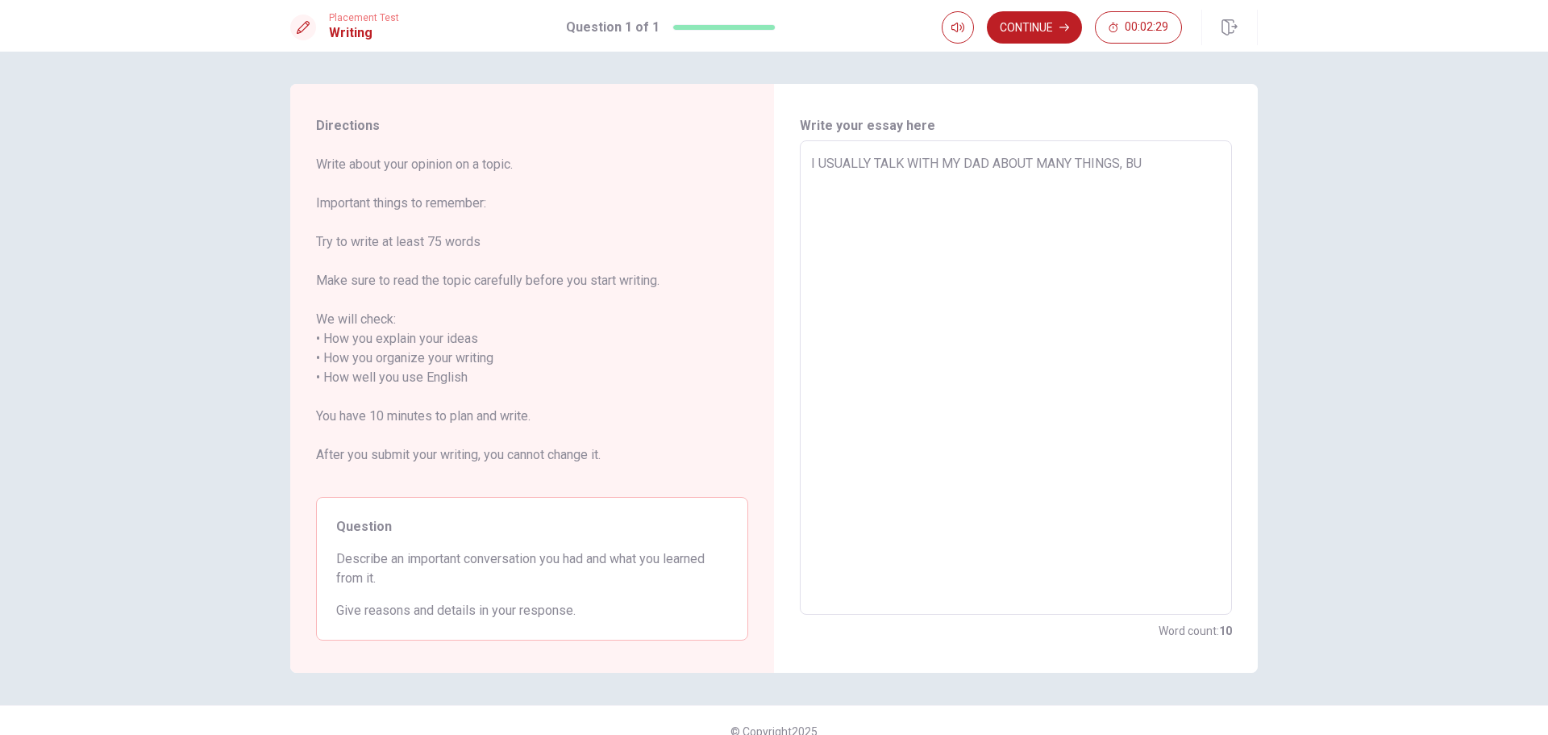
type textarea "I USUALLY TALK WITH MY DAD ABOUT MANY THINGS, BUT"
type textarea "x"
type textarea "I USUALLY TALK WITH MY DAD ABOUT MANY THINGS, BUT"
type textarea "x"
type textarea "I USUALLY TALK WITH MY DAD ABOUT MANY THINGS, BUT D"
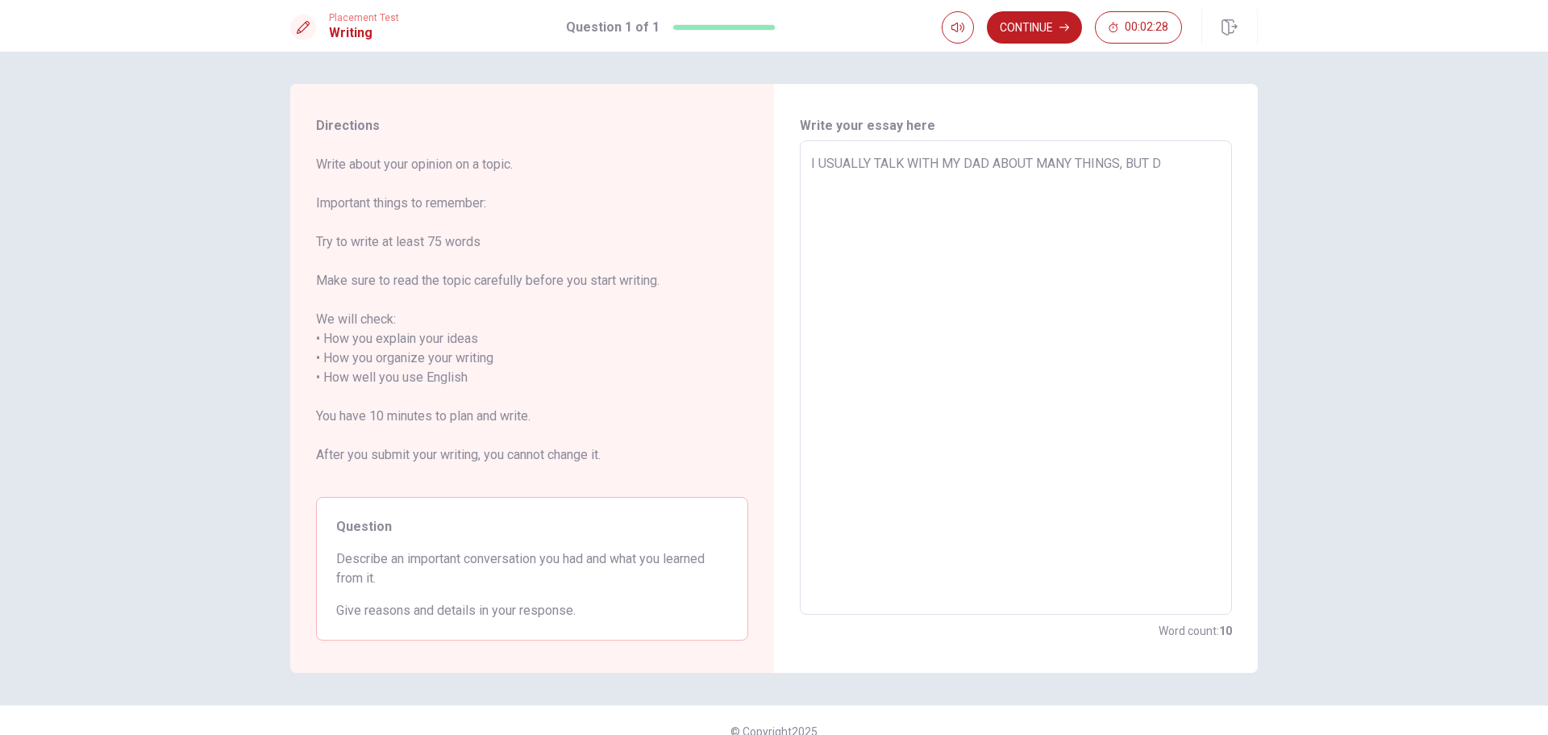
type textarea "x"
type textarea "I USUALLY TALK WITH MY DAD ABOUT MANY THINGS, BUT DE"
type textarea "x"
type textarea "I USUALLY TALK WITH MY DAD ABOUT MANY THINGS, BUT DEC"
type textarea "x"
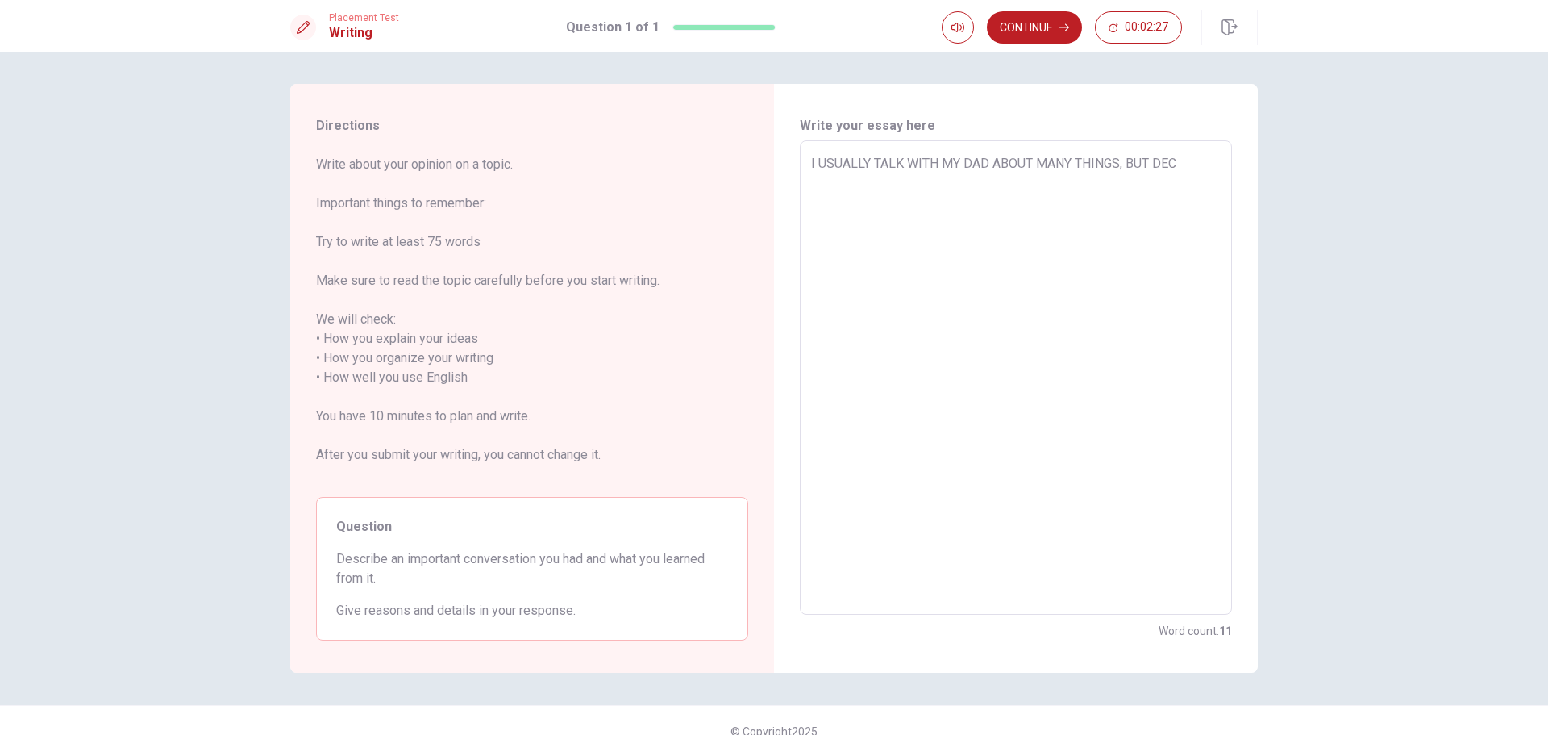
type textarea "I USUALLY TALK WITH MY DAD ABOUT MANY THINGS, BUT DECI"
type textarea "x"
type textarea "I USUALLY TALK WITH MY DAD ABOUT MANY THINGS, BUT DECID"
type textarea "x"
type textarea "I USUALLY TALK WITH MY DAD ABOUT MANY THINGS, BUT DECIDE"
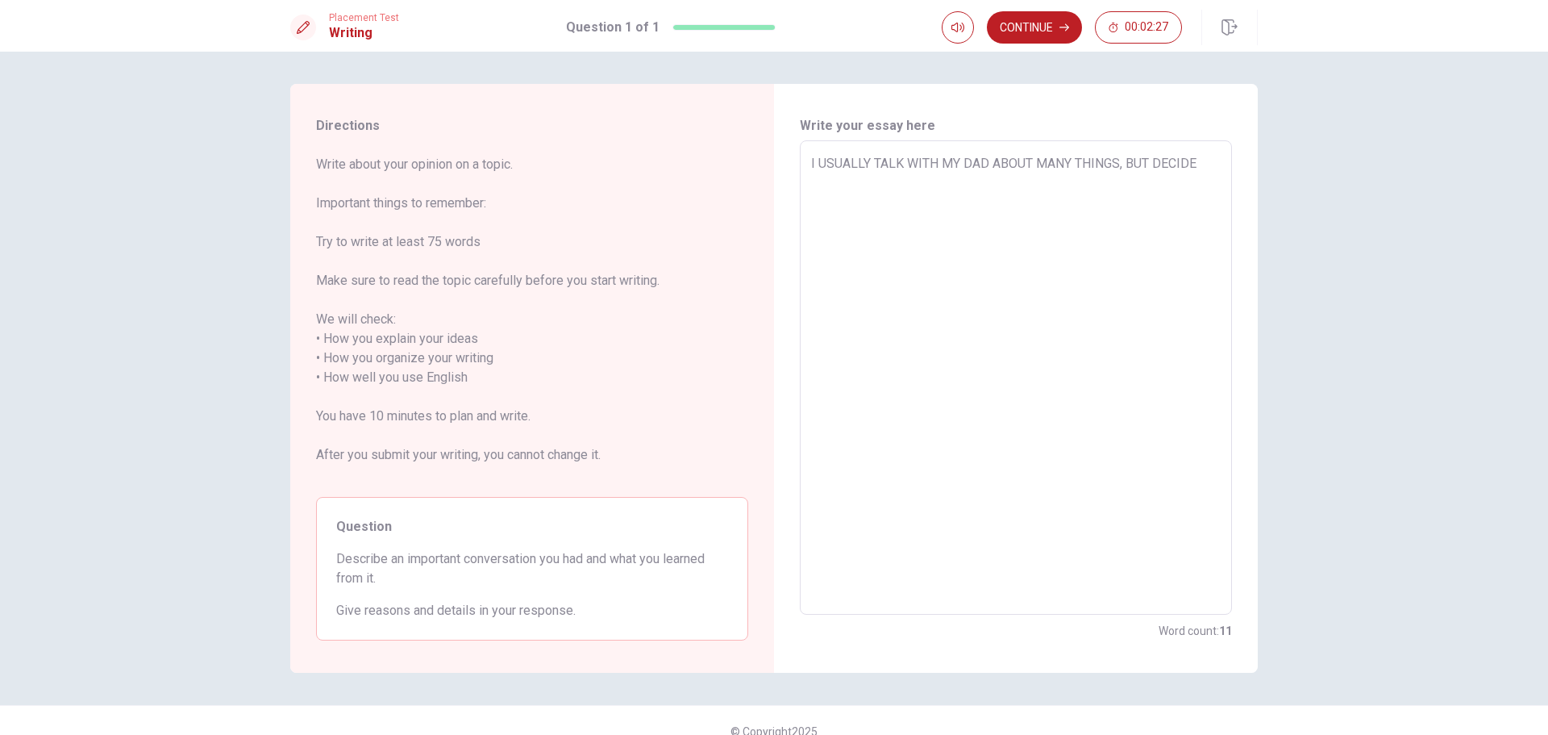
type textarea "x"
type textarea "I USUALLY TALK WITH MY DAD ABOUT MANY THINGS, BUT DECIDED"
type textarea "x"
type textarea "I USUALLY TALK WITH MY DAD ABOUT MANY THINGS, BUT DECIDED"
type textarea "x"
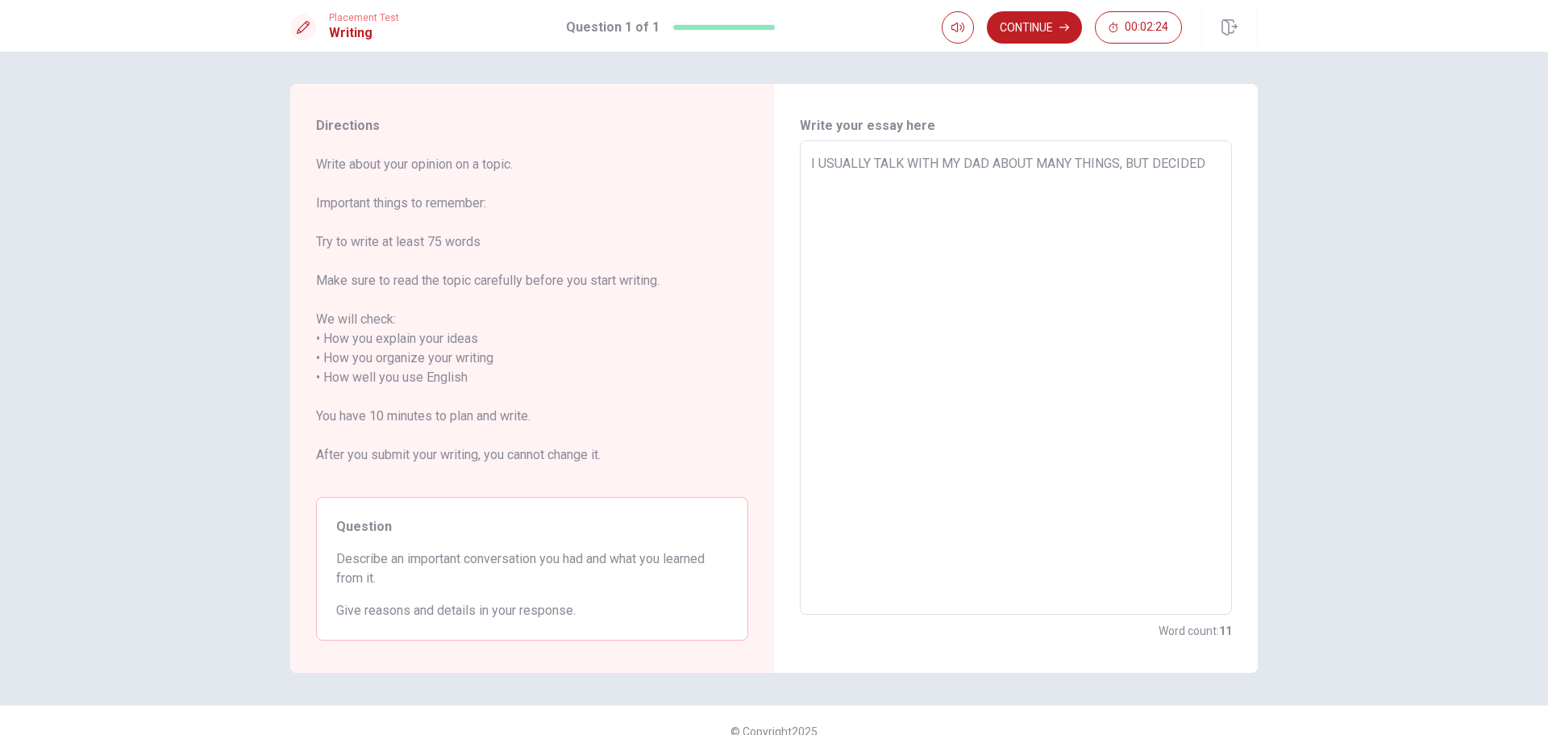
type textarea "I USUALLY TALK WITH MY DAD ABOUT MANY THINGS, BUT DECIDED T"
type textarea "x"
type textarea "I USUALLY TALK WITH MY DAD ABOUT MANY THINGS, BUT DECIDED TO"
type textarea "x"
type textarea "I USUALLY TALK WITH MY DAD ABOUT MANY THINGS, BUT DECIDED TO"
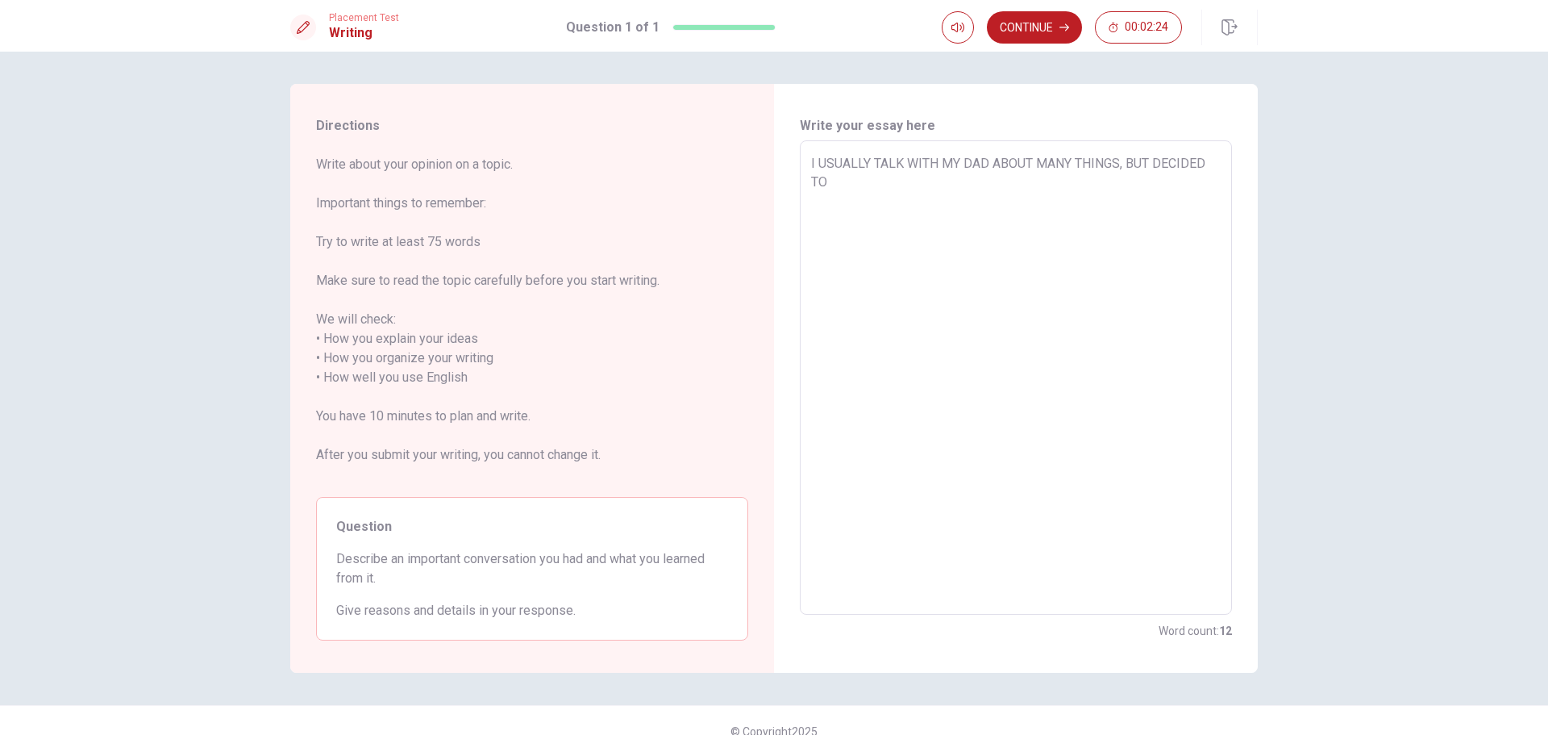
type textarea "x"
type textarea "I USUALLY TALK WITH MY DAD ABOUT MANY THINGS, BUT DECIDED TO D"
type textarea "x"
type textarea "I USUALLY TALK WITH MY DAD ABOUT MANY THINGS, BUT DECIDED TO DO"
type textarea "x"
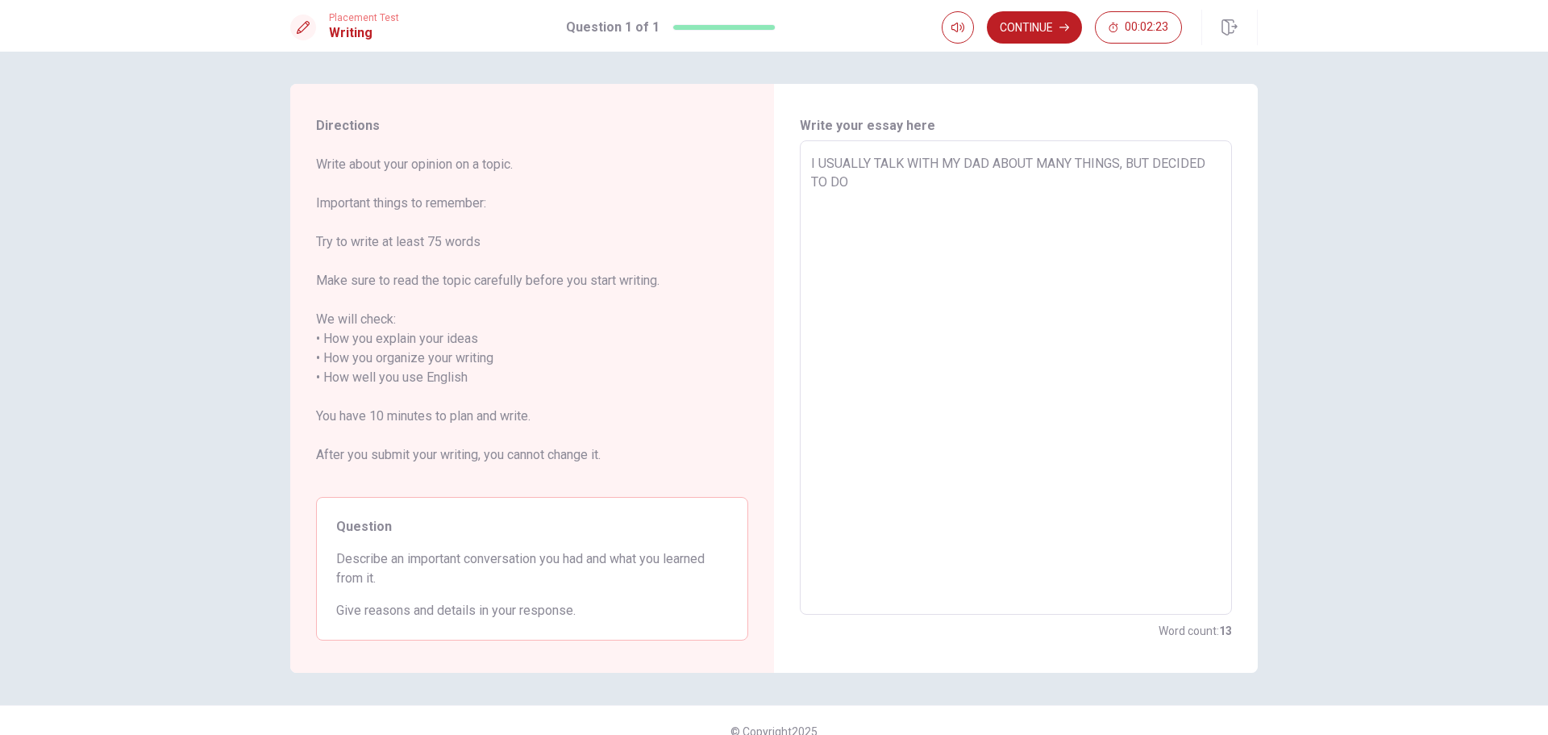
type textarea "I USUALLY TALK WITH MY DAD ABOUT MANY THINGS, BUT DECIDED TO DO"
type textarea "x"
type textarea "I USUALLY TALK WITH MY DAD ABOUT MANY THINGS, BUT DECIDED TO DO T"
type textarea "x"
type textarea "I USUALLY TALK WITH MY DAD ABOUT MANY THINGS, BUT DECIDED TO DO TH"
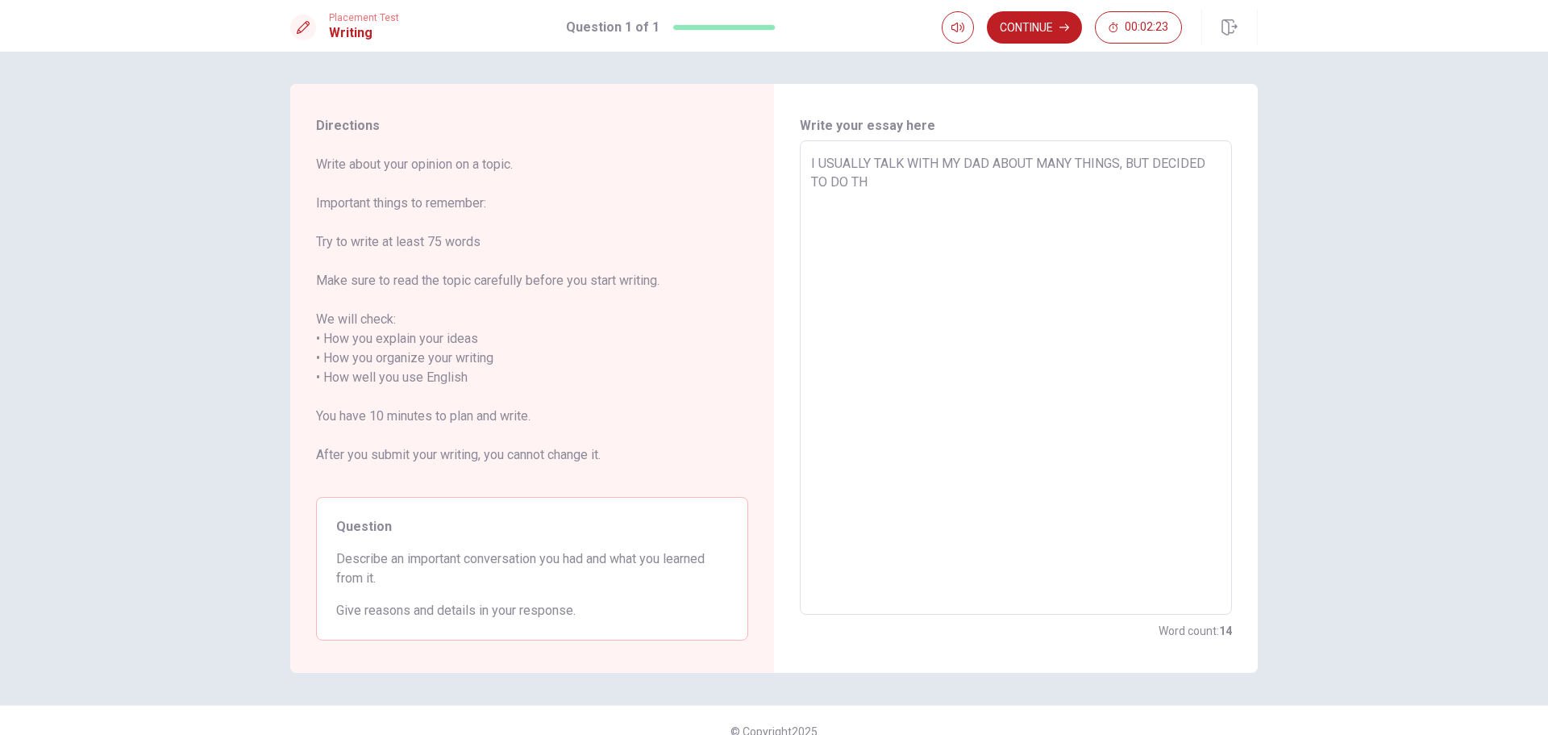
type textarea "x"
type textarea "I USUALLY TALK WITH MY DAD ABOUT MANY THINGS, BUT DECIDED TO DO THI"
type textarea "x"
type textarea "I USUALLY TALK WITH MY DAD ABOUT MANY THINGS, BUT DECIDED TO DO THIS"
type textarea "x"
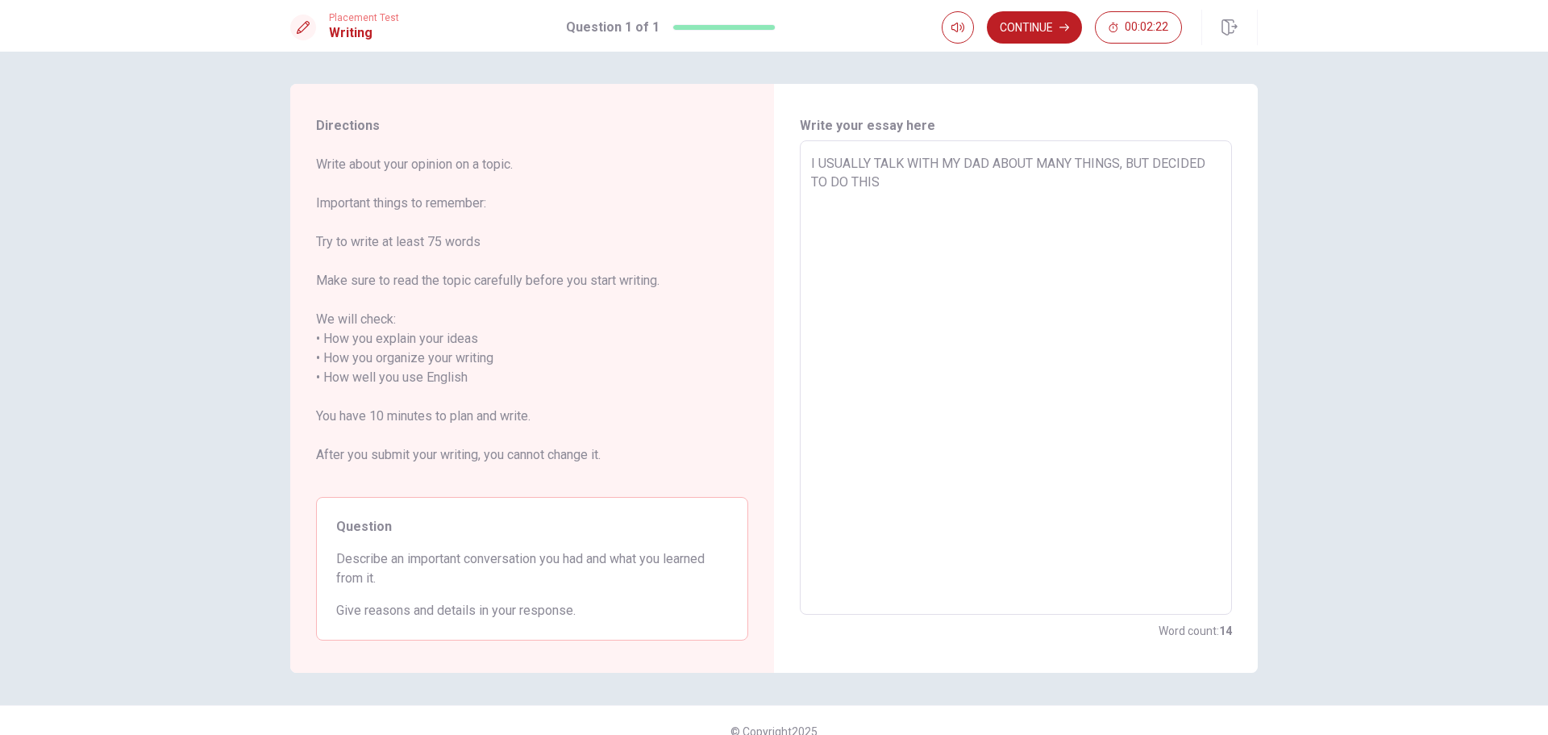
type textarea "I USUALLY TALK WITH MY DAD ABOUT MANY THINGS, BUT DECIDED TO DO THIS"
type textarea "x"
type textarea "I USUALLY TALK WITH MY DAD ABOUT MANY THINGS, BUT DECIDED TO DO THIS E"
type textarea "x"
type textarea "I USUALLY TALK WITH MY DAD ABOUT MANY THINGS, BUT DECIDED TO DO THIS ES"
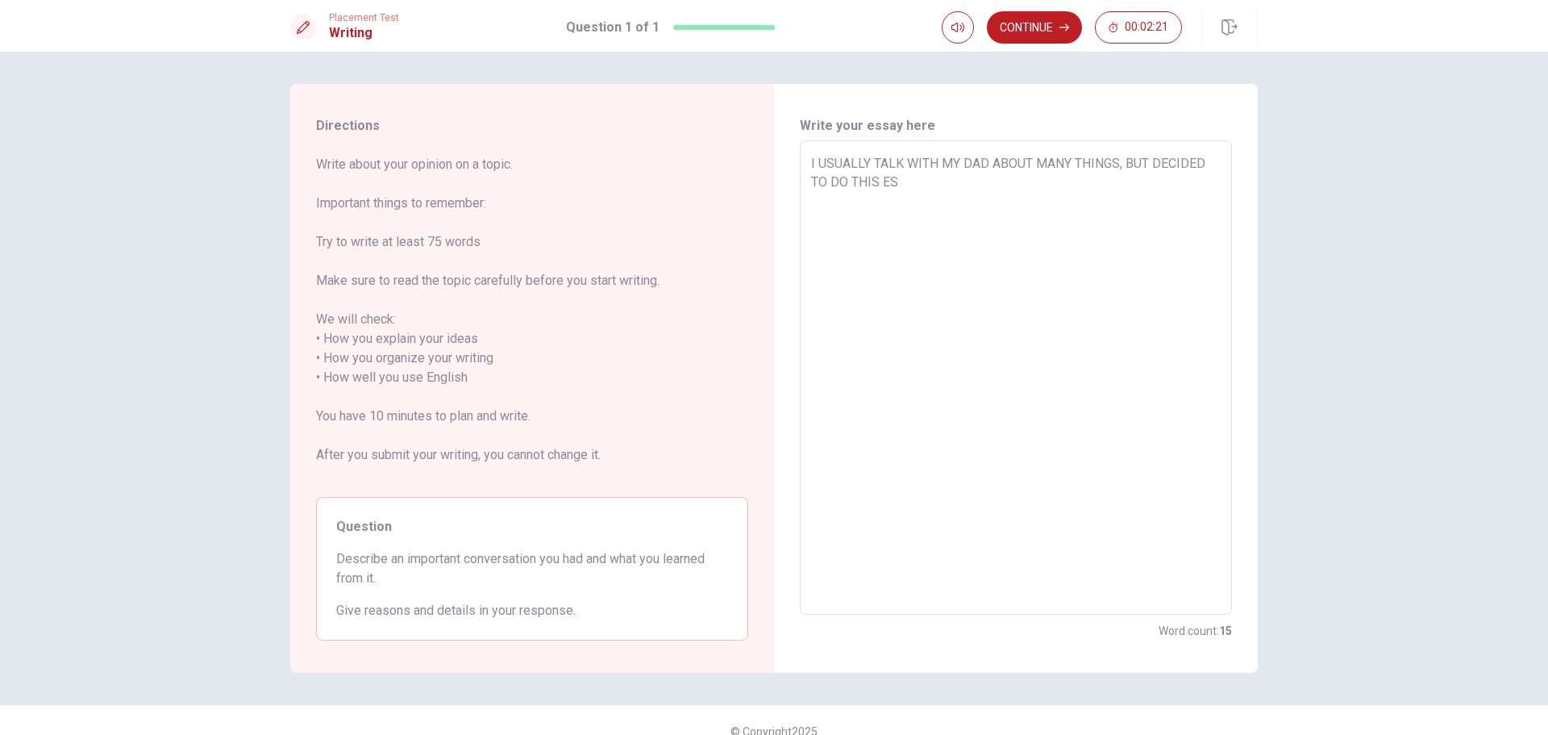
type textarea "x"
type textarea "I USUALLY TALK WITH MY DAD ABOUT MANY THINGS, BUT DECIDED TO DO THIS E"
type textarea "x"
type textarea "I USUALLY TALK WITH MY DAD ABOUT MANY THINGS, BUT DECIDED TO DO THIS EX"
type textarea "x"
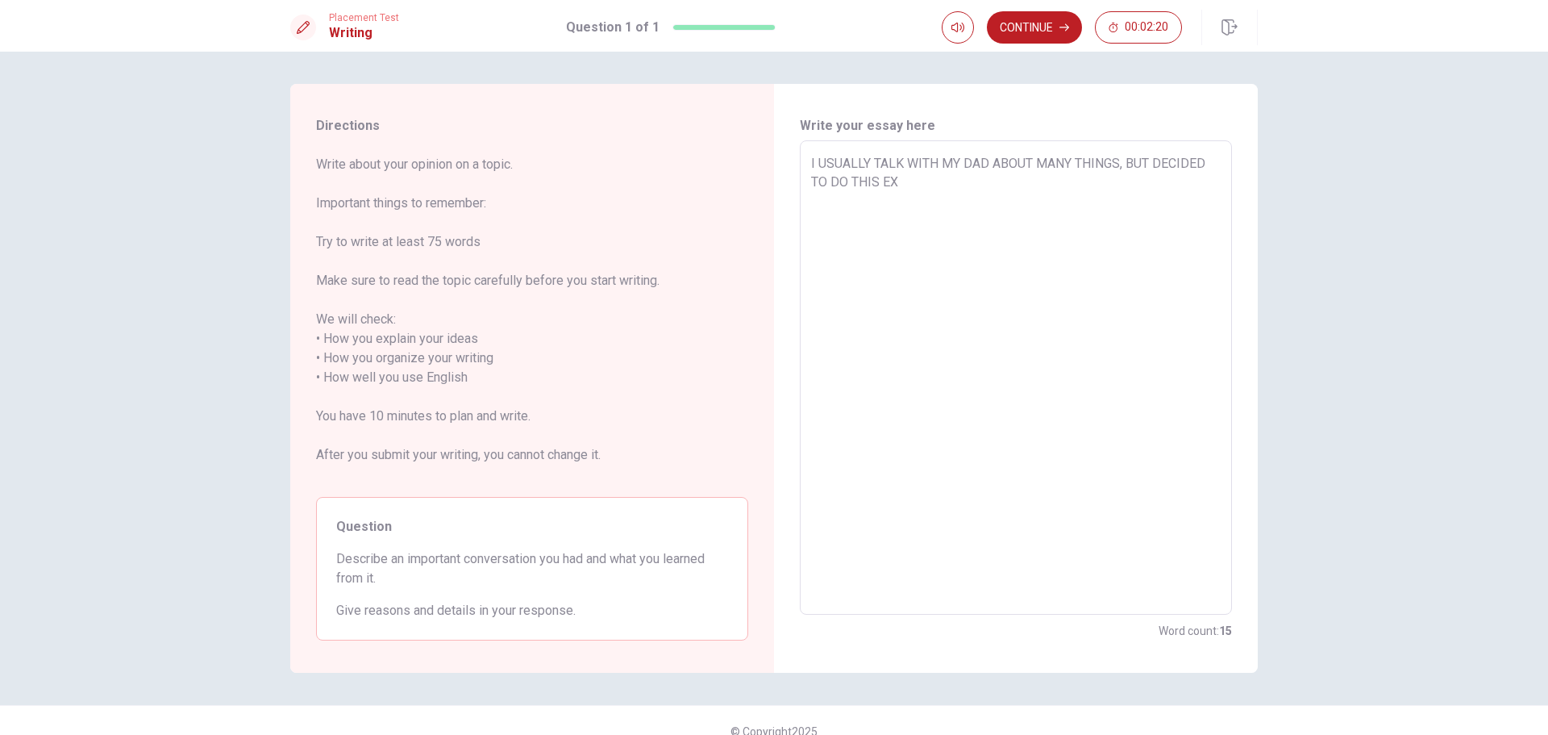
type textarea "I USUALLY TALK WITH MY DAD ABOUT MANY THINGS, BUT DECIDED TO DO THIS EXC"
type textarea "x"
type textarea "I USUALLY TALK WITH MY DAD ABOUT MANY THINGS, BUT DECIDED TO DO THIS EXCH"
type textarea "x"
type textarea "I USUALLY TALK WITH MY DAD ABOUT MANY THINGS, BUT DECIDED TO DO THIS EXCHA"
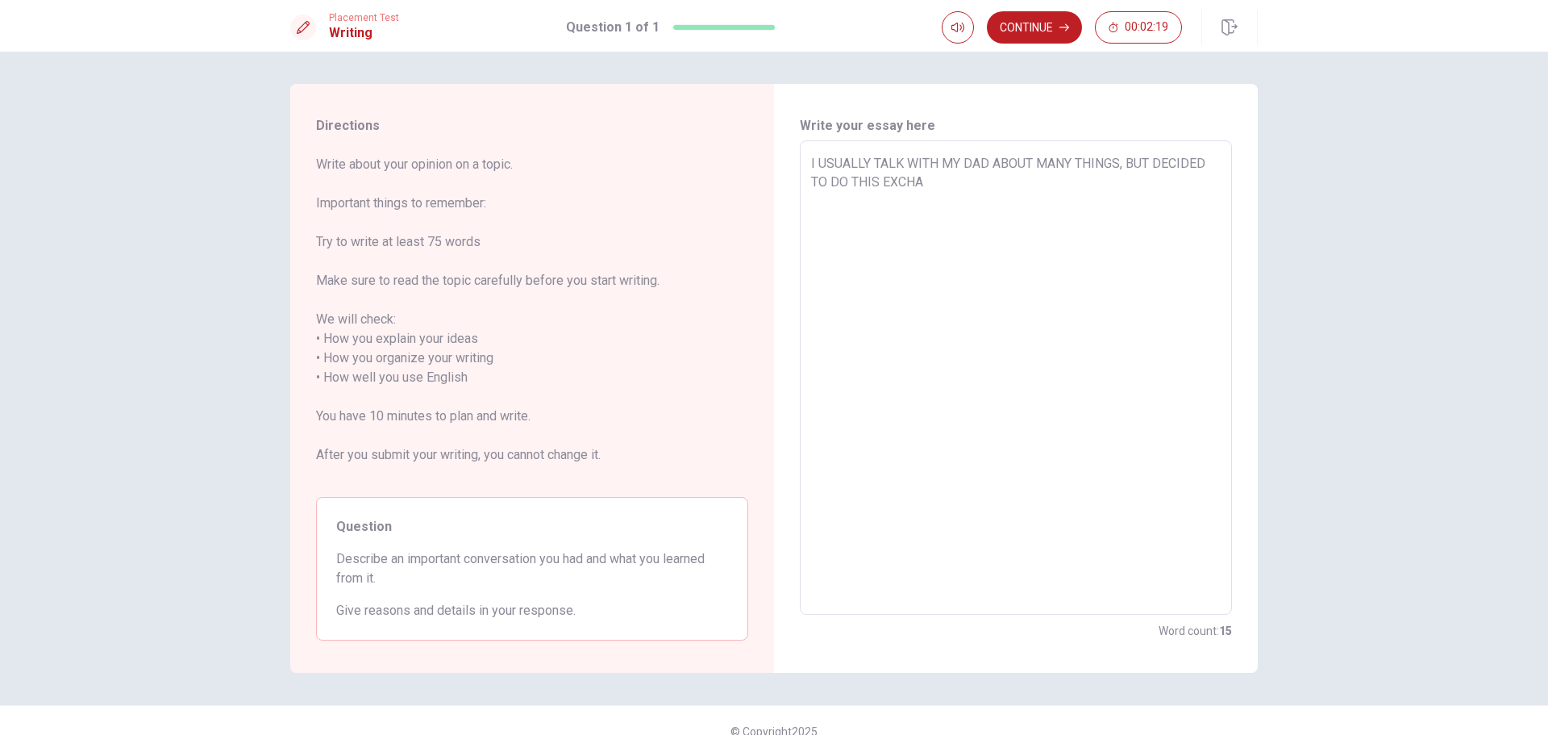
type textarea "x"
type textarea "I USUALLY TALK WITH MY DAD ABOUT MANY THINGS, BUT DECIDED TO DO THIS EXCHAN"
type textarea "x"
type textarea "I USUALLY TALK WITH MY DAD ABOUT MANY THINGS, BUT DECIDED TO DO THIS EXCHANG"
type textarea "x"
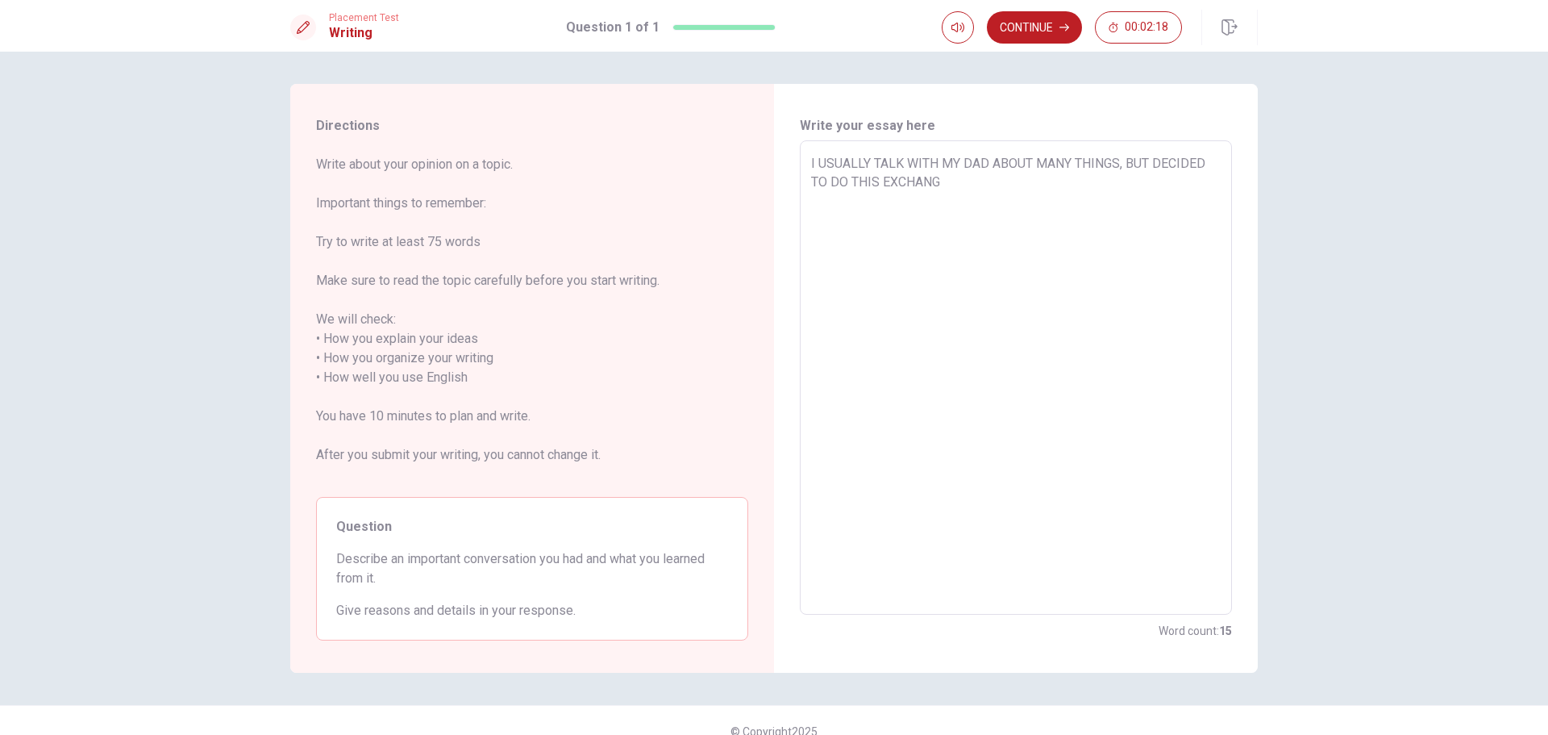
type textarea "I USUALLY TALK WITH MY DAD ABOUT MANY THINGS, BUT DECIDED TO DO THIS EXCHANGE"
type textarea "x"
type textarea "I USUALLY TALK WITH MY DAD ABOUT MANY THINGS, BUT DECIDED TO DO THIS EXCHANGE"
type textarea "x"
type textarea "I USUALLY TALK WITH MY DAD ABOUT MANY THINGS, BUT DECIDED TO DO THIS EXCHANGE W"
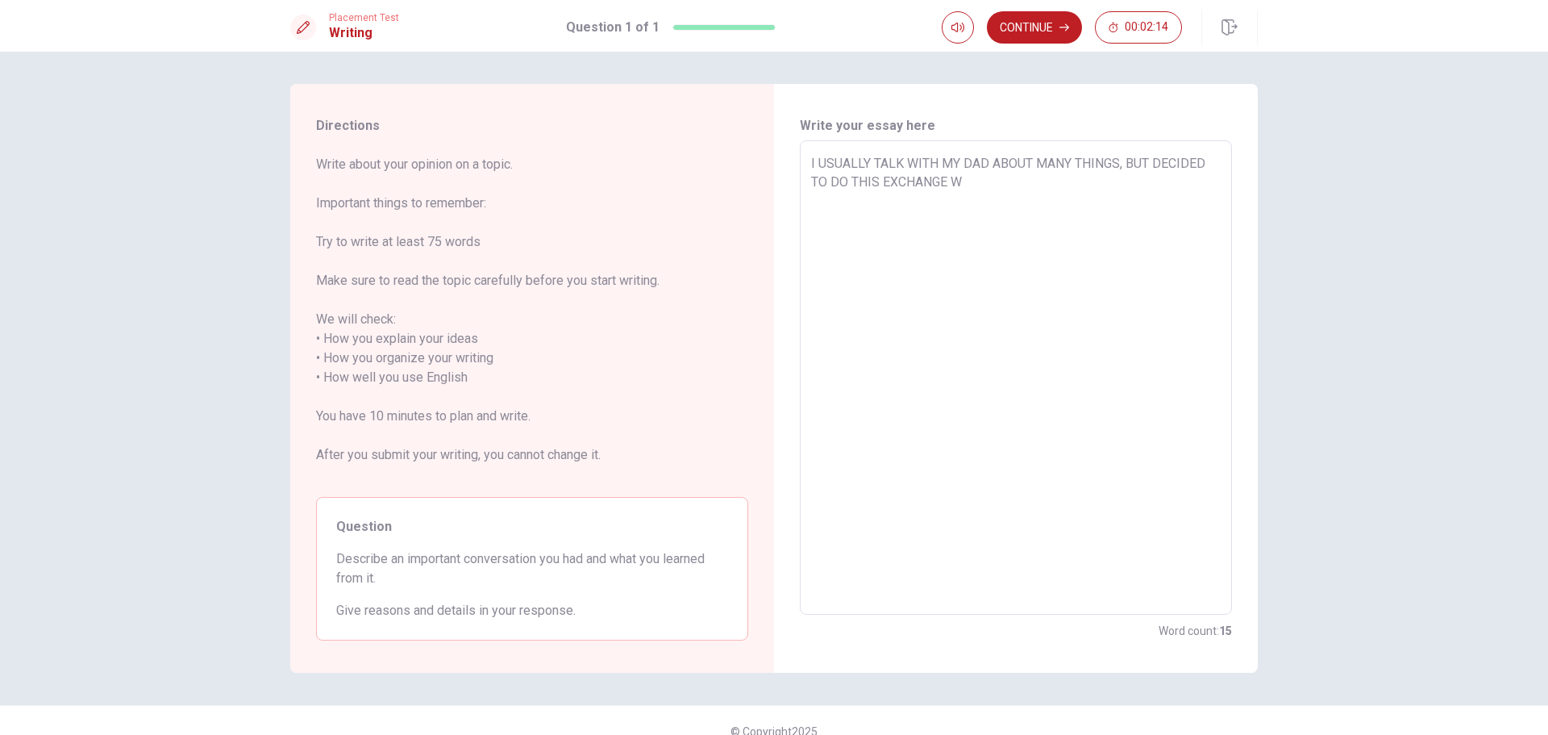
type textarea "x"
type textarea "I USUALLY TALK WITH MY DAD ABOUT MANY THINGS, BUT DECIDED TO DO THIS EXCHANGE WA"
type textarea "x"
type textarea "I USUALLY TALK WITH MY DAD ABOUT MANY THINGS, BUT DECIDED TO DO THIS EXCHANGE W…"
type textarea "x"
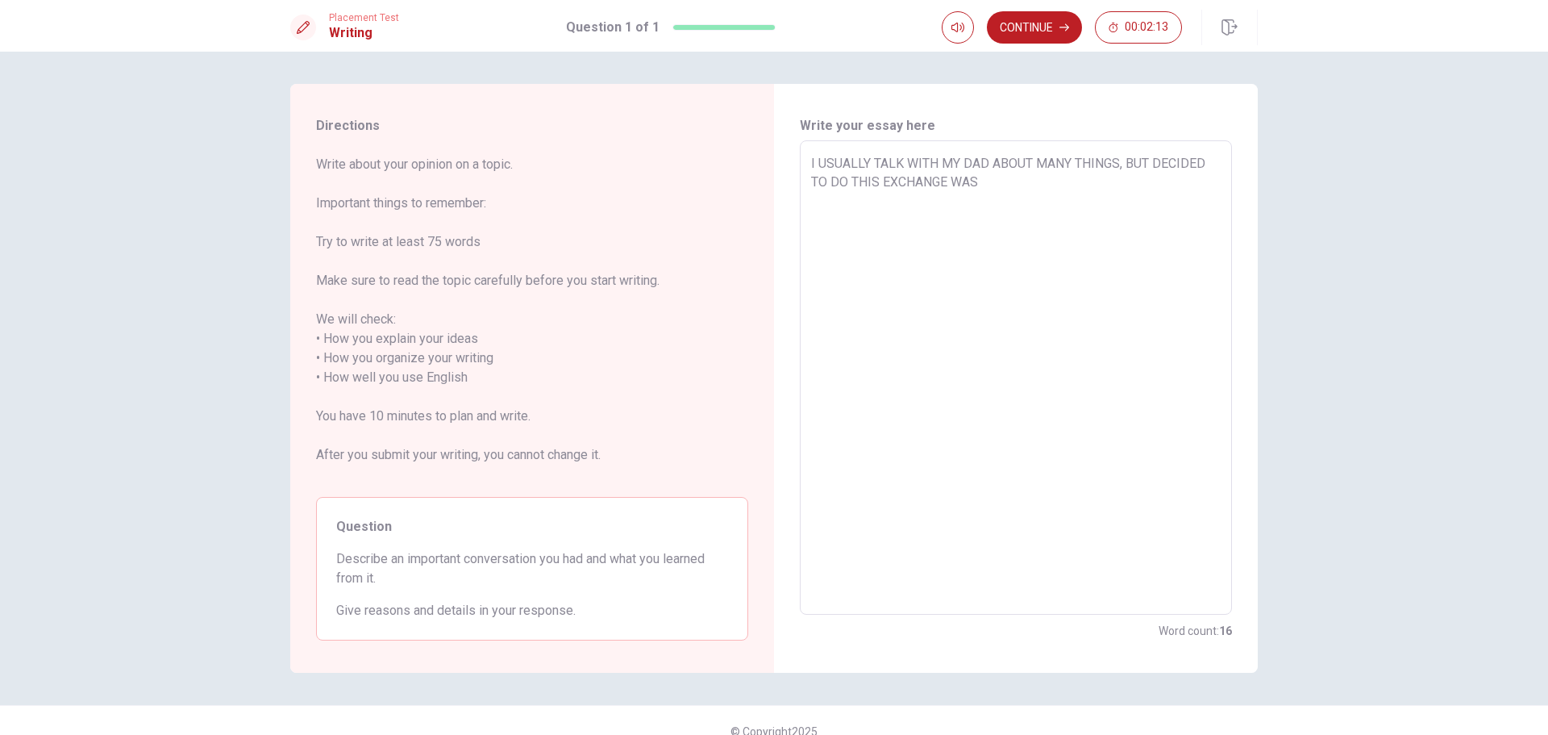
type textarea "I USUALLY TALK WITH MY DAD ABOUT MANY THINGS, BUT DECIDED TO DO THIS EXCHANGE W…"
type textarea "x"
type textarea "I USUALLY TALK WITH MY DAD ABOUT MANY THINGS, BUT DECIDED TO DO THIS EXCHANGE W…"
type textarea "x"
type textarea "I USUALLY TALK WITH MY DAD ABOUT MANY THINGS, BUT DECIDED TO DO THIS EXCHANGE W…"
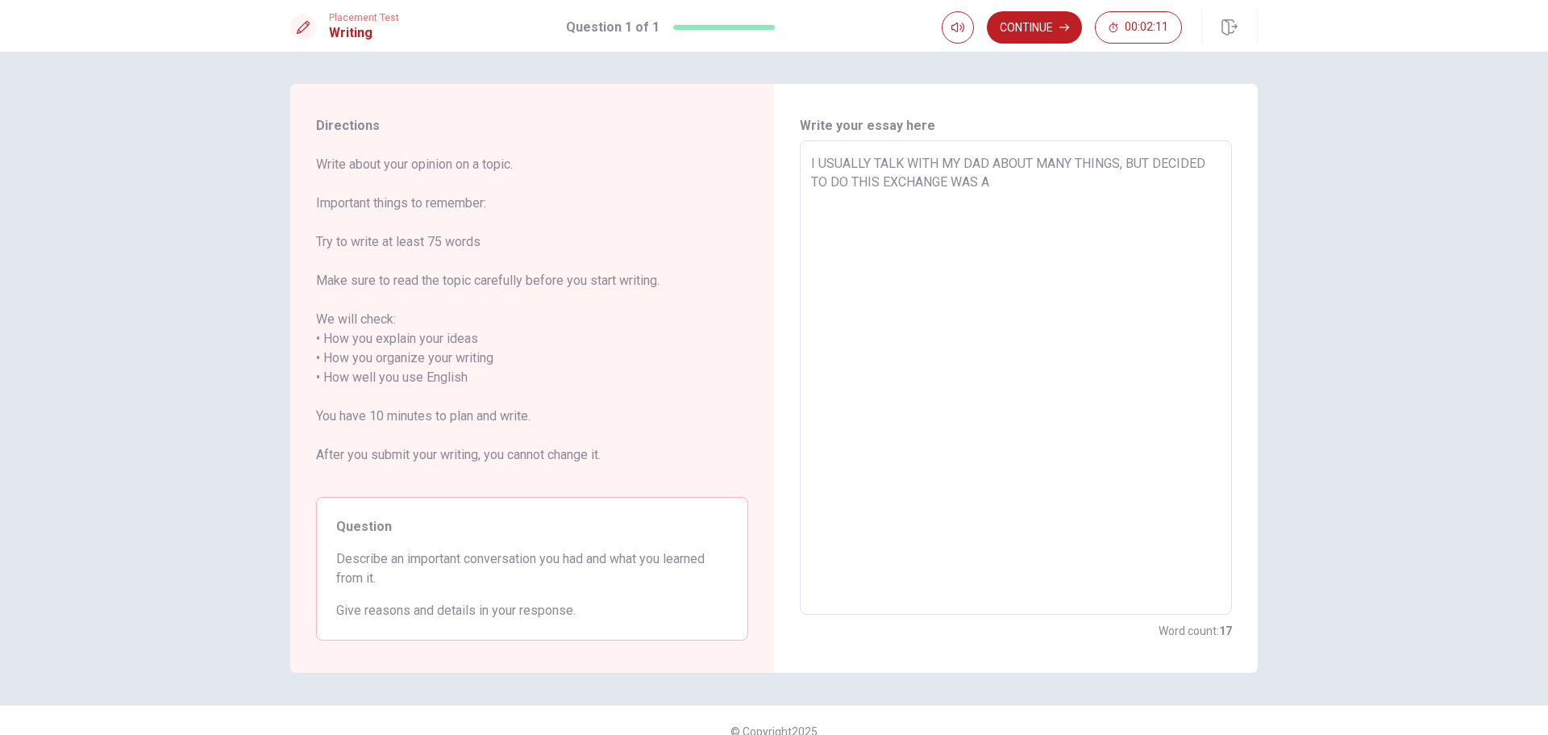
type textarea "x"
type textarea "I USUALLY TALK WITH MY DAD ABOUT MANY THINGS, BUT DECIDED TO DO THIS EXCHANGE W…"
type textarea "x"
type textarea "I USUALLY TALK WITH MY DAD ABOUT MANY THINGS, BUT DECIDED TO DO THIS EXCHANGE W…"
type textarea "x"
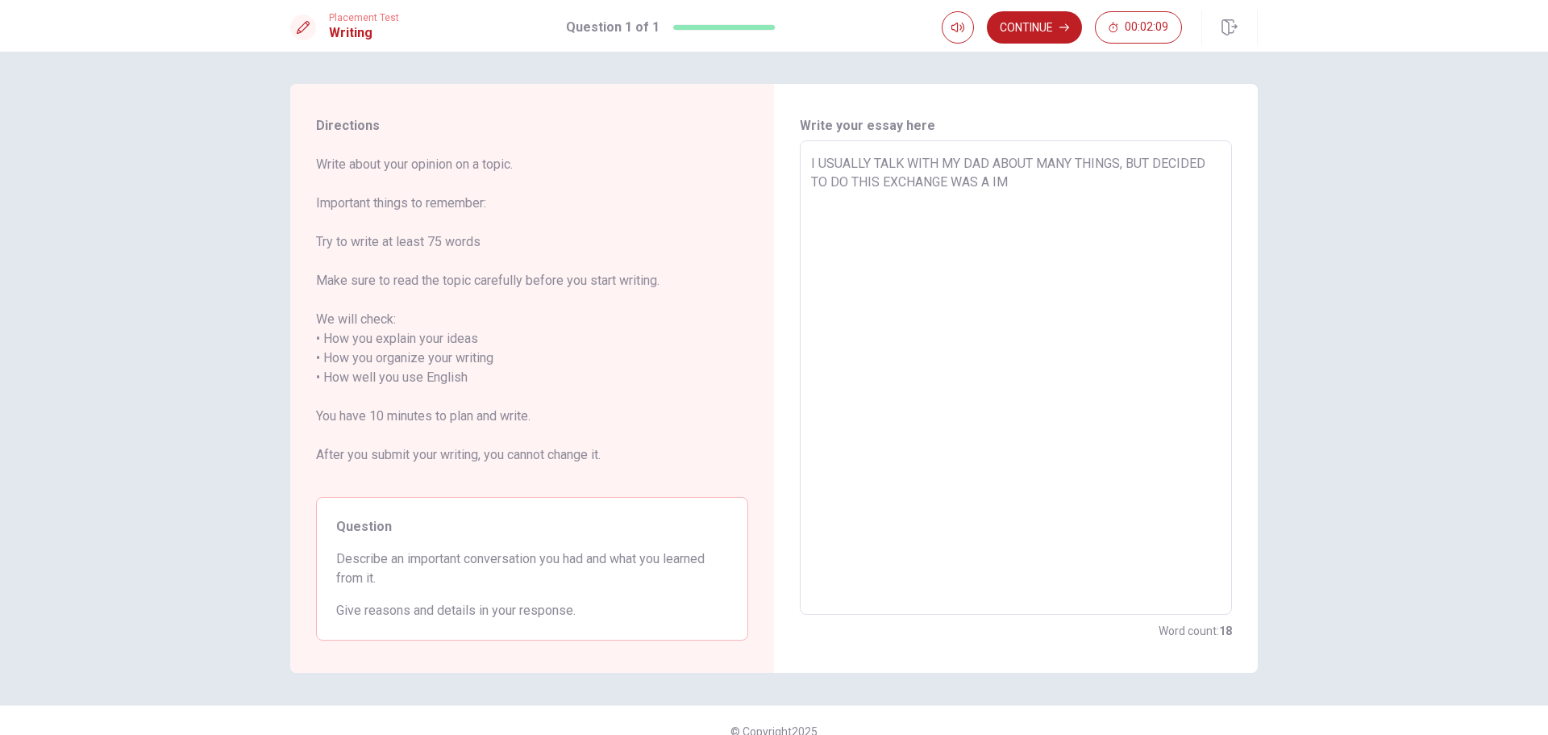
type textarea "I USUALLY TALK WITH MY DAD ABOUT MANY THINGS, BUT DECIDED TO DO THIS EXCHANGE W…"
type textarea "x"
type textarea "I USUALLY TALK WITH MY DAD ABOUT MANY THINGS, BUT DECIDED TO DO THIS EXCHANGE W…"
type textarea "x"
type textarea "I USUALLY TALK WITH MY DAD ABOUT MANY THINGS, BUT DECIDED TO DO THIS EXCHANGE W…"
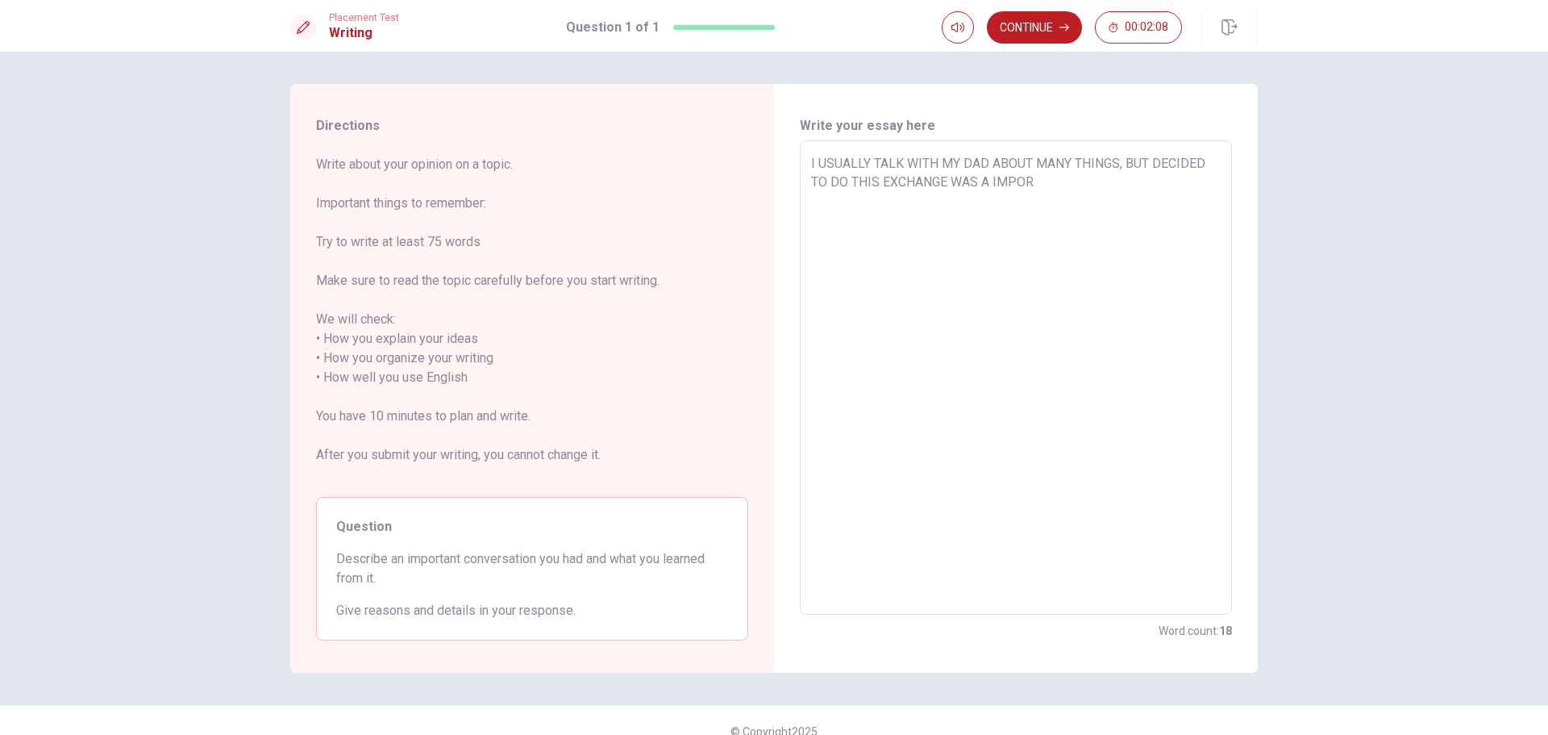
type textarea "x"
type textarea "I USUALLY TALK WITH MY DAD ABOUT MANY THINGS, BUT DECIDED TO DO THIS EXCHANGE W…"
type textarea "x"
type textarea "I USUALLY TALK WITH MY DAD ABOUT MANY THINGS, BUT DECIDED TO DO THIS EXCHANGE W…"
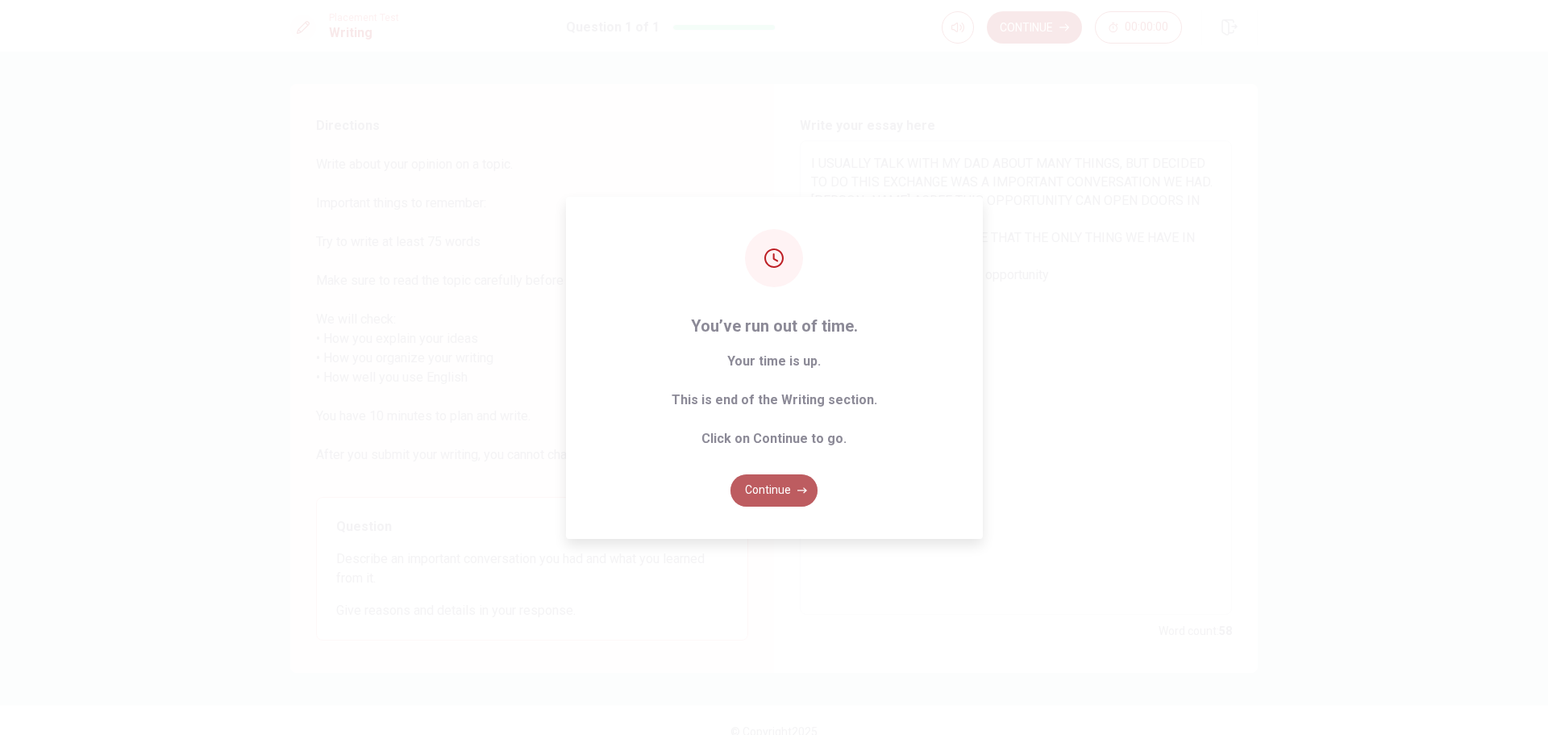
click at [798, 486] on icon "button" at bounding box center [803, 491] width 10 height 10
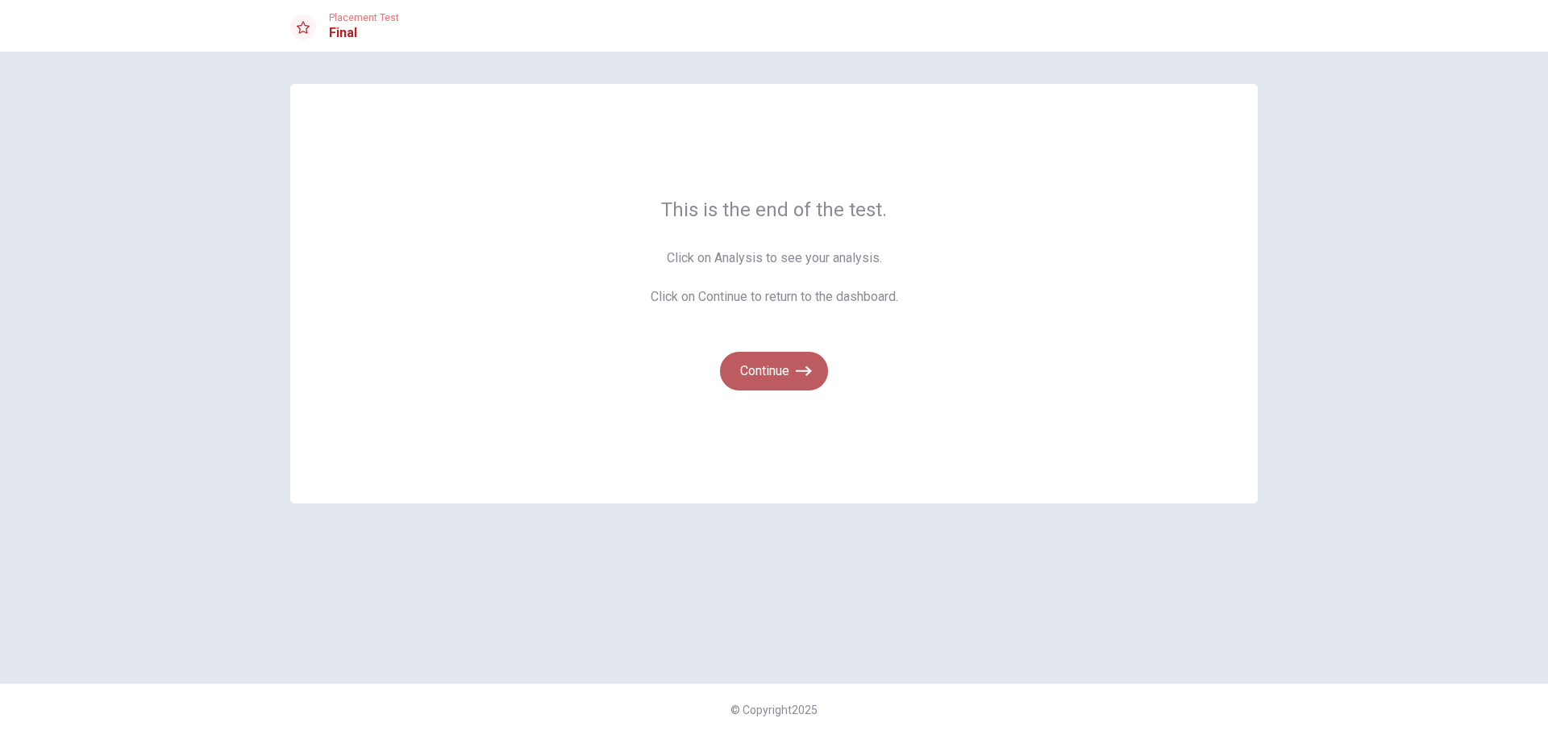
click at [794, 372] on button "Continue" at bounding box center [774, 371] width 108 height 39
